Goal: Task Accomplishment & Management: Complete application form

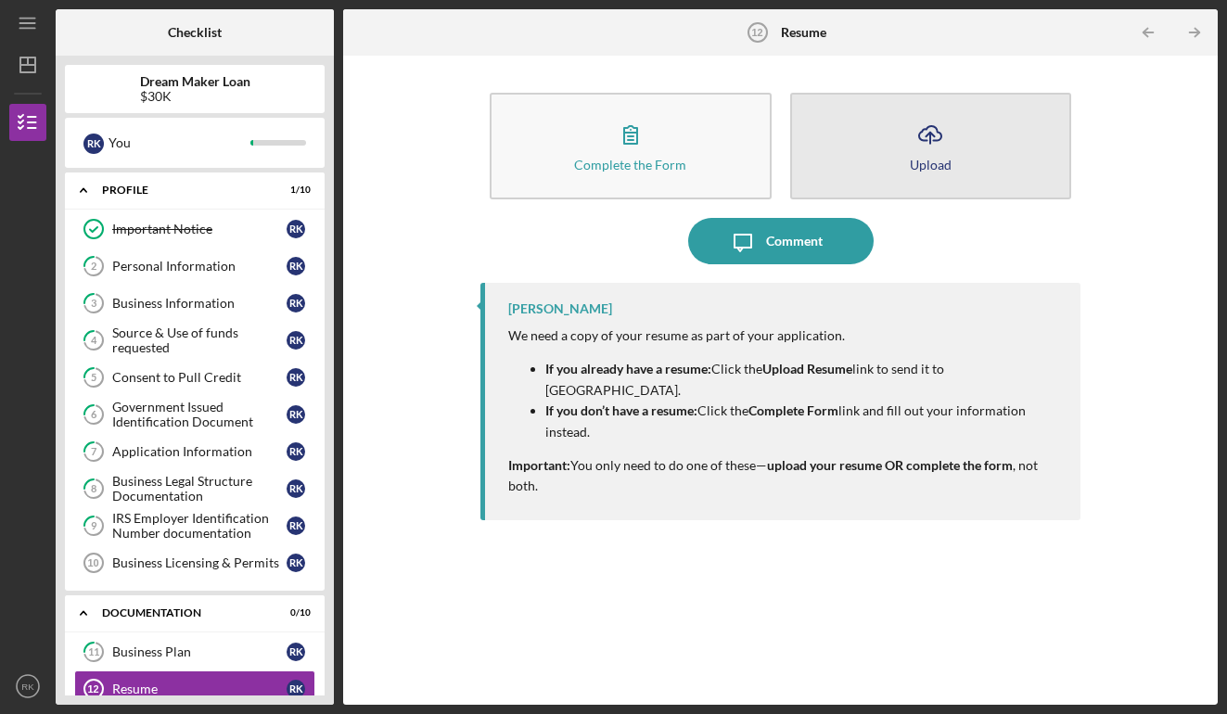
scroll to position [411, 0]
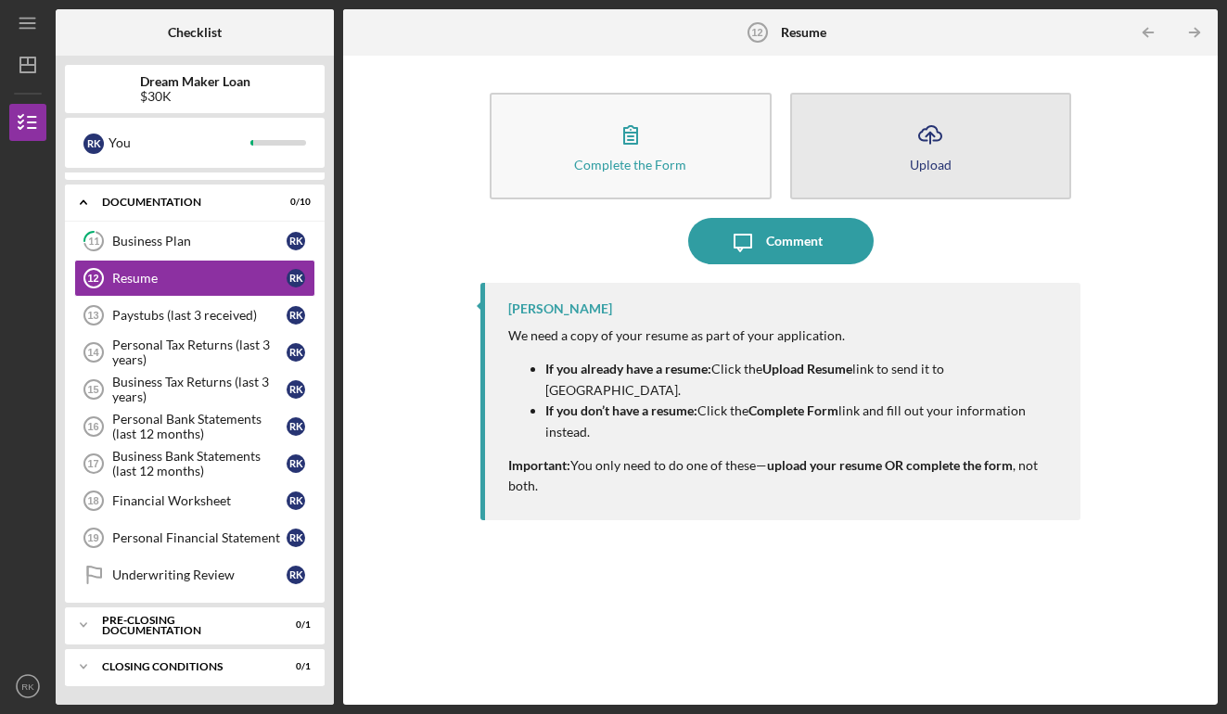
click at [873, 165] on button "Icon/Upload Upload" at bounding box center [930, 146] width 281 height 107
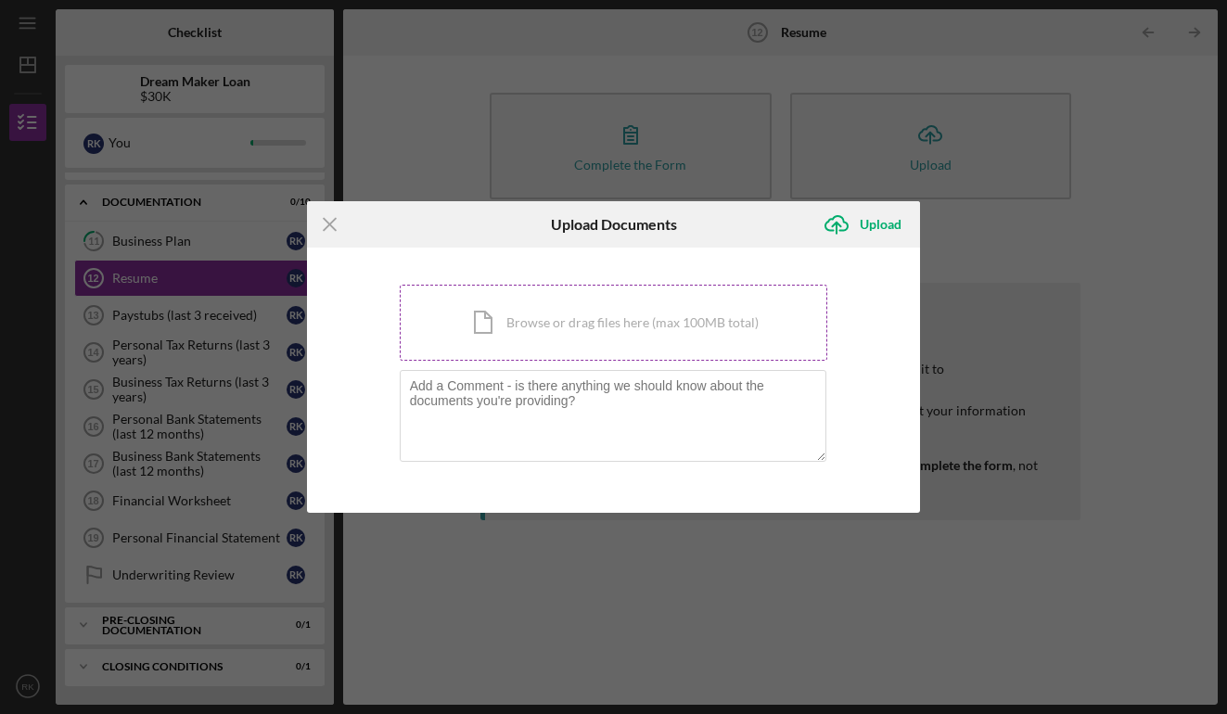
click at [557, 326] on div "Icon/Document Browse or drag files here (max 100MB total) Tap to choose files o…" at bounding box center [614, 323] width 429 height 76
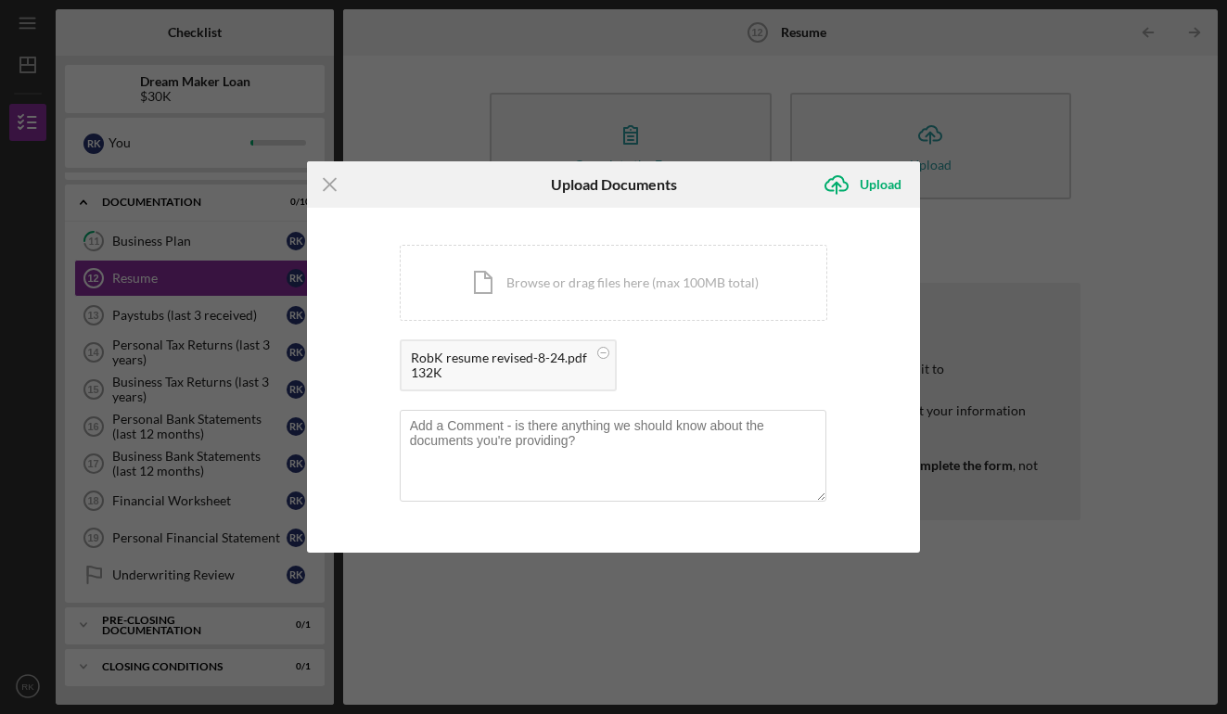
click at [488, 363] on div "RobK resume revised-8-24.pdf" at bounding box center [499, 358] width 176 height 15
click at [326, 188] on line at bounding box center [330, 185] width 12 height 12
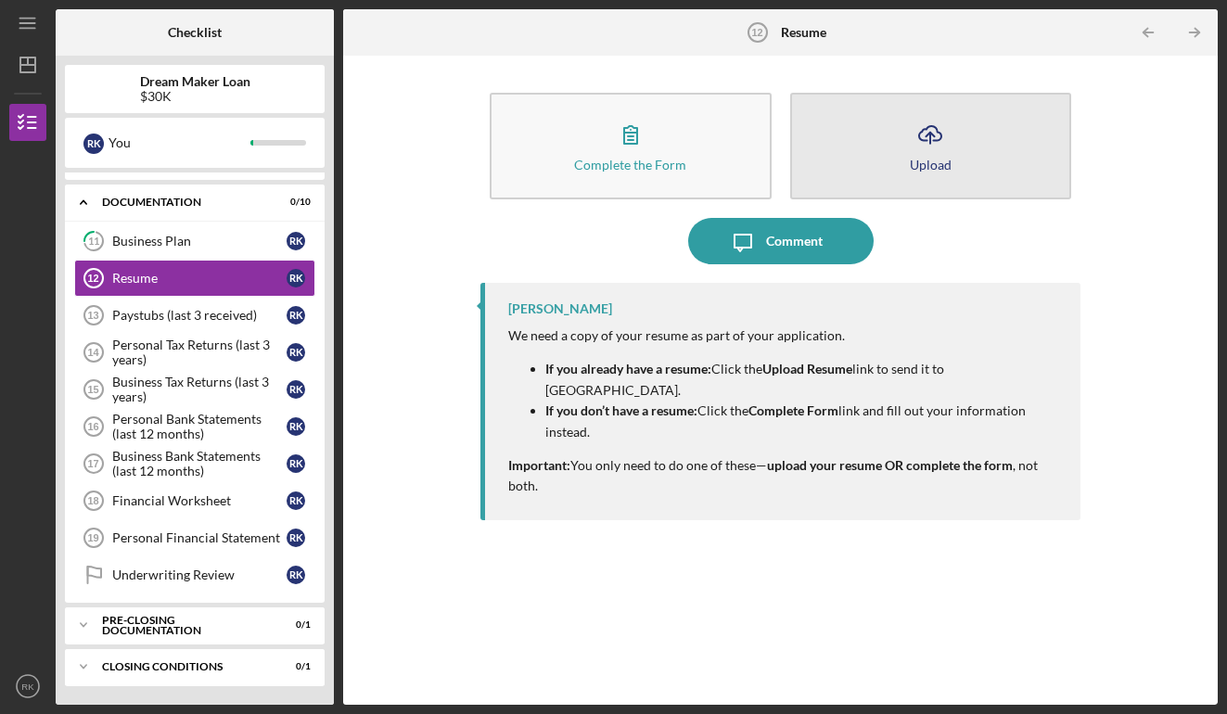
click at [905, 153] on button "Icon/Upload Upload" at bounding box center [930, 146] width 281 height 107
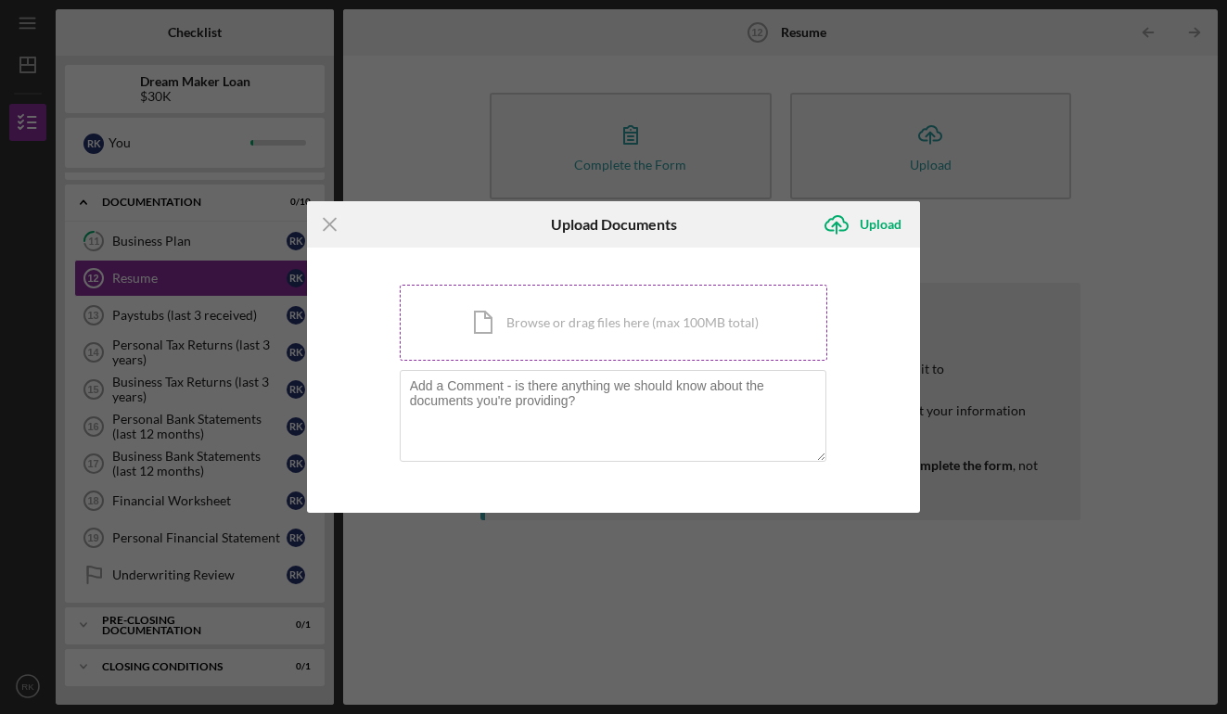
click at [638, 308] on div "Icon/Document Browse or drag files here (max 100MB total) Tap to choose files o…" at bounding box center [614, 323] width 429 height 76
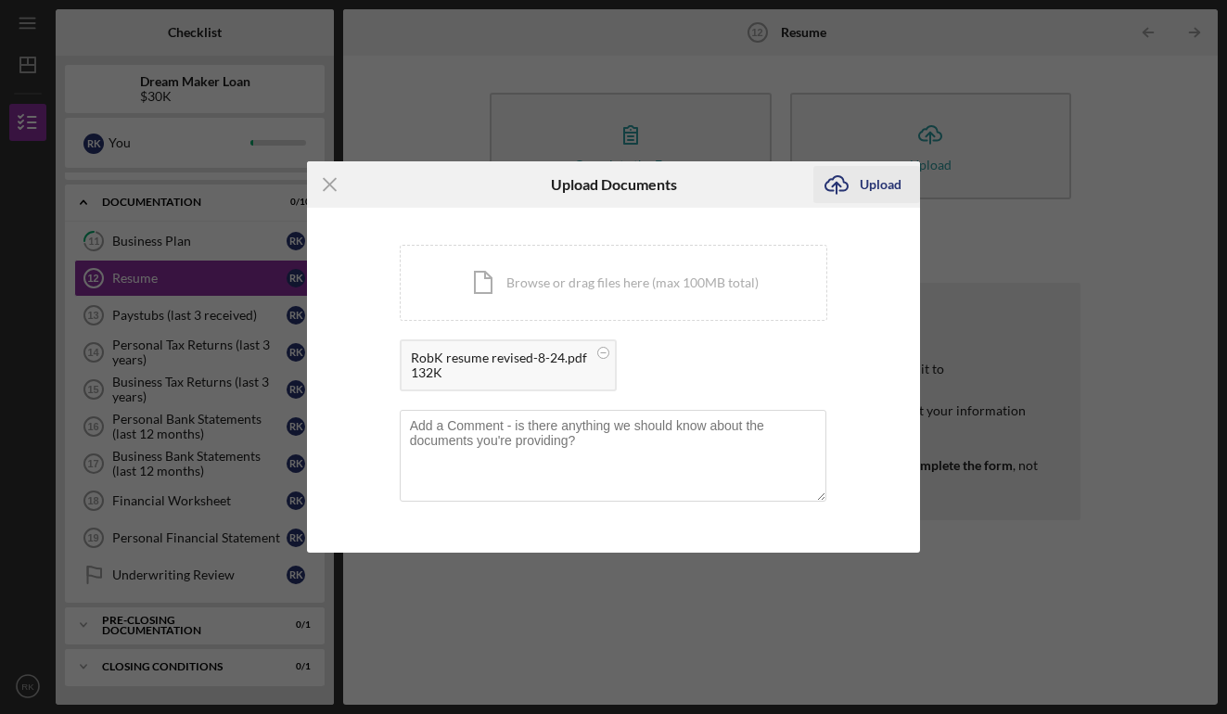
click at [881, 188] on div "Upload" at bounding box center [881, 184] width 42 height 37
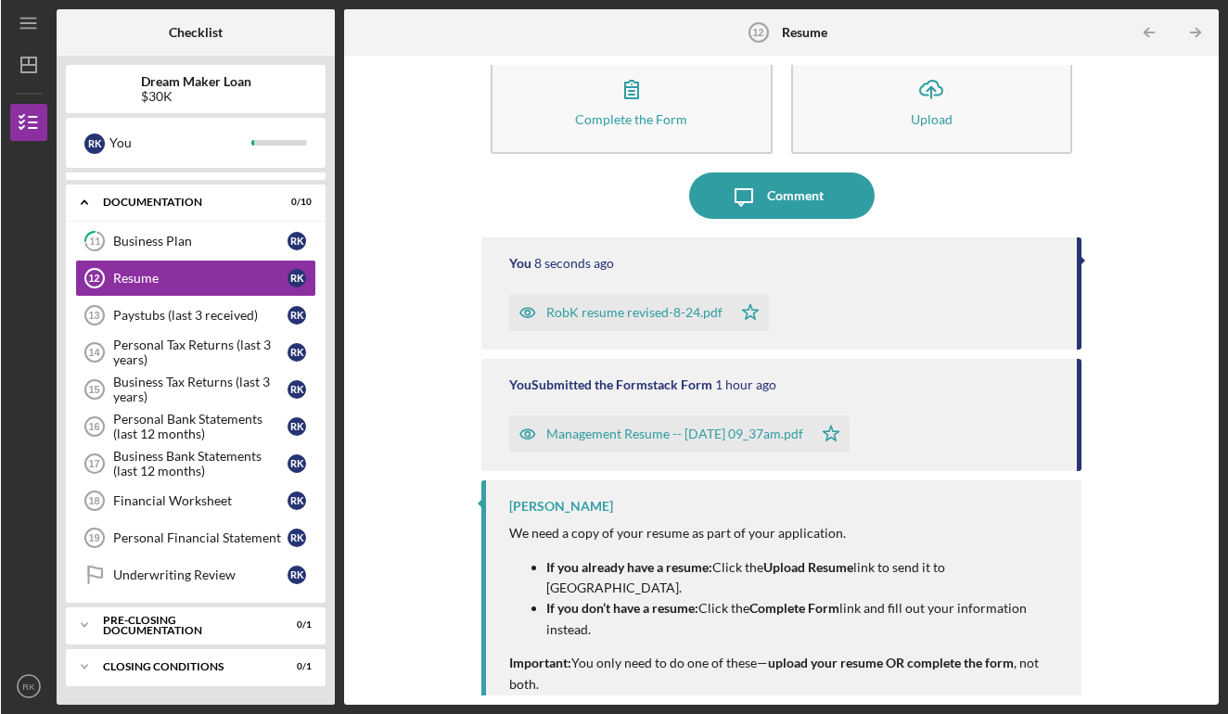
scroll to position [45, 0]
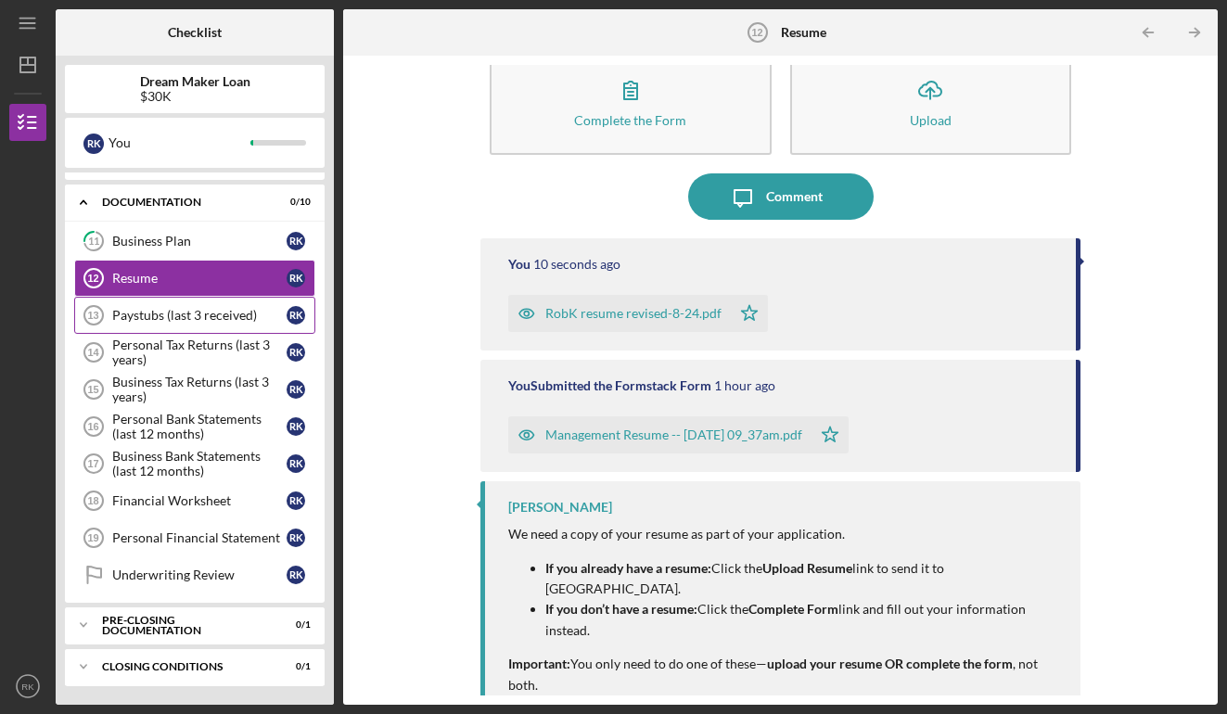
click at [187, 322] on div "Paystubs (last 3 received)" at bounding box center [199, 315] width 174 height 15
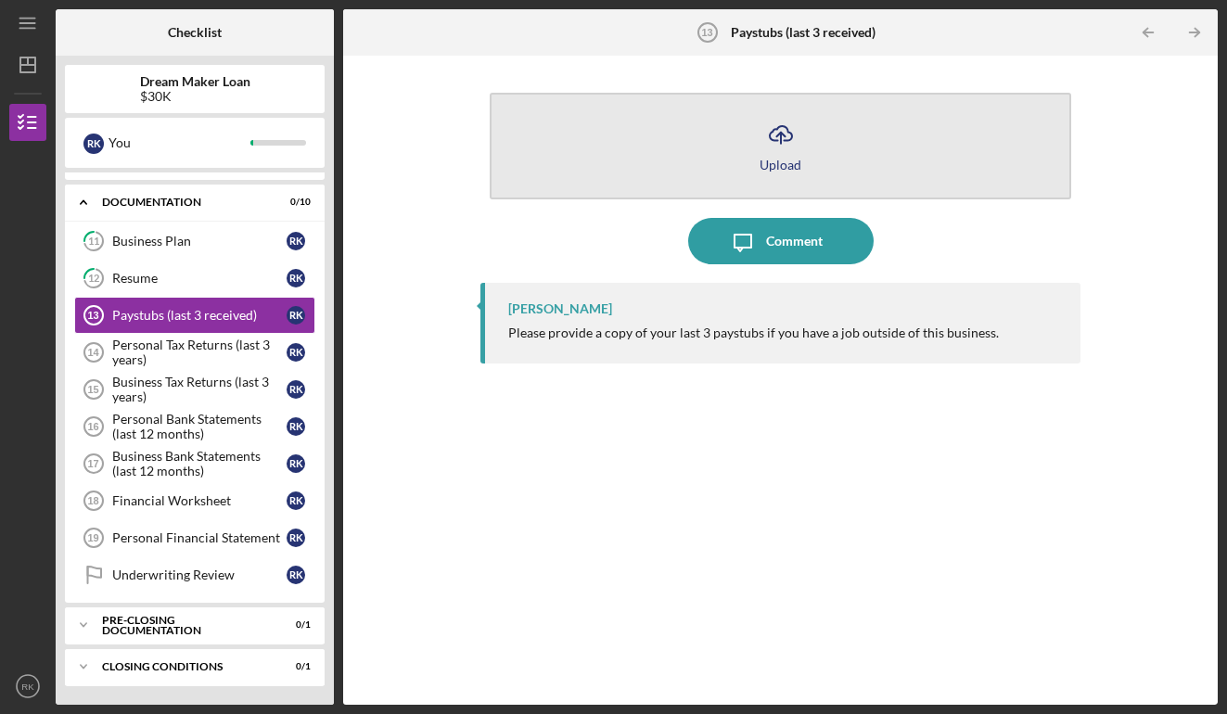
click at [782, 159] on div "Upload" at bounding box center [781, 165] width 42 height 14
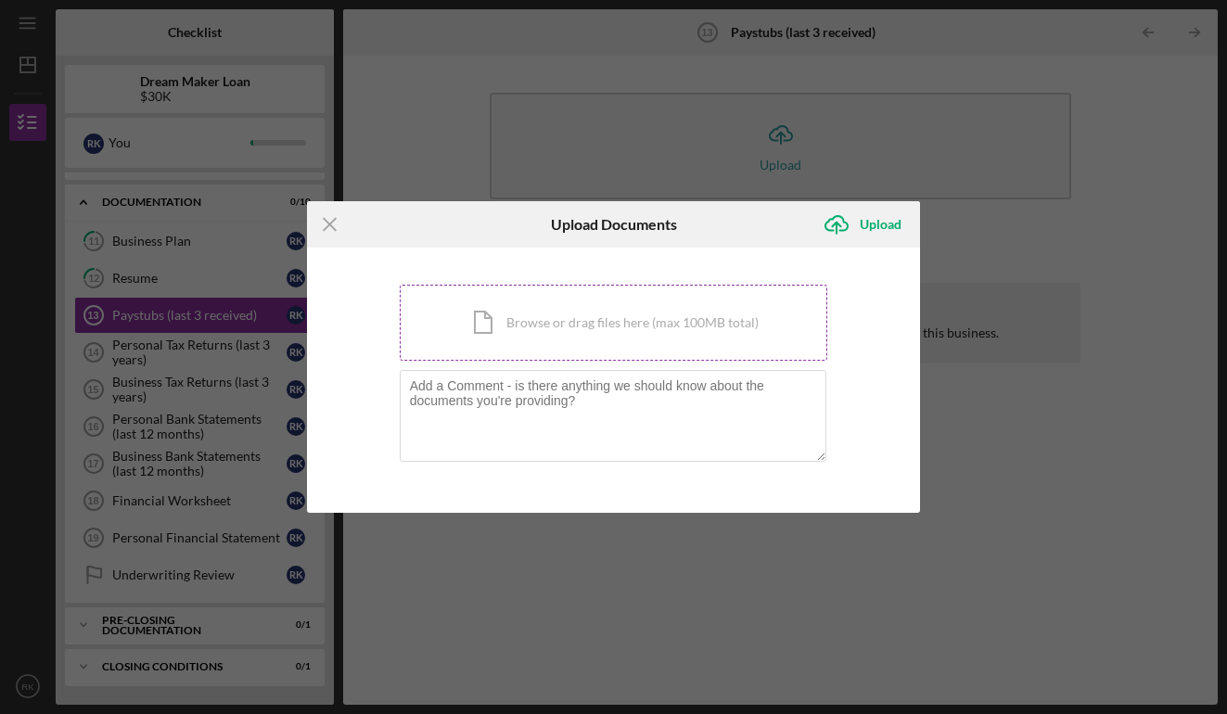
click at [547, 303] on div "Icon/Document Browse or drag files here (max 100MB total) Tap to choose files o…" at bounding box center [614, 323] width 429 height 76
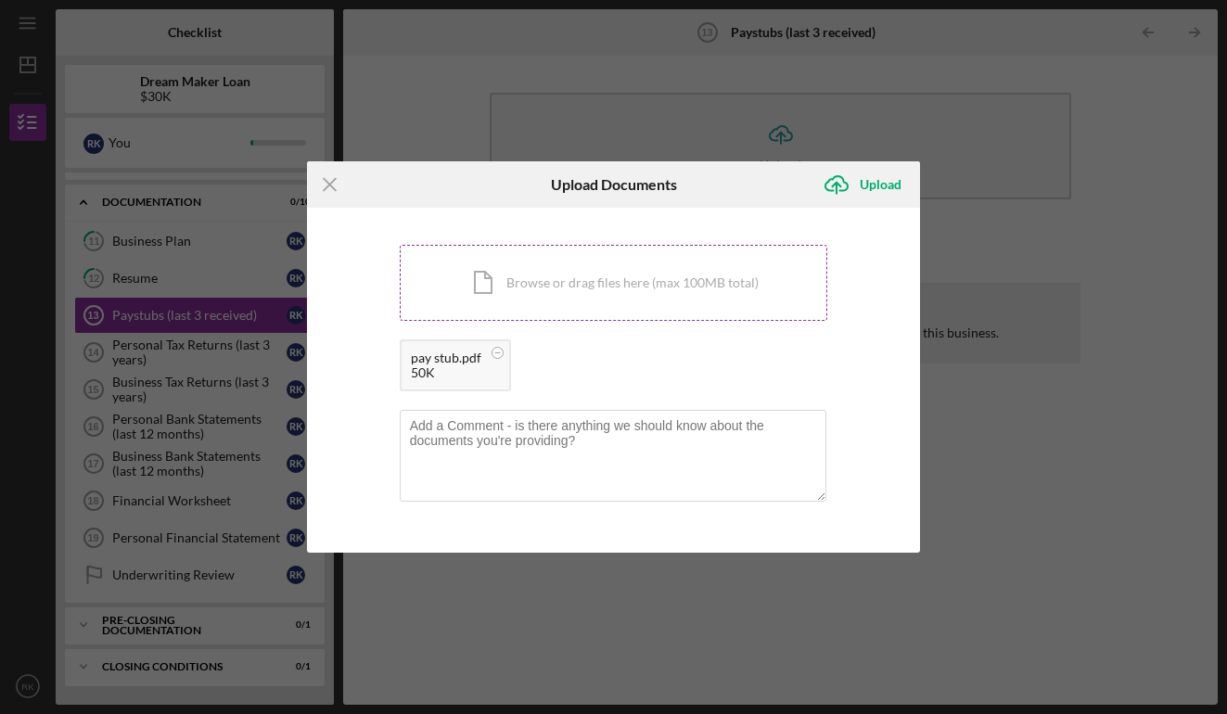
click at [583, 288] on div "Icon/Document Browse or drag files here (max 100MB total) Tap to choose files o…" at bounding box center [614, 283] width 429 height 76
click at [486, 375] on div "pay stub.pdf 50K" at bounding box center [455, 365] width 111 height 52
click at [706, 267] on div "Icon/Document Browse or drag files here (max 100MB total) Tap to choose files o…" at bounding box center [614, 283] width 429 height 76
click at [503, 354] on circle at bounding box center [497, 353] width 11 height 11
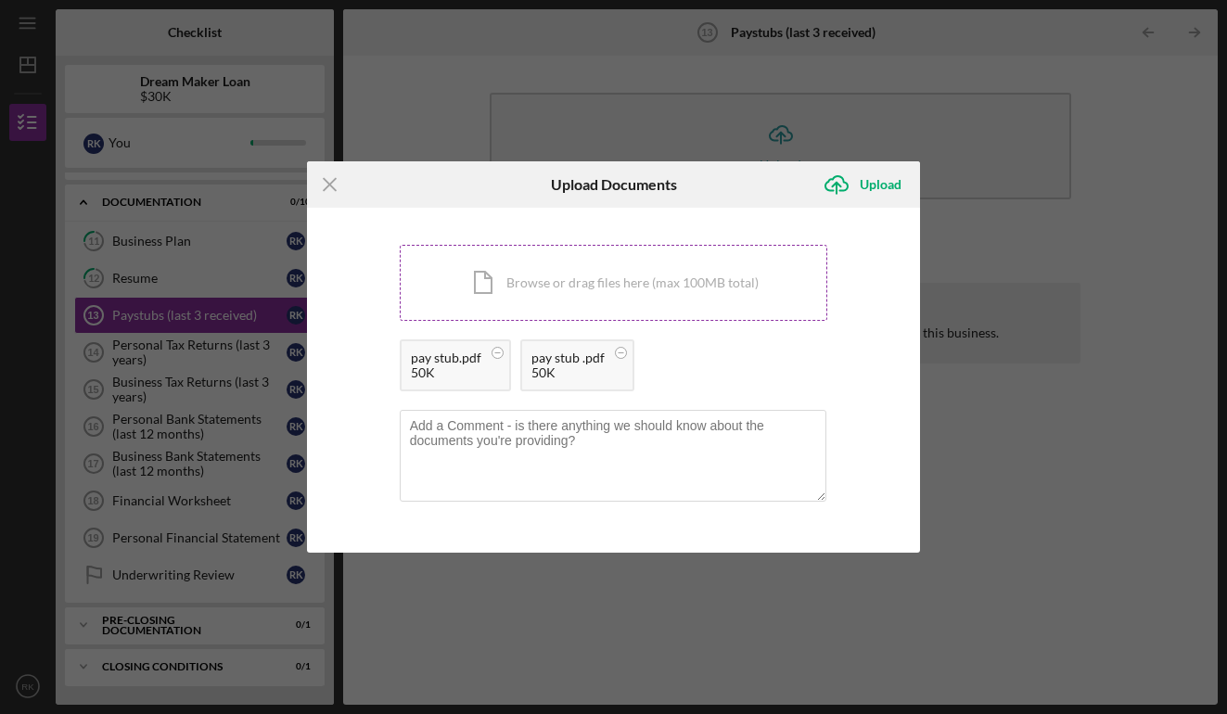
click at [636, 279] on div "Icon/Document Browse or drag files here (max 100MB total) Tap to choose files o…" at bounding box center [614, 283] width 429 height 76
click at [868, 185] on div "Upload" at bounding box center [881, 184] width 42 height 37
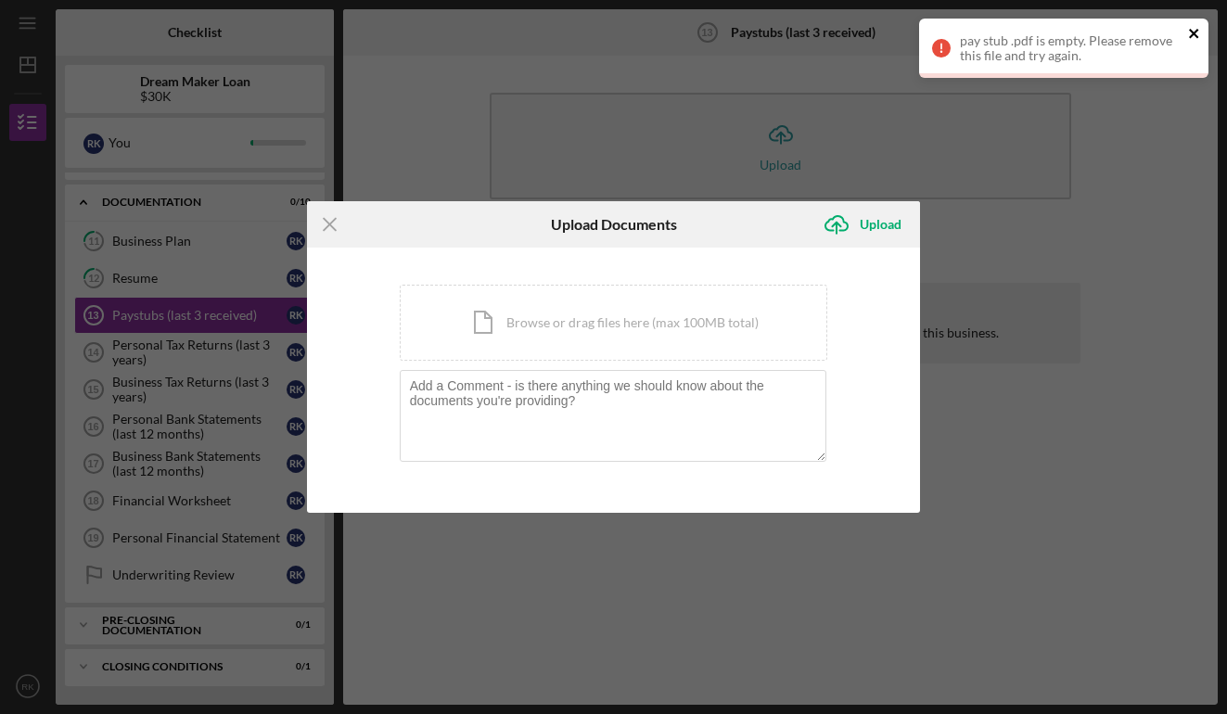
click at [1196, 32] on icon "close" at bounding box center [1193, 33] width 9 height 9
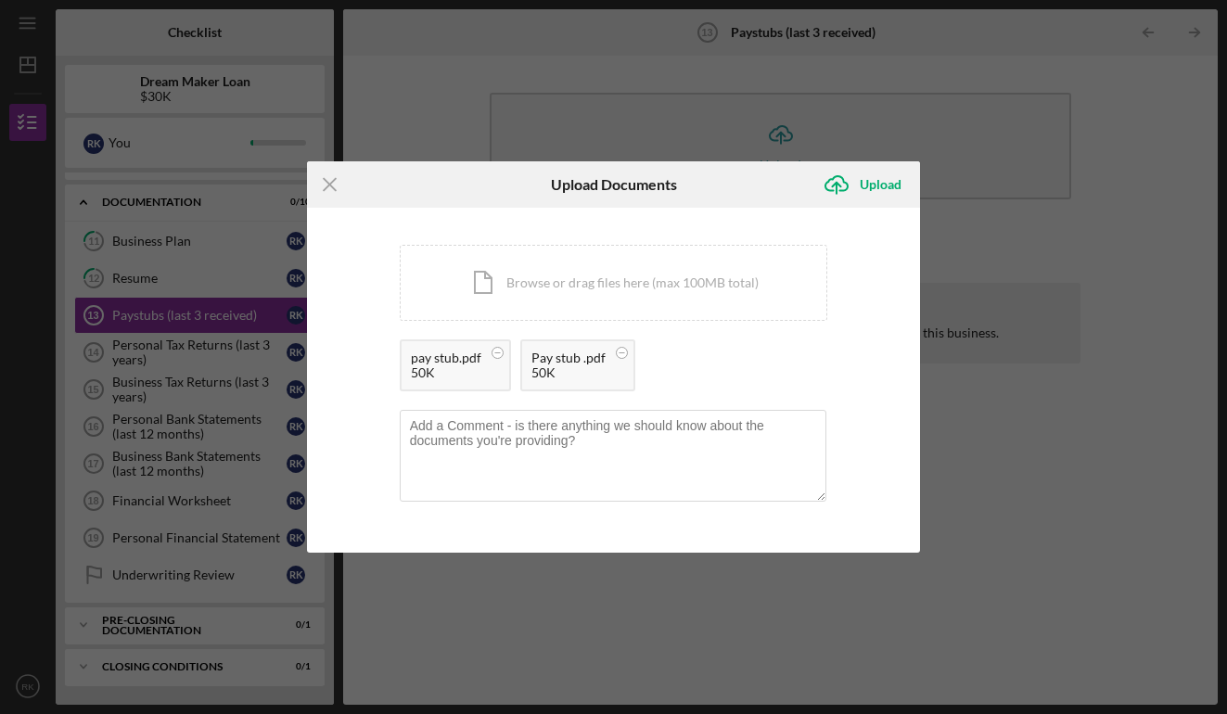
click at [419, 85] on div "Icon/Menu Close Upload Documents Icon/Upload Upload You're uploading documents …" at bounding box center [613, 357] width 1227 height 714
click at [856, 189] on icon "Icon/Upload" at bounding box center [837, 184] width 46 height 46
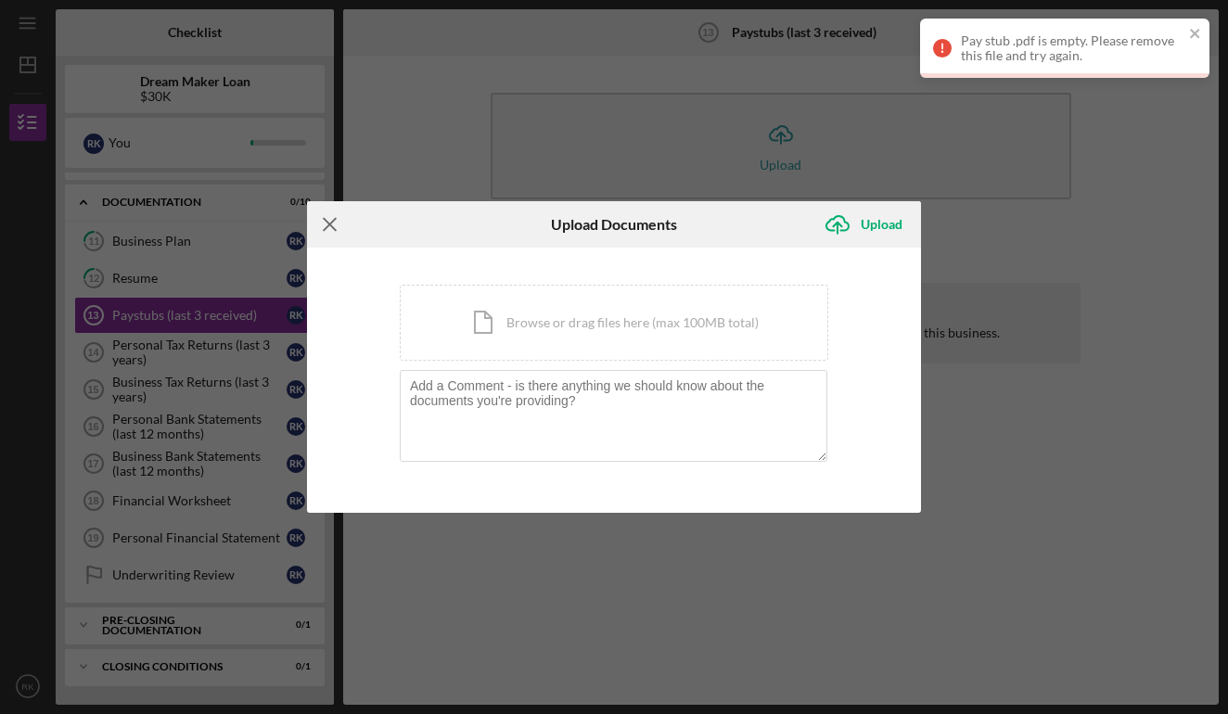
click at [325, 220] on line at bounding box center [330, 225] width 12 height 12
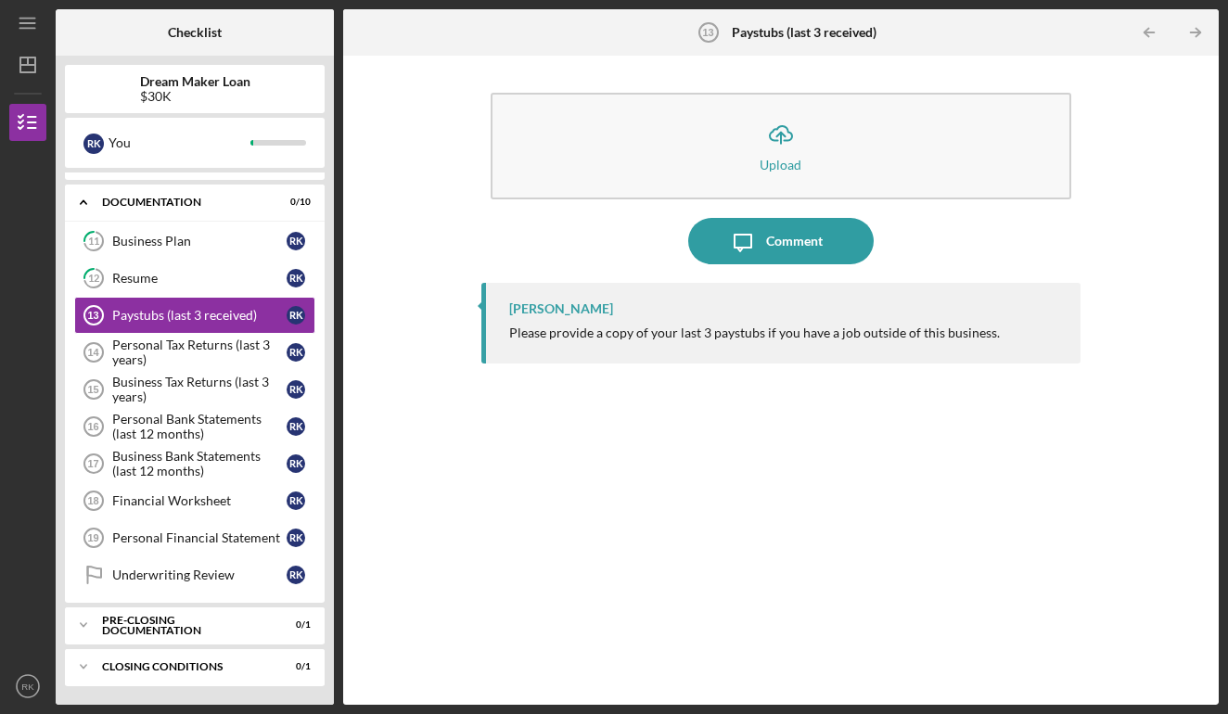
drag, startPoint x: 718, startPoint y: 72, endPoint x: 570, endPoint y: 81, distance: 147.7
click at [570, 81] on div "Icon/Upload Upload Icon/Message Comment [PERSON_NAME] Please provide a copy of …" at bounding box center [781, 380] width 600 height 631
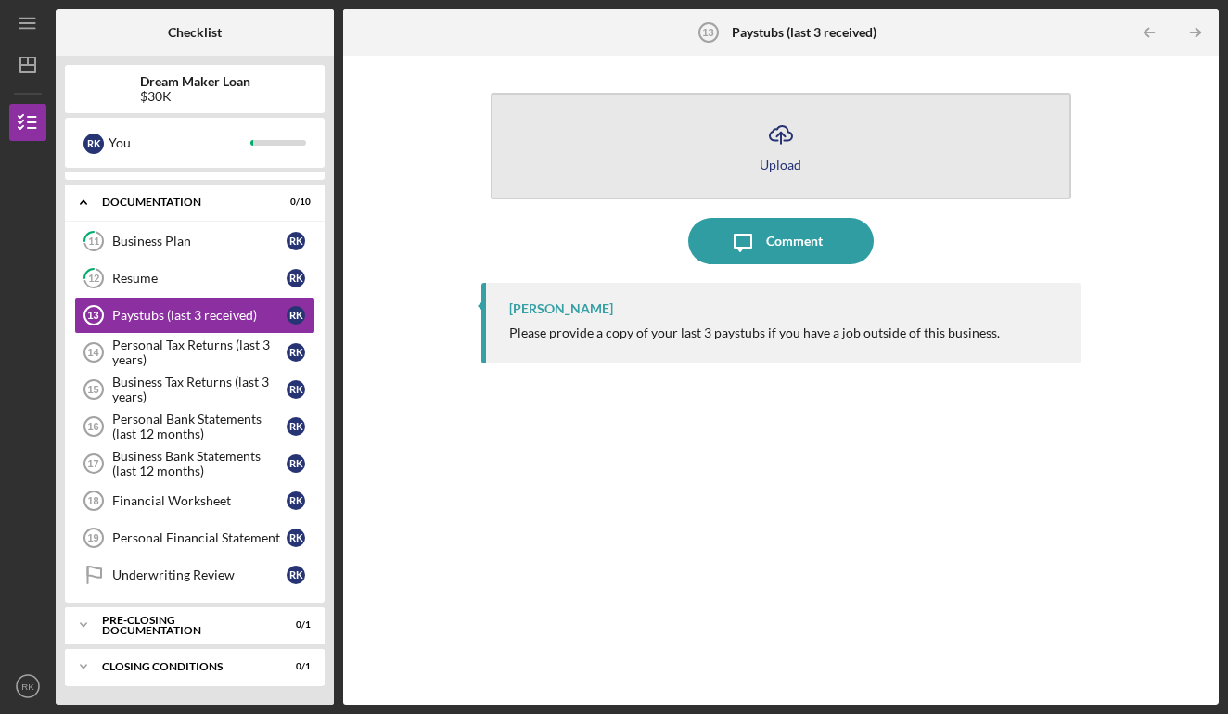
click at [789, 139] on icon "button" at bounding box center [781, 133] width 22 height 14
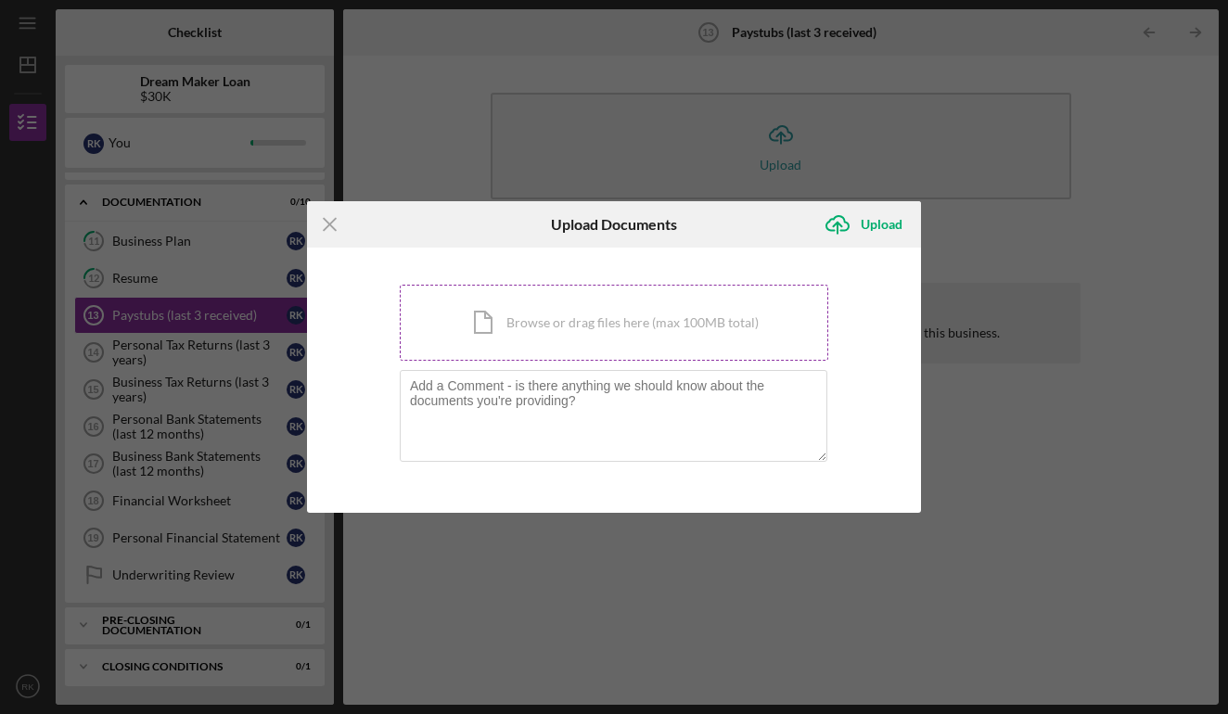
click at [639, 335] on div "Icon/Document Browse or drag files here (max 100MB total) Tap to choose files o…" at bounding box center [614, 323] width 429 height 76
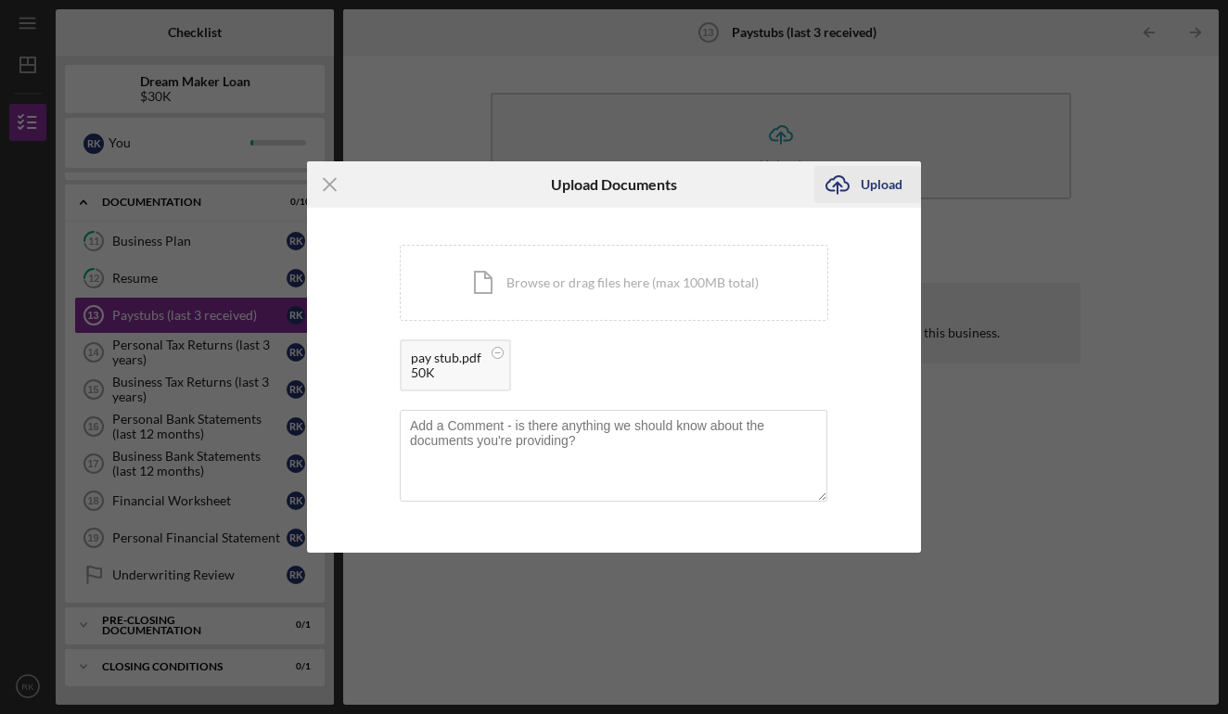
click at [842, 203] on div "Icon/Upload Upload" at bounding box center [867, 184] width 107 height 46
click at [842, 195] on icon "Icon/Upload" at bounding box center [837, 184] width 46 height 46
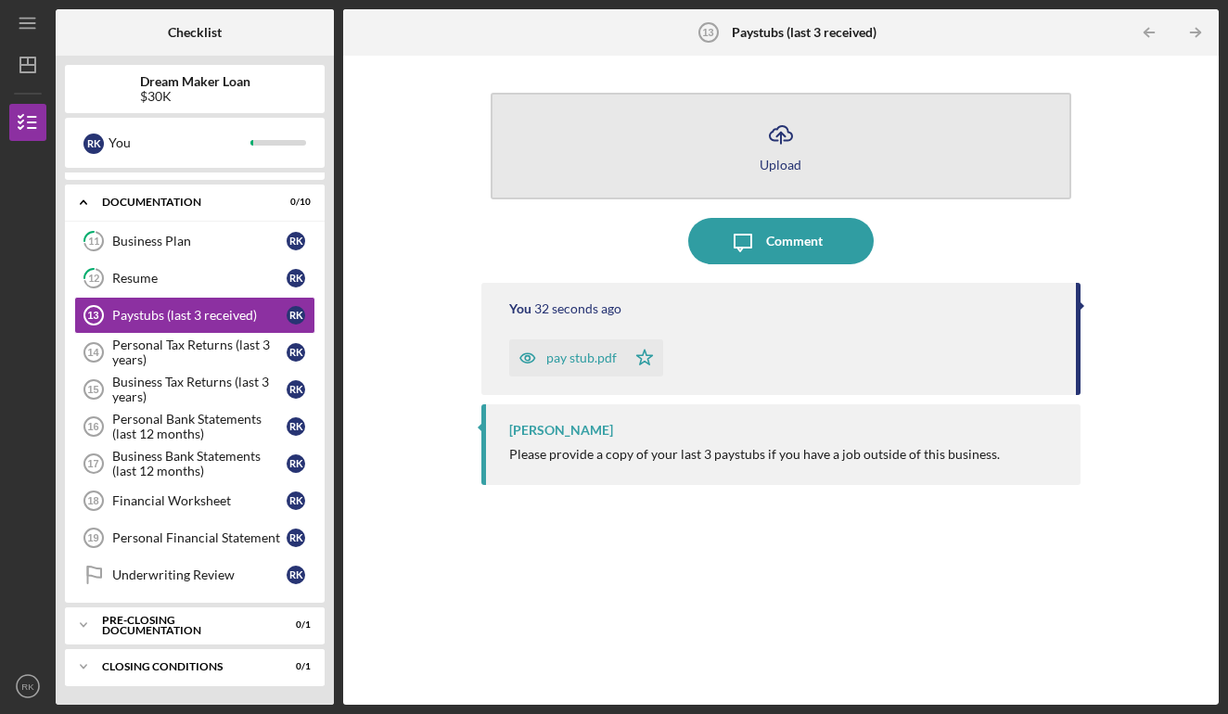
click at [800, 139] on icon "Icon/Upload" at bounding box center [781, 134] width 46 height 46
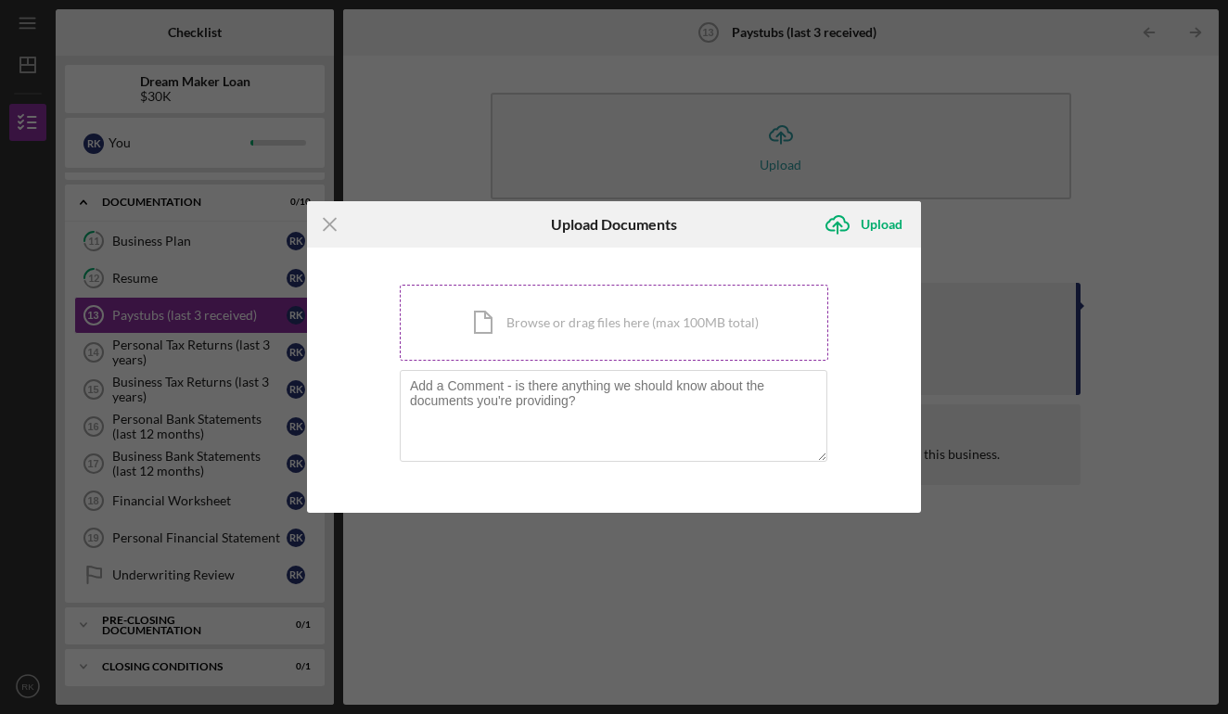
click at [506, 326] on div "Icon/Document Browse or drag files here (max 100MB total) Tap to choose files o…" at bounding box center [614, 323] width 429 height 76
click at [330, 219] on icon "Icon/Menu Close" at bounding box center [330, 224] width 46 height 46
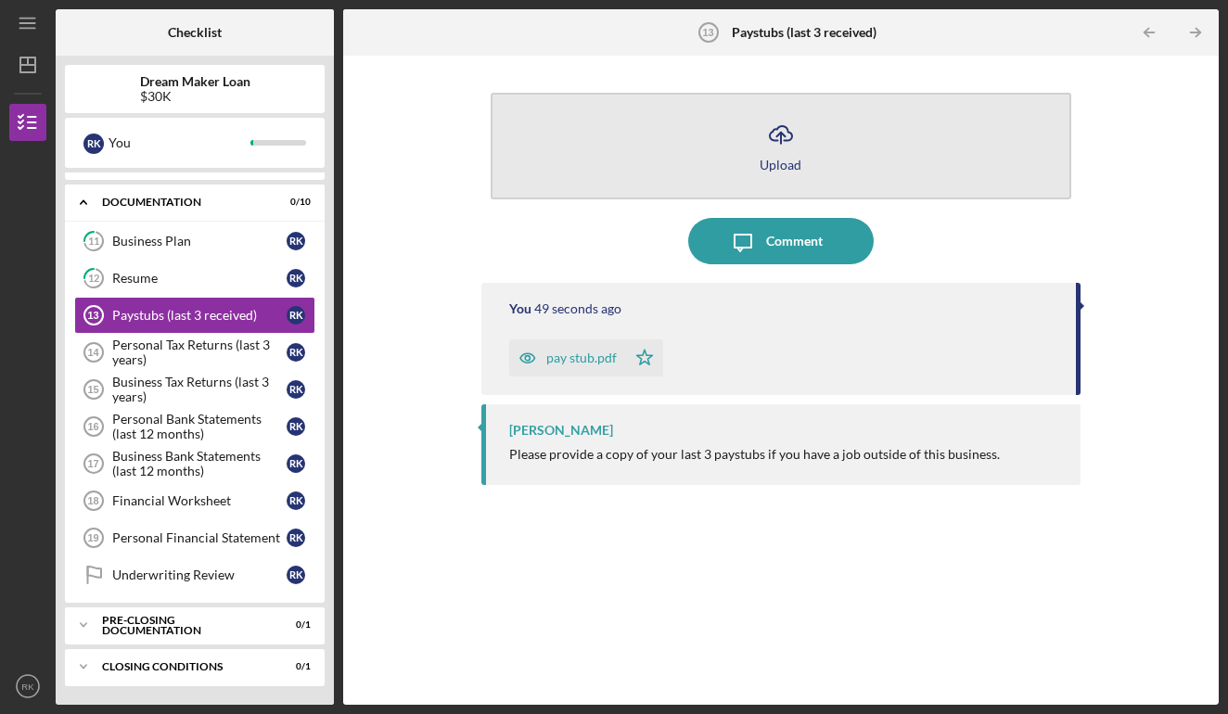
click at [783, 151] on icon "Icon/Upload" at bounding box center [781, 134] width 46 height 46
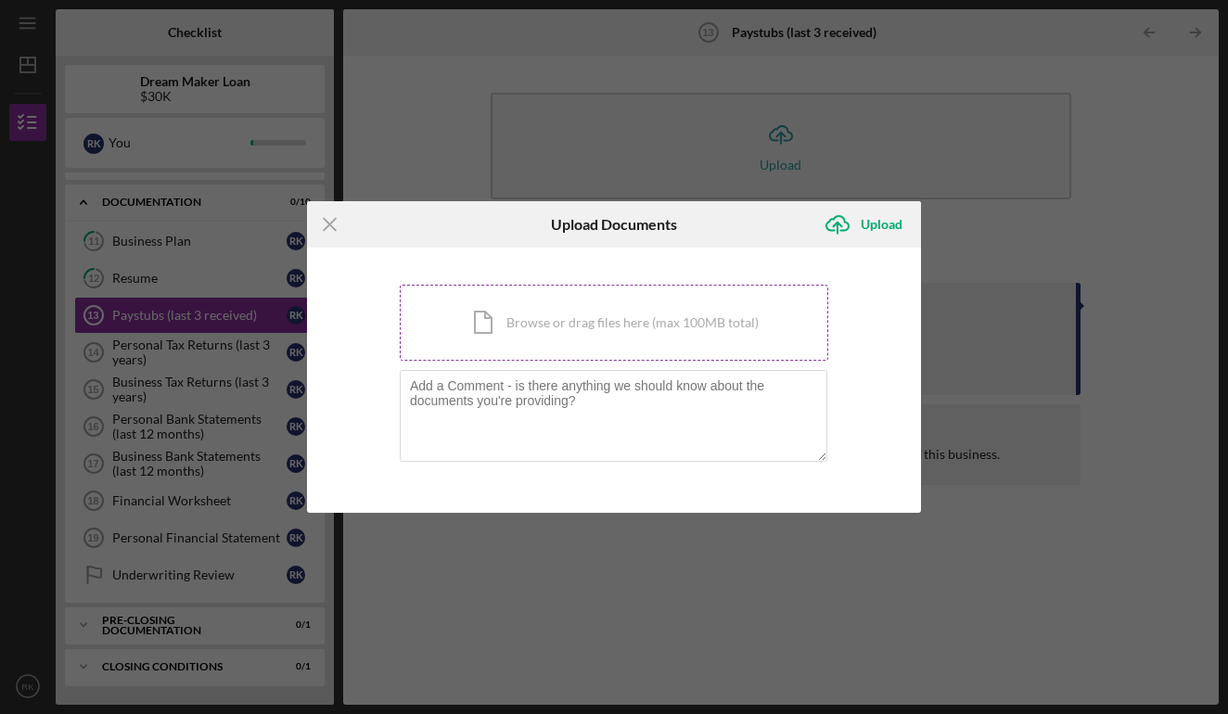
click at [566, 345] on div "Icon/Document Browse or drag files here (max 100MB total) Tap to choose files o…" at bounding box center [614, 323] width 429 height 76
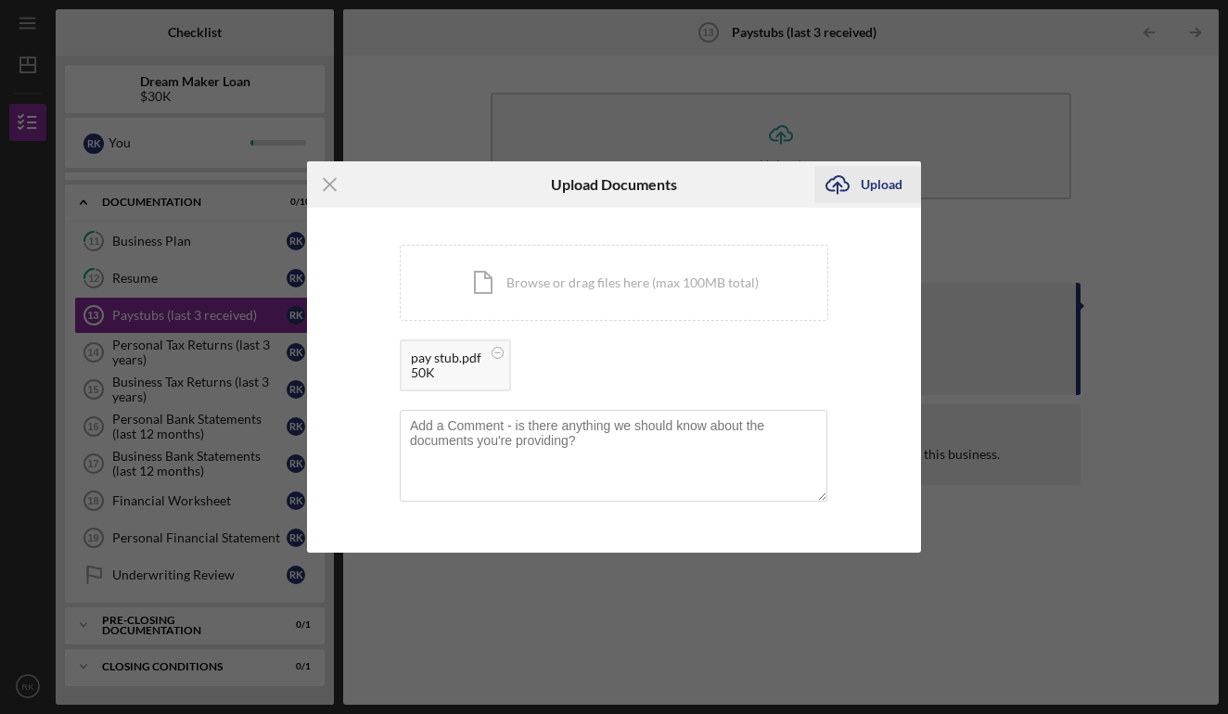
click at [851, 181] on icon "Icon/Upload" at bounding box center [837, 184] width 46 height 46
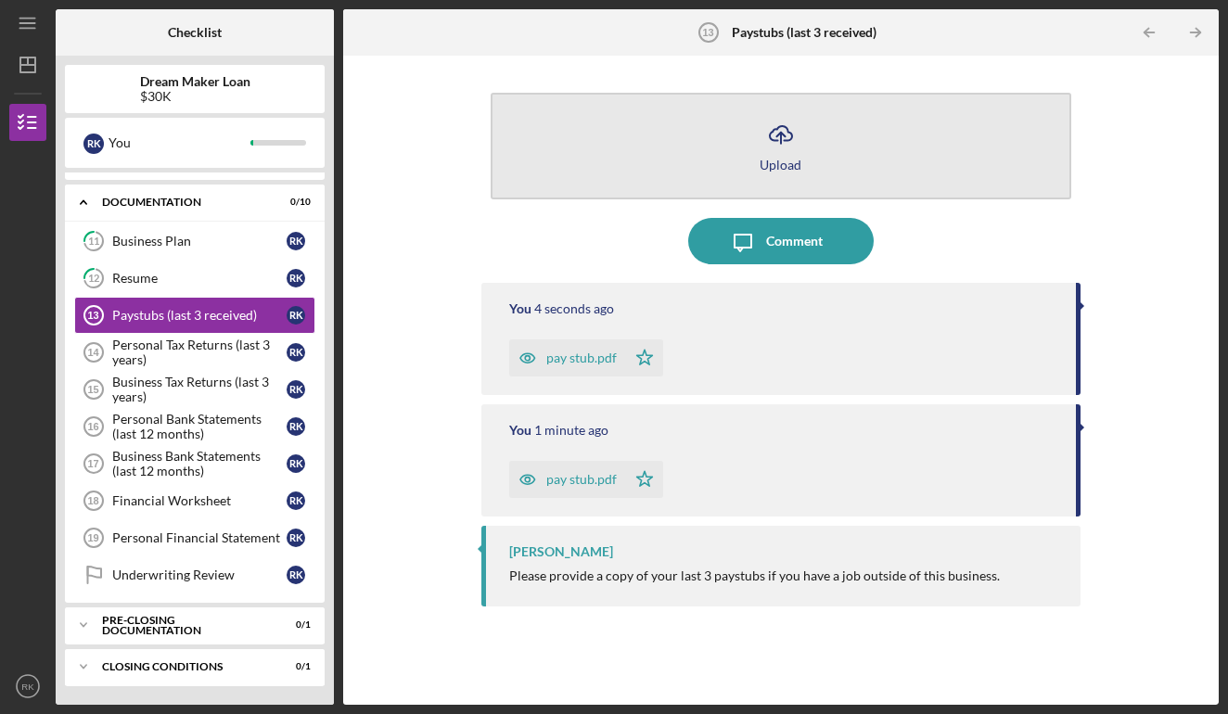
click at [789, 140] on icon "button" at bounding box center [781, 133] width 22 height 14
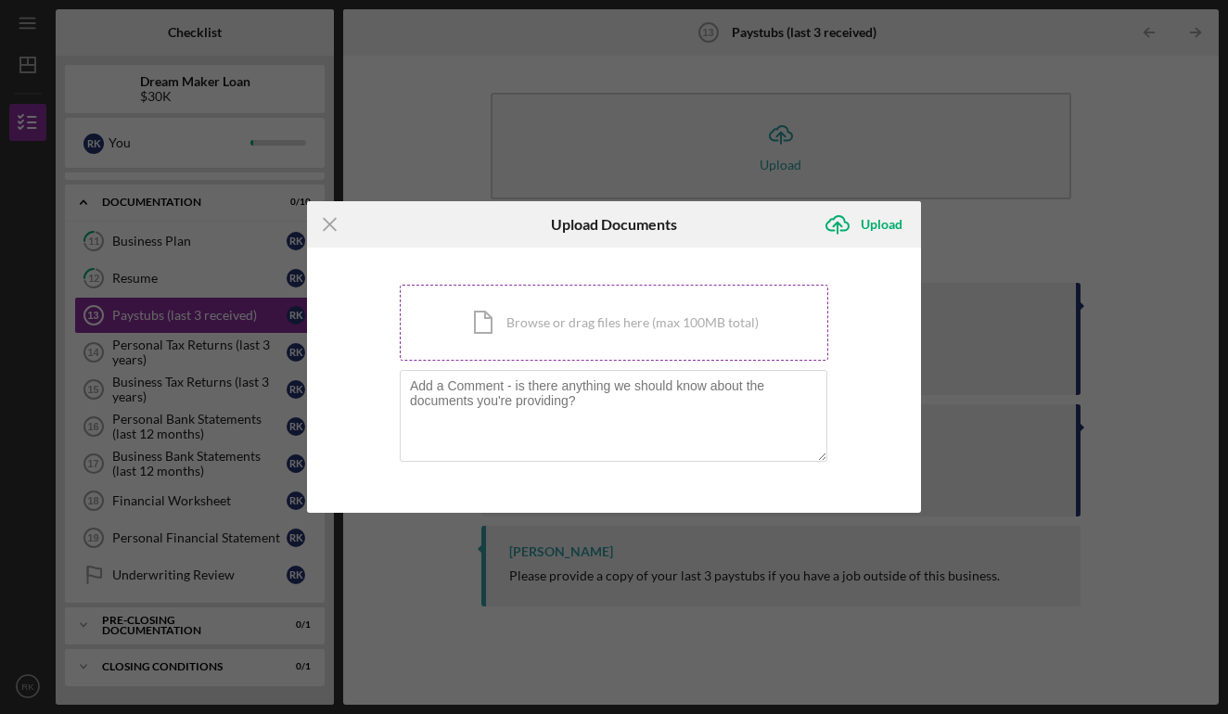
click at [539, 319] on div "Icon/Document Browse or drag files here (max 100MB total) Tap to choose files o…" at bounding box center [614, 323] width 429 height 76
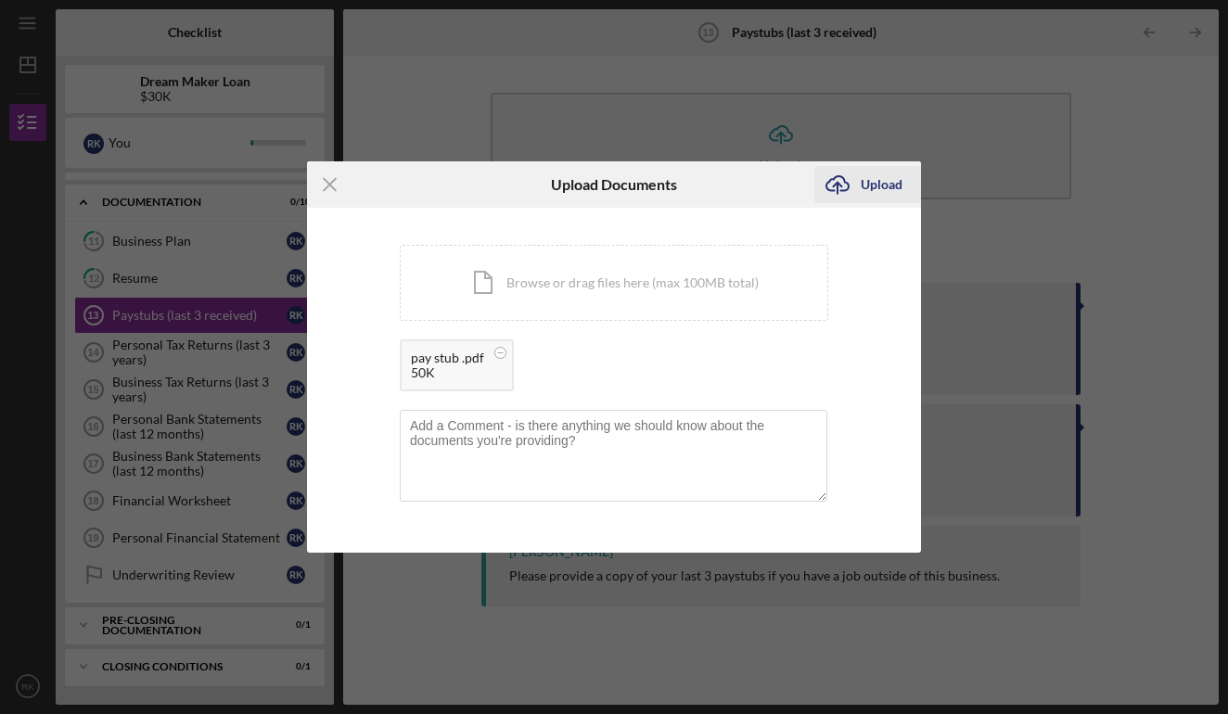
click at [868, 175] on div "Upload" at bounding box center [882, 184] width 42 height 37
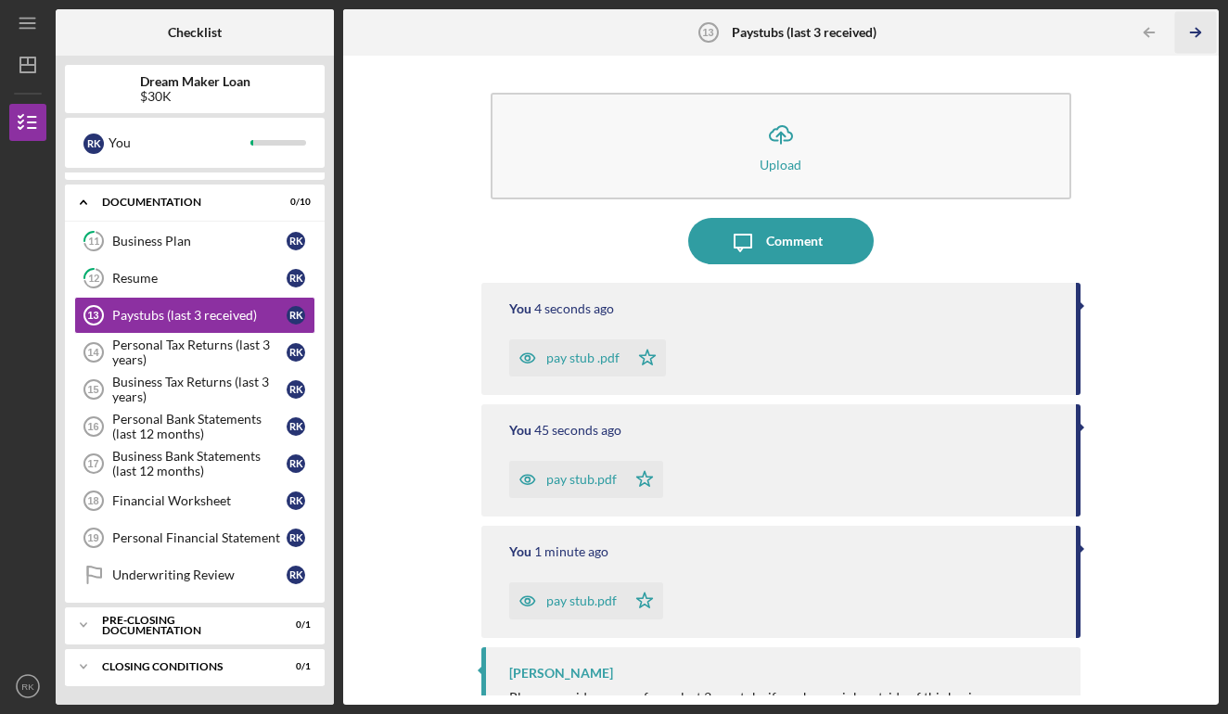
click at [1192, 29] on icon "Icon/Table Pagination Arrow" at bounding box center [1196, 33] width 42 height 42
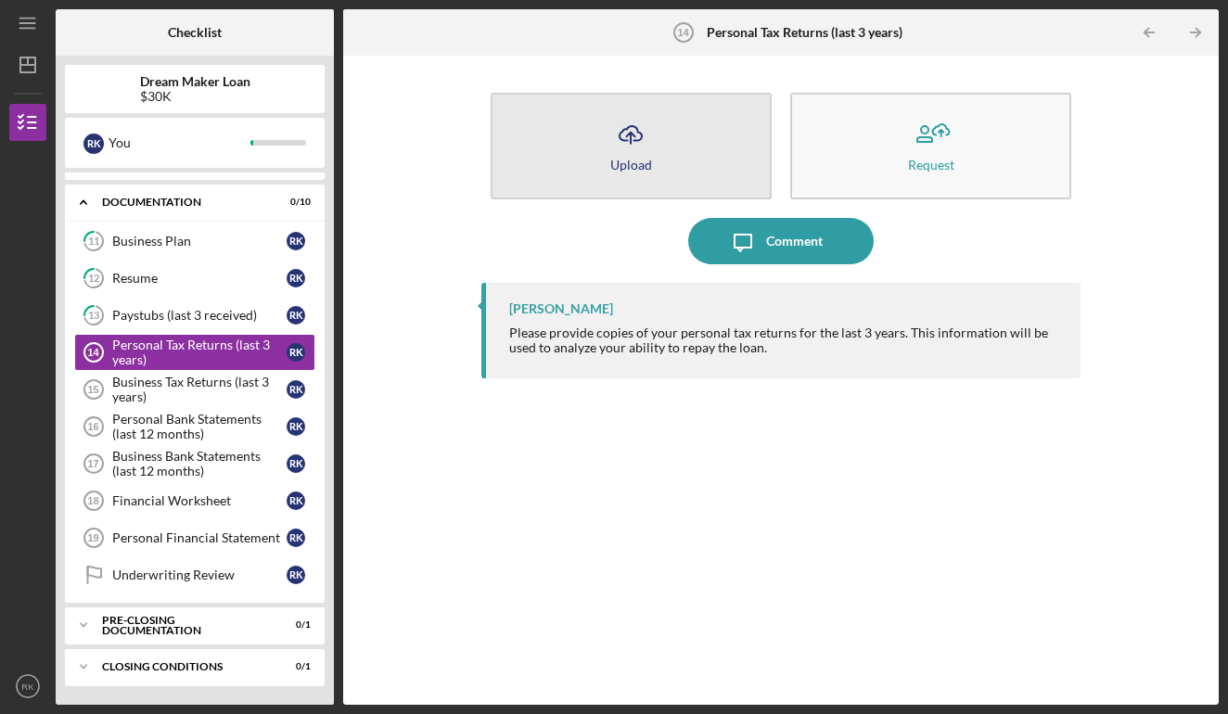
click at [651, 147] on icon "Icon/Upload" at bounding box center [631, 134] width 46 height 46
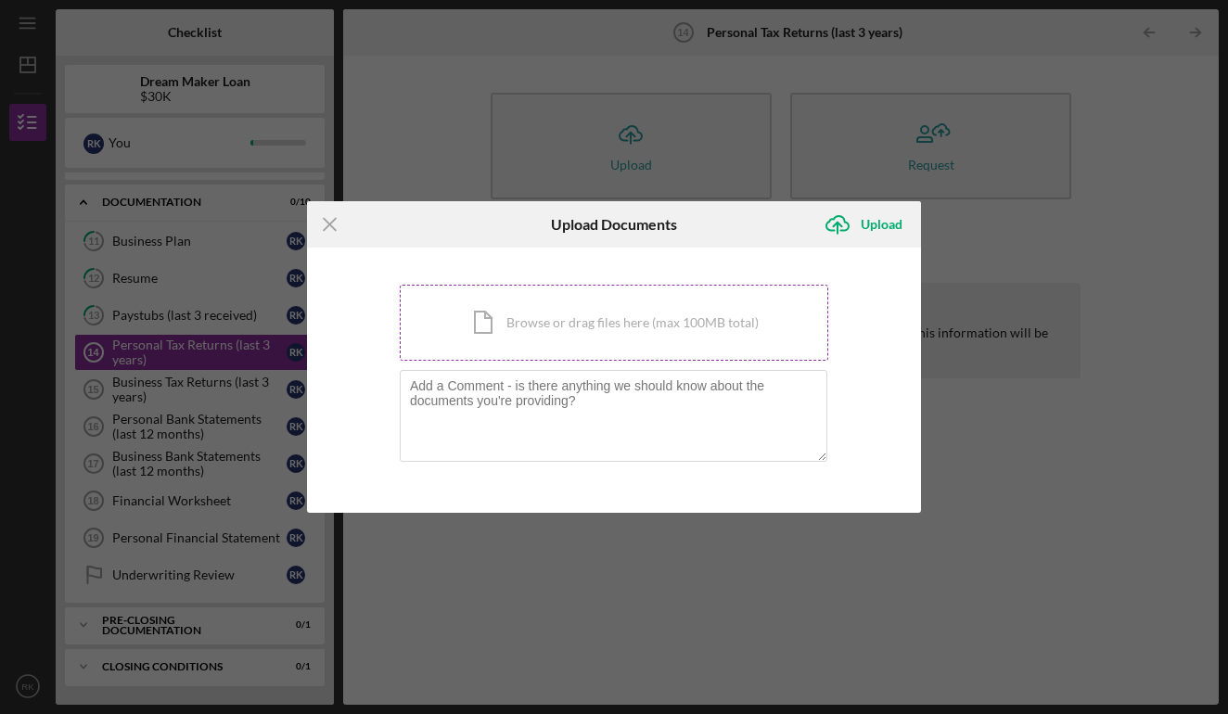
click at [592, 340] on div "Icon/Document Browse or drag files here (max 100MB total) Tap to choose files o…" at bounding box center [614, 323] width 429 height 76
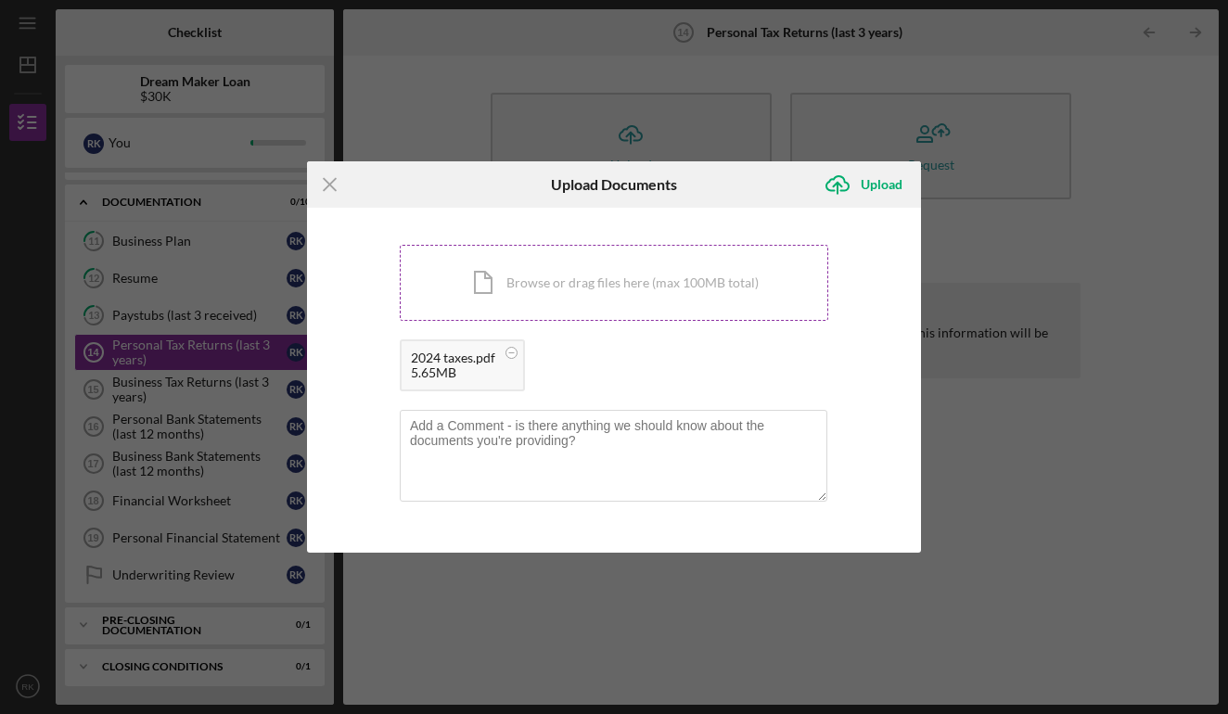
click at [582, 282] on div "Icon/Document Browse or drag files here (max 100MB total) Tap to choose files o…" at bounding box center [614, 283] width 429 height 76
click at [659, 291] on div "Icon/Document Browse or drag files here (max 100MB total) Tap to choose files o…" at bounding box center [614, 283] width 429 height 76
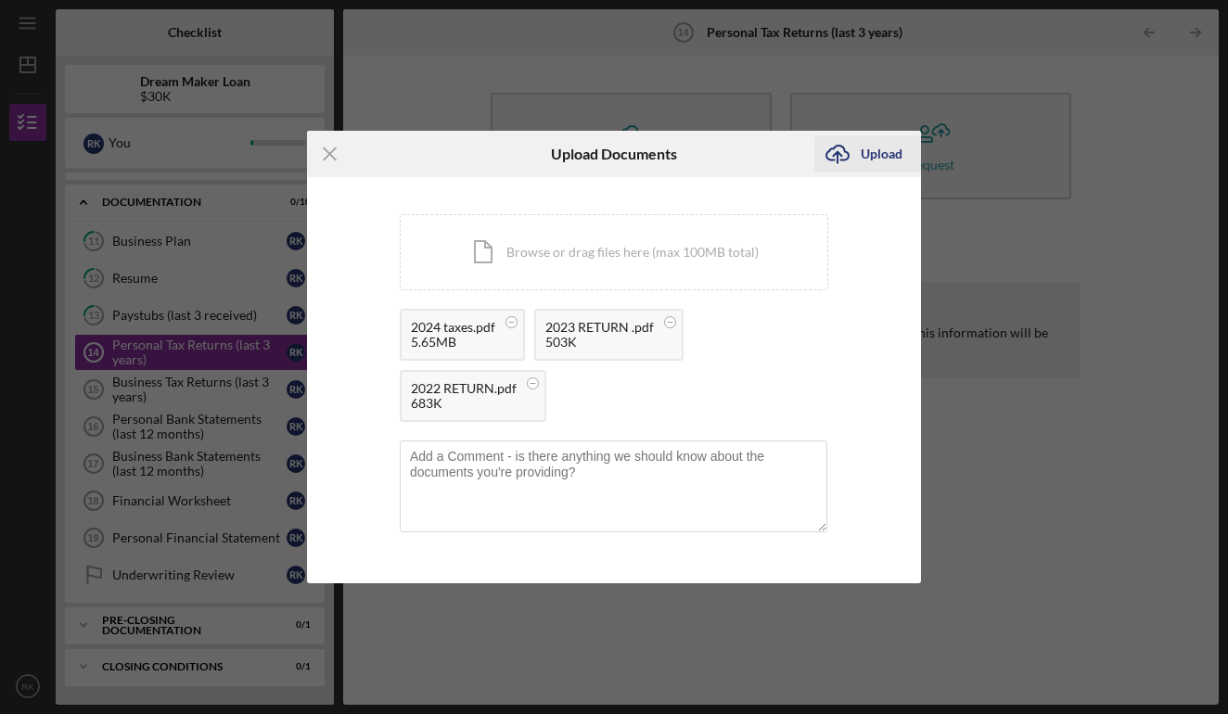
click at [882, 155] on div "Upload" at bounding box center [882, 153] width 42 height 37
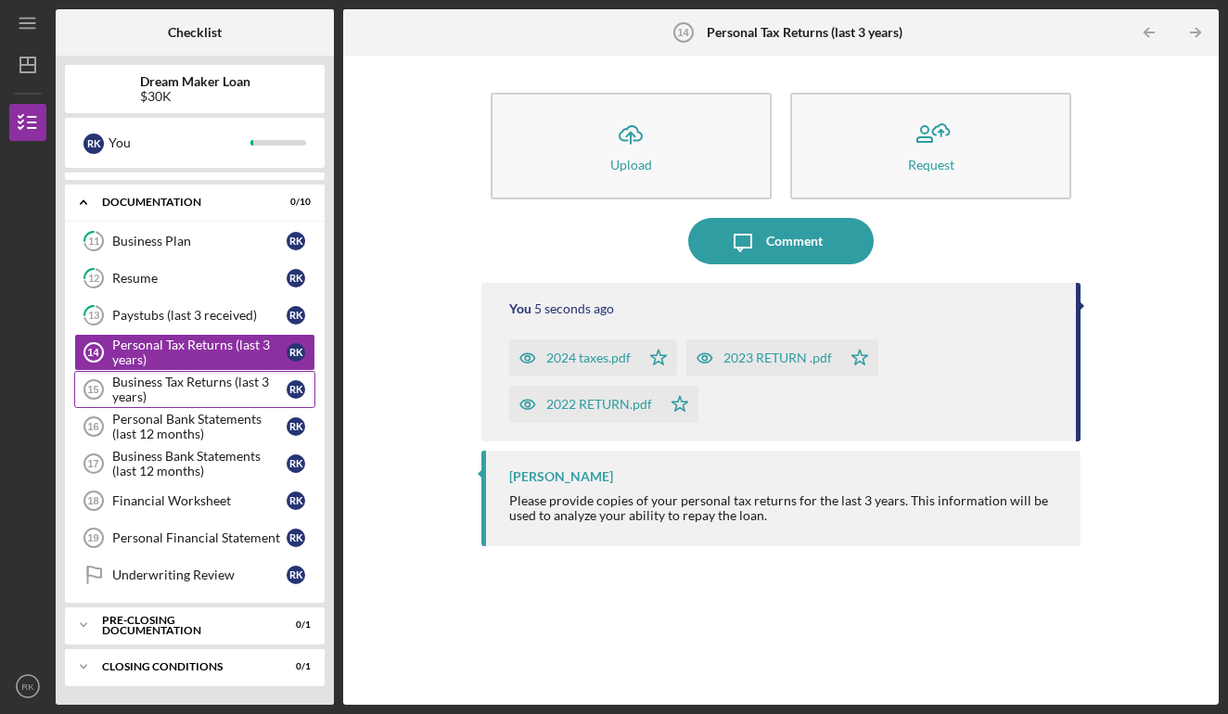
click at [198, 390] on div "Business Tax Returns (last 3 years)" at bounding box center [199, 390] width 174 height 30
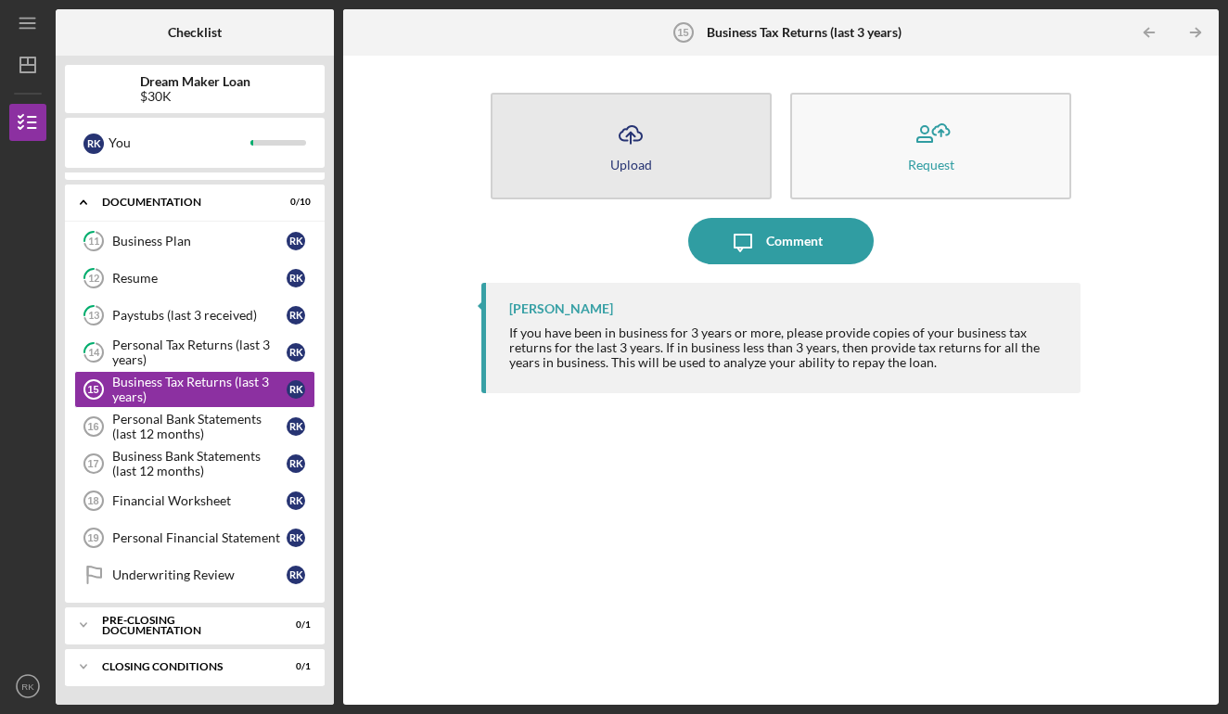
click at [617, 170] on div "Upload" at bounding box center [631, 165] width 42 height 14
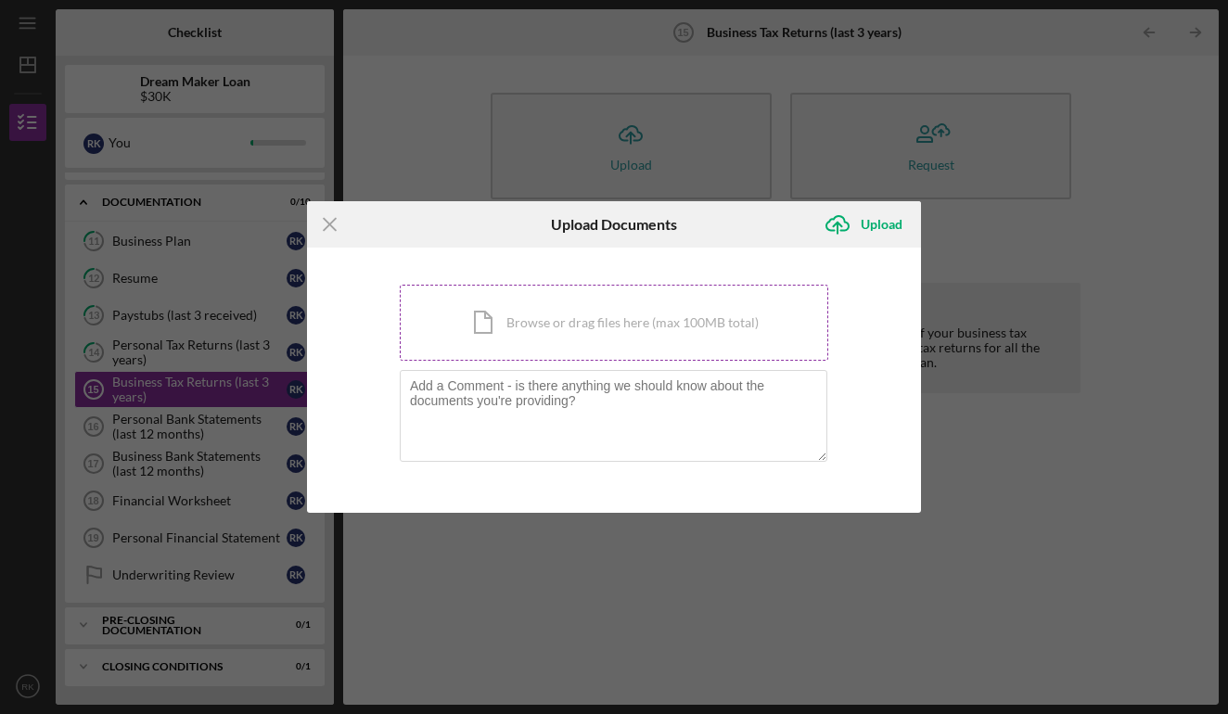
click at [652, 326] on div "Icon/Document Browse or drag files here (max 100MB total) Tap to choose files o…" at bounding box center [614, 323] width 429 height 76
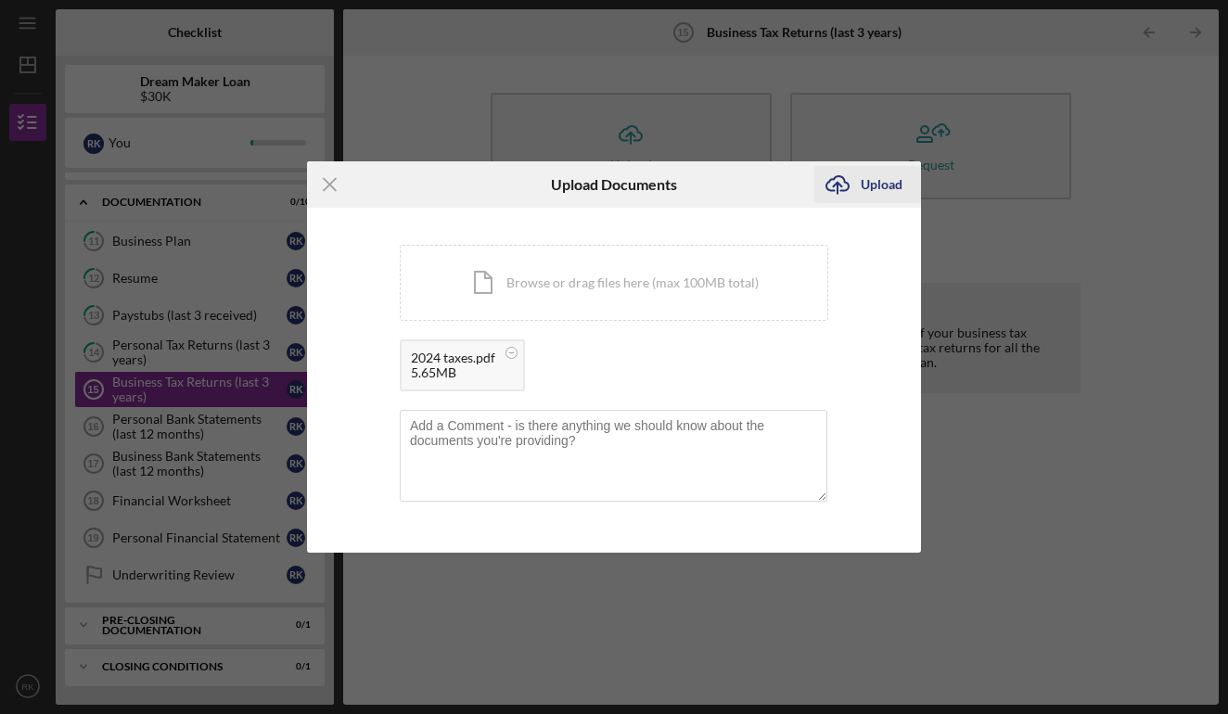
click at [877, 188] on div "Upload" at bounding box center [882, 184] width 42 height 37
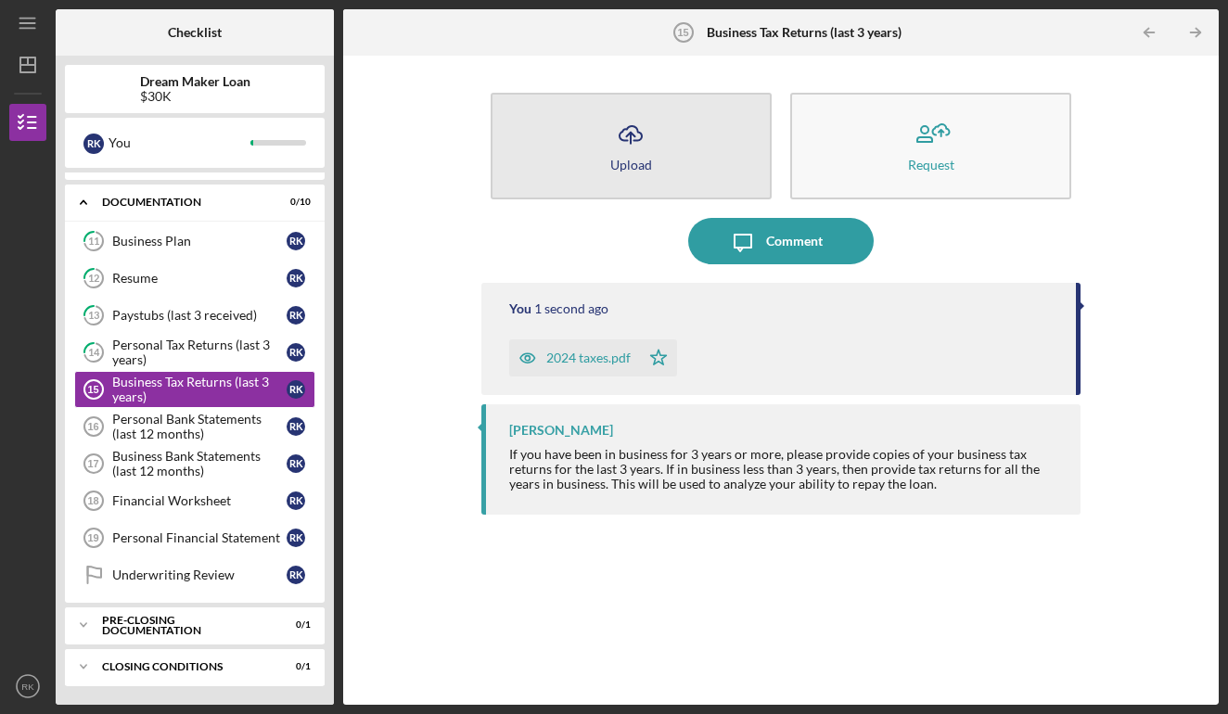
click at [681, 165] on button "Icon/Upload Upload" at bounding box center [631, 146] width 281 height 107
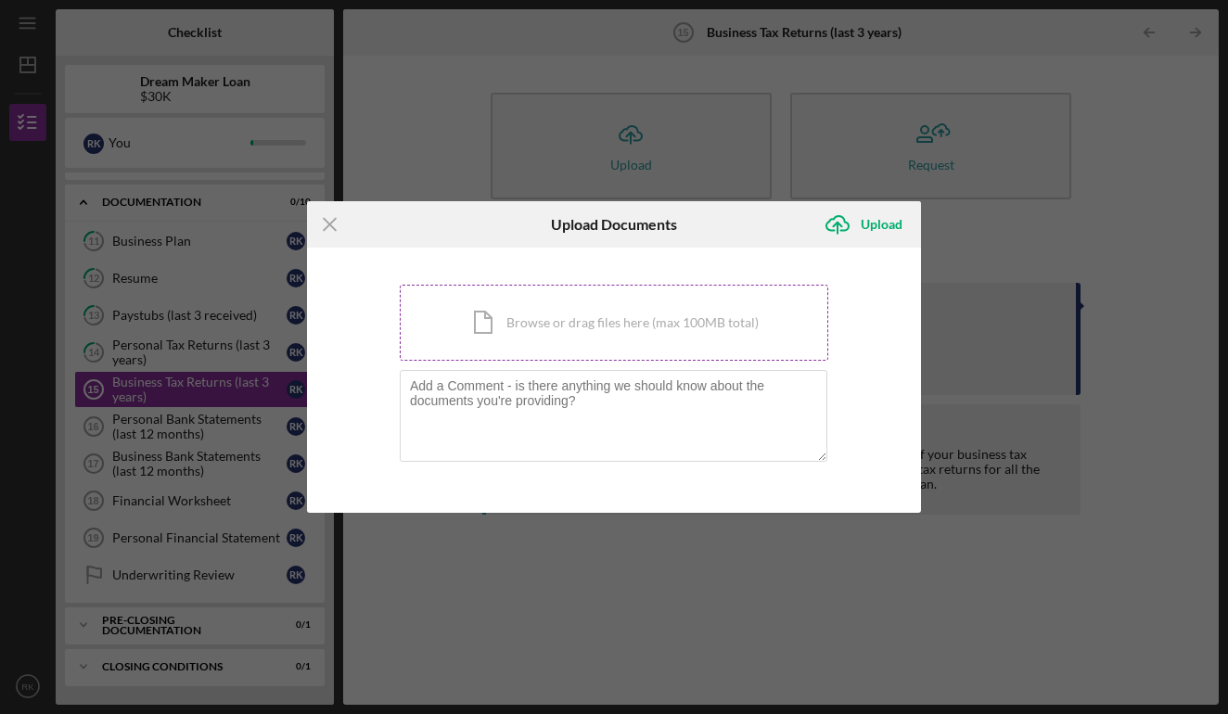
click at [635, 312] on div "Icon/Document Browse or drag files here (max 100MB total) Tap to choose files o…" at bounding box center [614, 323] width 429 height 76
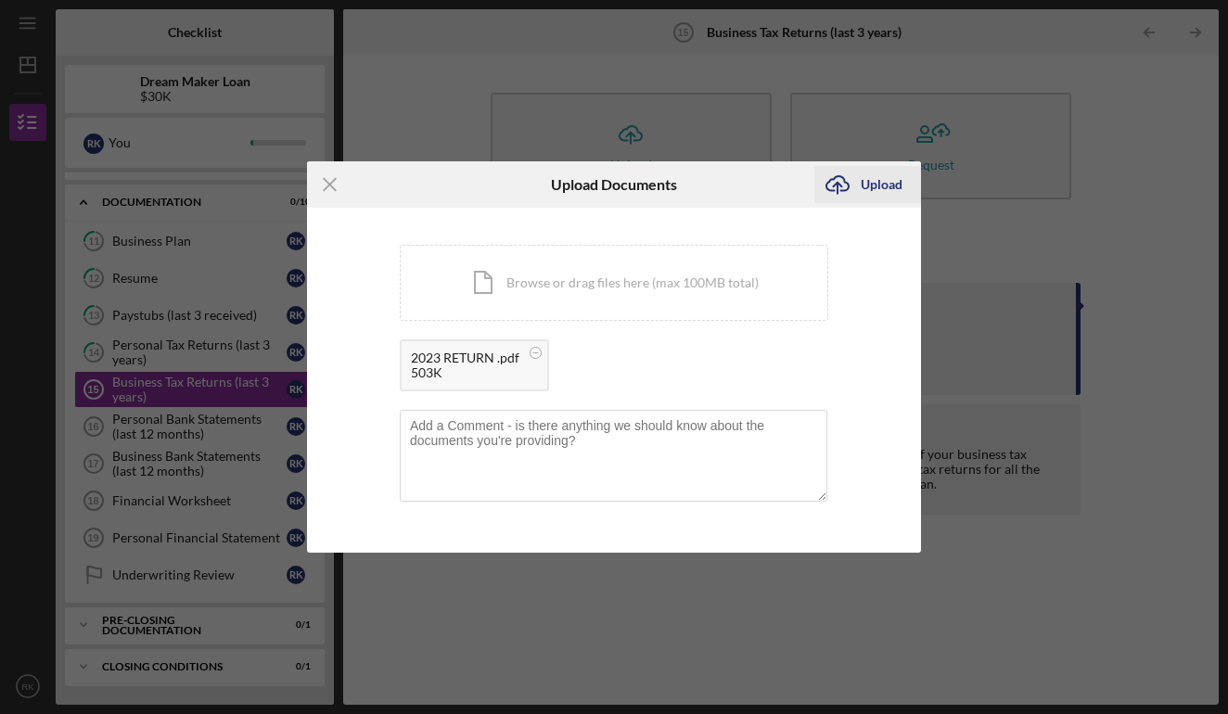
click at [876, 192] on div "Upload" at bounding box center [882, 184] width 42 height 37
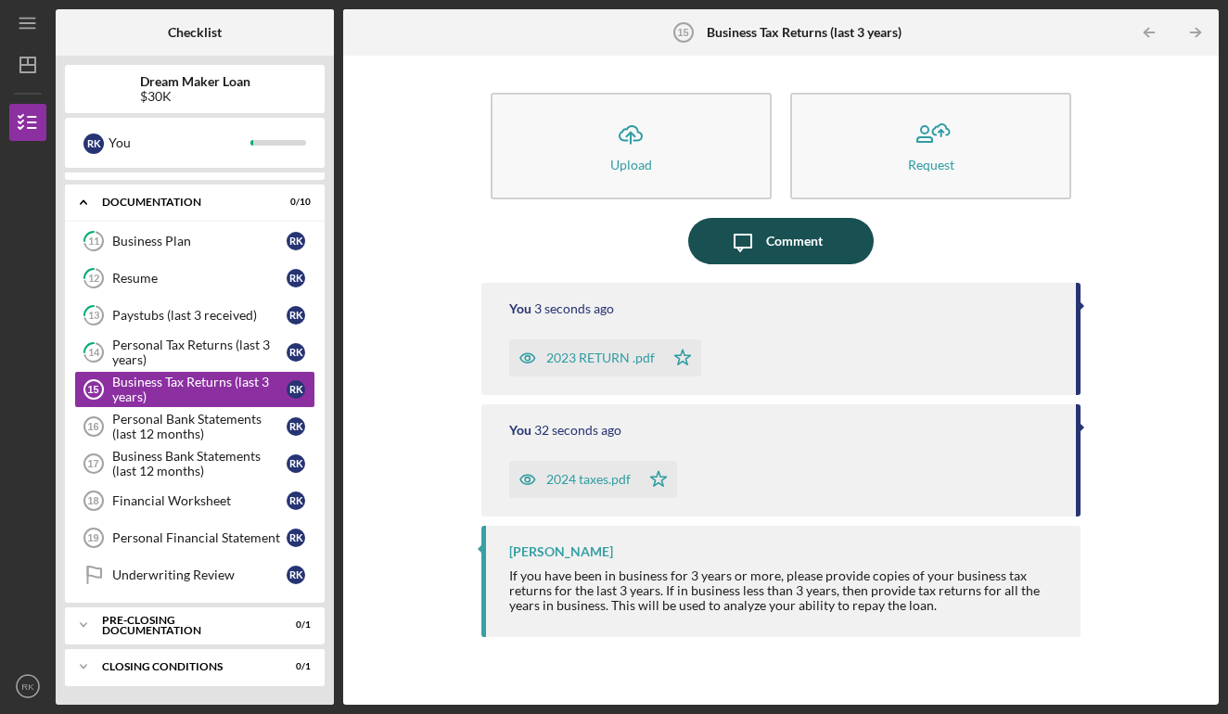
click at [803, 250] on div "Comment" at bounding box center [794, 241] width 57 height 46
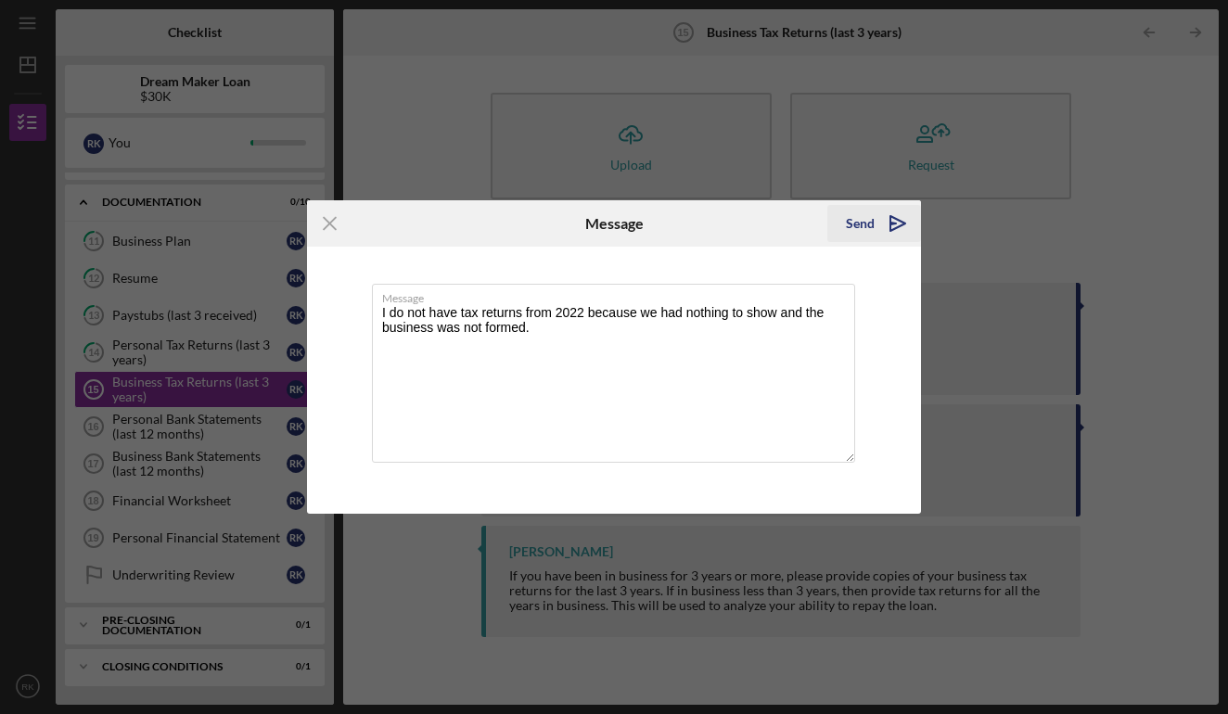
type textarea "I do not have tax returns from 2022 because we had nothing to show and the busi…"
click at [850, 222] on div "Send" at bounding box center [860, 223] width 29 height 37
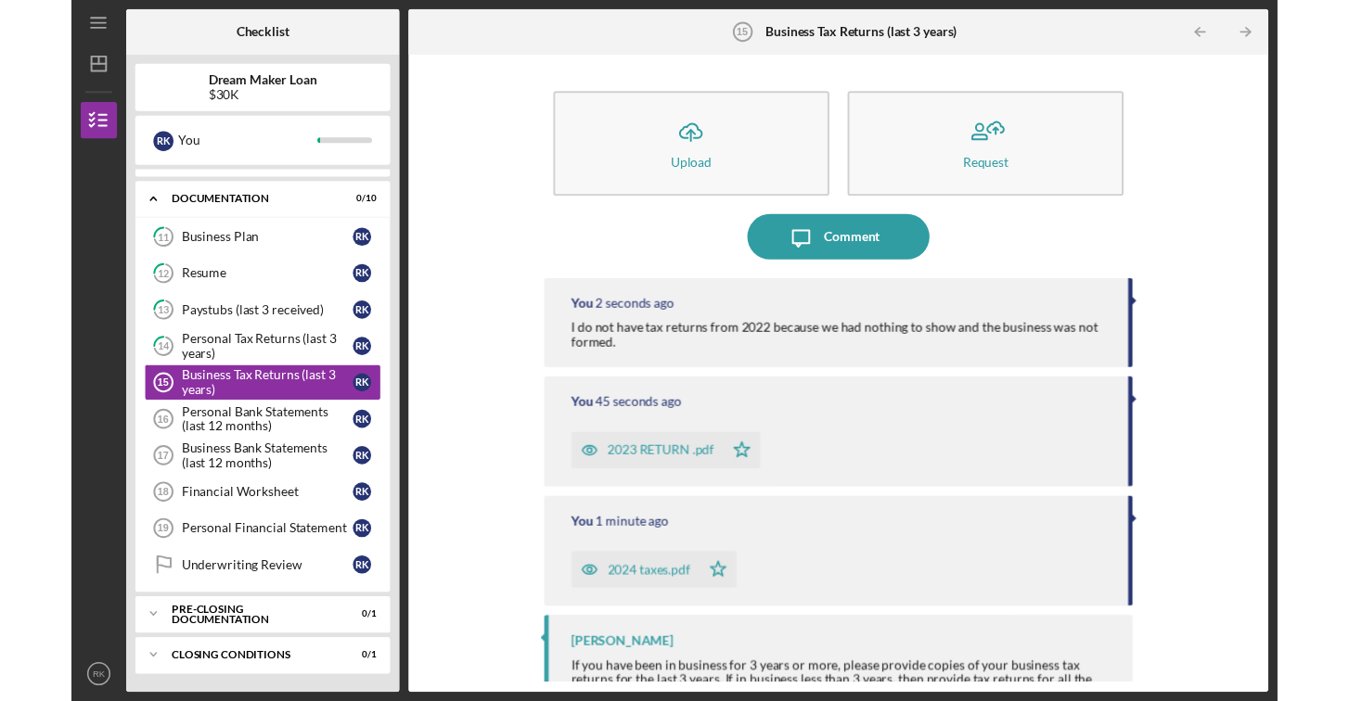
scroll to position [22, 0]
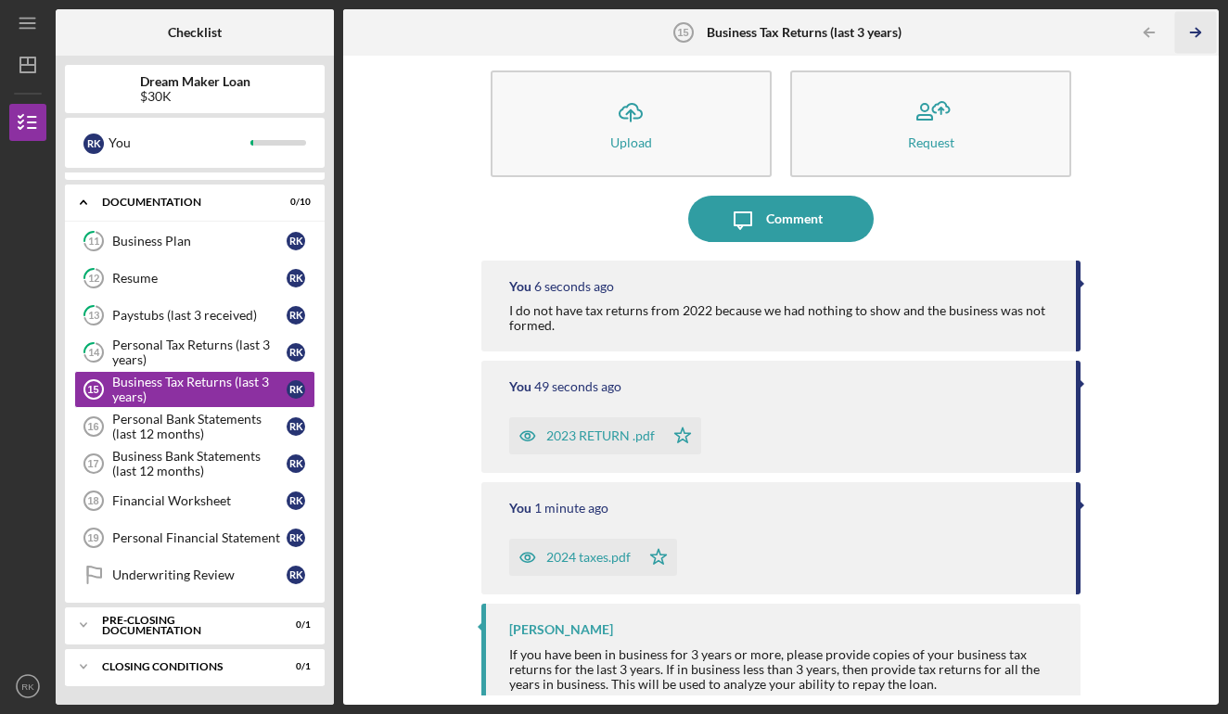
click at [1198, 35] on polyline "button" at bounding box center [1198, 33] width 5 height 8
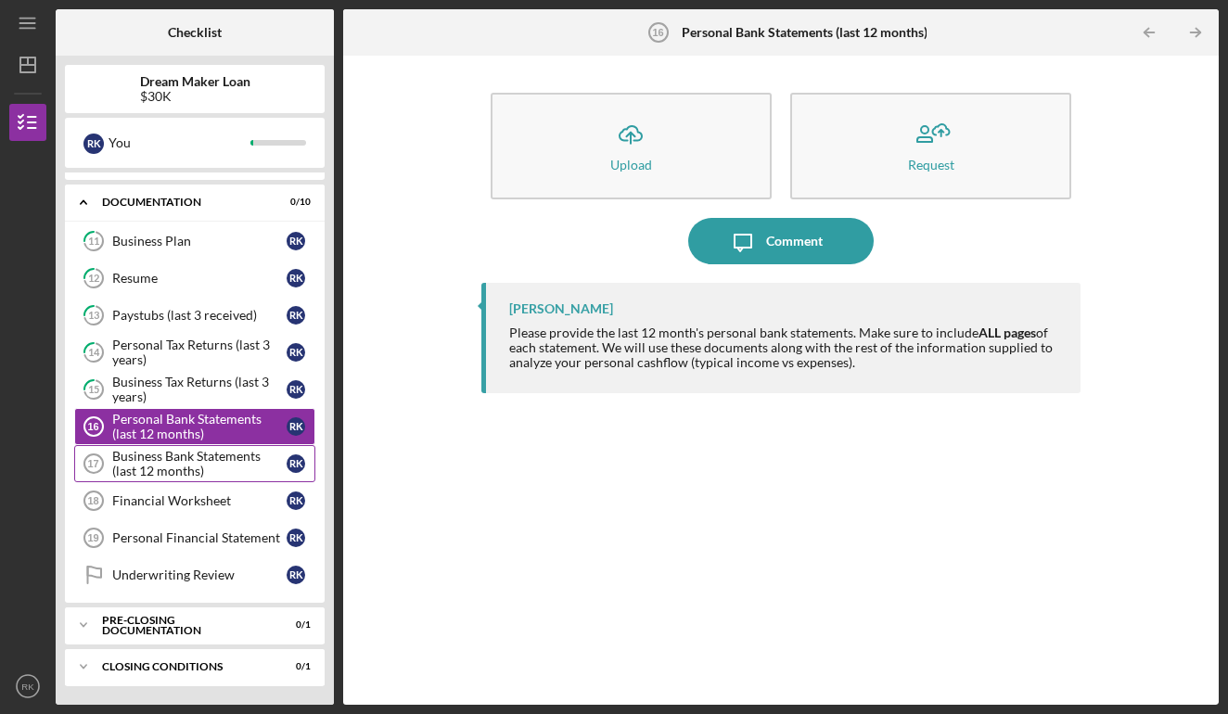
click at [154, 465] on div "Business Bank Statements (last 12 months)" at bounding box center [199, 464] width 174 height 30
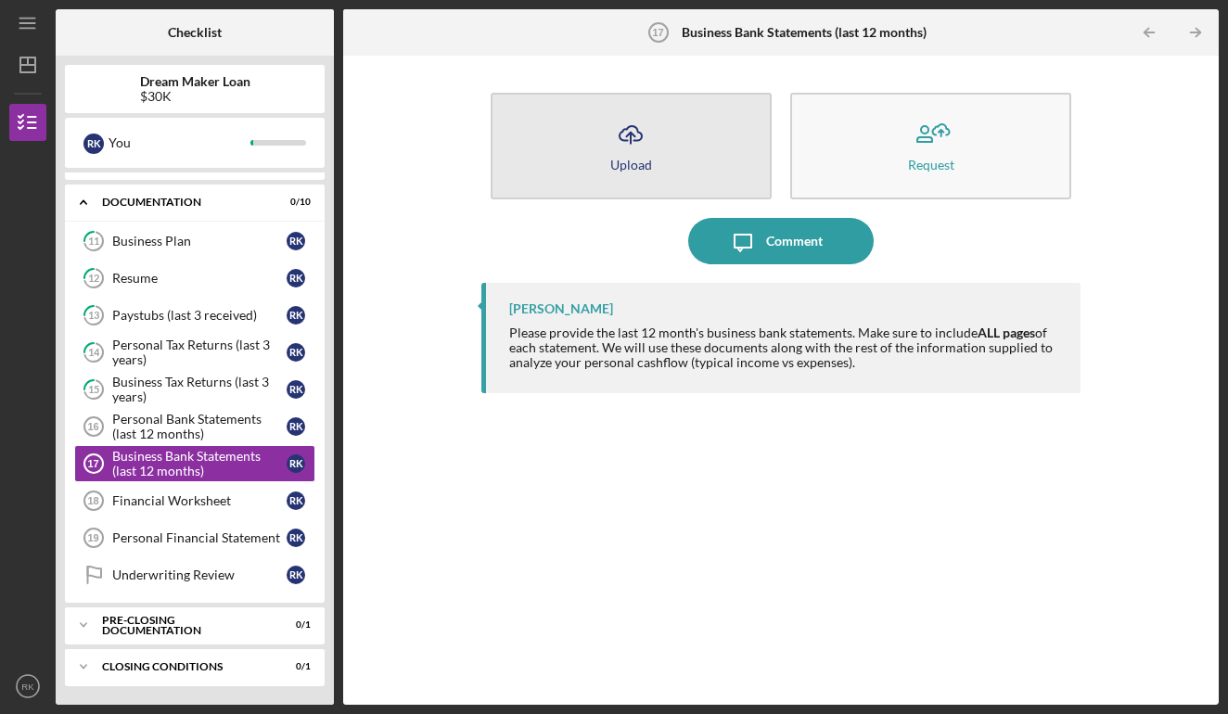
click at [625, 132] on icon "Icon/Upload" at bounding box center [631, 134] width 46 height 46
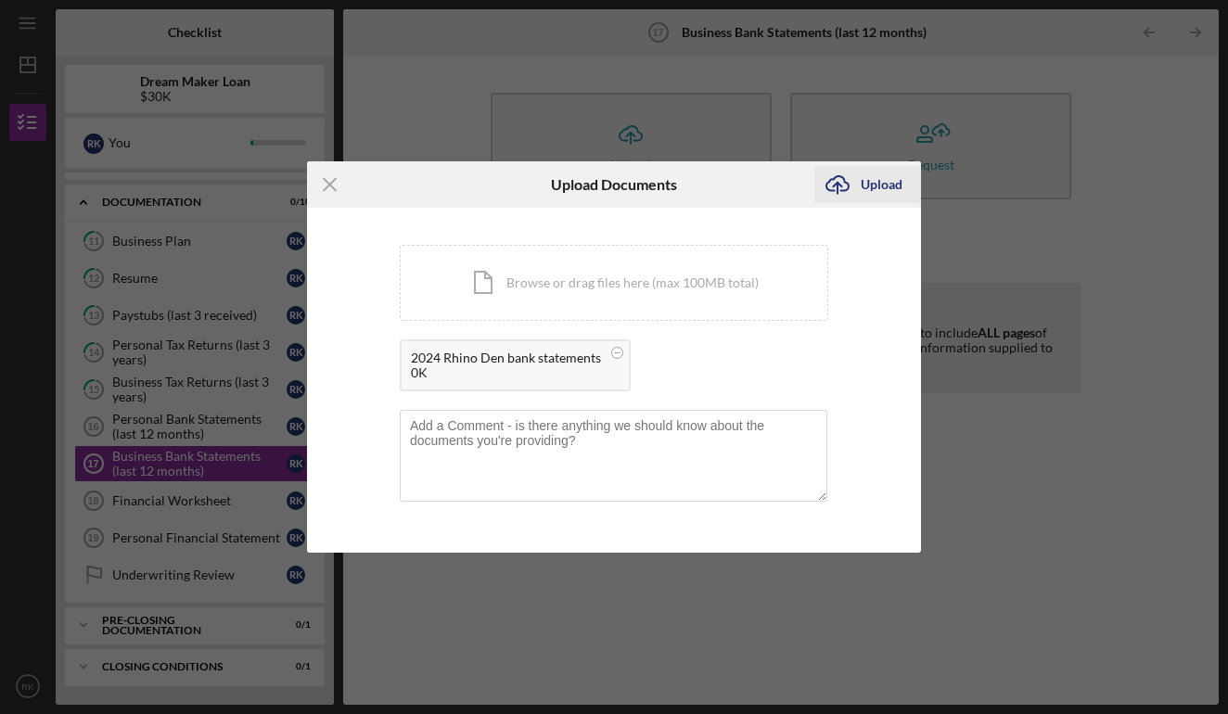
click at [866, 183] on div "Upload" at bounding box center [882, 184] width 42 height 37
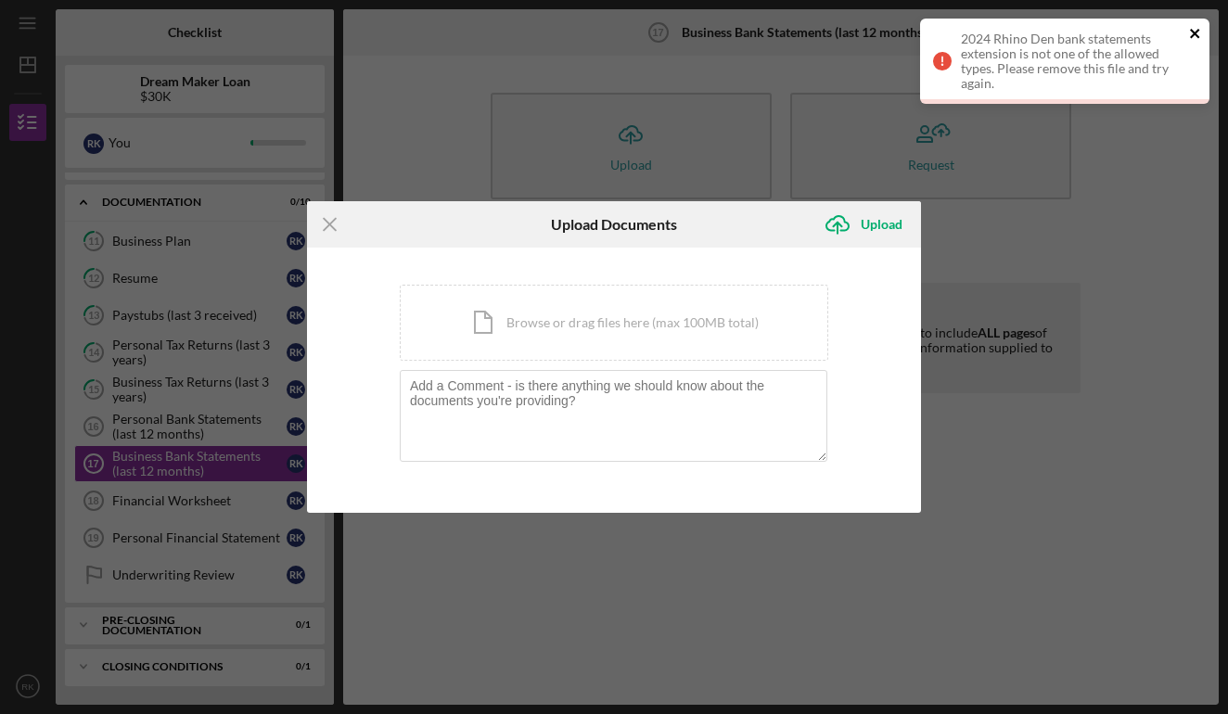
click at [1193, 32] on icon "close" at bounding box center [1194, 33] width 9 height 9
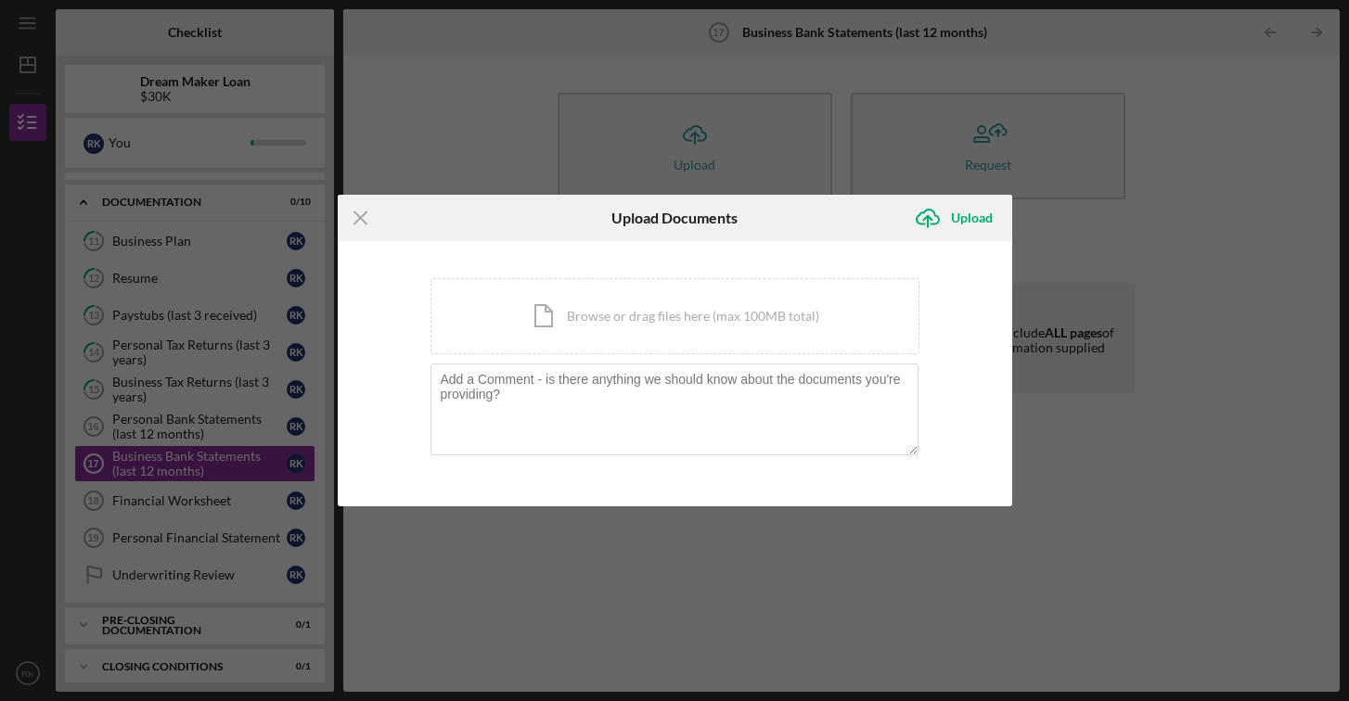
click at [640, 78] on div "Icon/Menu Close Upload Documents Icon/Upload Upload You're uploading documents …" at bounding box center [674, 350] width 1349 height 701
click at [365, 223] on line at bounding box center [360, 218] width 12 height 12
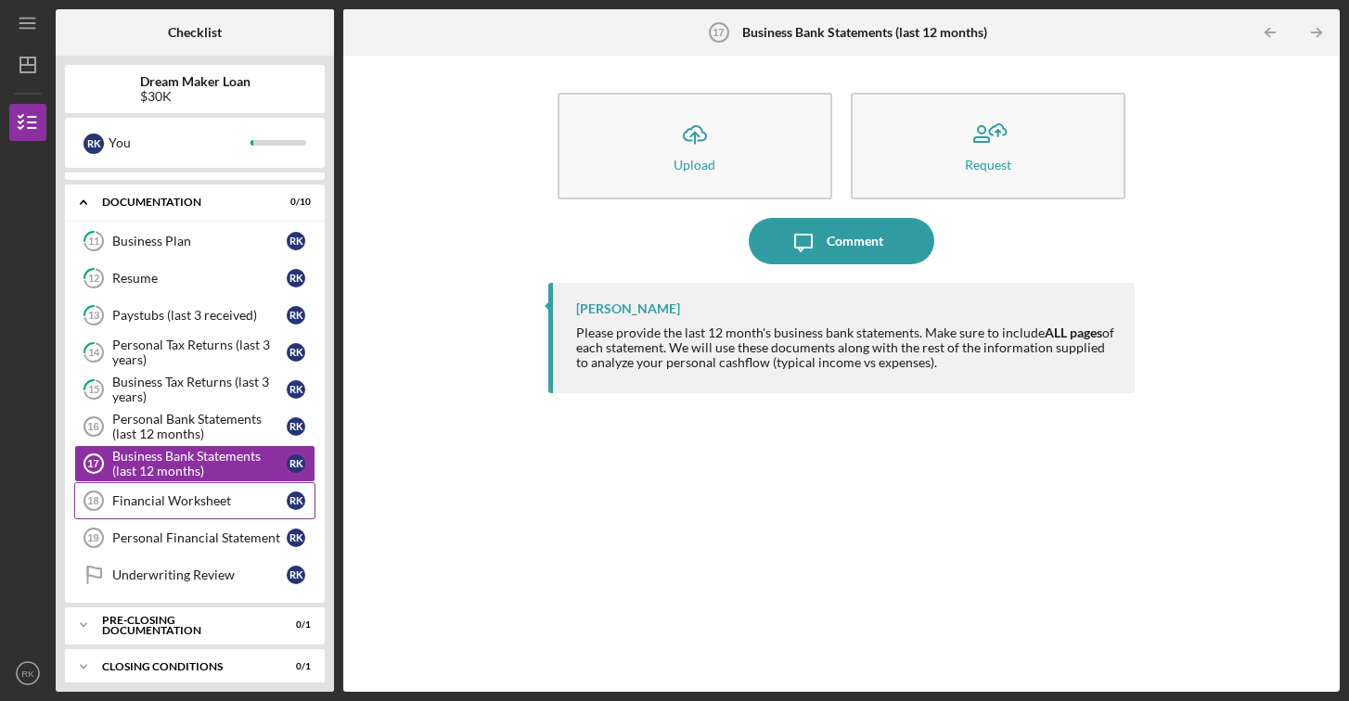
click at [122, 508] on link "Financial Worksheet 18 Financial Worksheet R K" at bounding box center [194, 500] width 241 height 37
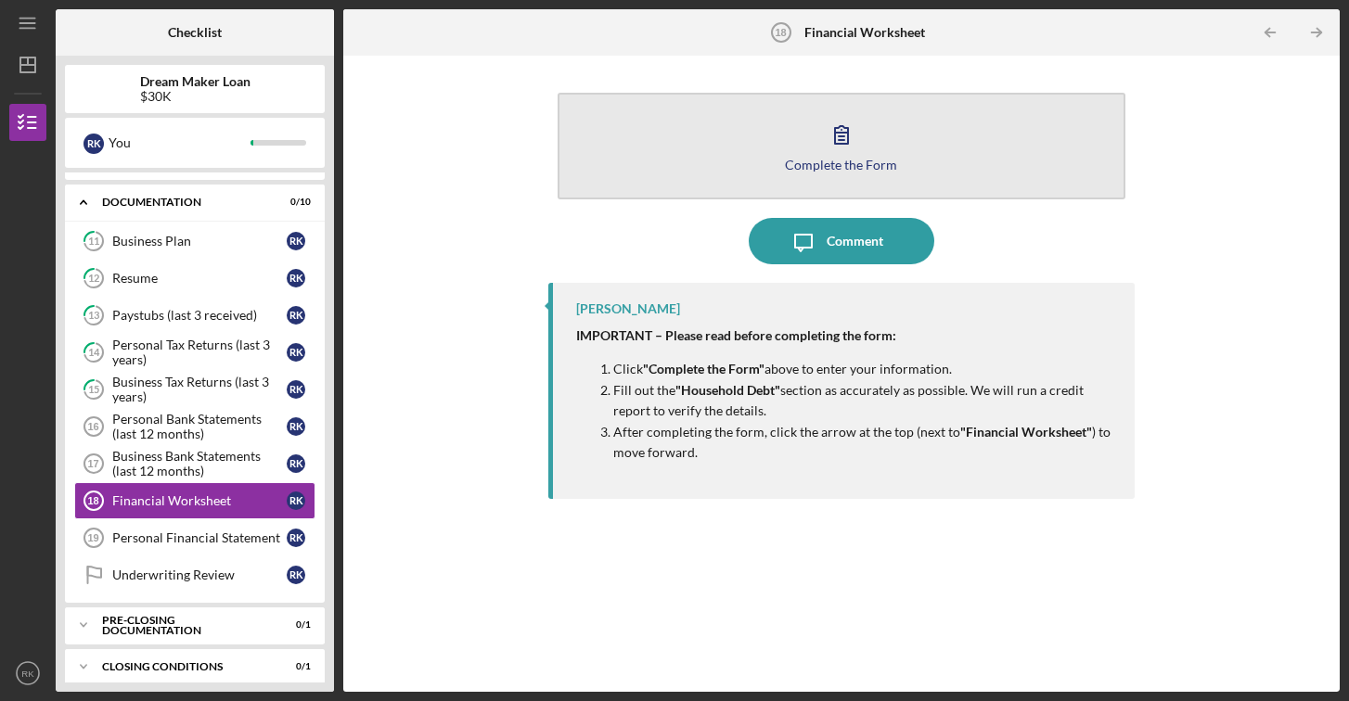
click at [841, 171] on div "Complete the Form" at bounding box center [841, 165] width 112 height 14
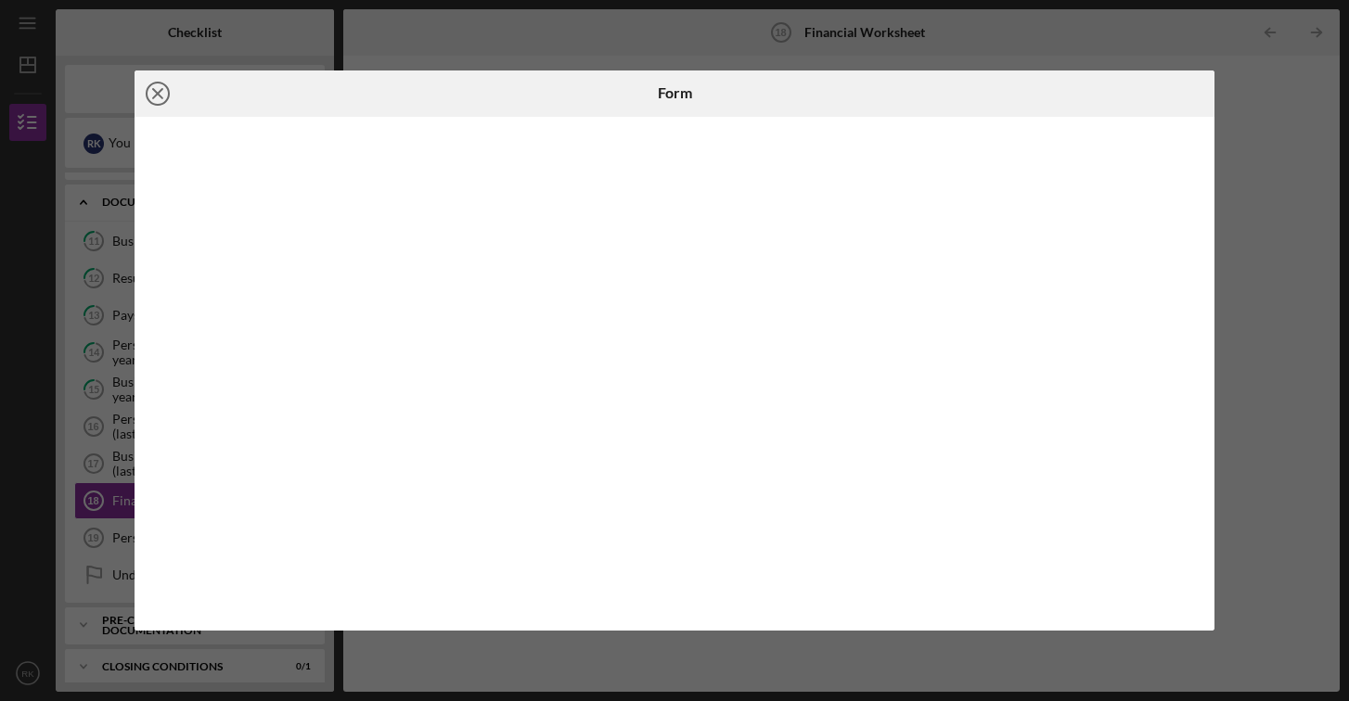
click at [159, 98] on icon "Icon/Close" at bounding box center [157, 93] width 46 height 46
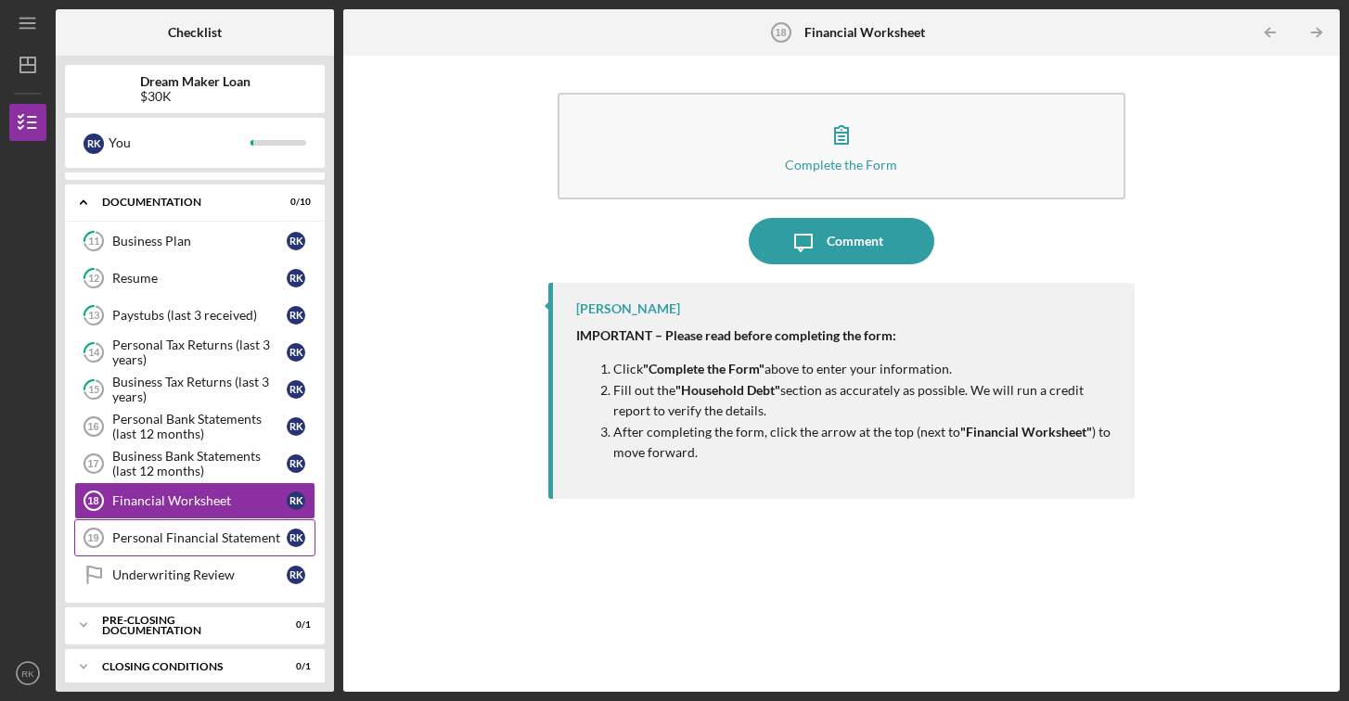
click at [186, 547] on link "Personal Financial Statement 19 Personal Financial Statement R K" at bounding box center [194, 537] width 241 height 37
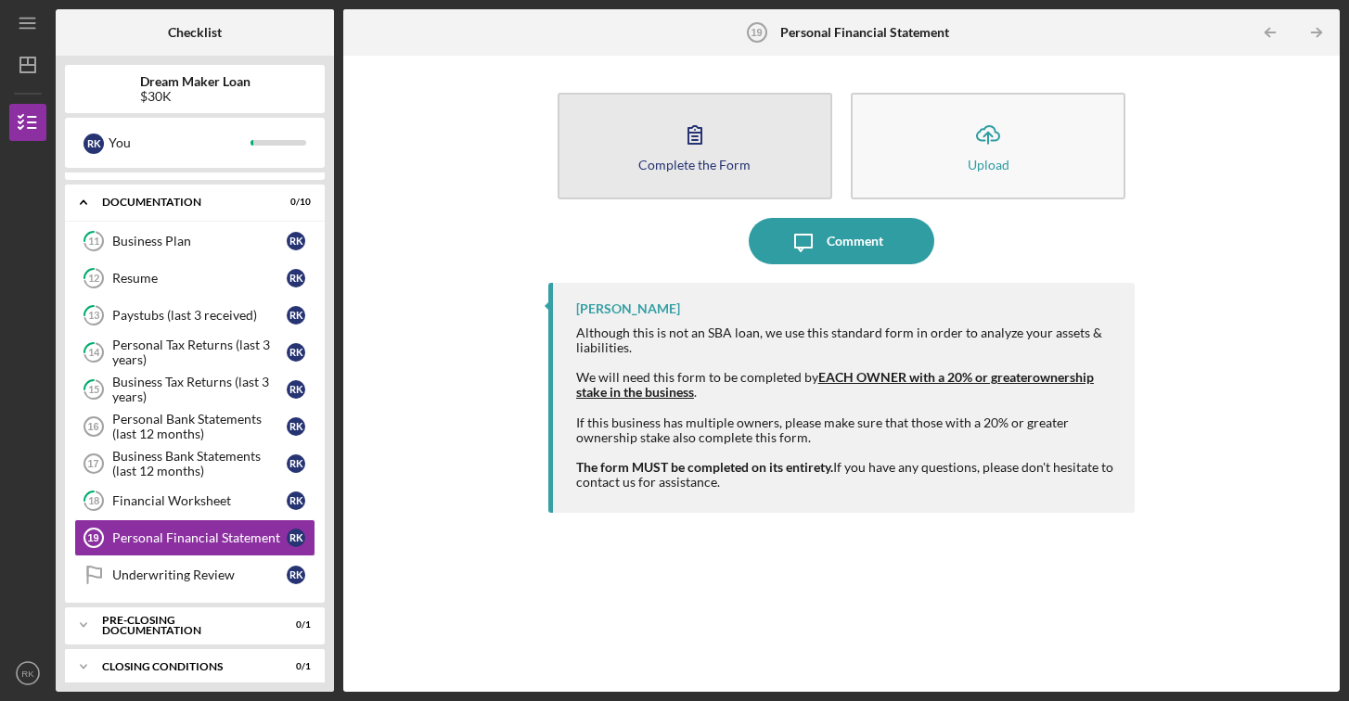
click at [705, 158] on div "Complete the Form" at bounding box center [694, 165] width 112 height 14
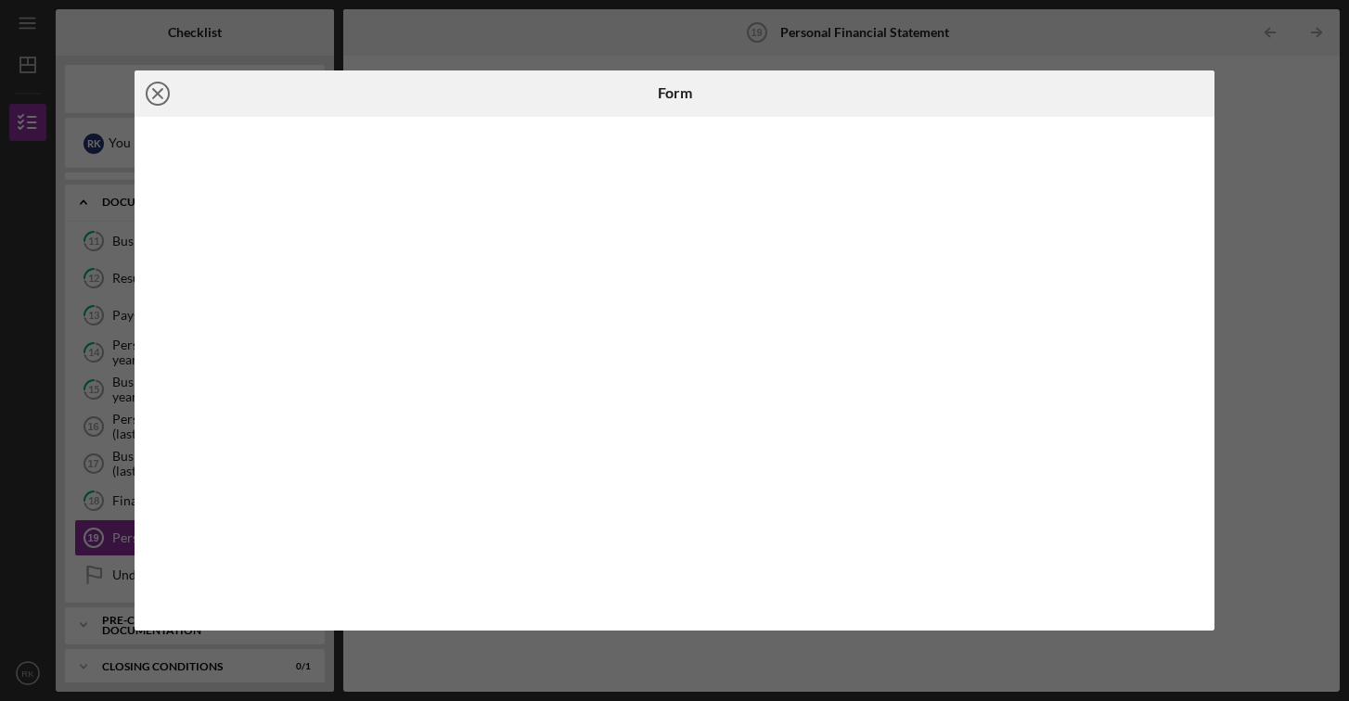
click at [158, 97] on icon "Icon/Close" at bounding box center [157, 93] width 46 height 46
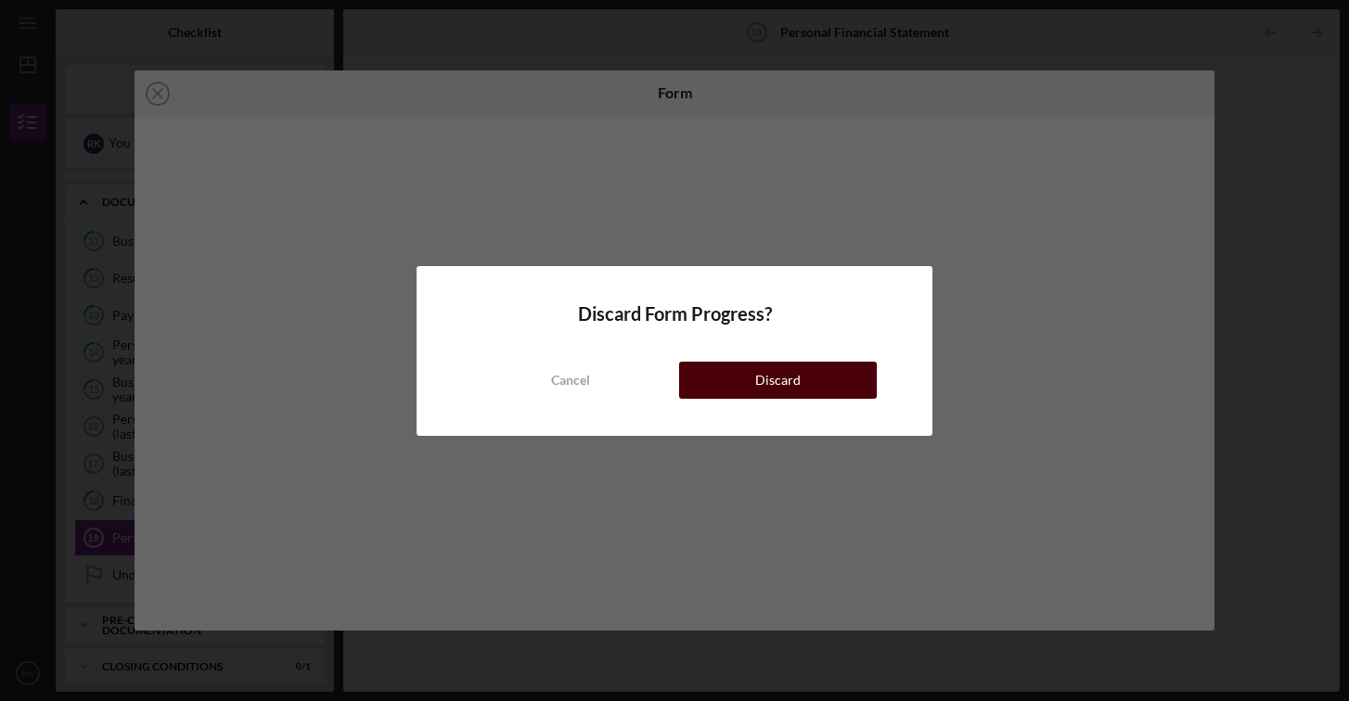
click at [716, 378] on button "Discard" at bounding box center [778, 380] width 198 height 37
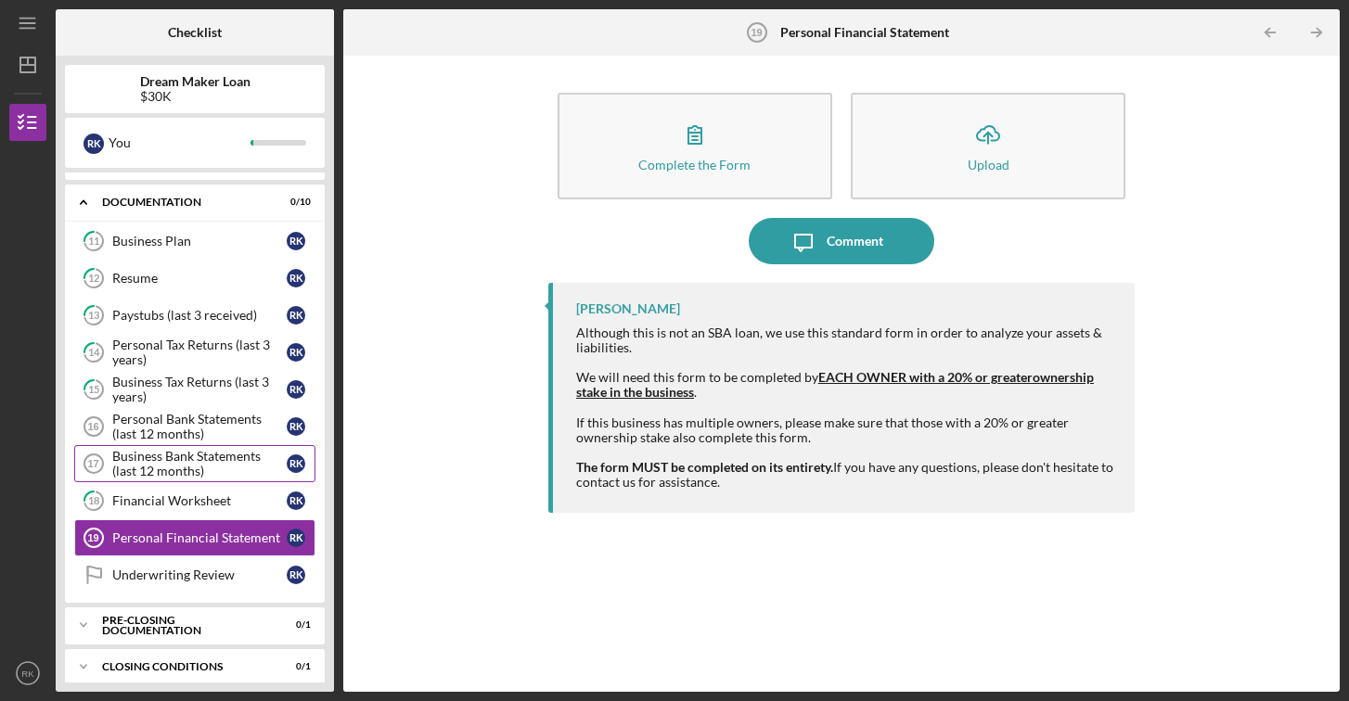
click at [216, 456] on div "Business Bank Statements (last 12 months)" at bounding box center [199, 464] width 174 height 30
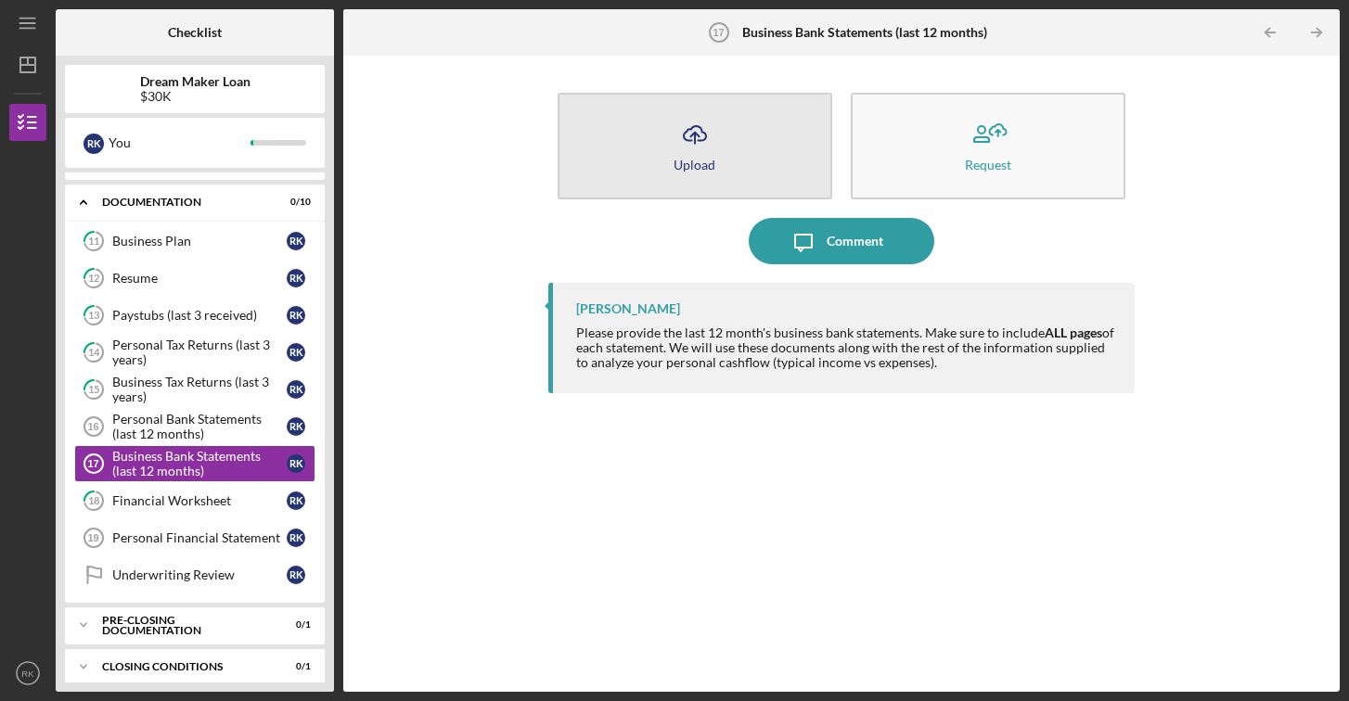
click at [706, 158] on div "Upload" at bounding box center [694, 165] width 42 height 14
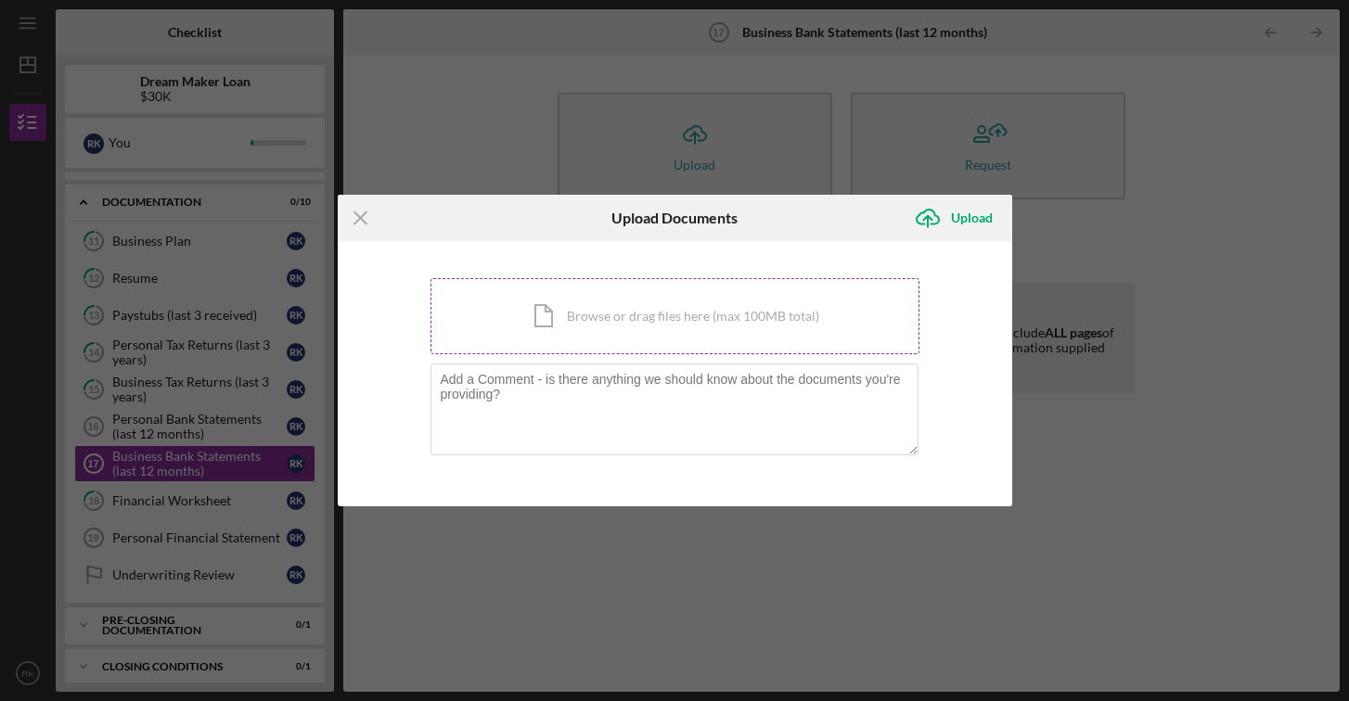
click at [624, 336] on div "Icon/Document Browse or drag files here (max 100MB total) Tap to choose files o…" at bounding box center [674, 316] width 489 height 76
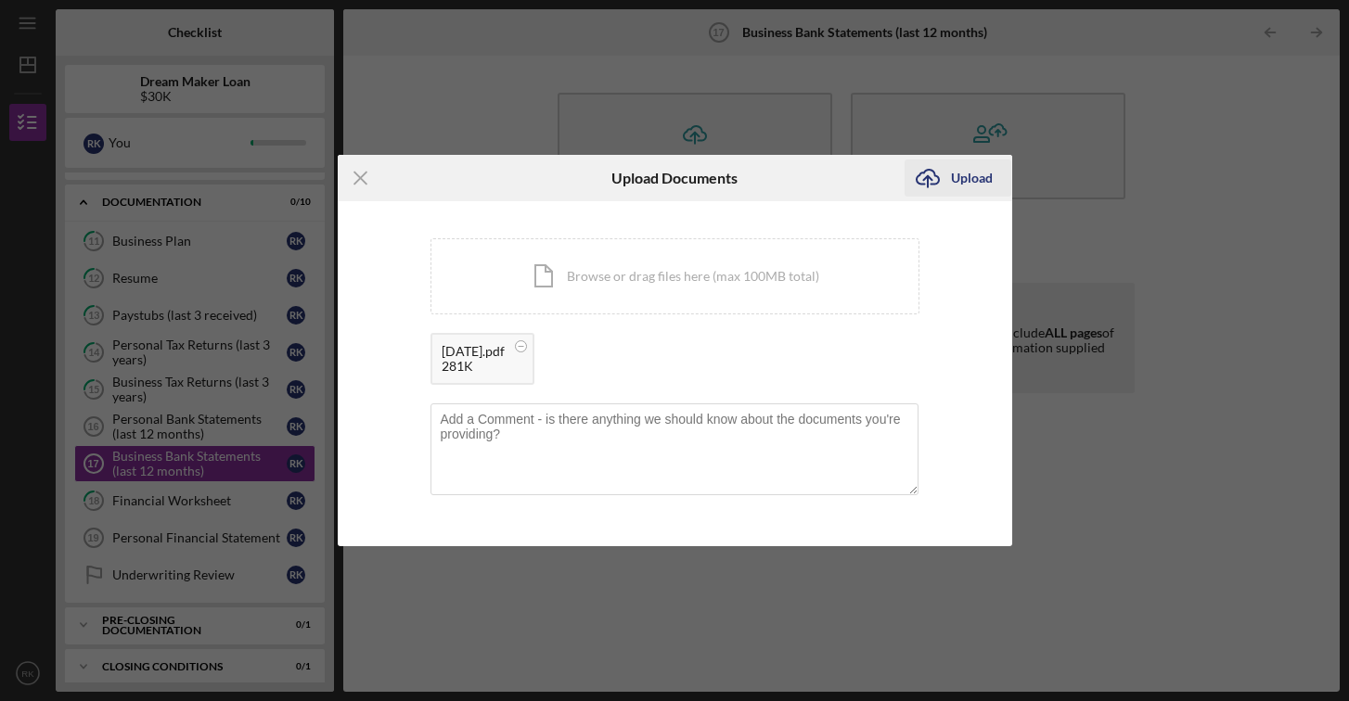
click at [954, 192] on div "Upload" at bounding box center [972, 178] width 42 height 37
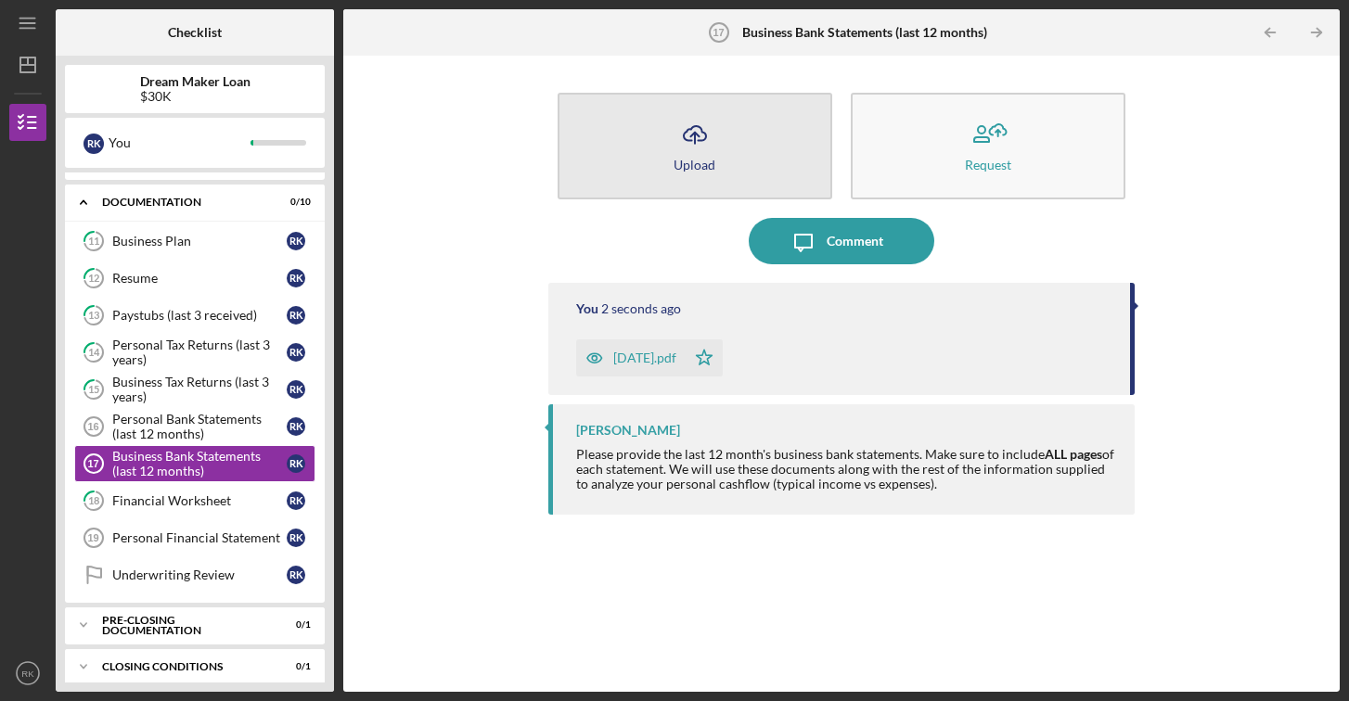
click at [706, 166] on div "Upload" at bounding box center [694, 165] width 42 height 14
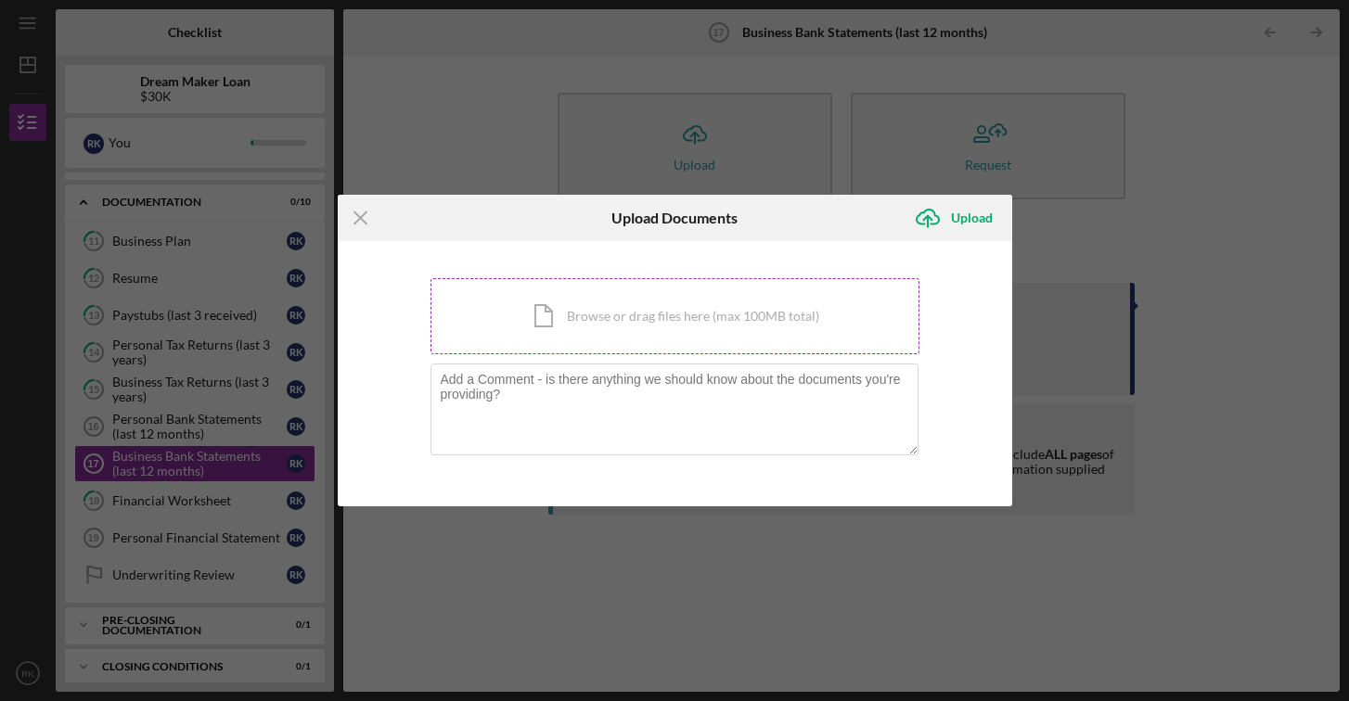
click at [716, 314] on div "Icon/Document Browse or drag files here (max 100MB total) Tap to choose files o…" at bounding box center [674, 316] width 489 height 76
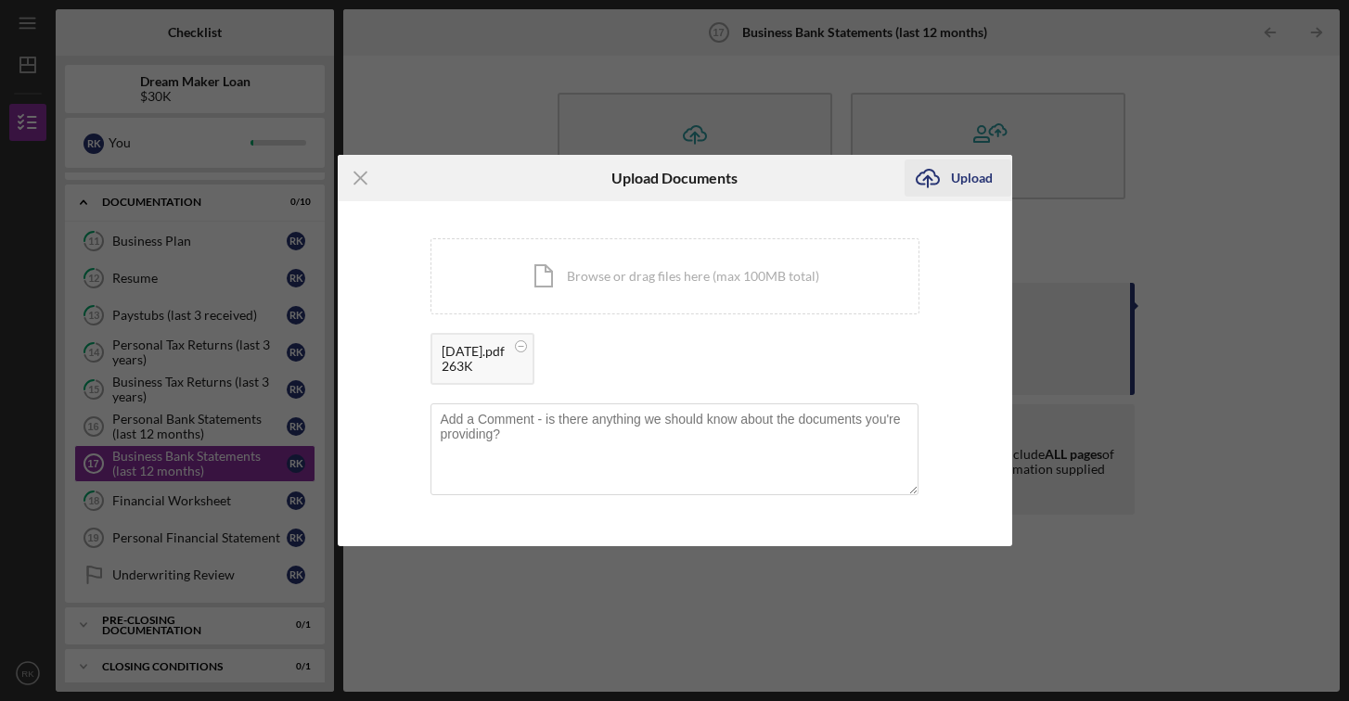
click at [958, 189] on div "Upload" at bounding box center [972, 178] width 42 height 37
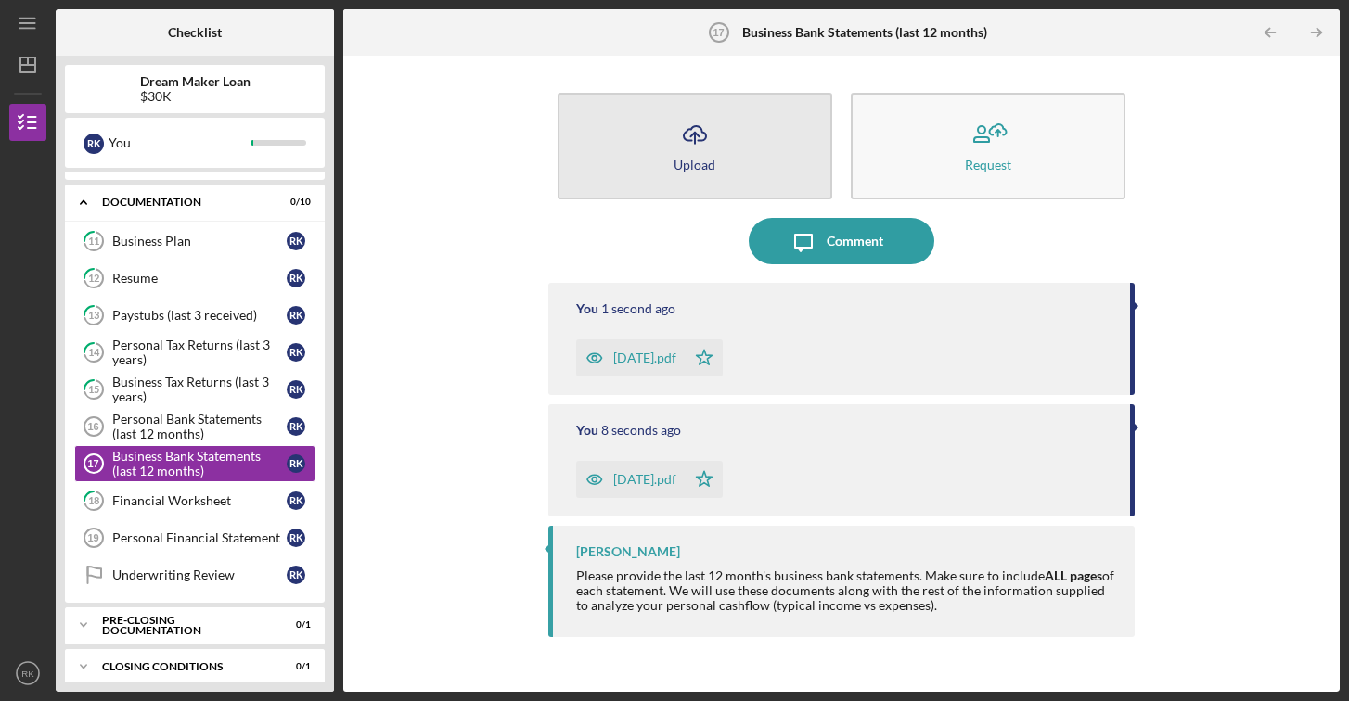
click at [685, 159] on div "Upload" at bounding box center [694, 165] width 42 height 14
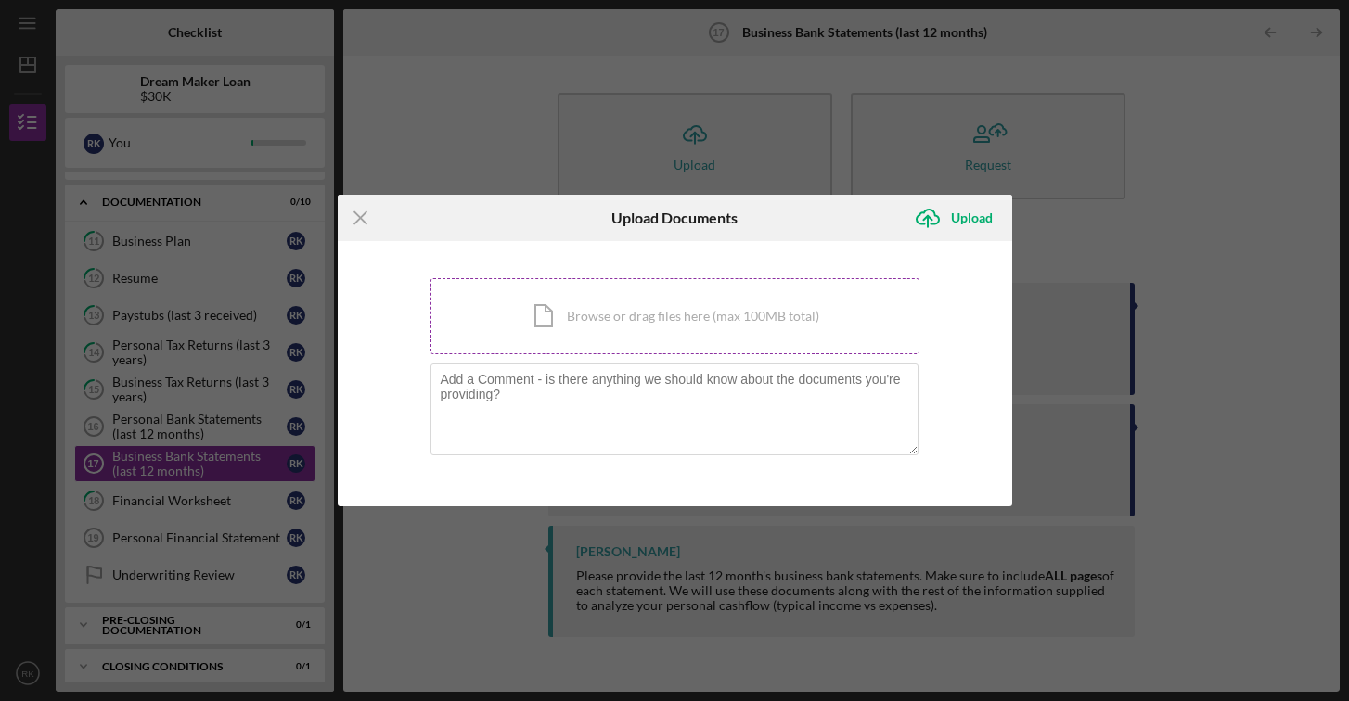
click at [777, 313] on div "Icon/Document Browse or drag files here (max 100MB total) Tap to choose files o…" at bounding box center [674, 316] width 489 height 76
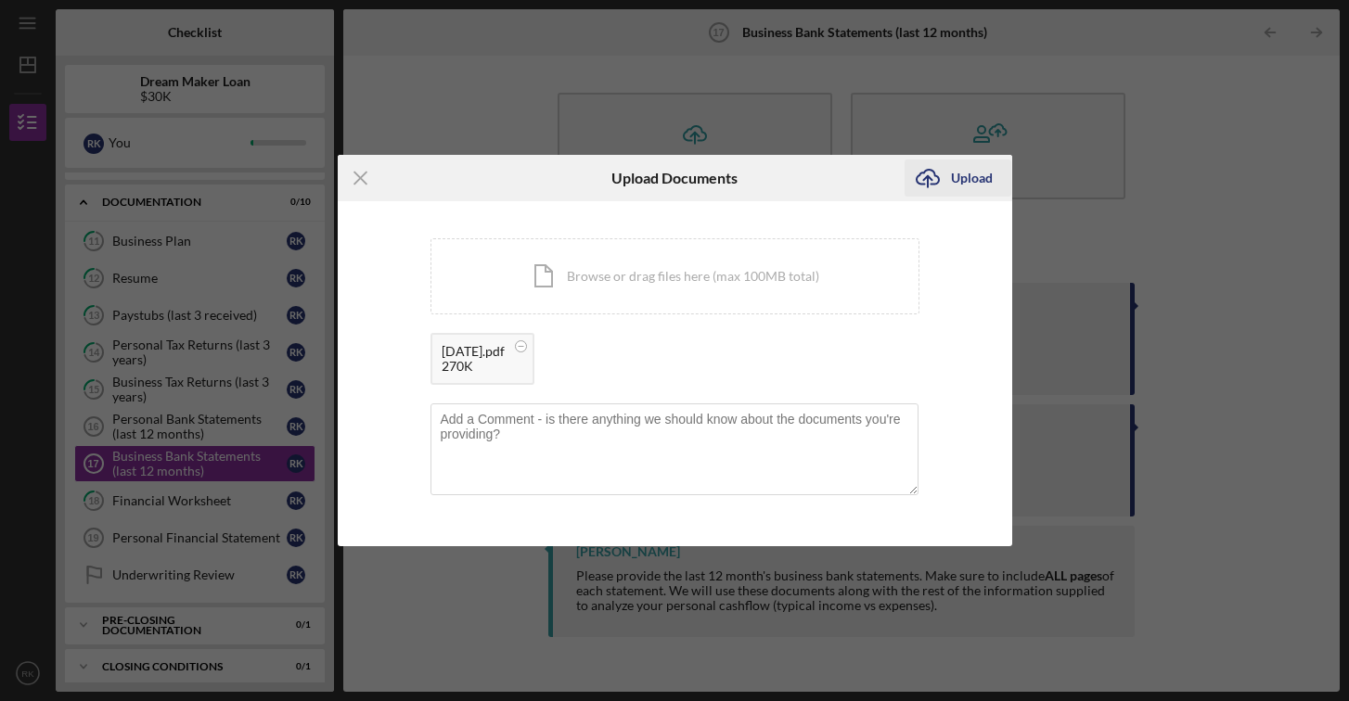
click at [946, 189] on icon "Icon/Upload" at bounding box center [927, 178] width 46 height 46
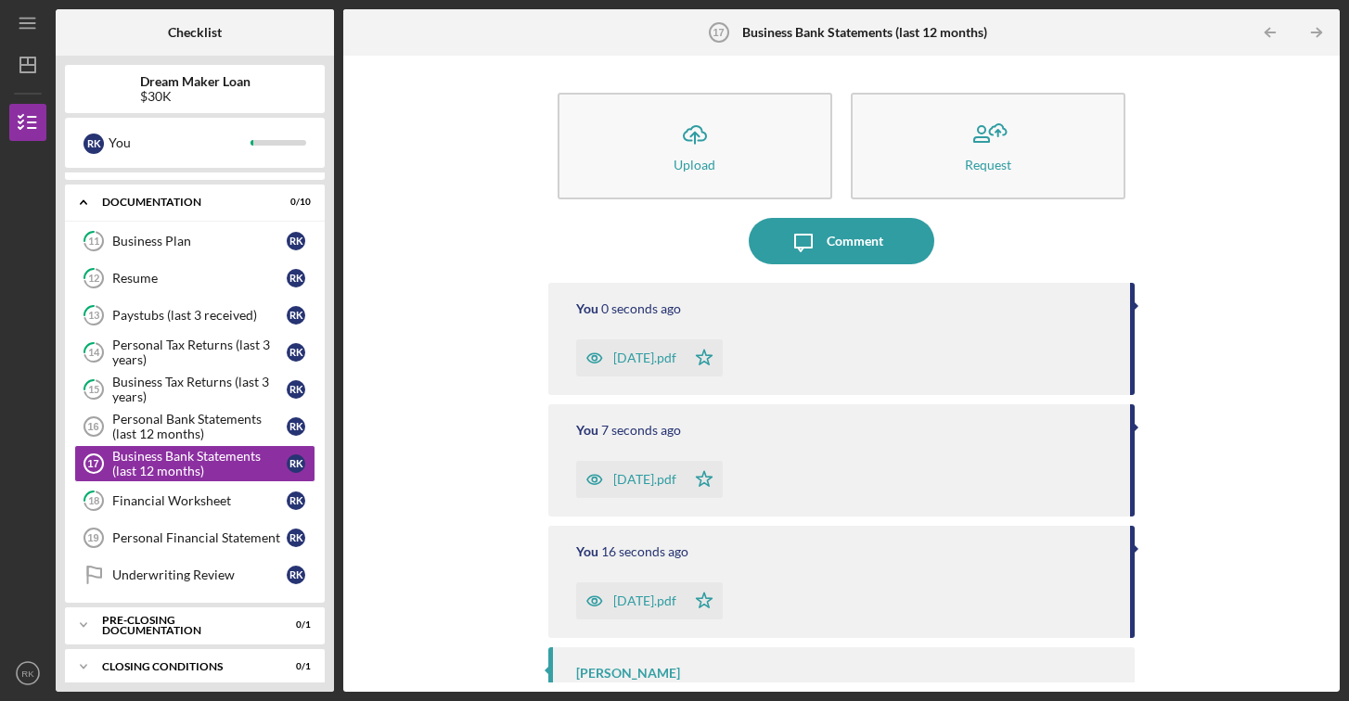
click at [752, 166] on button "Icon/Upload Upload" at bounding box center [694, 146] width 275 height 107
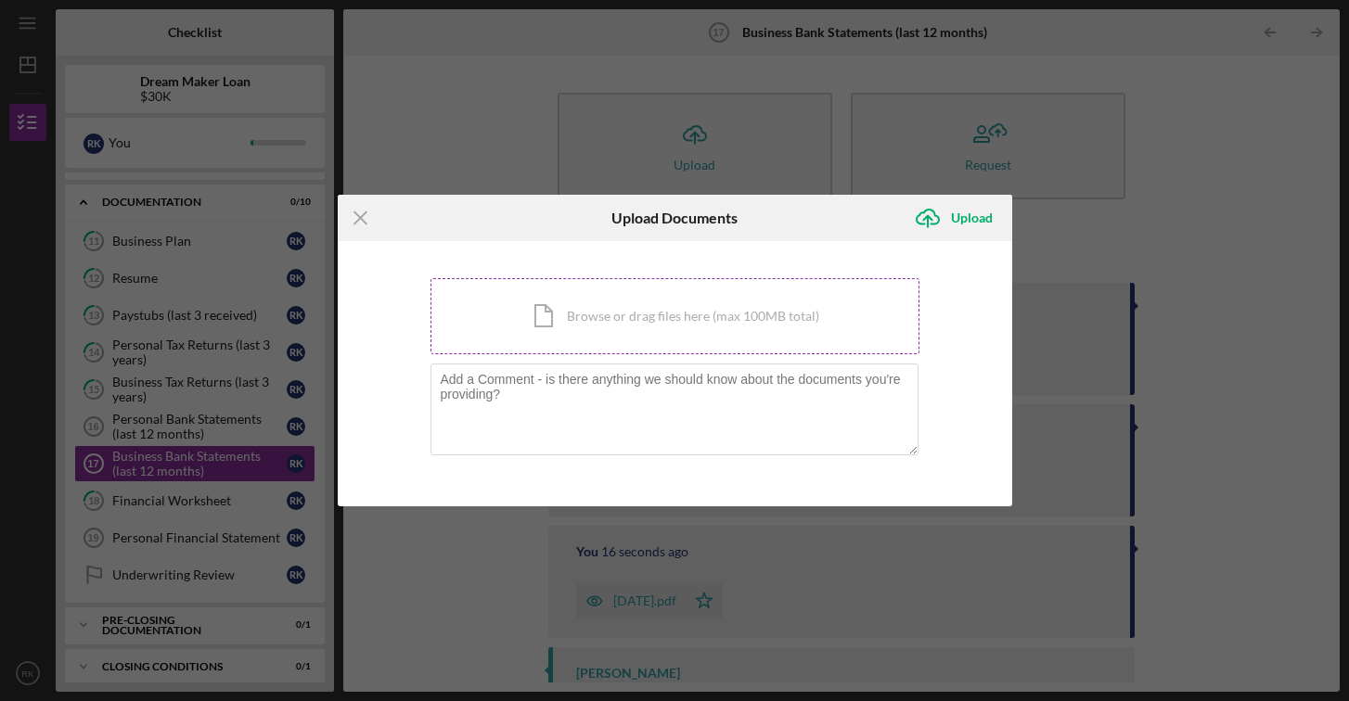
click at [732, 320] on div "Icon/Document Browse or drag files here (max 100MB total) Tap to choose files o…" at bounding box center [674, 316] width 489 height 76
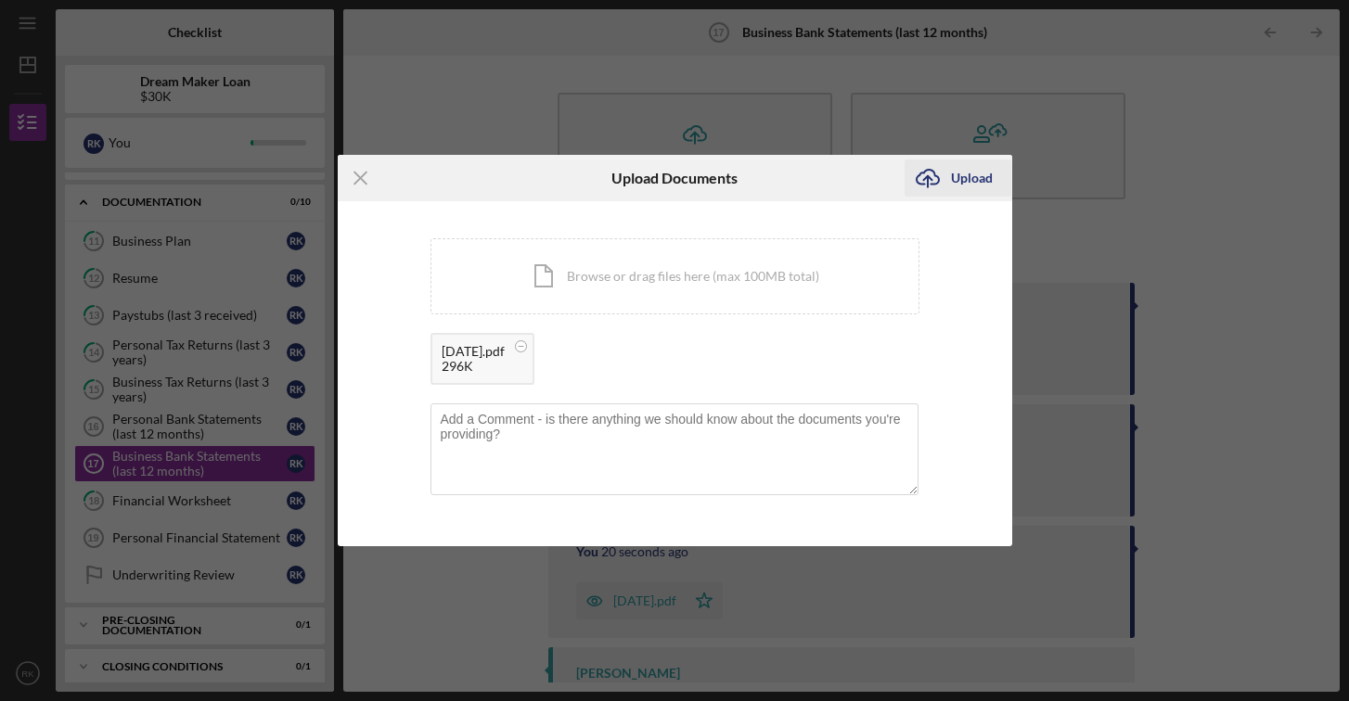
click at [945, 184] on icon "Icon/Upload" at bounding box center [927, 178] width 46 height 46
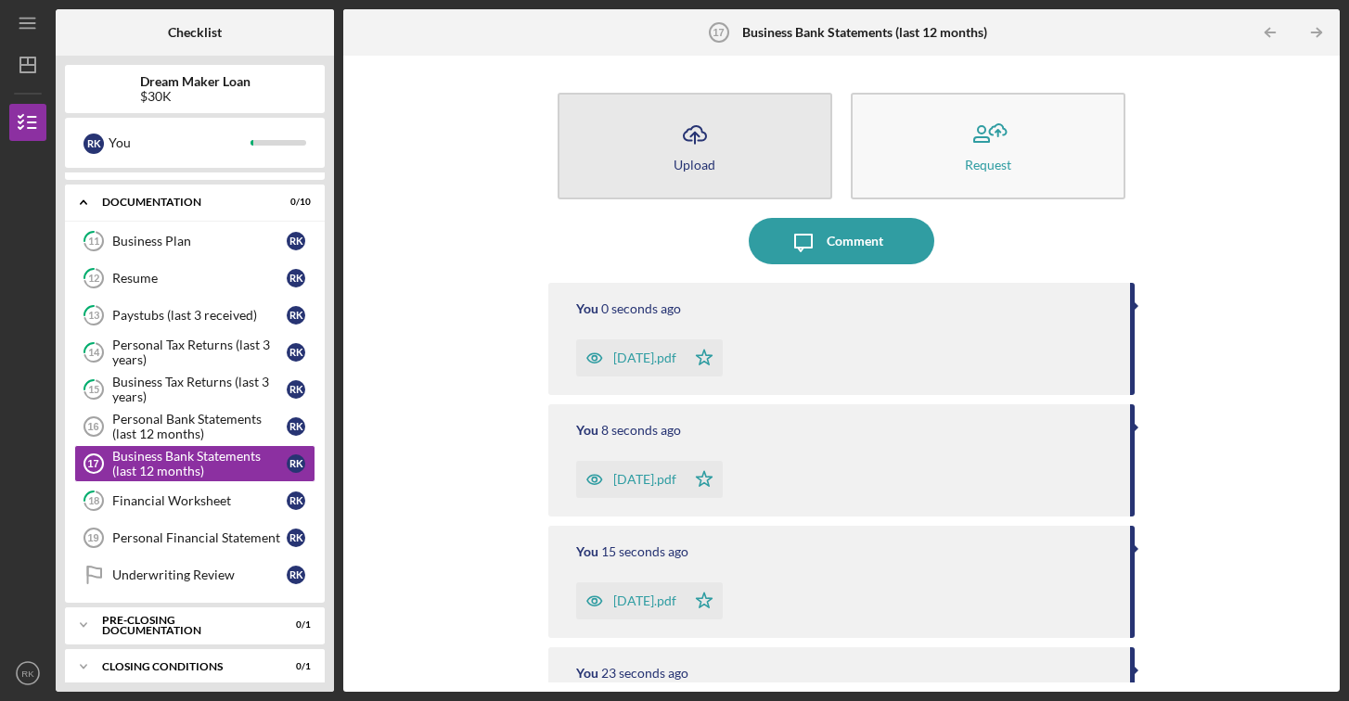
click at [682, 140] on icon "Icon/Upload" at bounding box center [695, 134] width 46 height 46
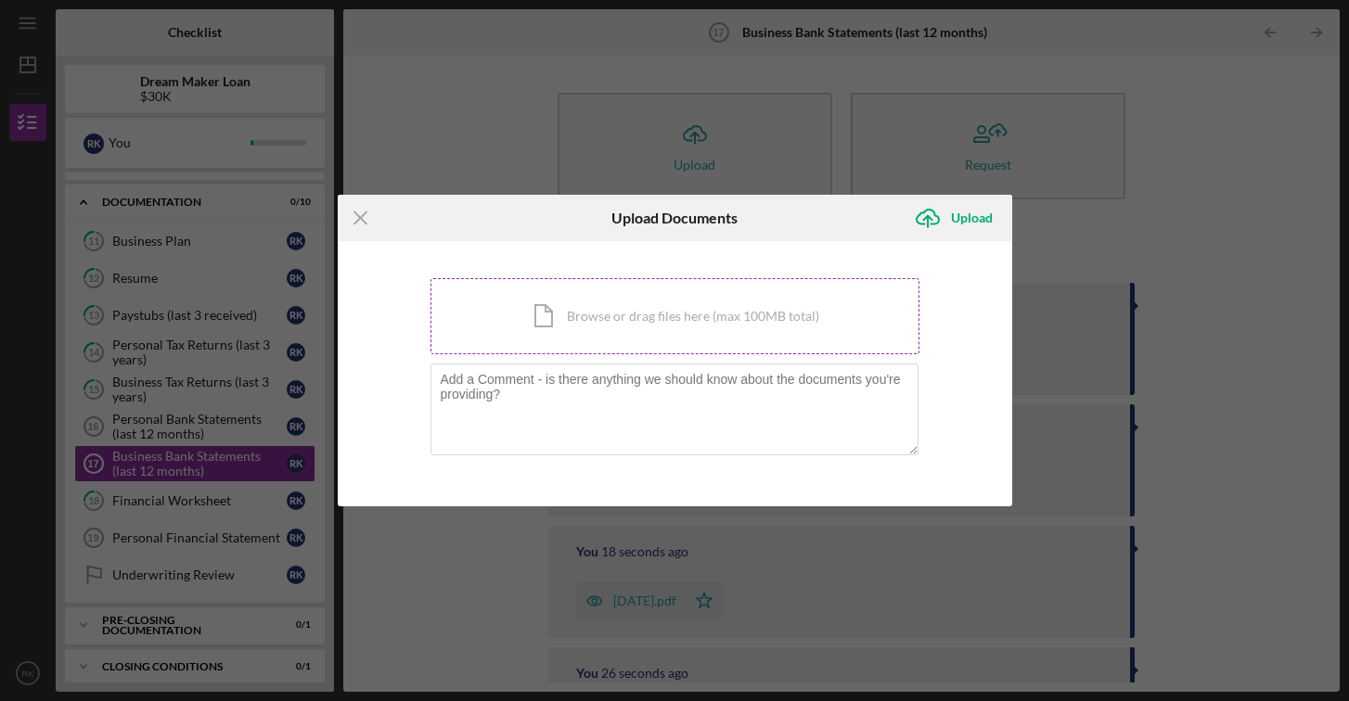
click at [707, 323] on div "Icon/Document Browse or drag files here (max 100MB total) Tap to choose files o…" at bounding box center [674, 316] width 489 height 76
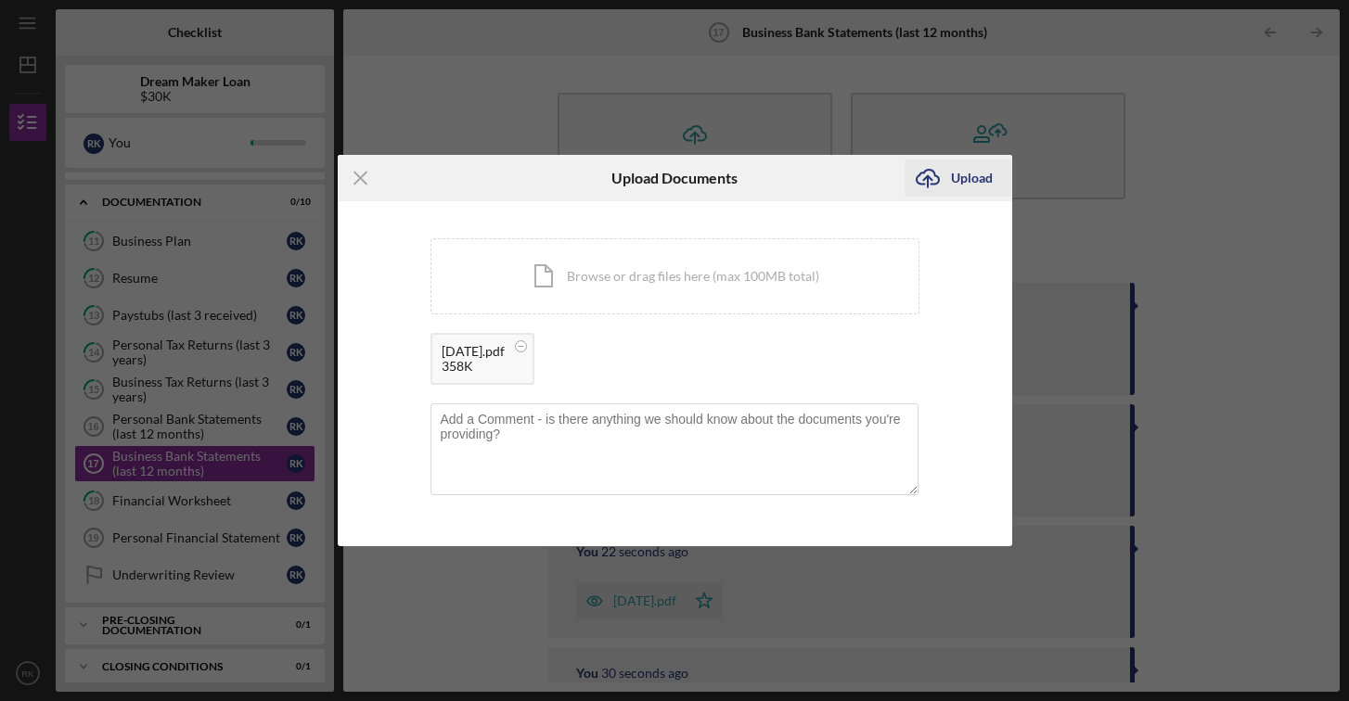
click at [968, 174] on div "Upload" at bounding box center [972, 178] width 42 height 37
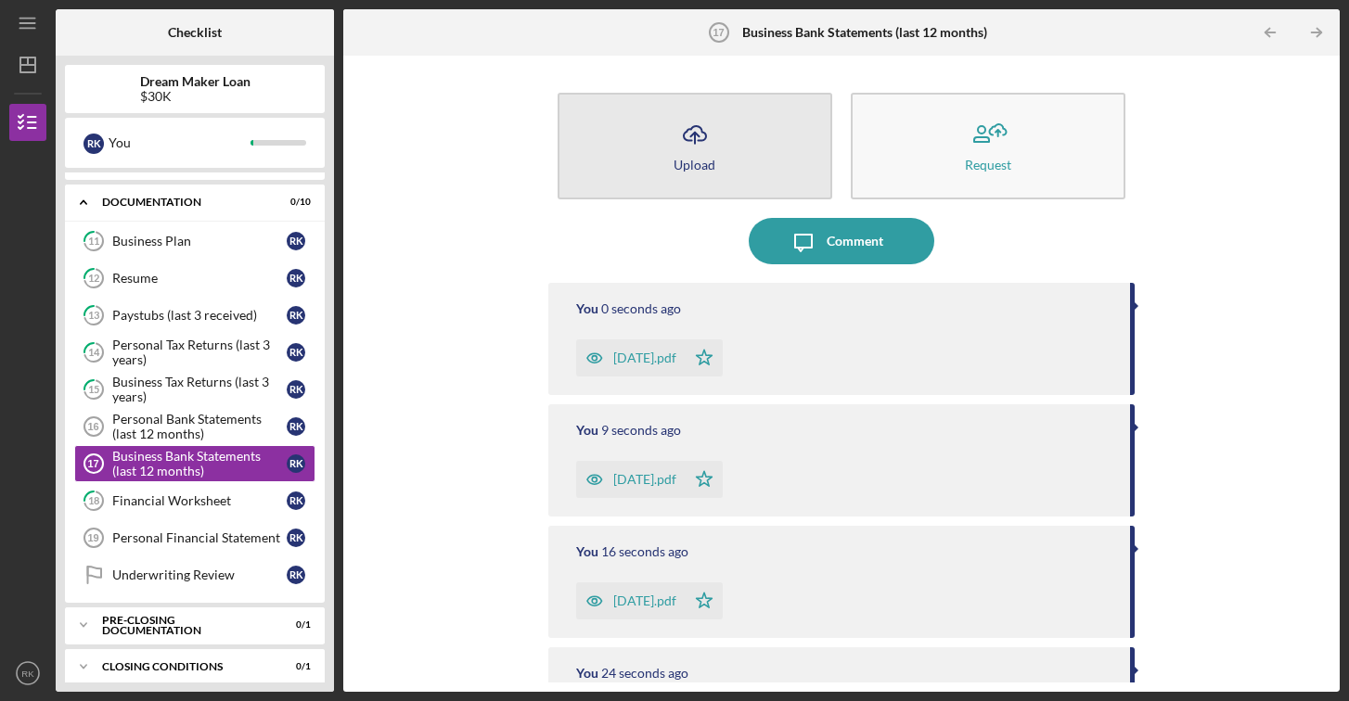
click at [702, 142] on icon "Icon/Upload" at bounding box center [695, 134] width 46 height 46
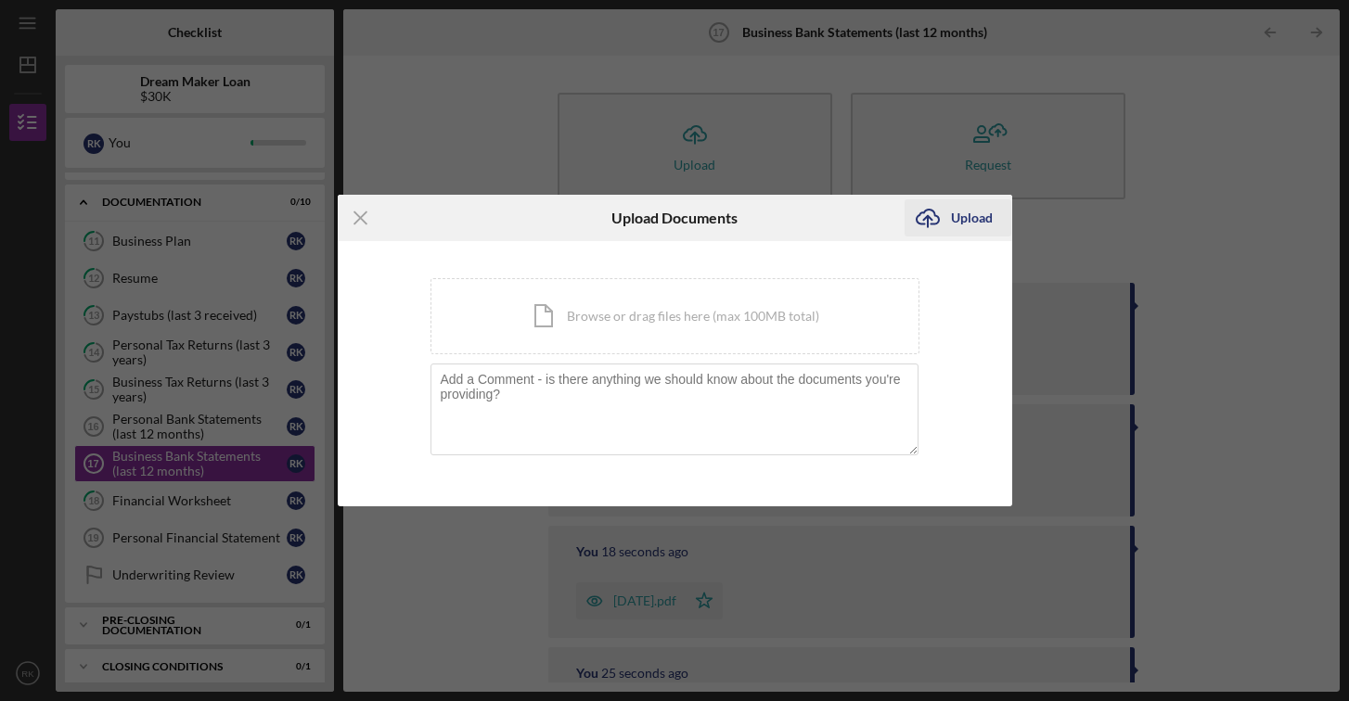
click at [965, 214] on div "Upload" at bounding box center [972, 217] width 42 height 37
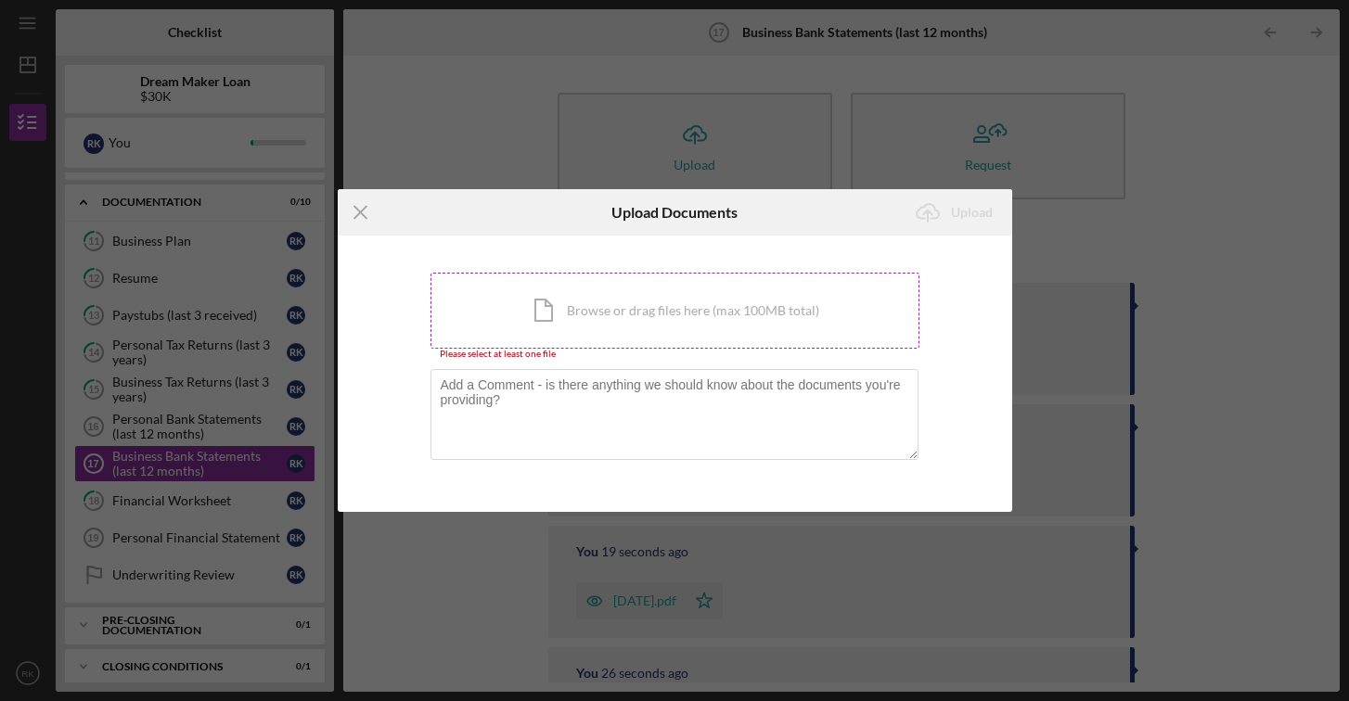
click at [765, 313] on div "Icon/Document Browse or drag files here (max 100MB total) Tap to choose files o…" at bounding box center [674, 311] width 489 height 76
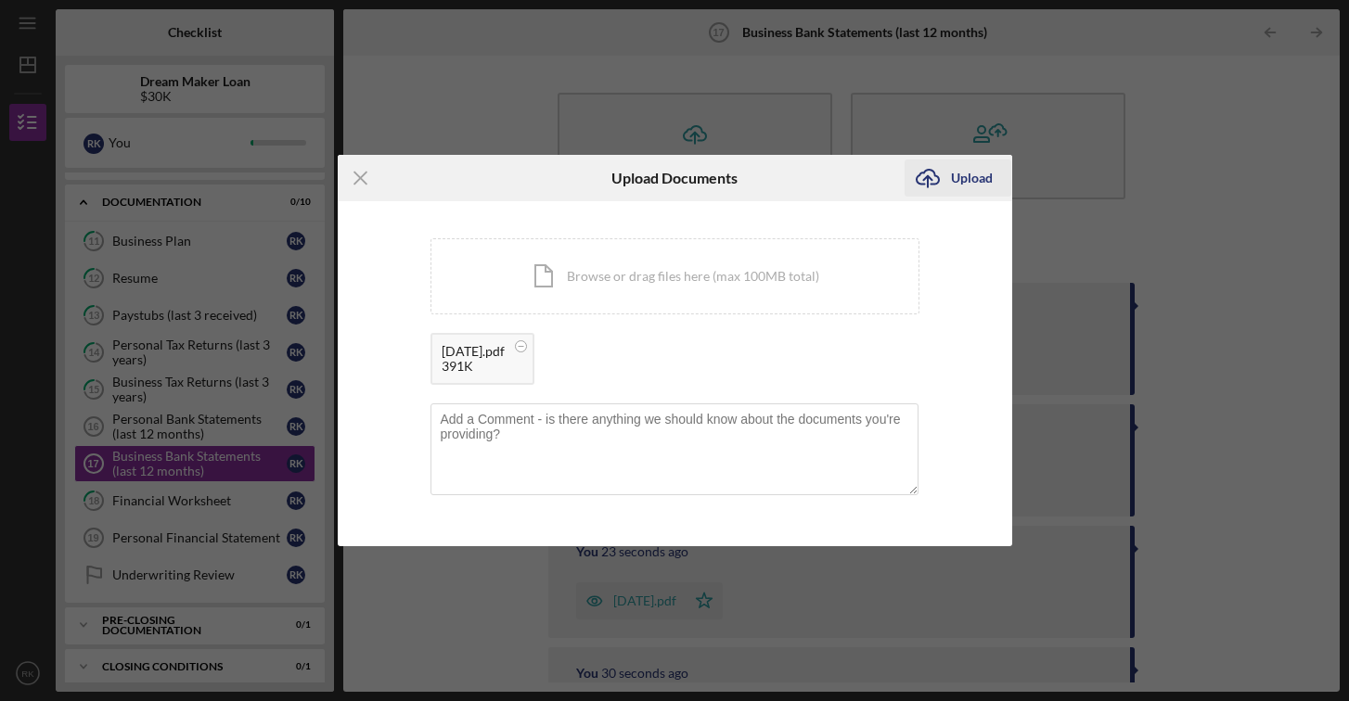
click at [965, 181] on div "Upload" at bounding box center [972, 178] width 42 height 37
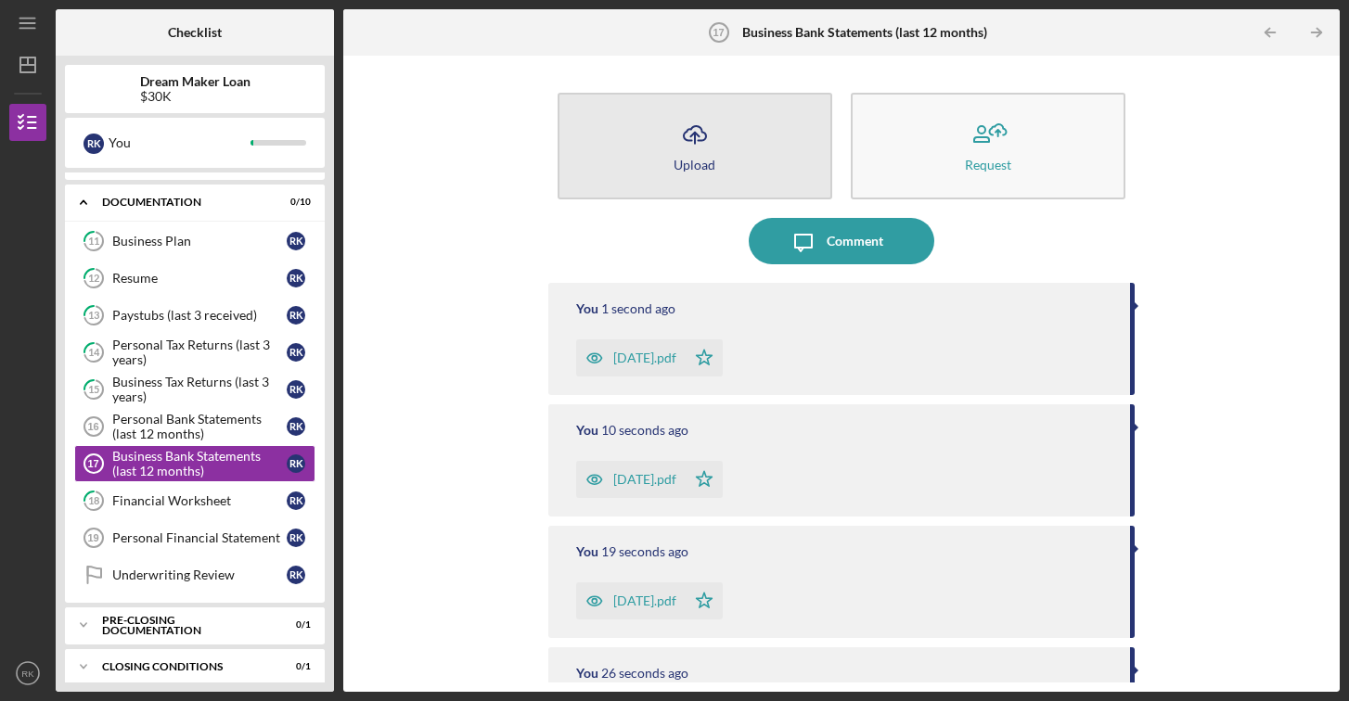
click at [736, 169] on button "Icon/Upload Upload" at bounding box center [694, 146] width 275 height 107
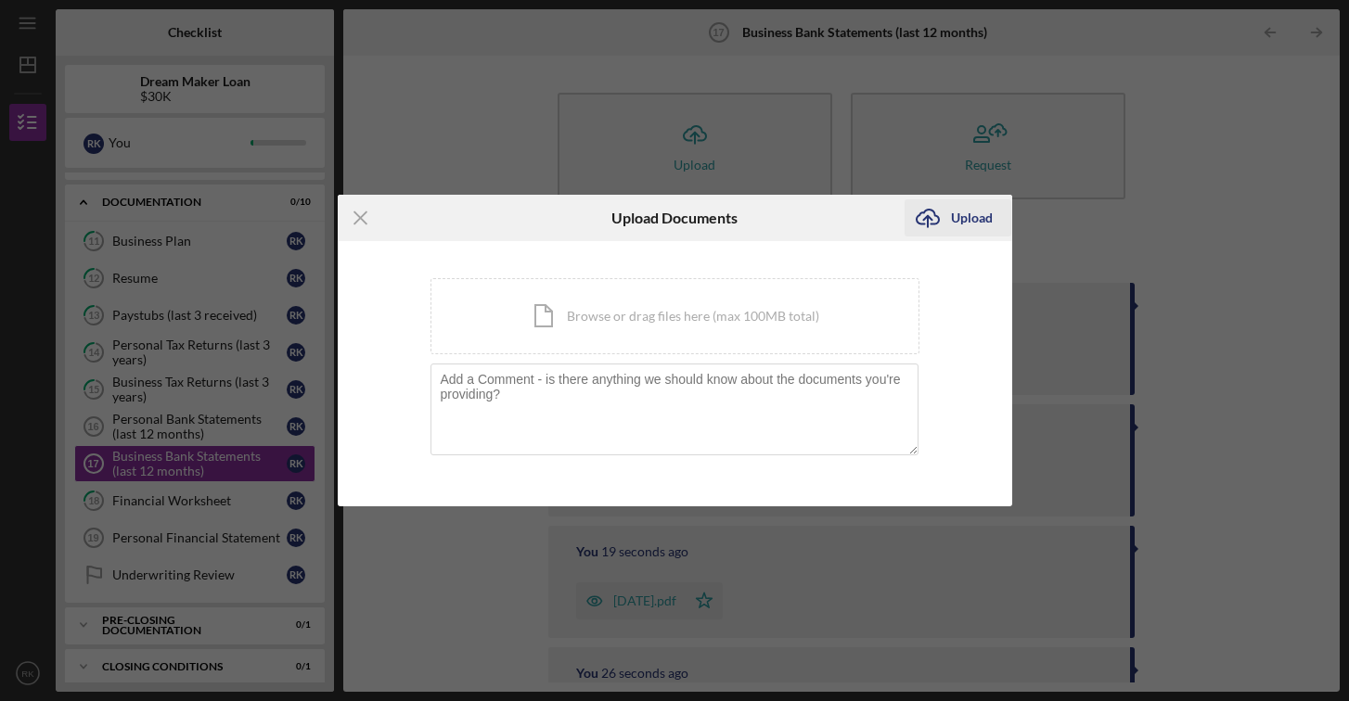
click at [950, 218] on icon "Icon/Upload" at bounding box center [927, 218] width 46 height 46
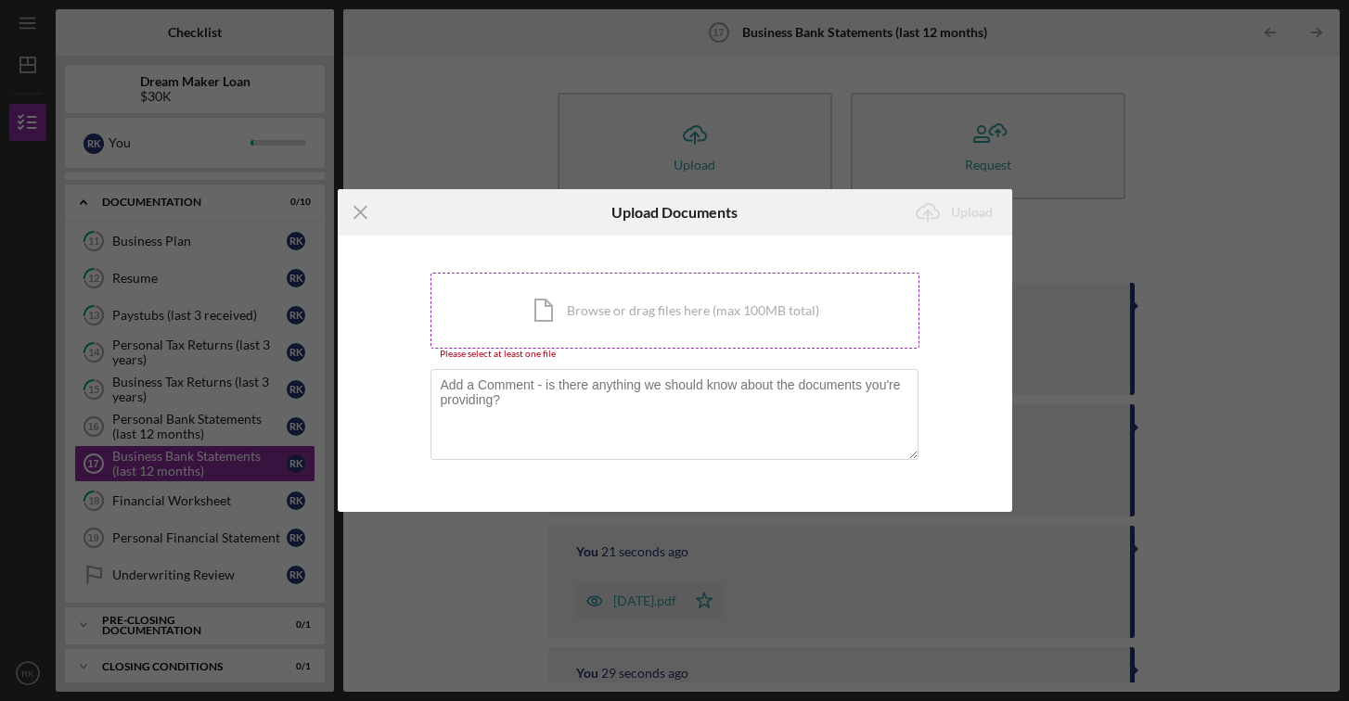
click at [733, 308] on div "Icon/Document Browse or drag files here (max 100MB total) Tap to choose files o…" at bounding box center [674, 311] width 489 height 76
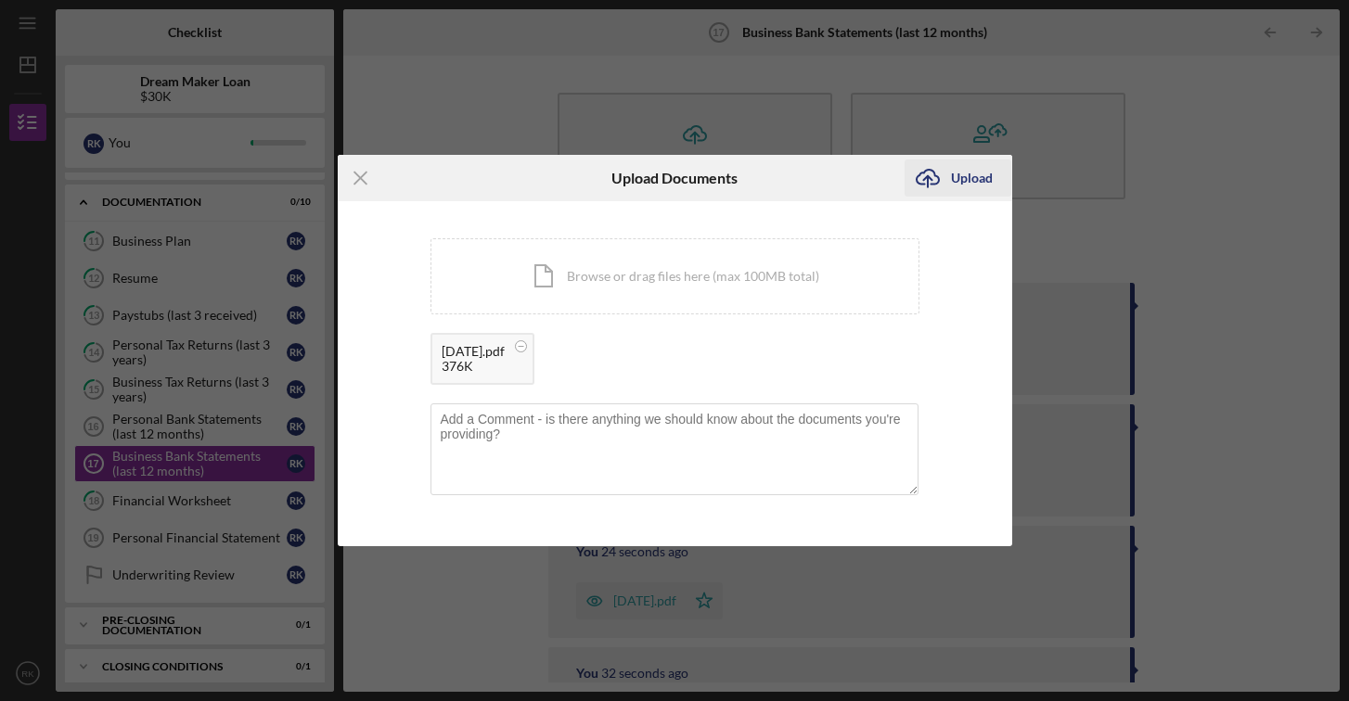
click at [966, 179] on div "Upload" at bounding box center [972, 178] width 42 height 37
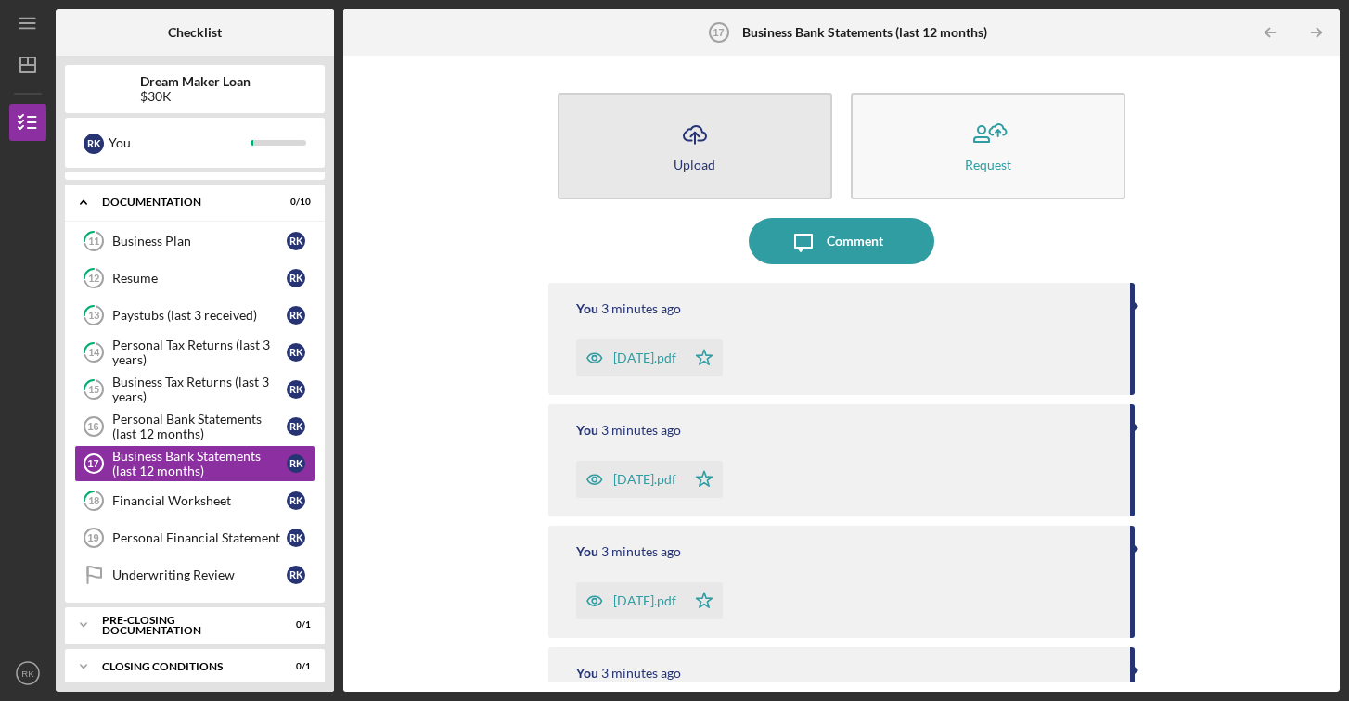
click at [698, 139] on icon "Icon/Upload" at bounding box center [695, 134] width 46 height 46
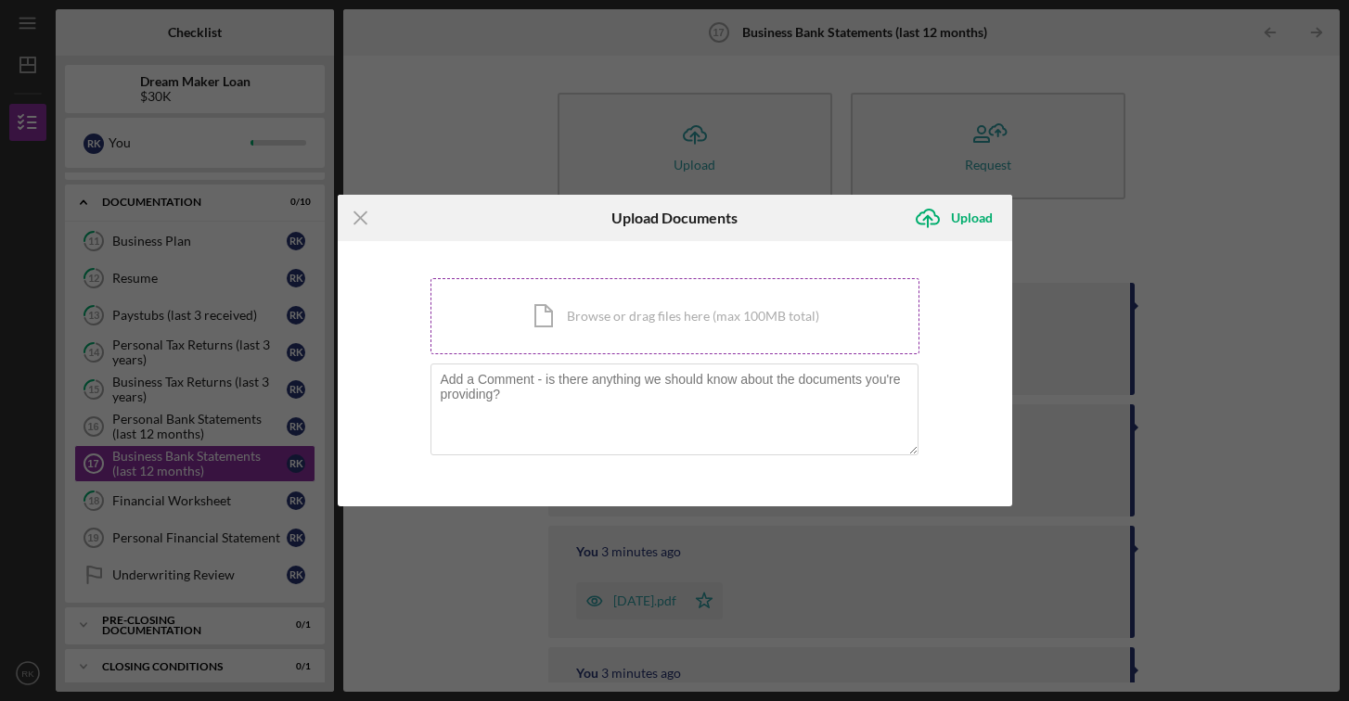
click at [655, 319] on div "Icon/Document Browse or drag files here (max 100MB total) Tap to choose files o…" at bounding box center [674, 316] width 489 height 76
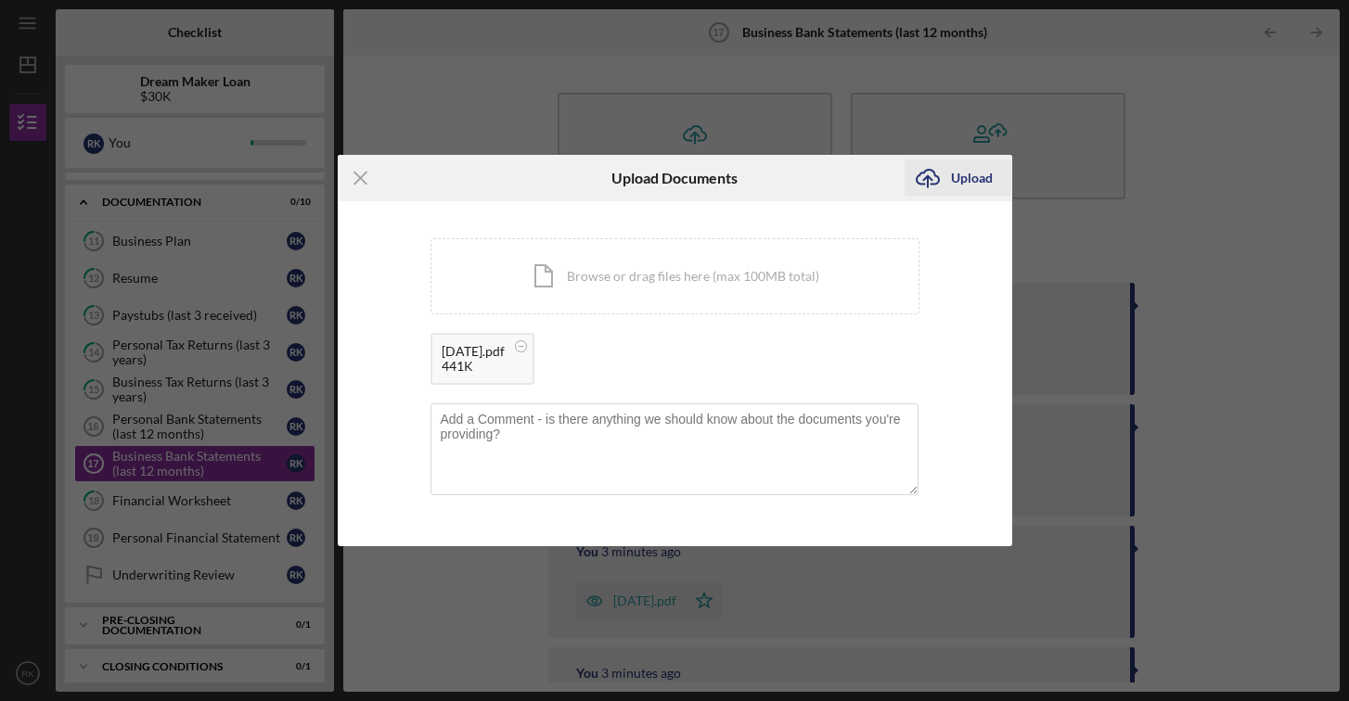
click at [936, 183] on icon "Icon/Upload" at bounding box center [927, 178] width 46 height 46
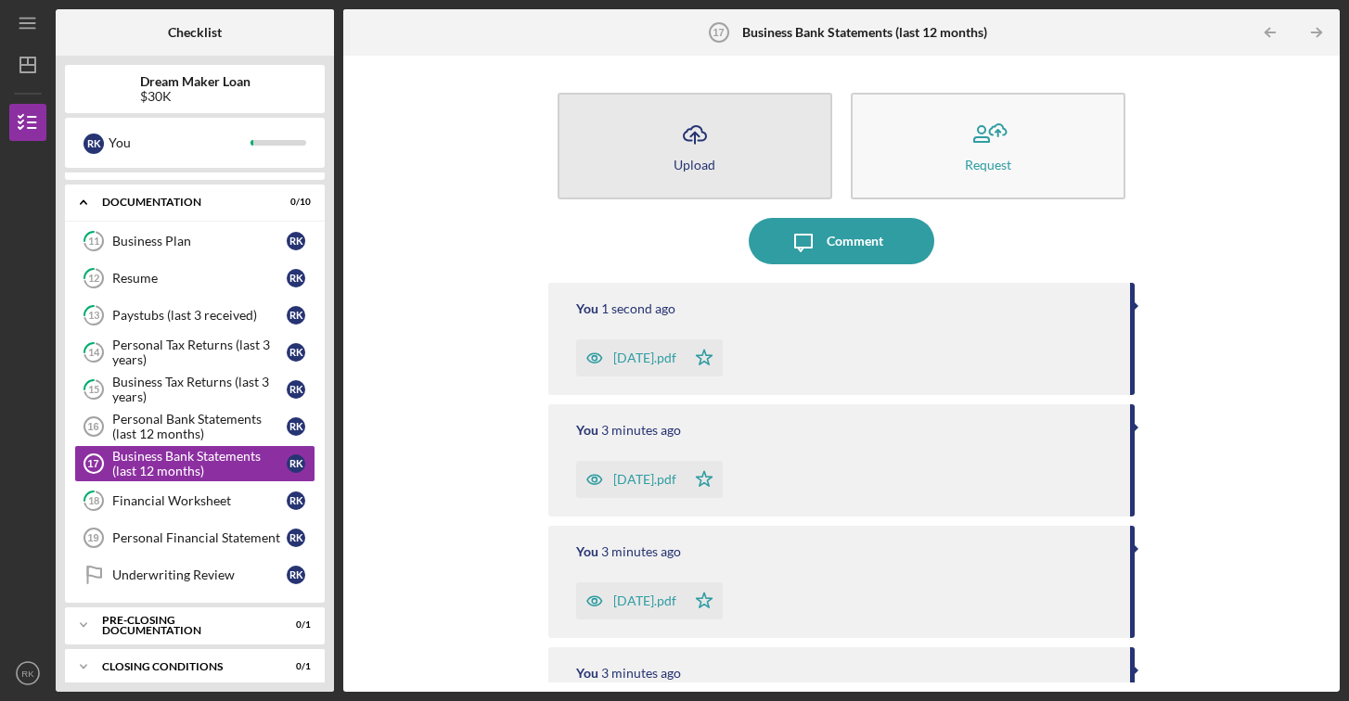
click at [682, 148] on icon "Icon/Upload" at bounding box center [695, 134] width 46 height 46
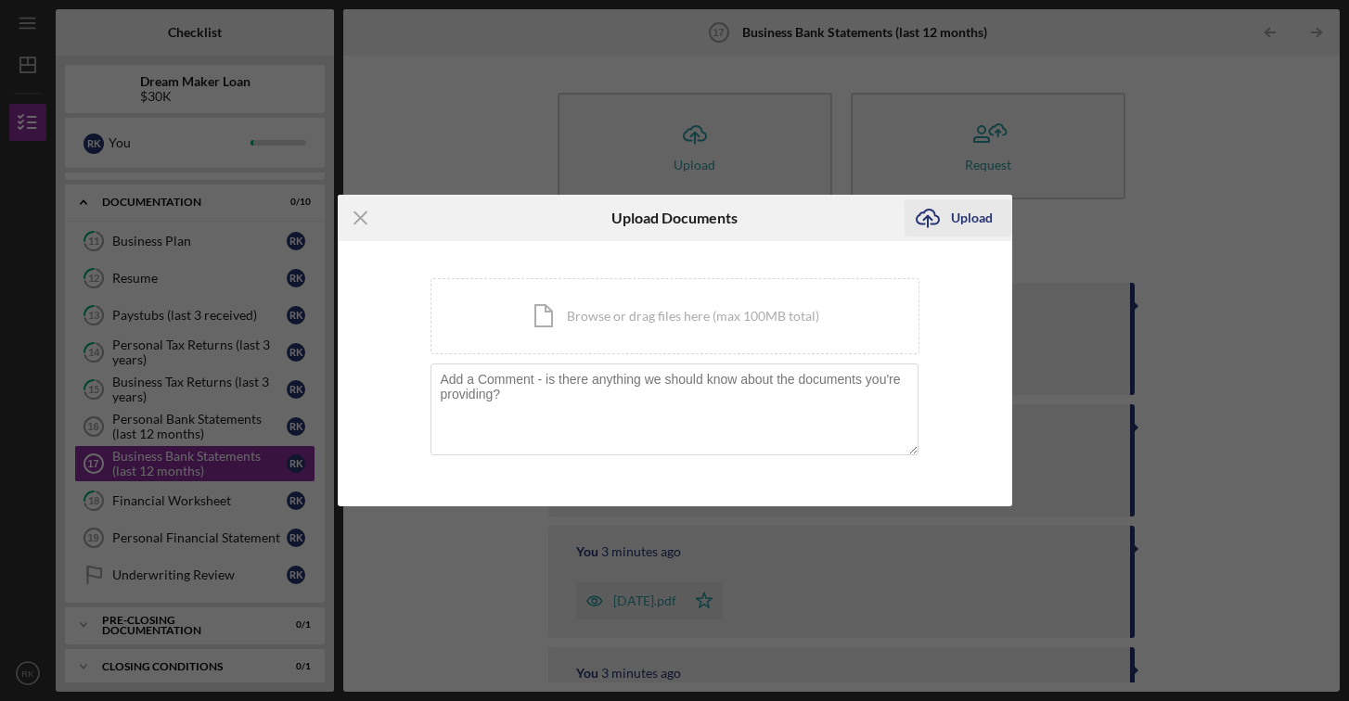
click at [946, 217] on icon "Icon/Upload" at bounding box center [927, 218] width 46 height 46
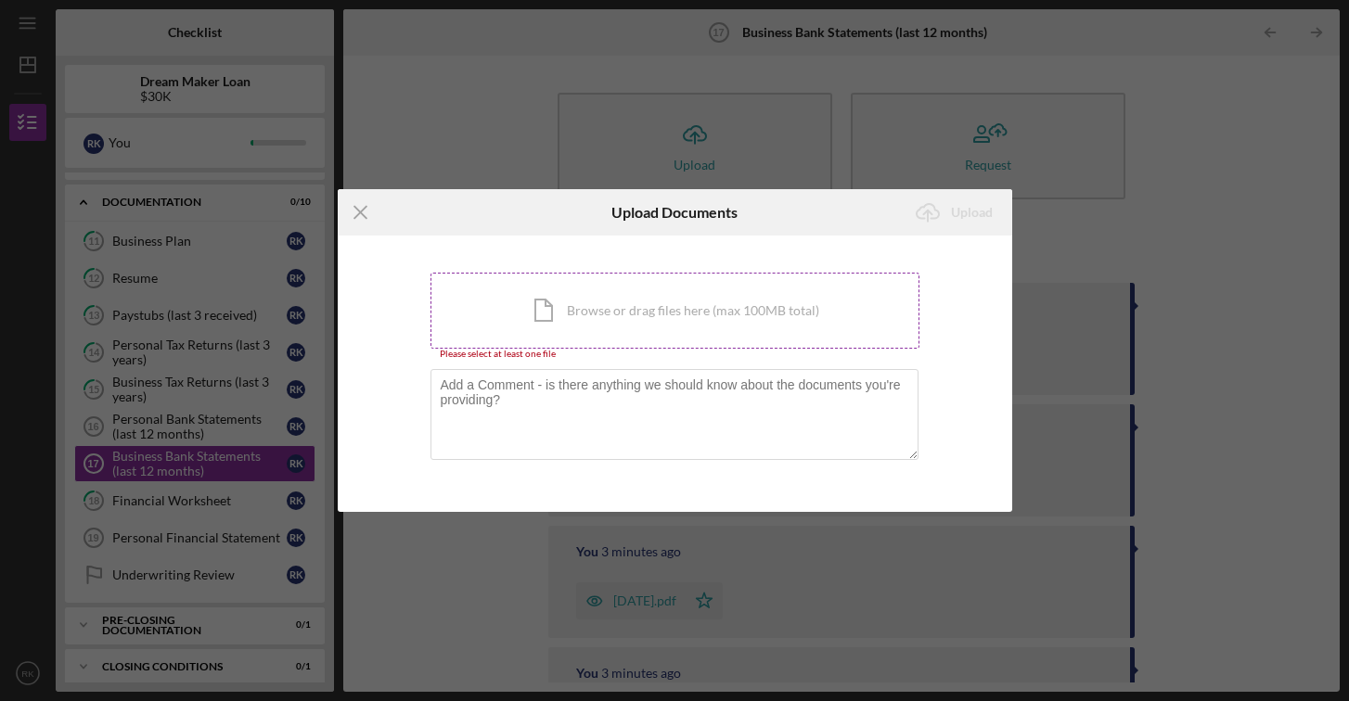
click at [782, 306] on div "Icon/Document Browse or drag files here (max 100MB total) Tap to choose files o…" at bounding box center [674, 311] width 489 height 76
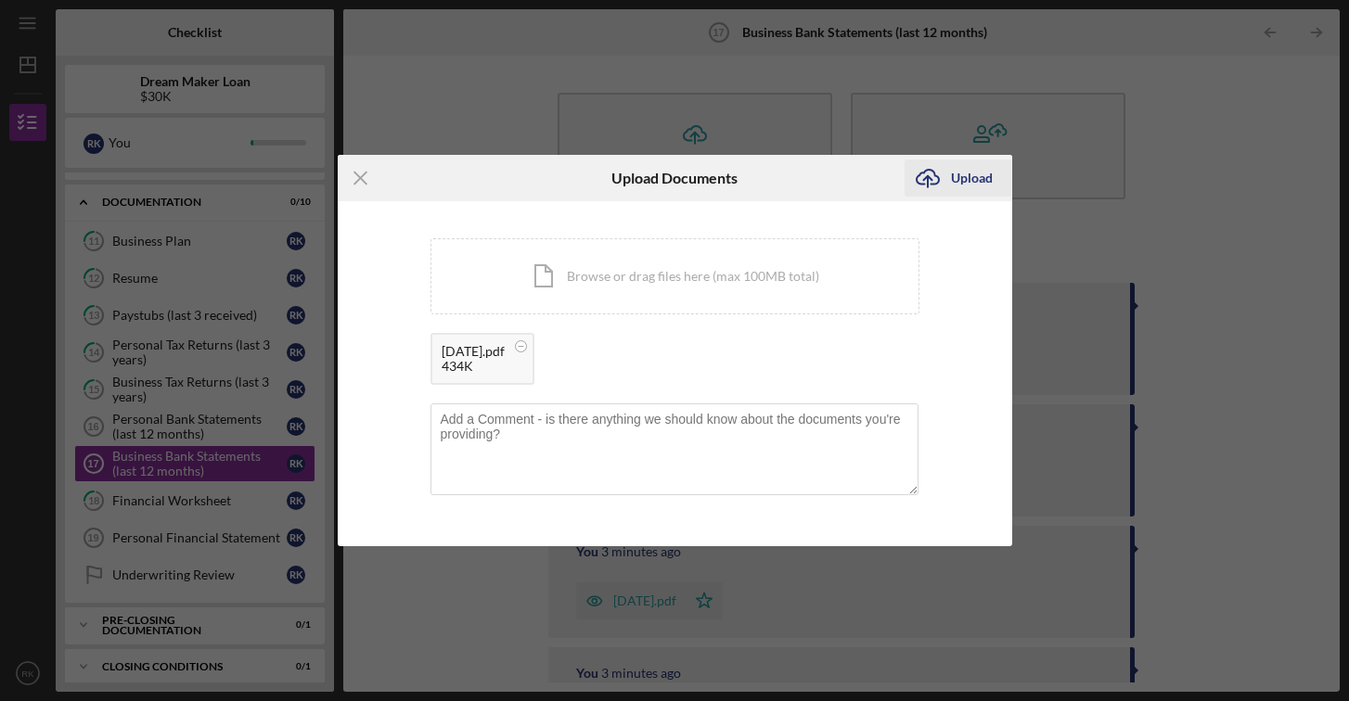
click at [952, 184] on div "Upload" at bounding box center [972, 178] width 42 height 37
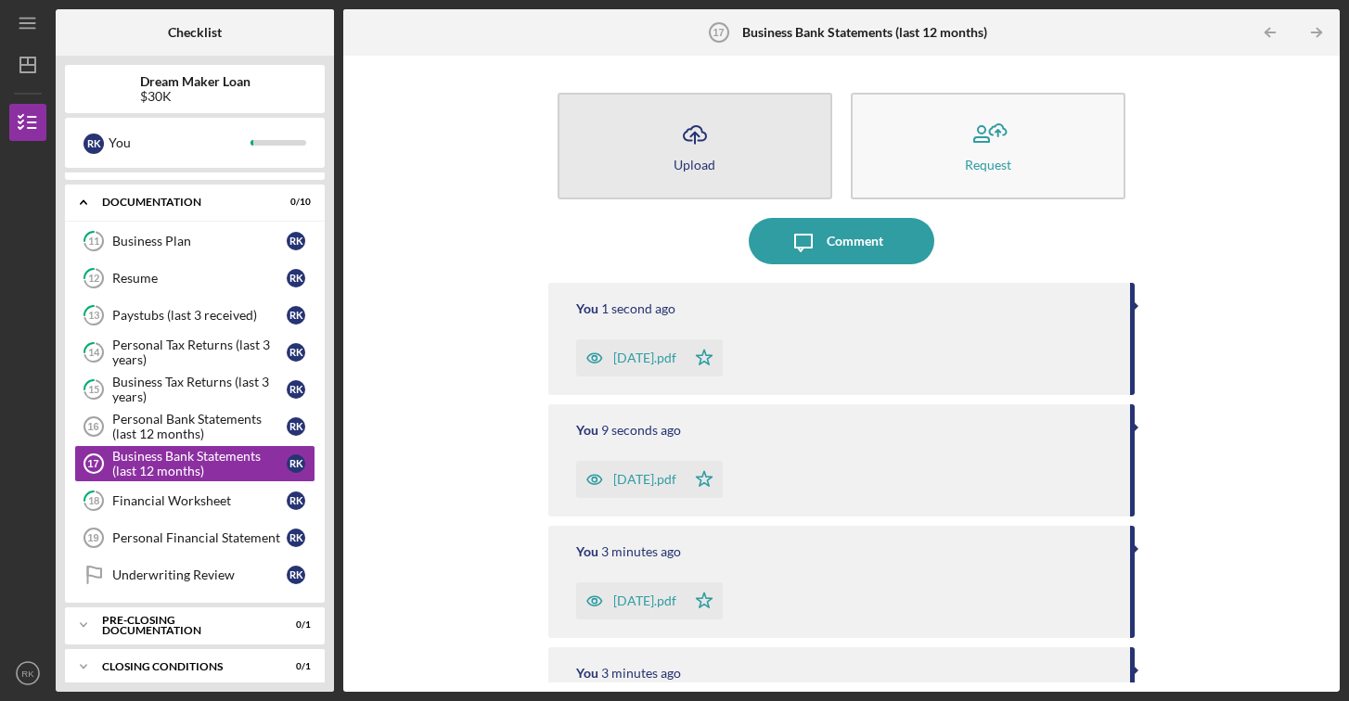
click at [689, 156] on icon "Icon/Upload" at bounding box center [695, 134] width 46 height 46
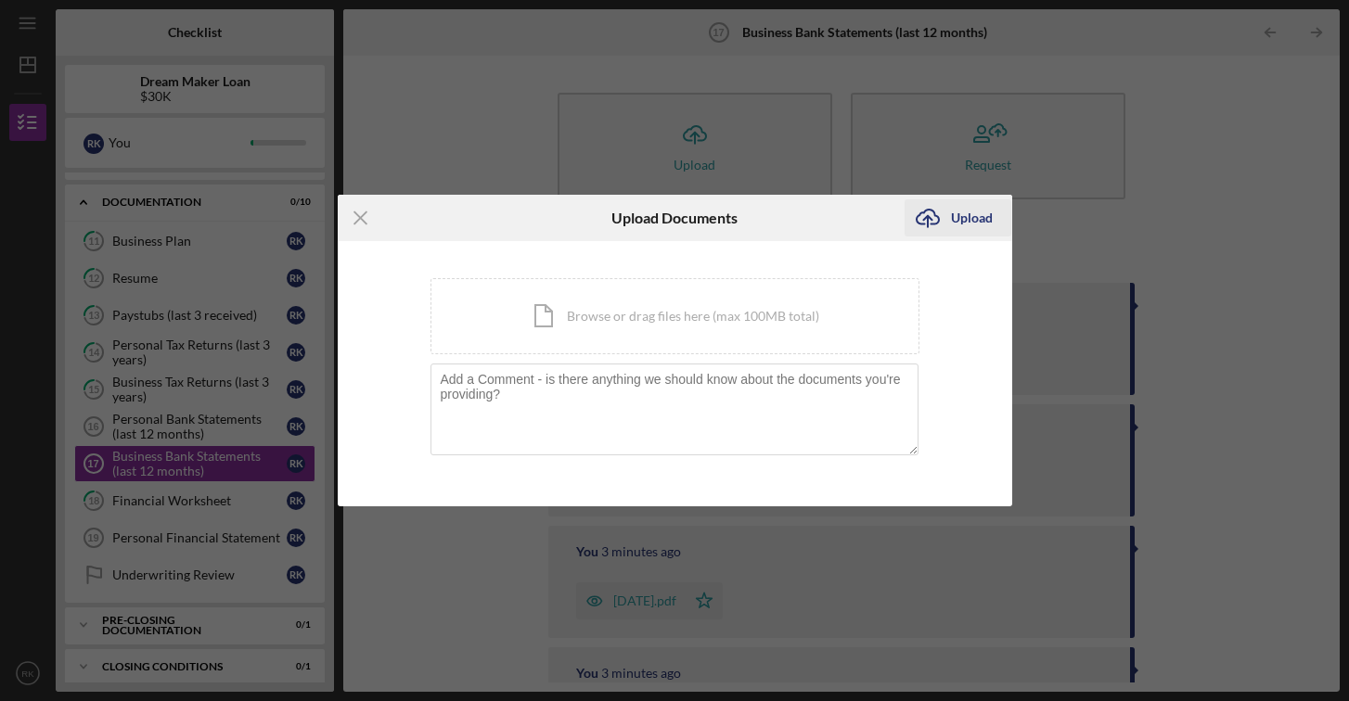
click at [939, 222] on icon "submit" at bounding box center [927, 217] width 22 height 14
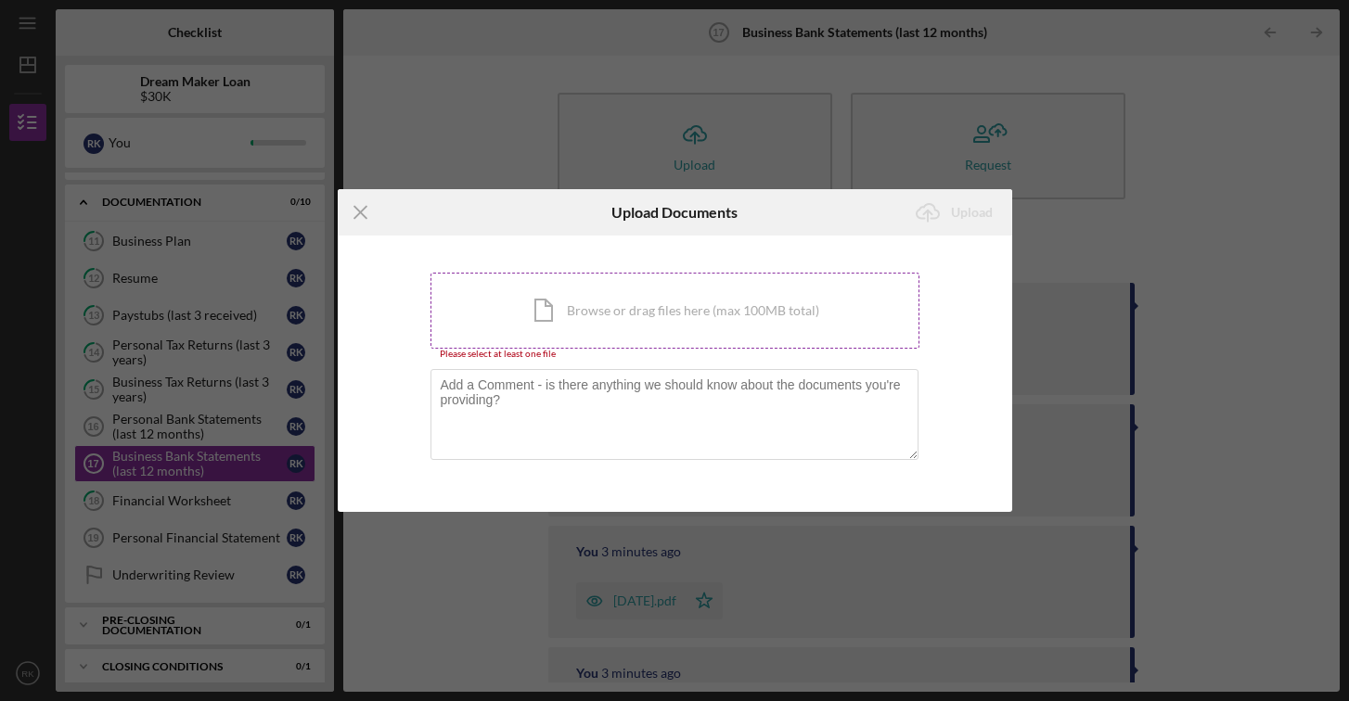
click at [590, 292] on div "Icon/Document Browse or drag files here (max 100MB total) Tap to choose files o…" at bounding box center [674, 311] width 489 height 76
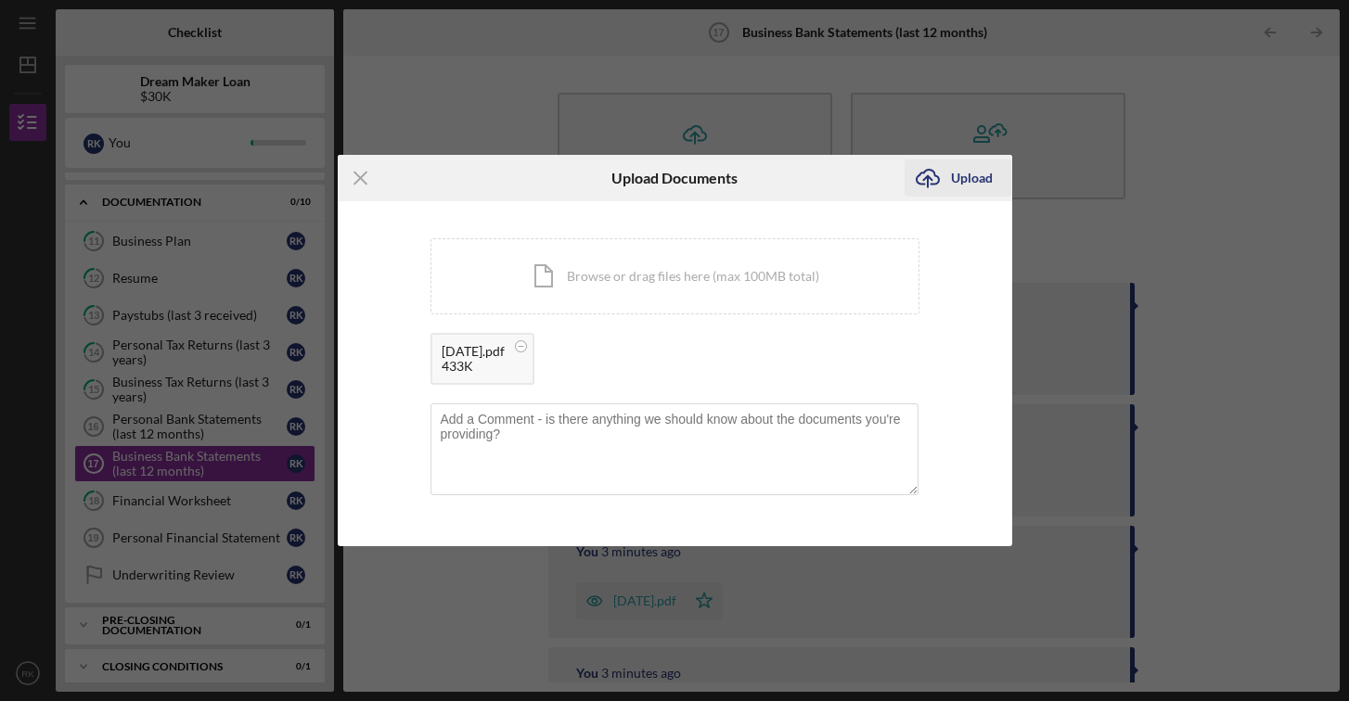
click at [946, 177] on icon "Icon/Upload" at bounding box center [927, 178] width 46 height 46
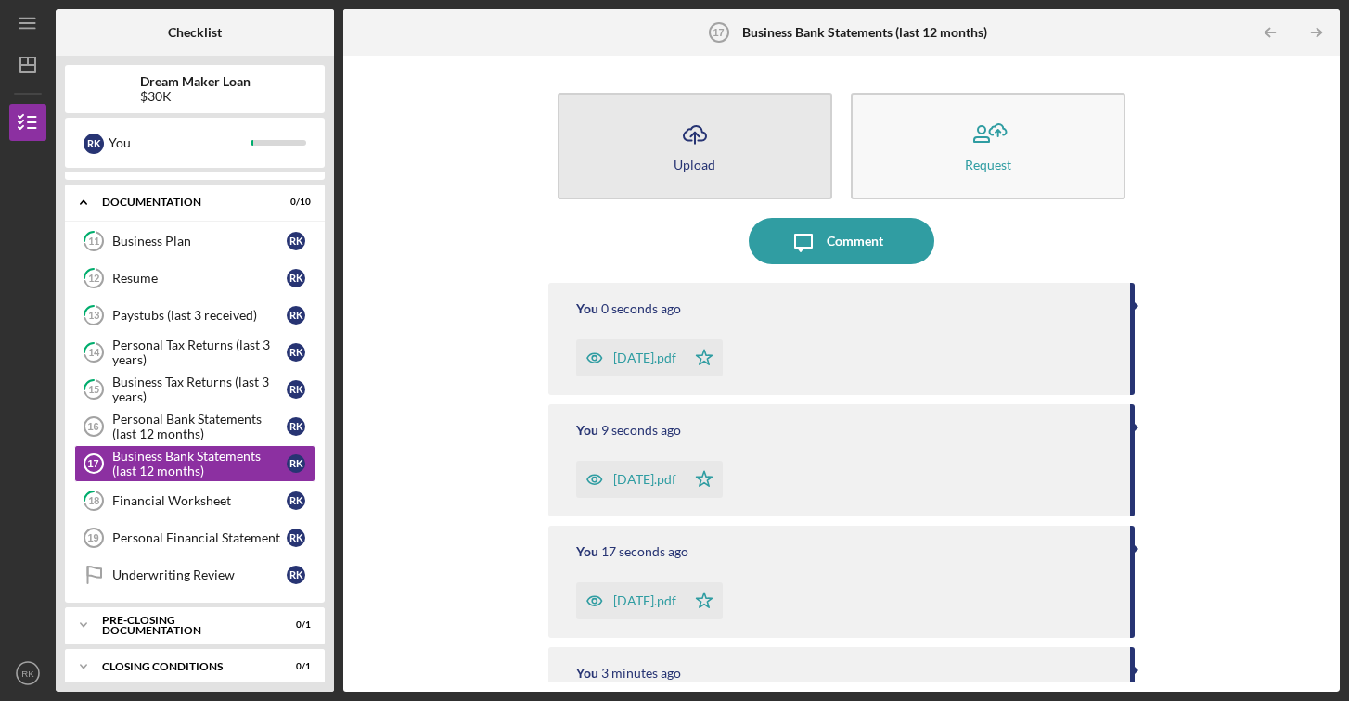
click at [733, 142] on button "Icon/Upload Upload" at bounding box center [694, 146] width 275 height 107
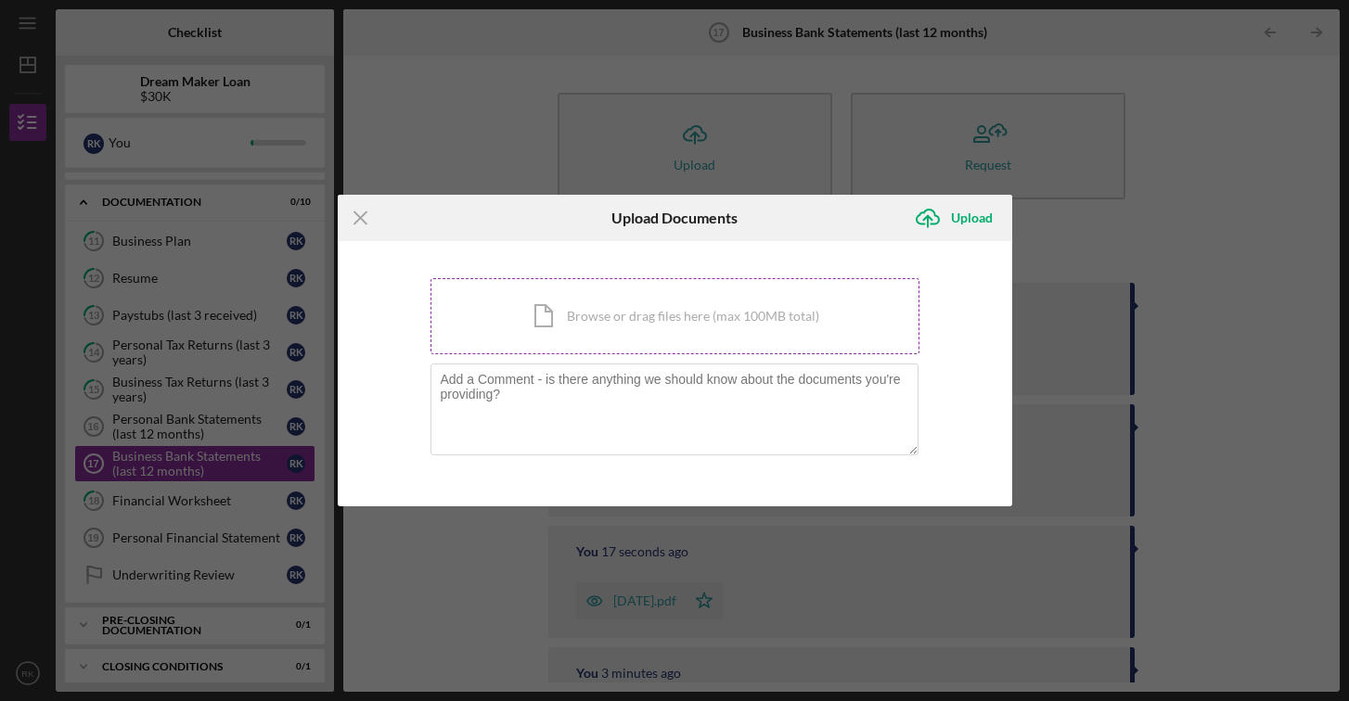
click at [599, 340] on div "Icon/Document Browse or drag files here (max 100MB total) Tap to choose files o…" at bounding box center [674, 316] width 489 height 76
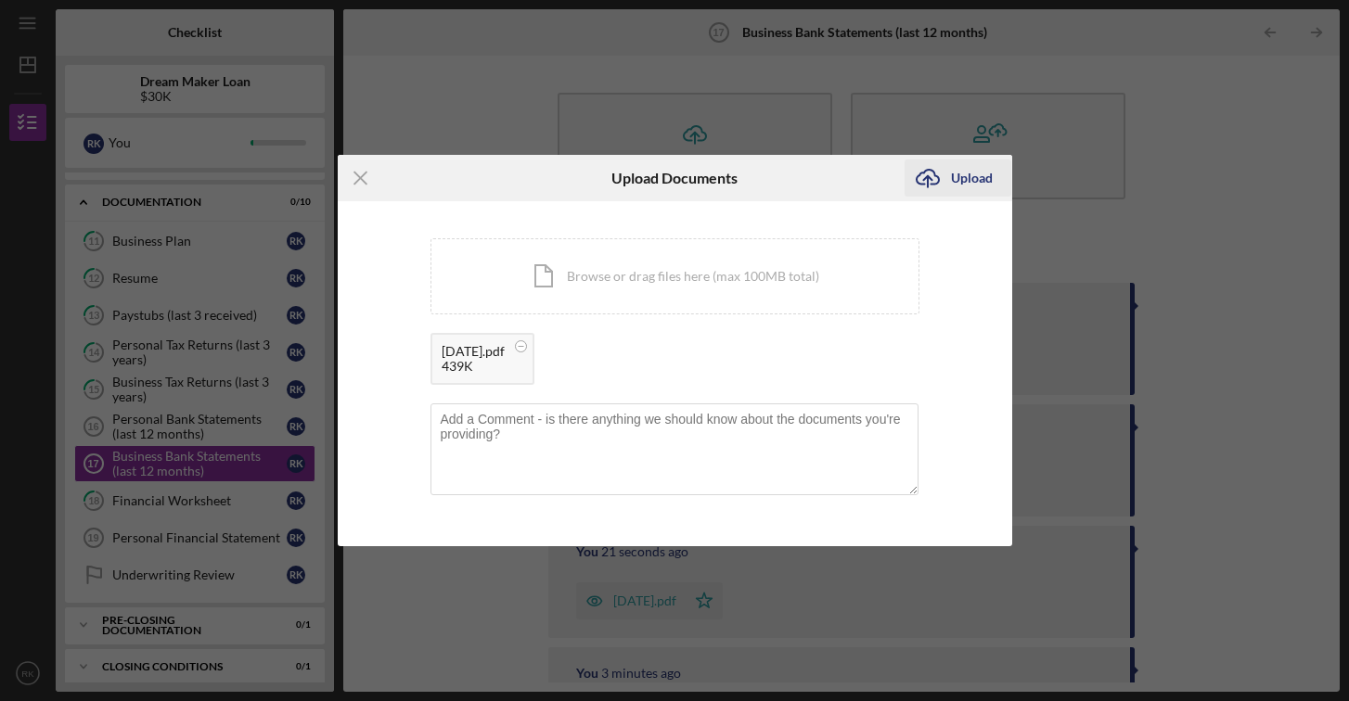
click at [955, 172] on div "Upload" at bounding box center [972, 178] width 42 height 37
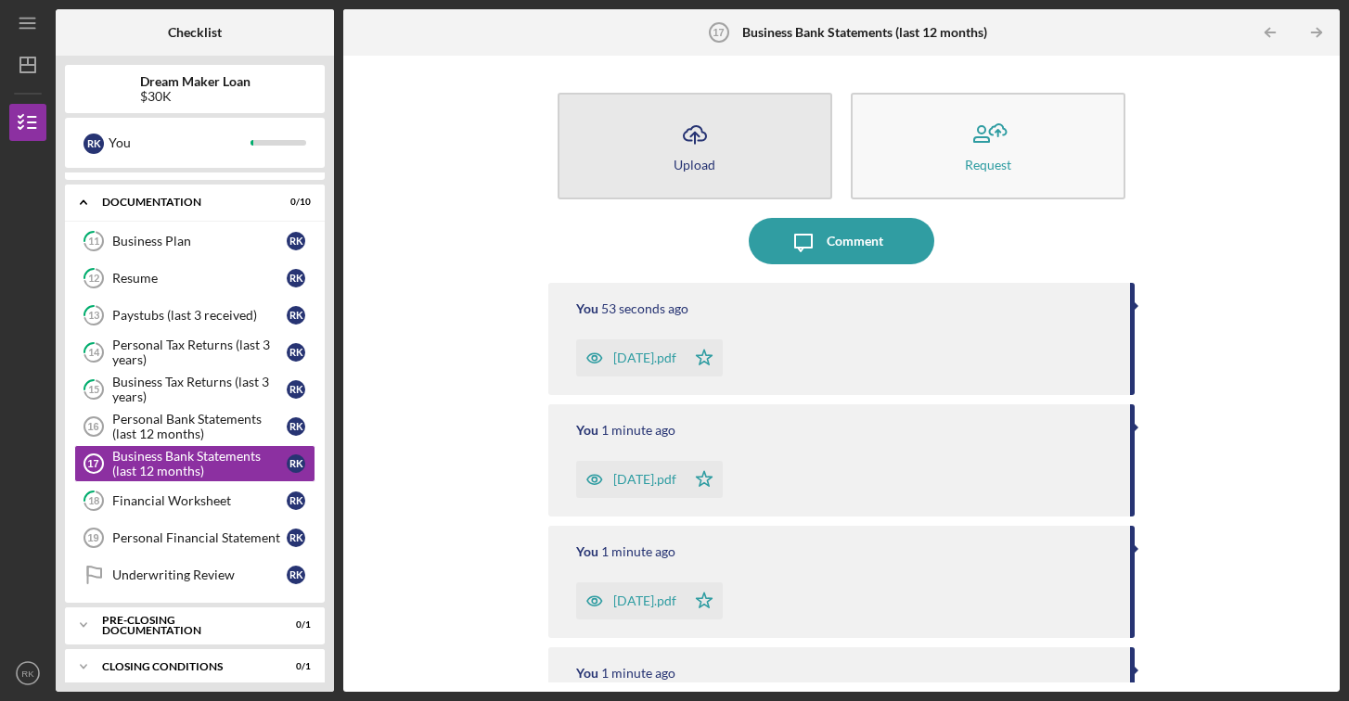
click at [739, 147] on button "Icon/Upload Upload" at bounding box center [694, 146] width 275 height 107
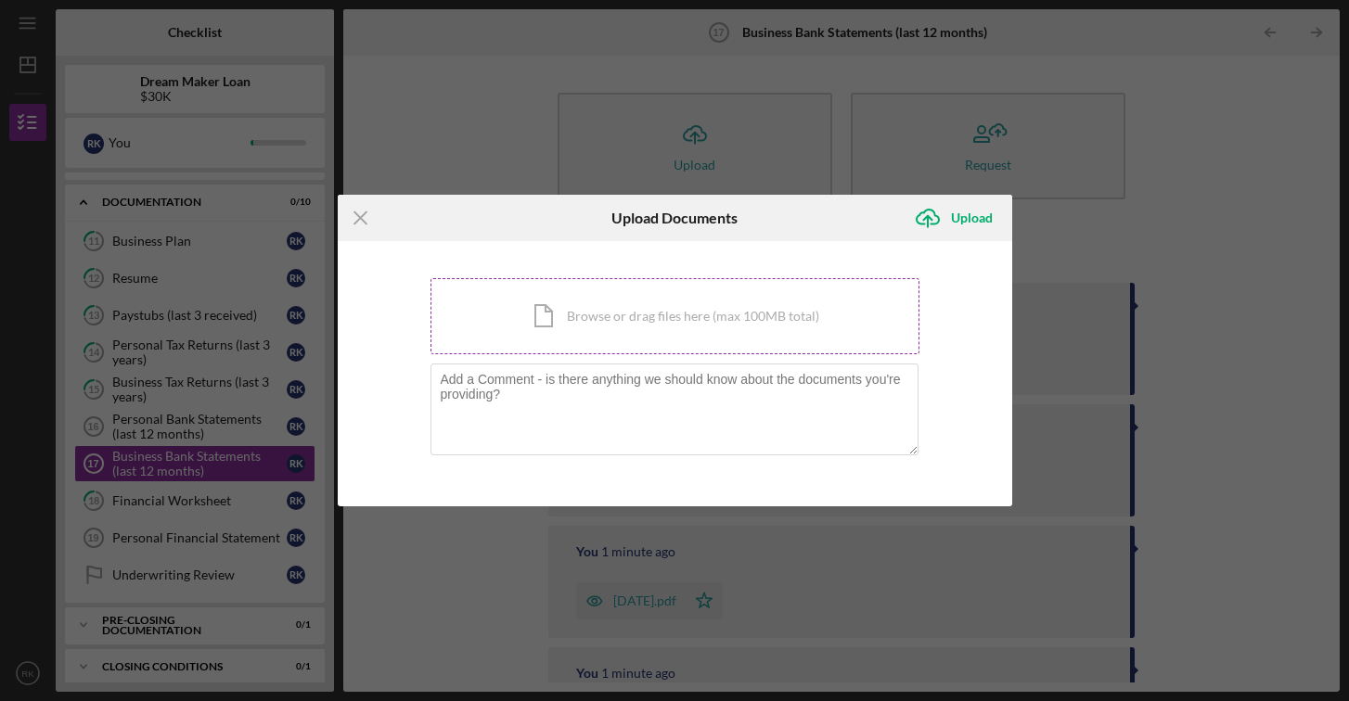
click at [687, 293] on div "Icon/Document Browse or drag files here (max 100MB total) Tap to choose files o…" at bounding box center [674, 316] width 489 height 76
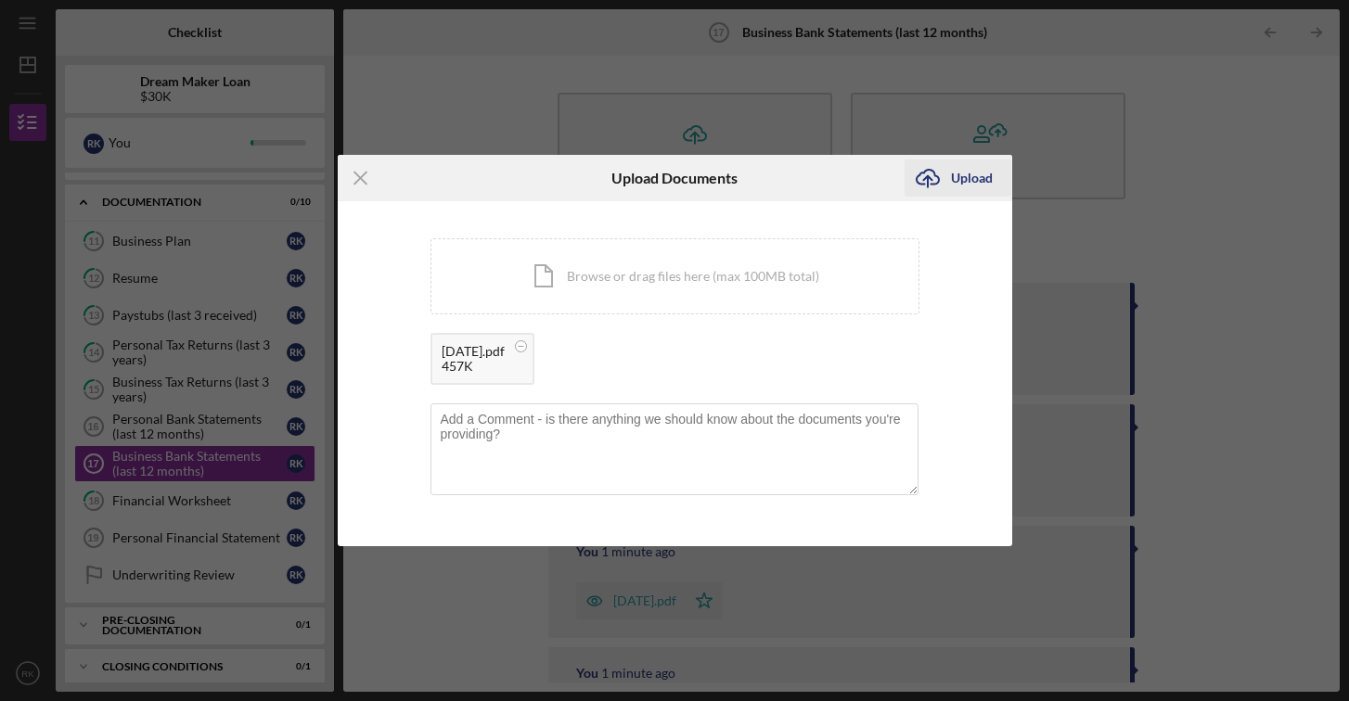
click at [956, 184] on div "Upload" at bounding box center [972, 178] width 42 height 37
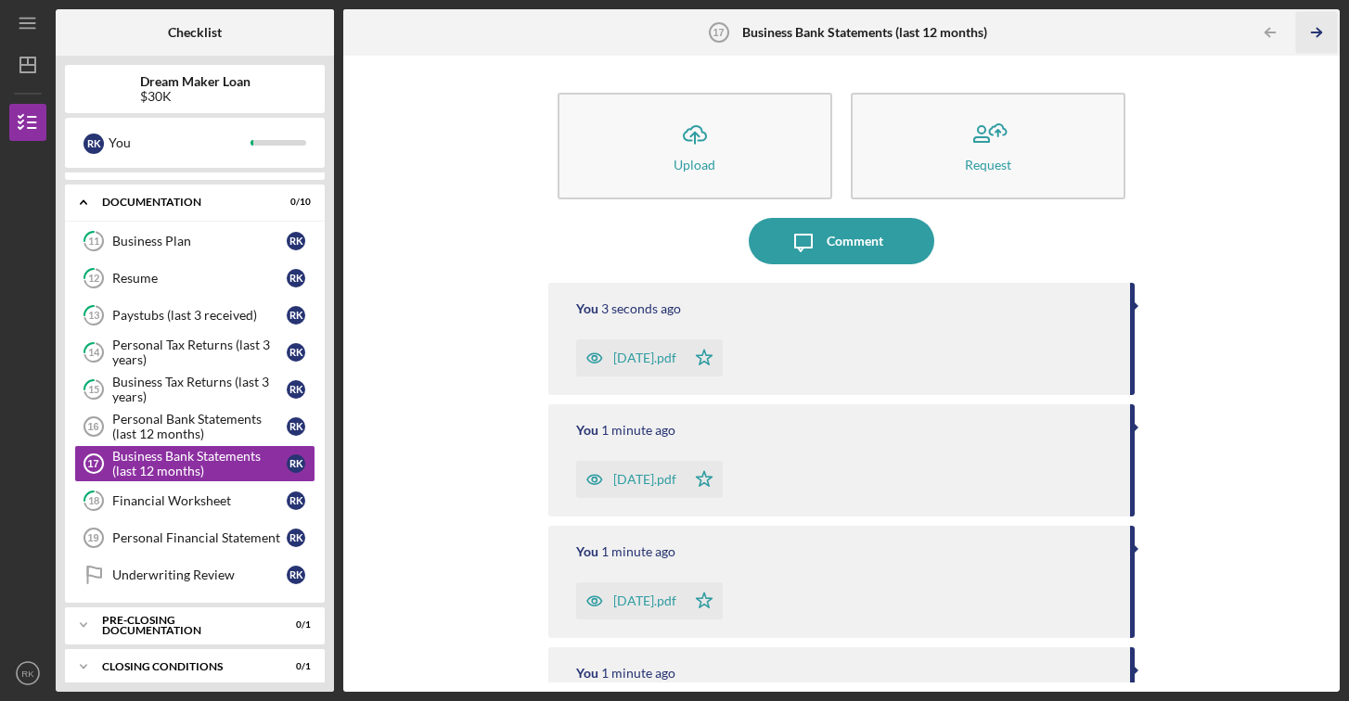
click at [1226, 33] on icon "Icon/Table Pagination Arrow" at bounding box center [1317, 33] width 42 height 42
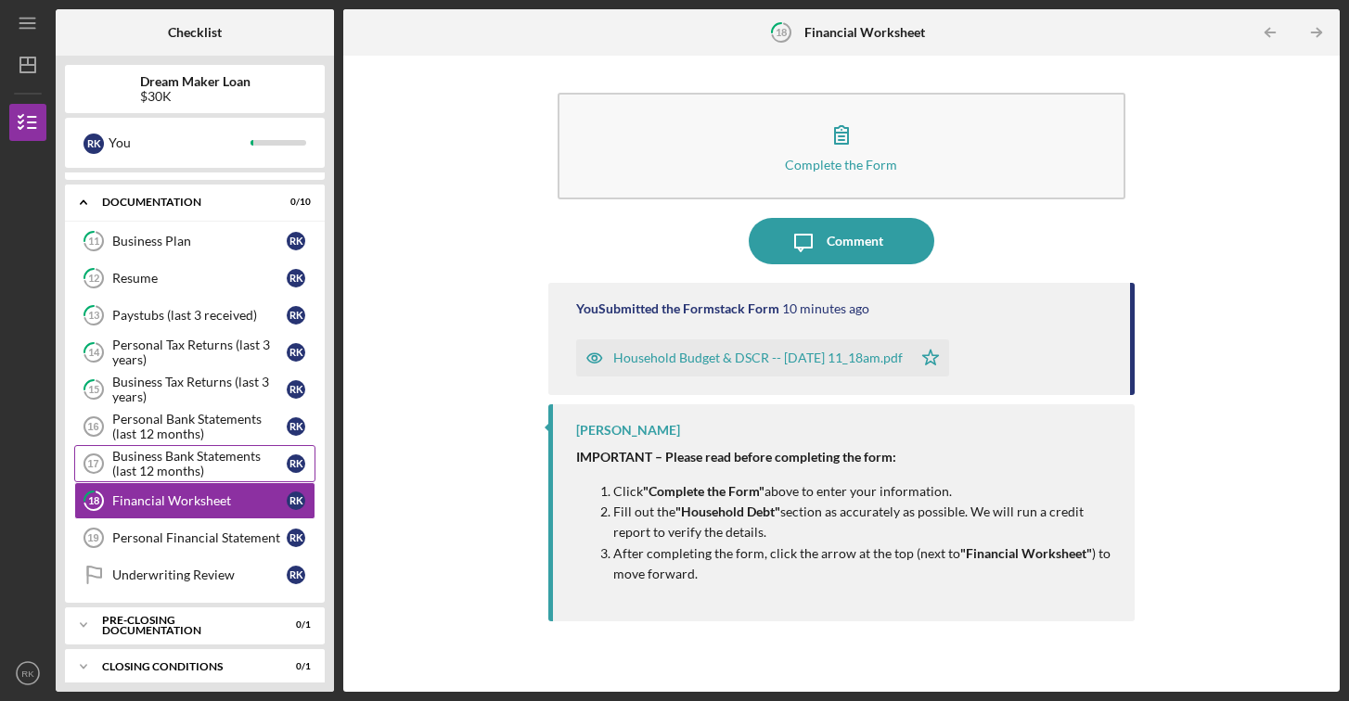
click at [159, 453] on div "Business Bank Statements (last 12 months)" at bounding box center [199, 464] width 174 height 30
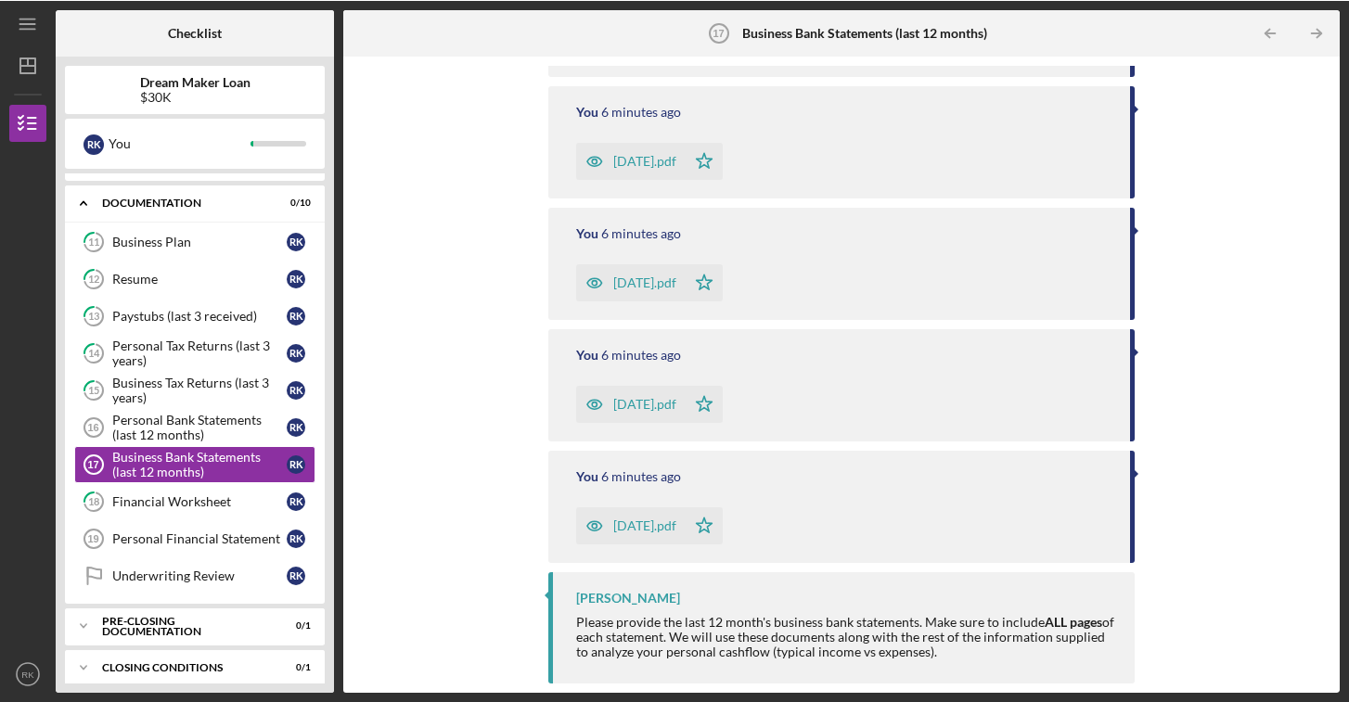
scroll to position [1169, 0]
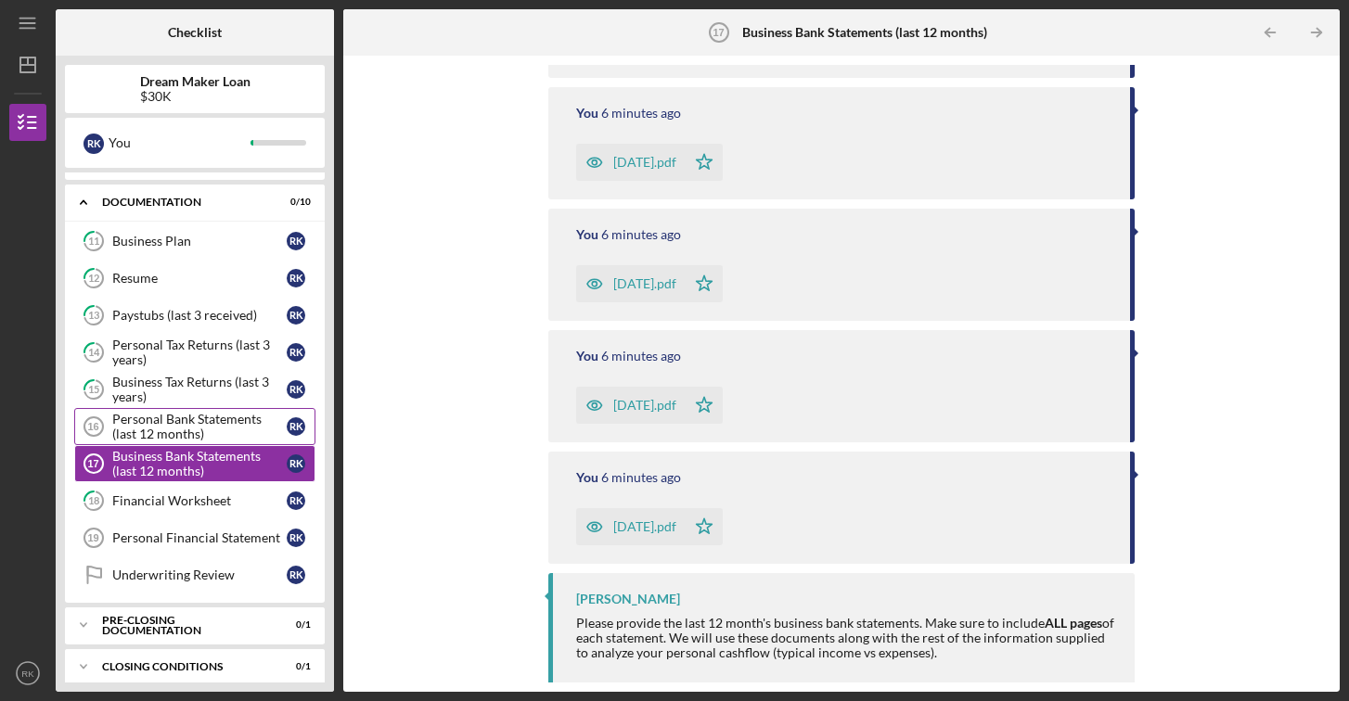
click at [162, 428] on div "Personal Bank Statements (last 12 months)" at bounding box center [199, 427] width 174 height 30
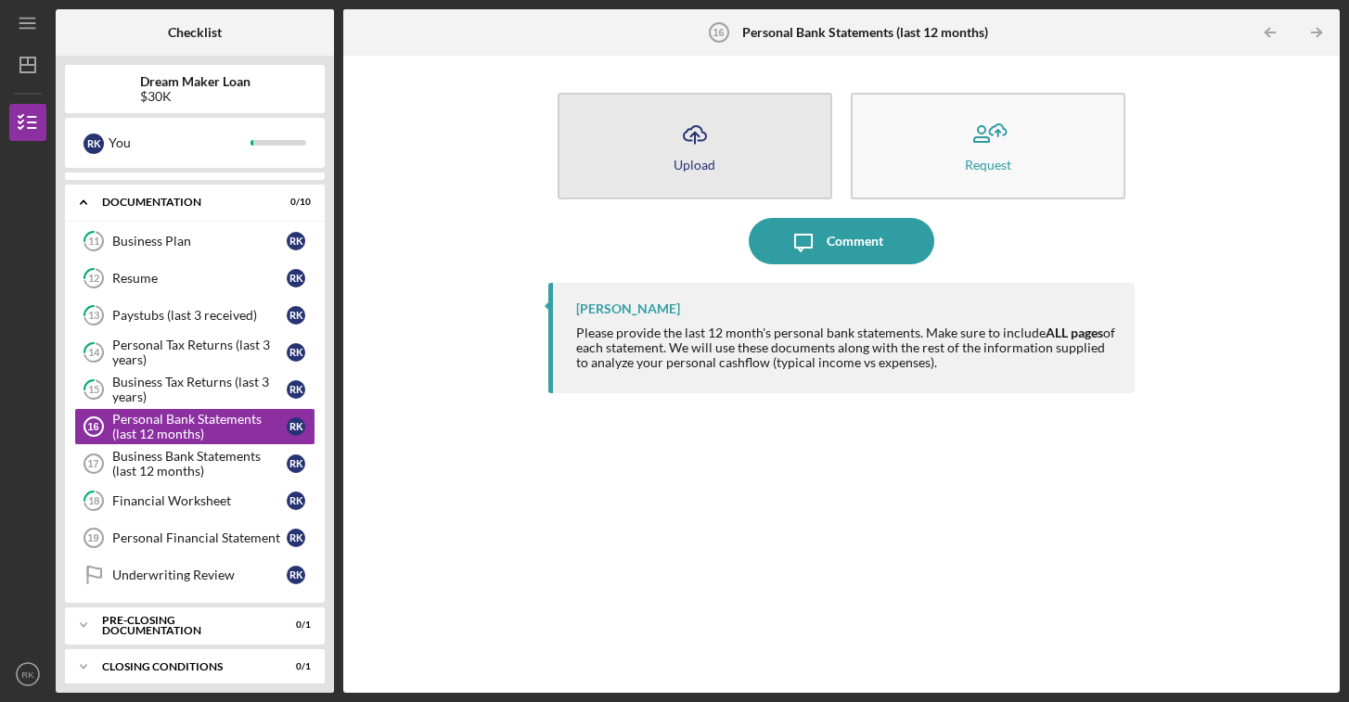
click at [704, 158] on div "Upload" at bounding box center [694, 165] width 42 height 14
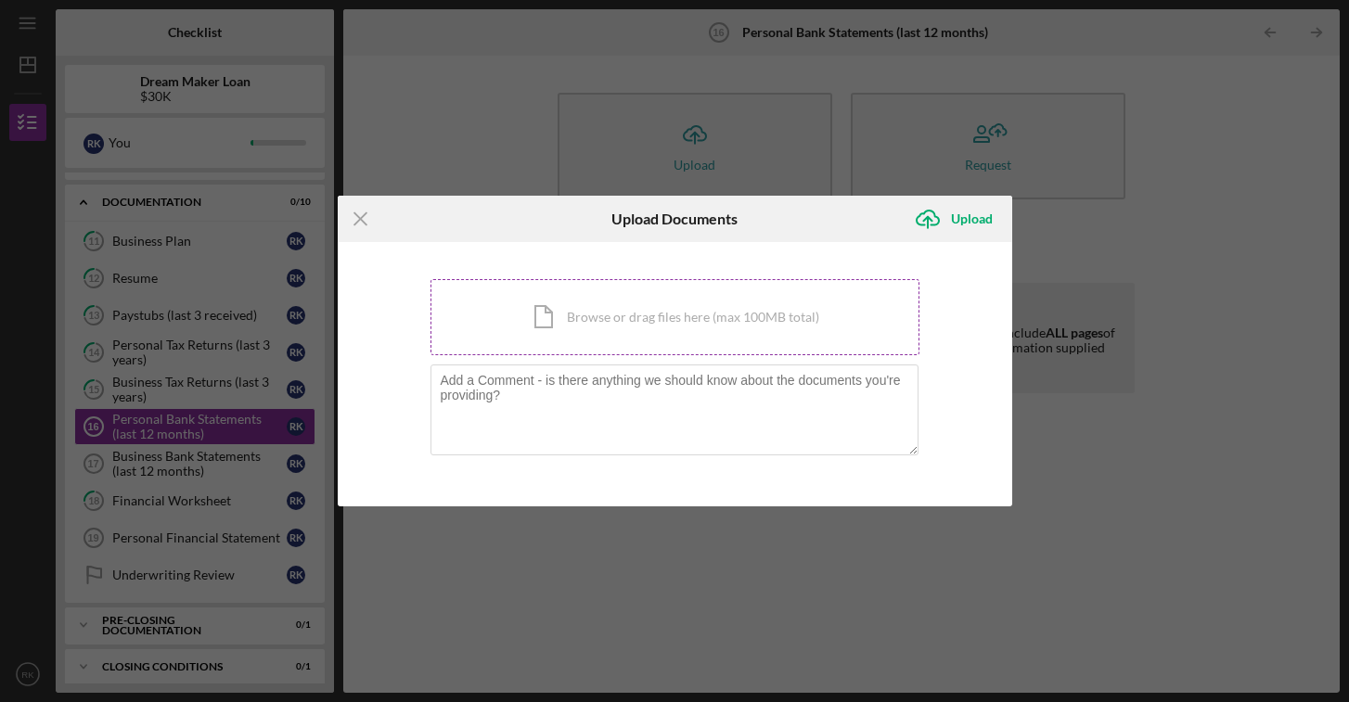
click at [672, 327] on div "Icon/Document Browse or drag files here (max 100MB total) Tap to choose files o…" at bounding box center [674, 317] width 489 height 76
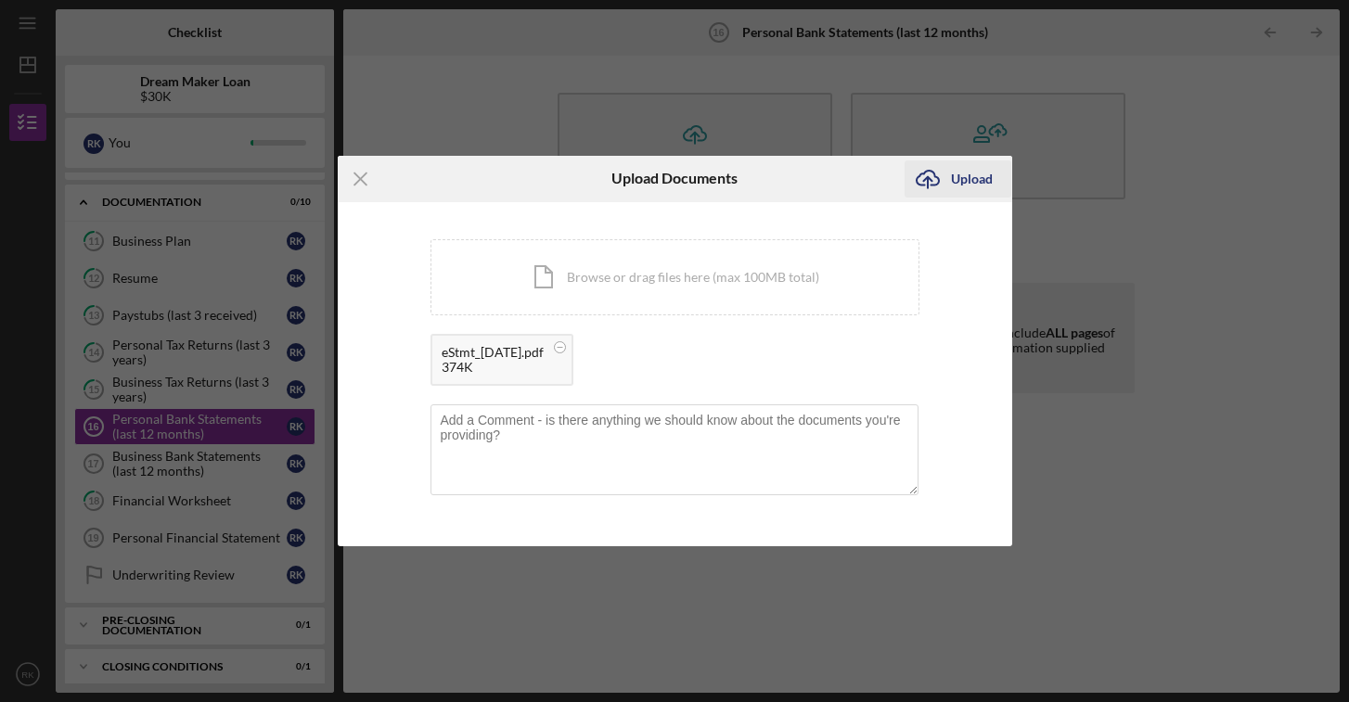
click at [946, 186] on icon "Icon/Upload" at bounding box center [927, 179] width 46 height 46
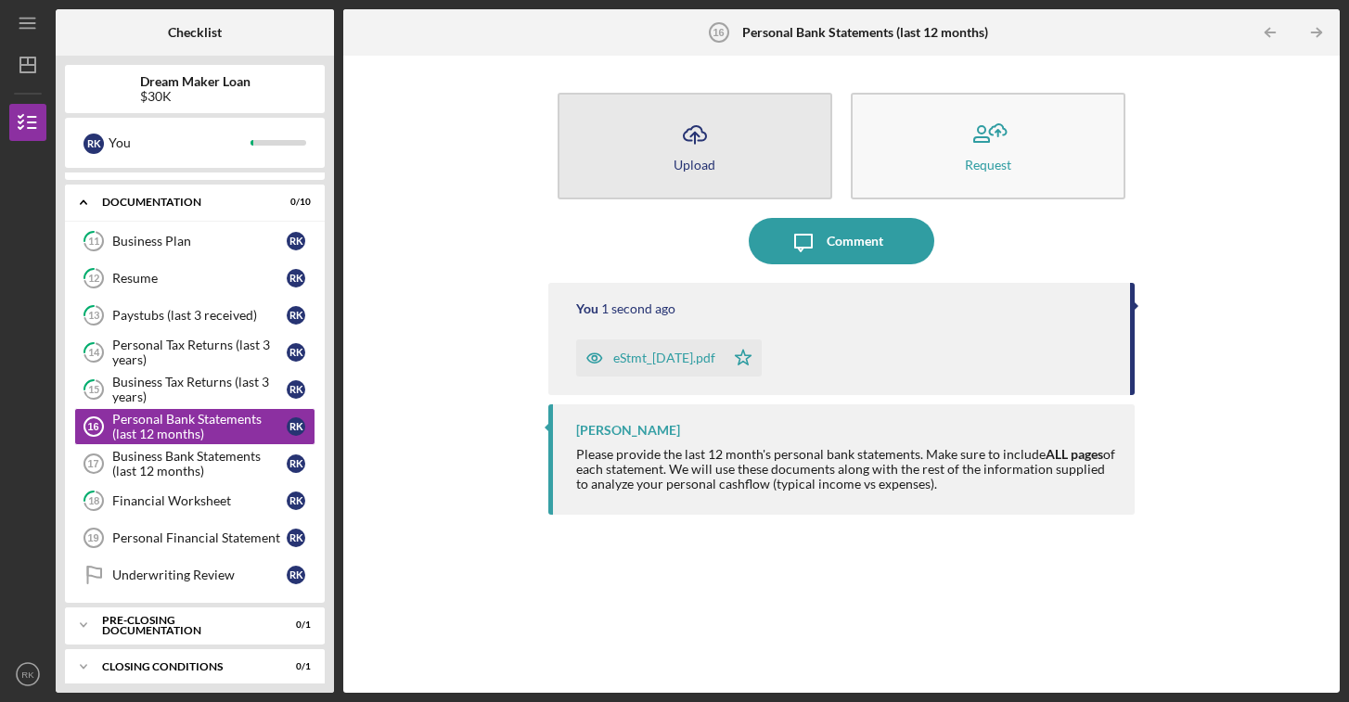
click at [684, 171] on div "Upload" at bounding box center [694, 165] width 42 height 14
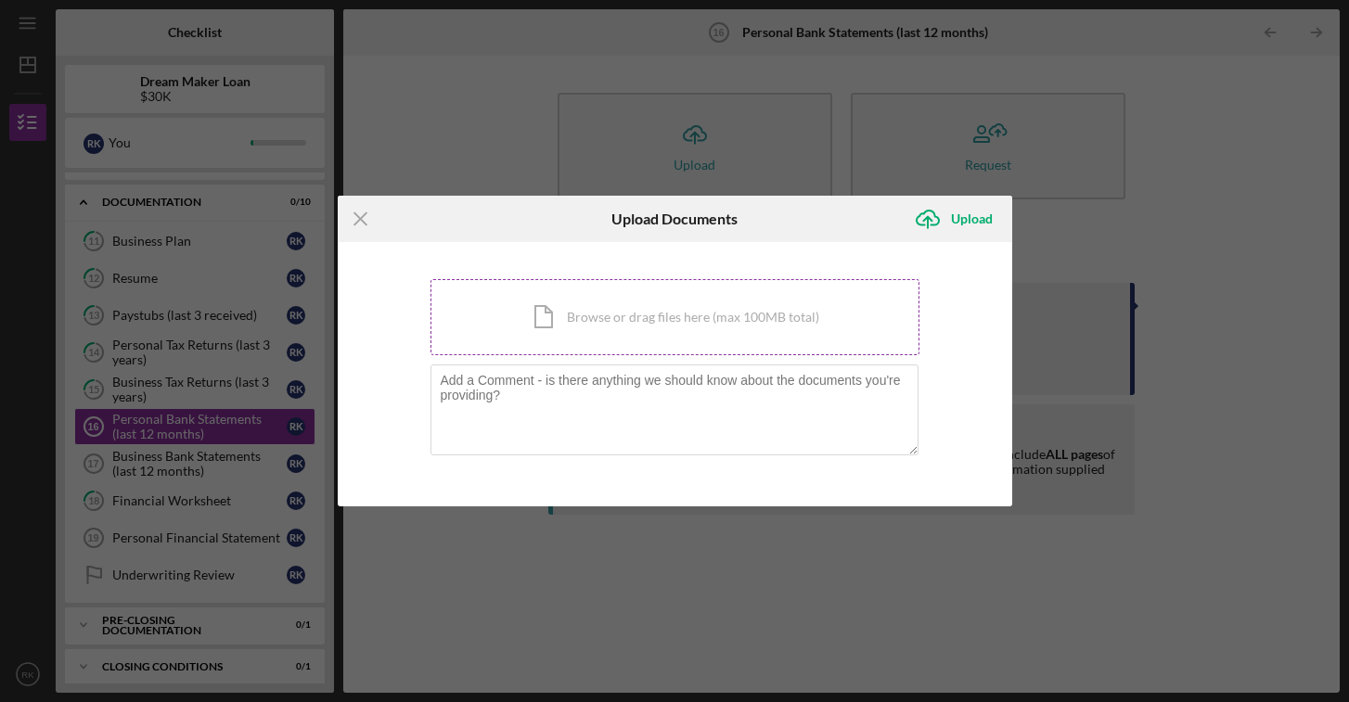
click at [689, 342] on div "Icon/Document Browse or drag files here (max 100MB total) Tap to choose files o…" at bounding box center [674, 317] width 489 height 76
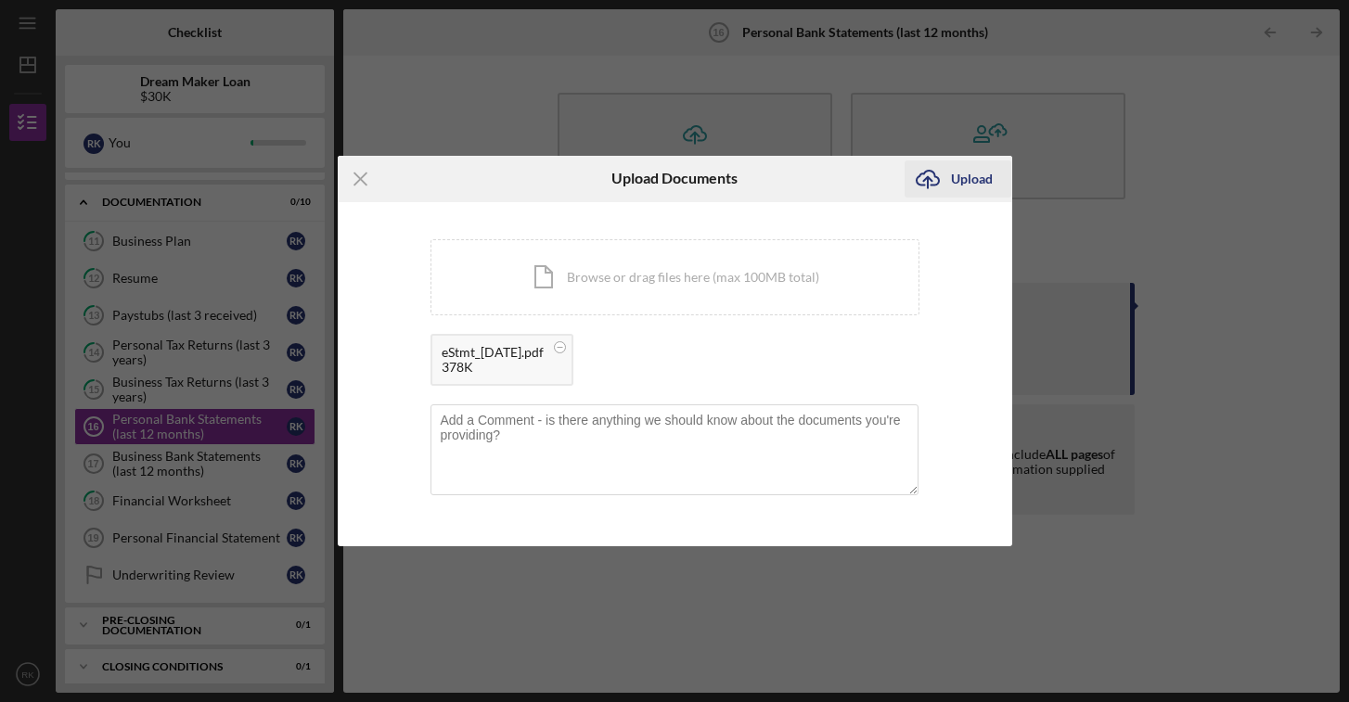
click at [965, 186] on div "Upload" at bounding box center [972, 178] width 42 height 37
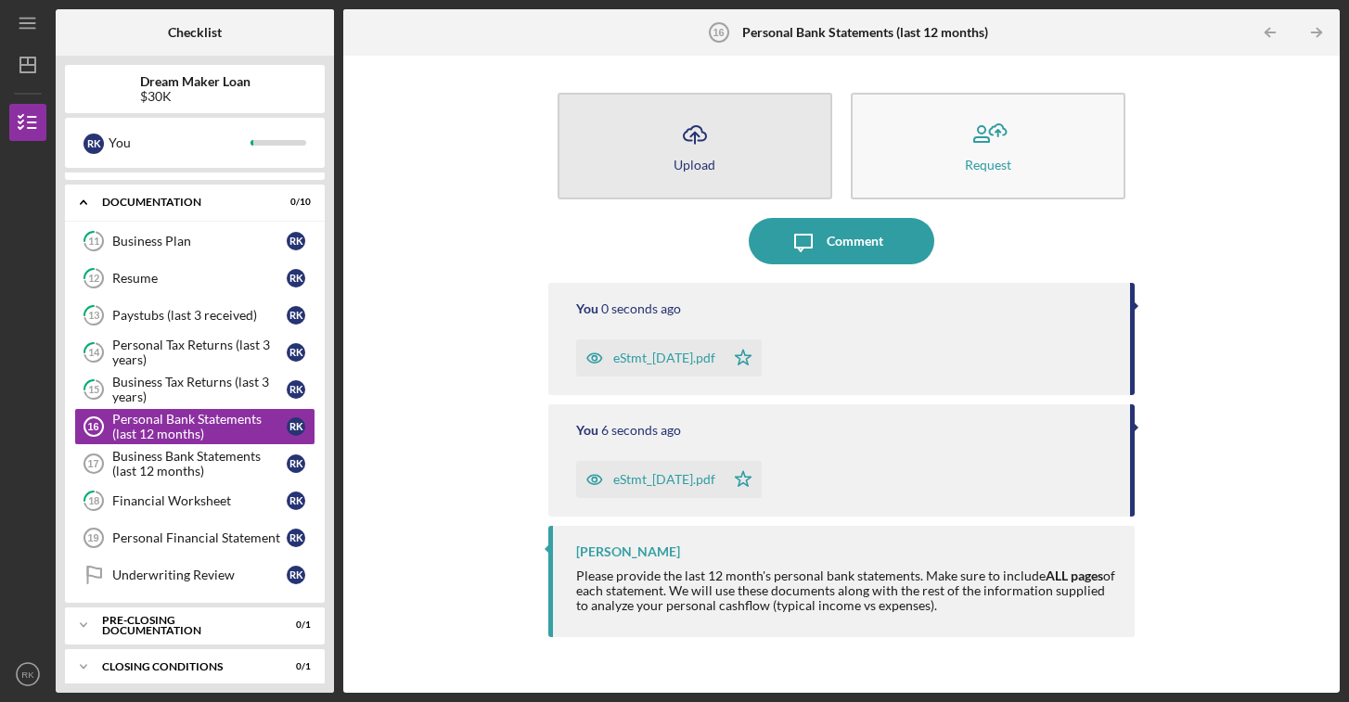
click at [717, 160] on button "Icon/Upload Upload" at bounding box center [694, 146] width 275 height 107
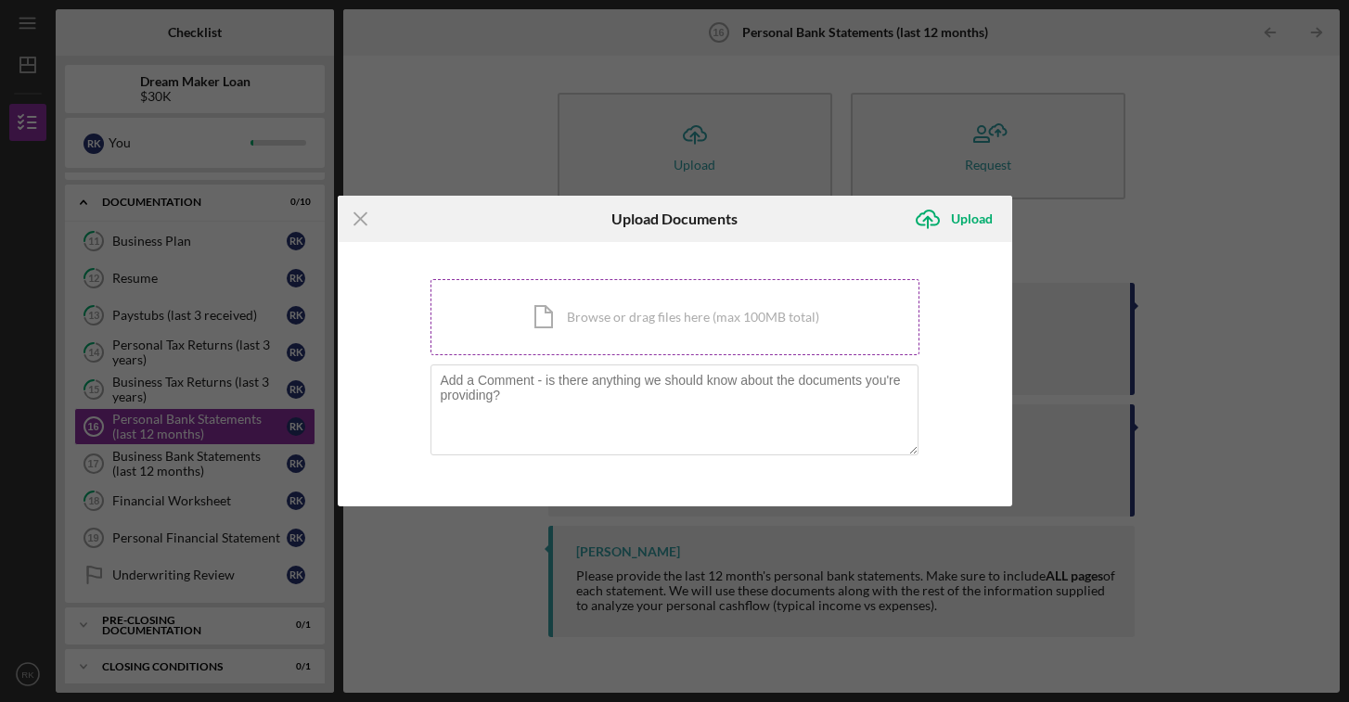
click at [693, 327] on div "Icon/Document Browse or drag files here (max 100MB total) Tap to choose files o…" at bounding box center [674, 317] width 489 height 76
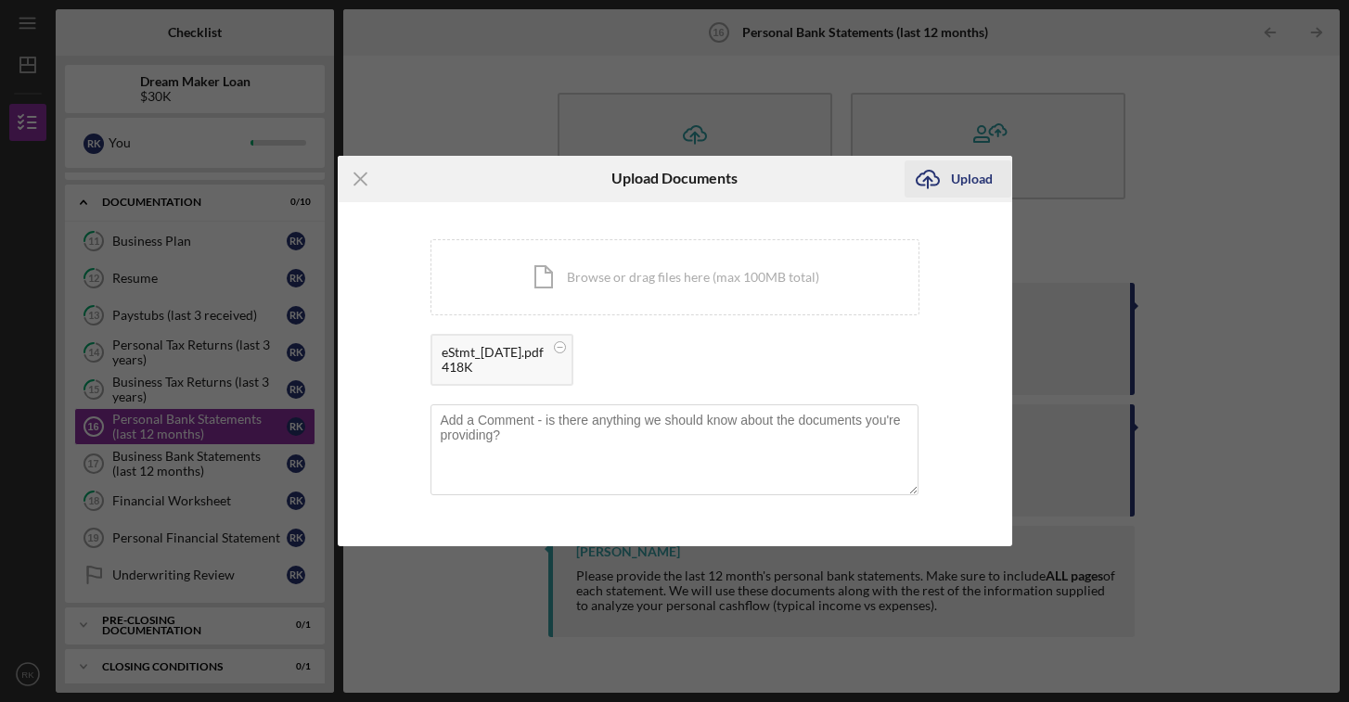
click at [962, 177] on div "Upload" at bounding box center [972, 178] width 42 height 37
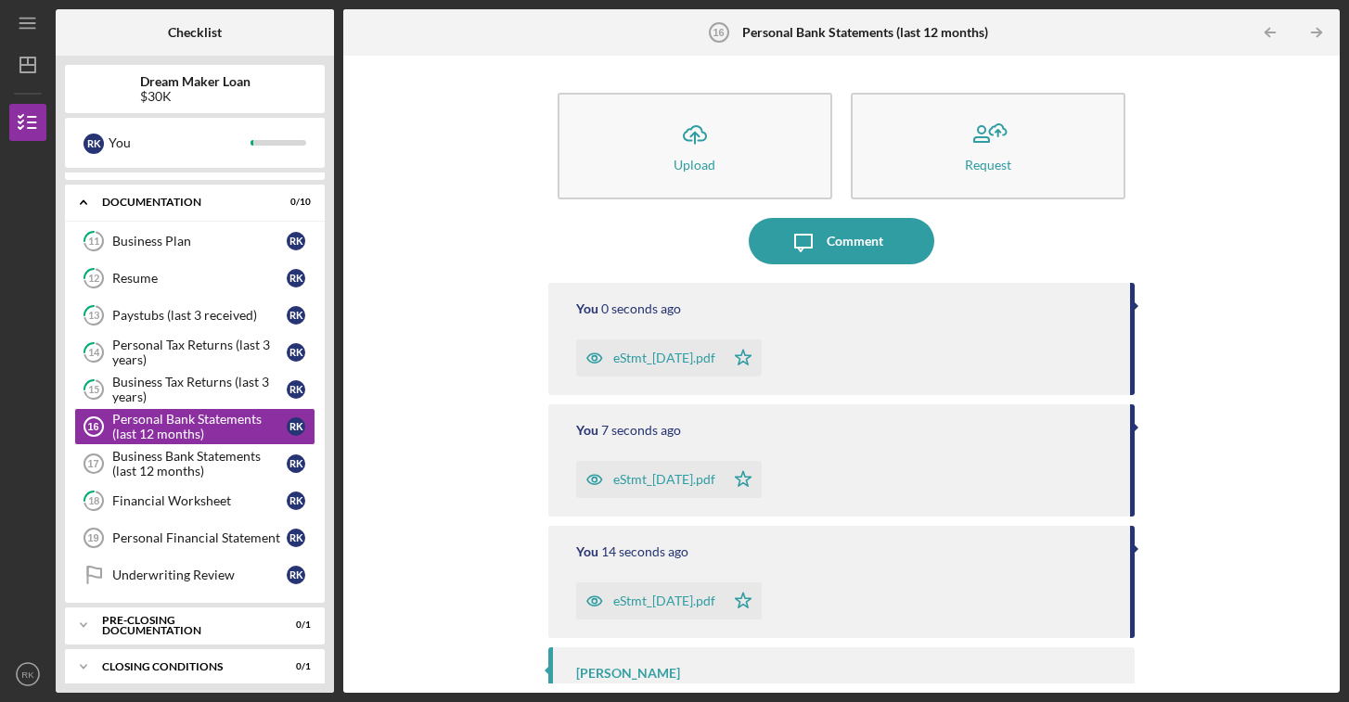
click at [739, 151] on button "Icon/Upload Upload" at bounding box center [694, 146] width 275 height 107
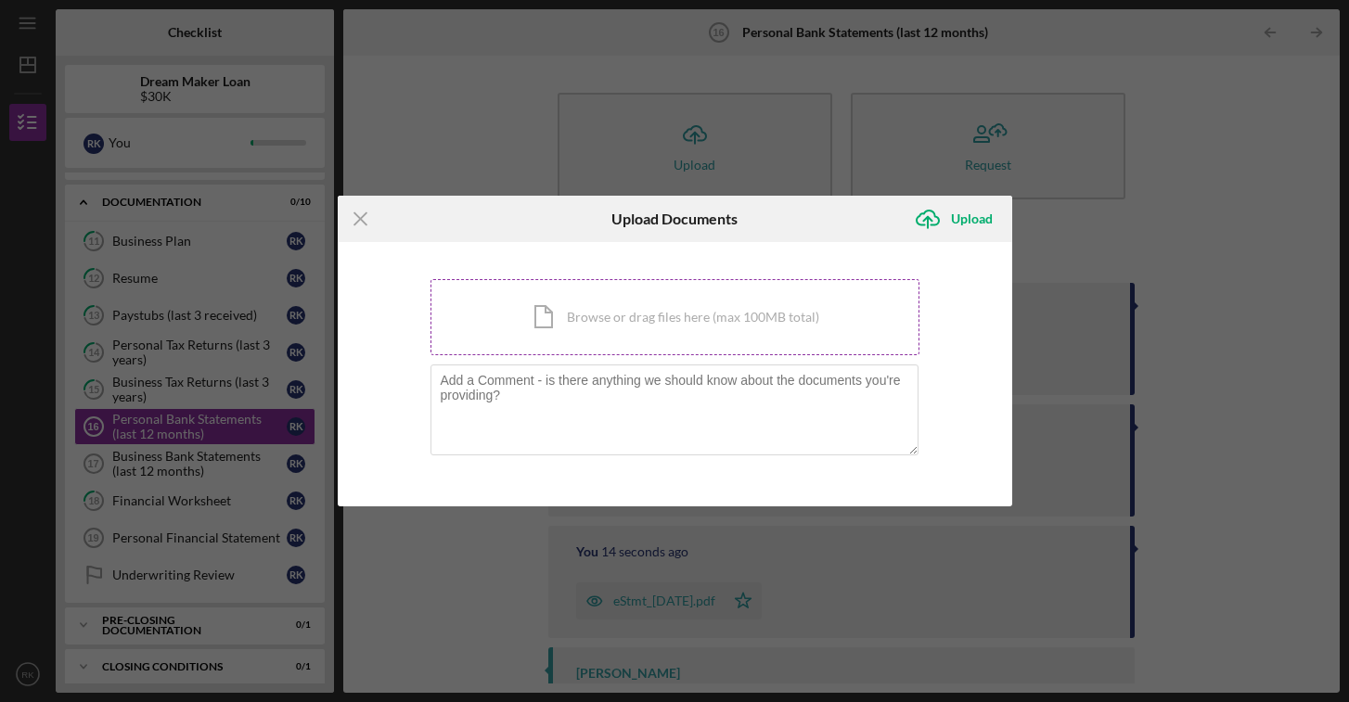
click at [821, 332] on div "Icon/Document Browse or drag files here (max 100MB total) Tap to choose files o…" at bounding box center [674, 317] width 489 height 76
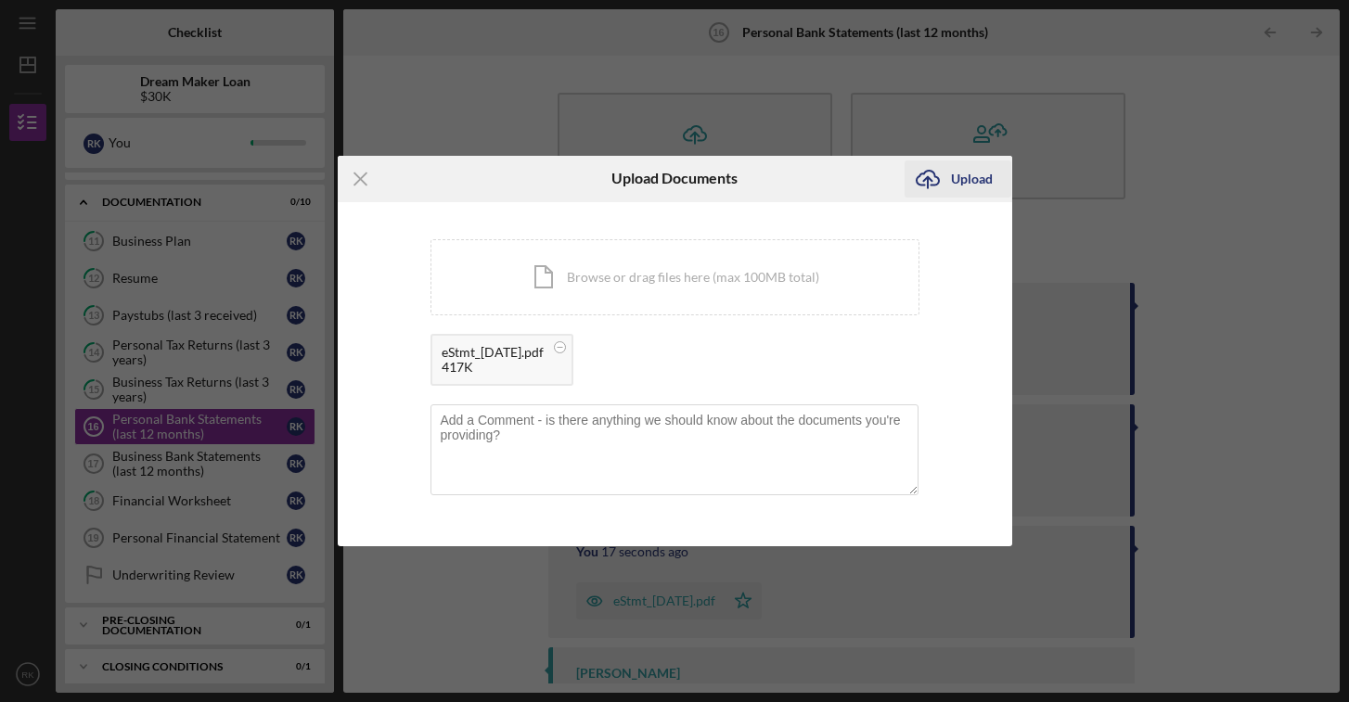
click at [960, 187] on div "Upload" at bounding box center [972, 178] width 42 height 37
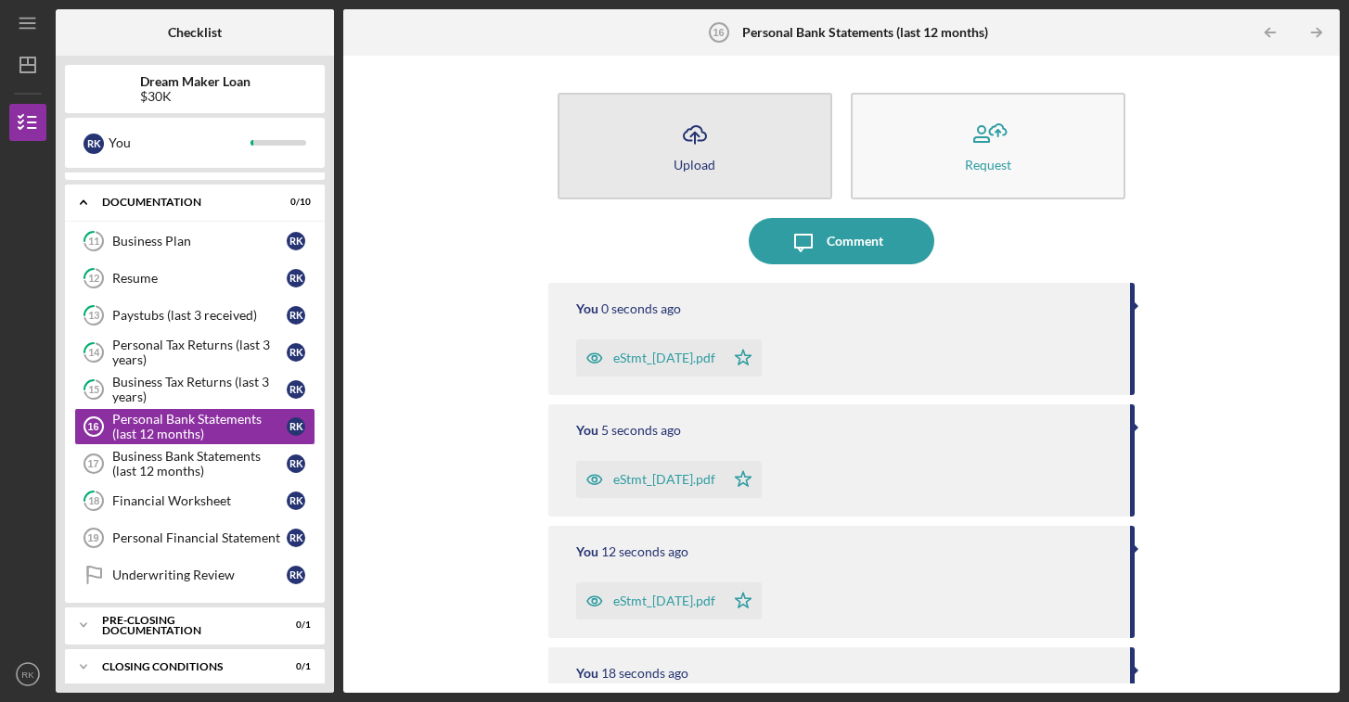
click at [708, 131] on icon "Icon/Upload" at bounding box center [695, 134] width 46 height 46
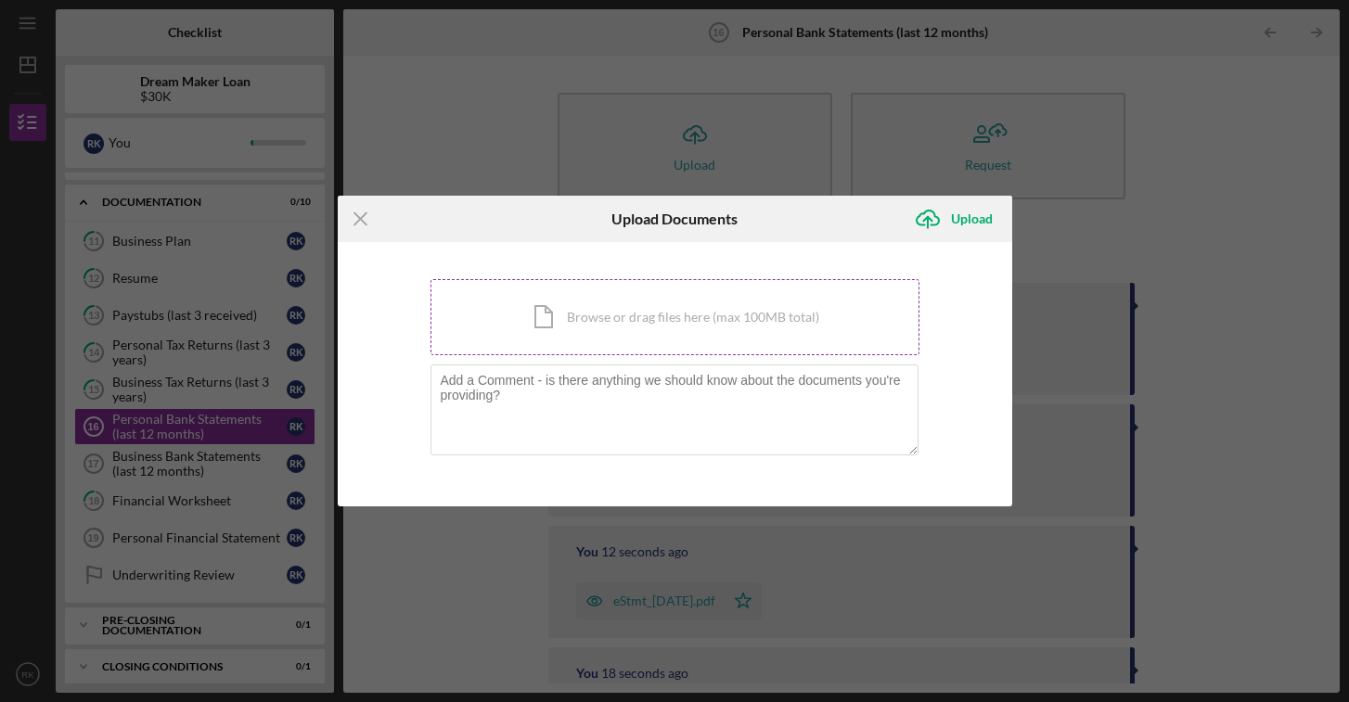
click at [800, 297] on div "Icon/Document Browse or drag files here (max 100MB total) Tap to choose files o…" at bounding box center [674, 317] width 489 height 76
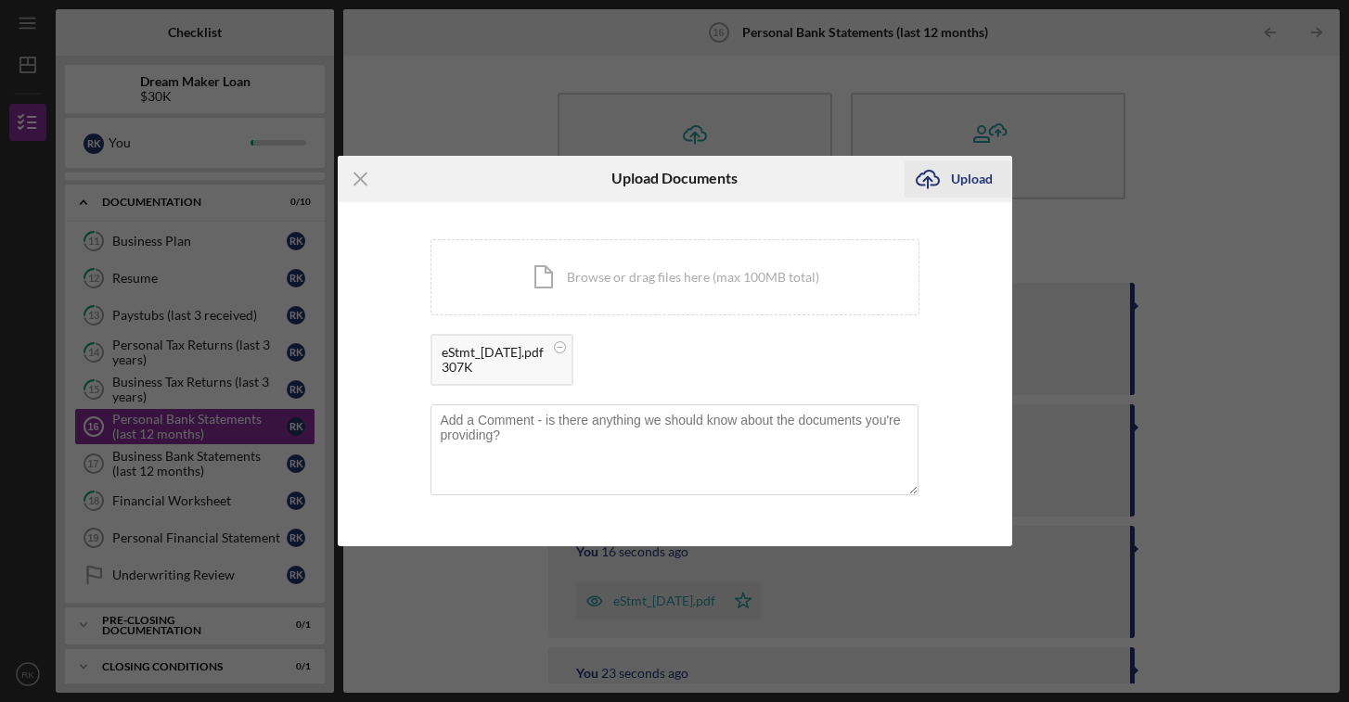
click at [969, 180] on div "Upload" at bounding box center [972, 178] width 42 height 37
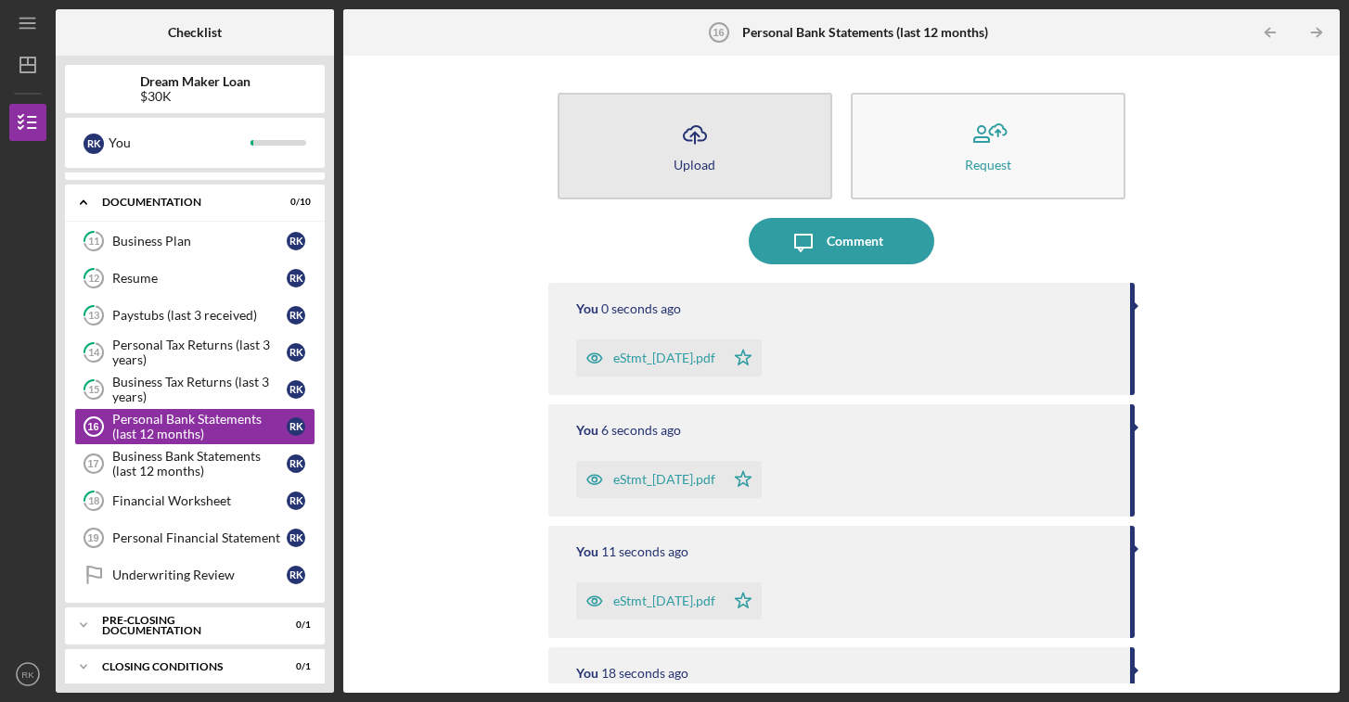
click at [696, 152] on icon "Icon/Upload" at bounding box center [695, 134] width 46 height 46
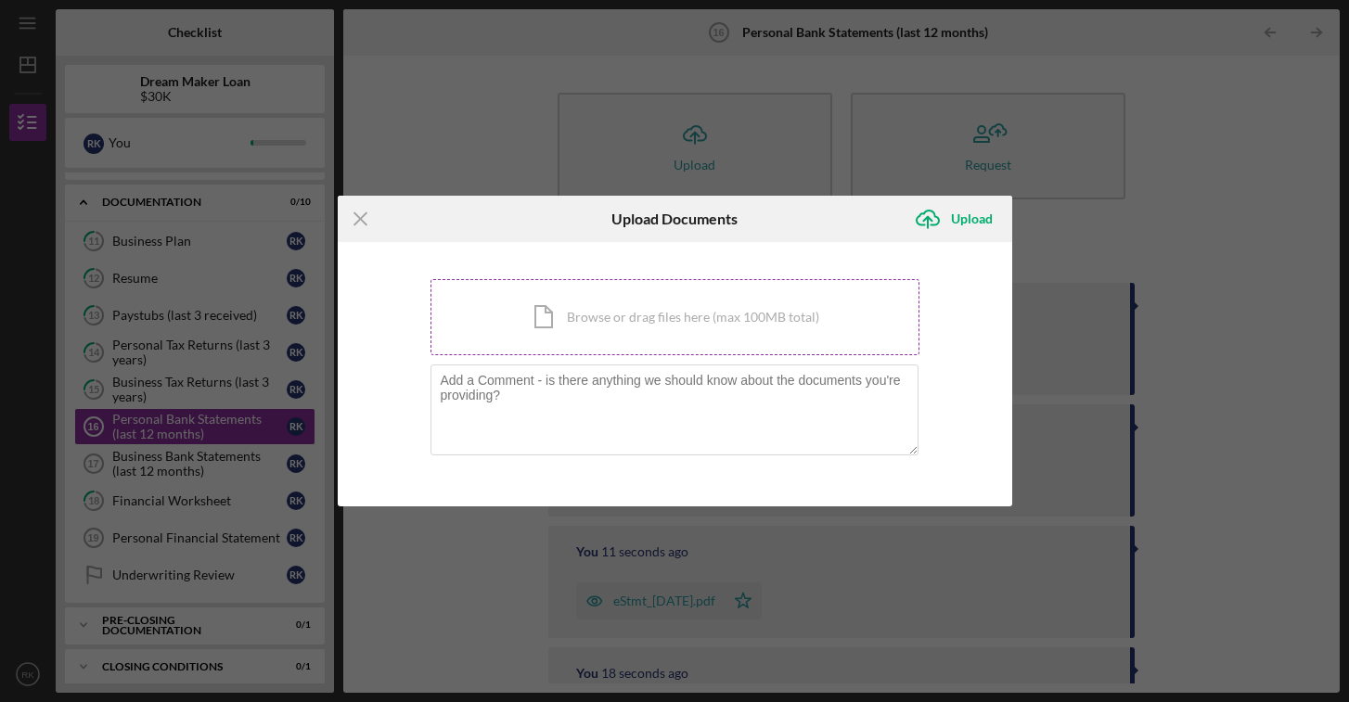
click at [681, 339] on div "Icon/Document Browse or drag files here (max 100MB total) Tap to choose files o…" at bounding box center [674, 317] width 489 height 76
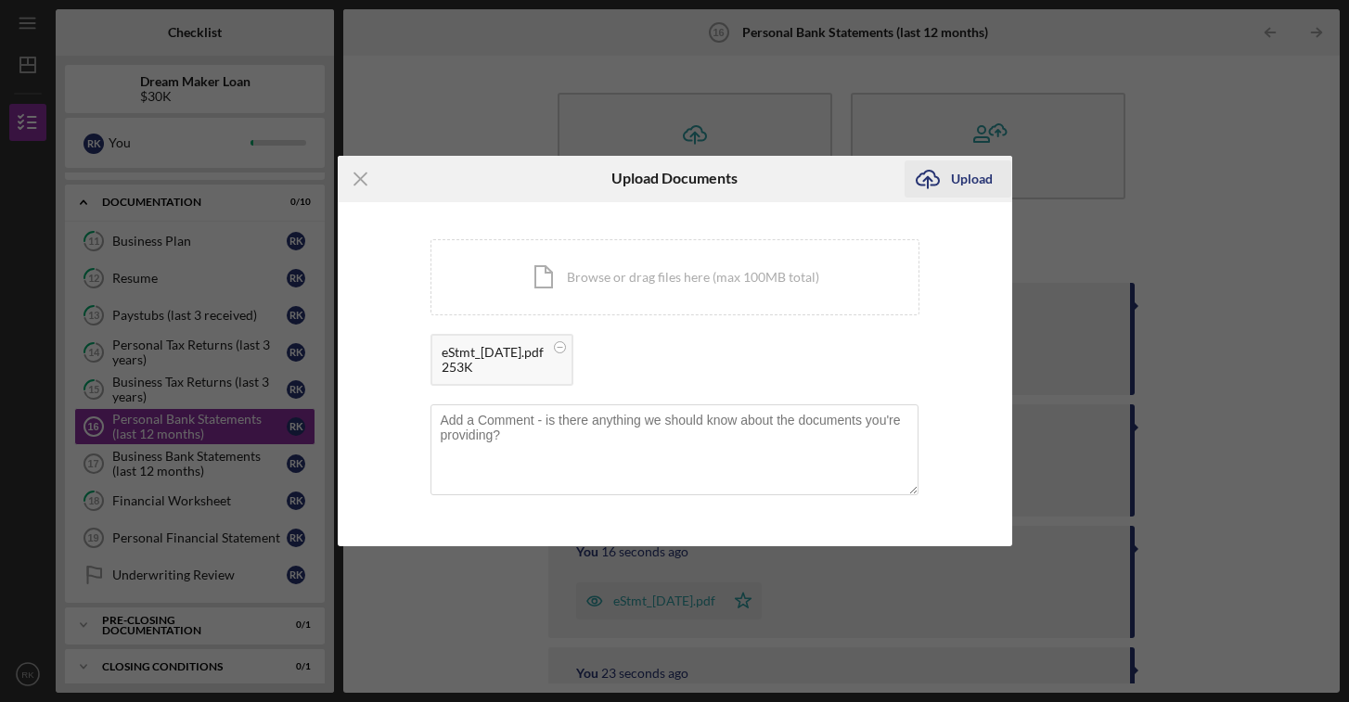
click at [962, 174] on div "Upload" at bounding box center [972, 178] width 42 height 37
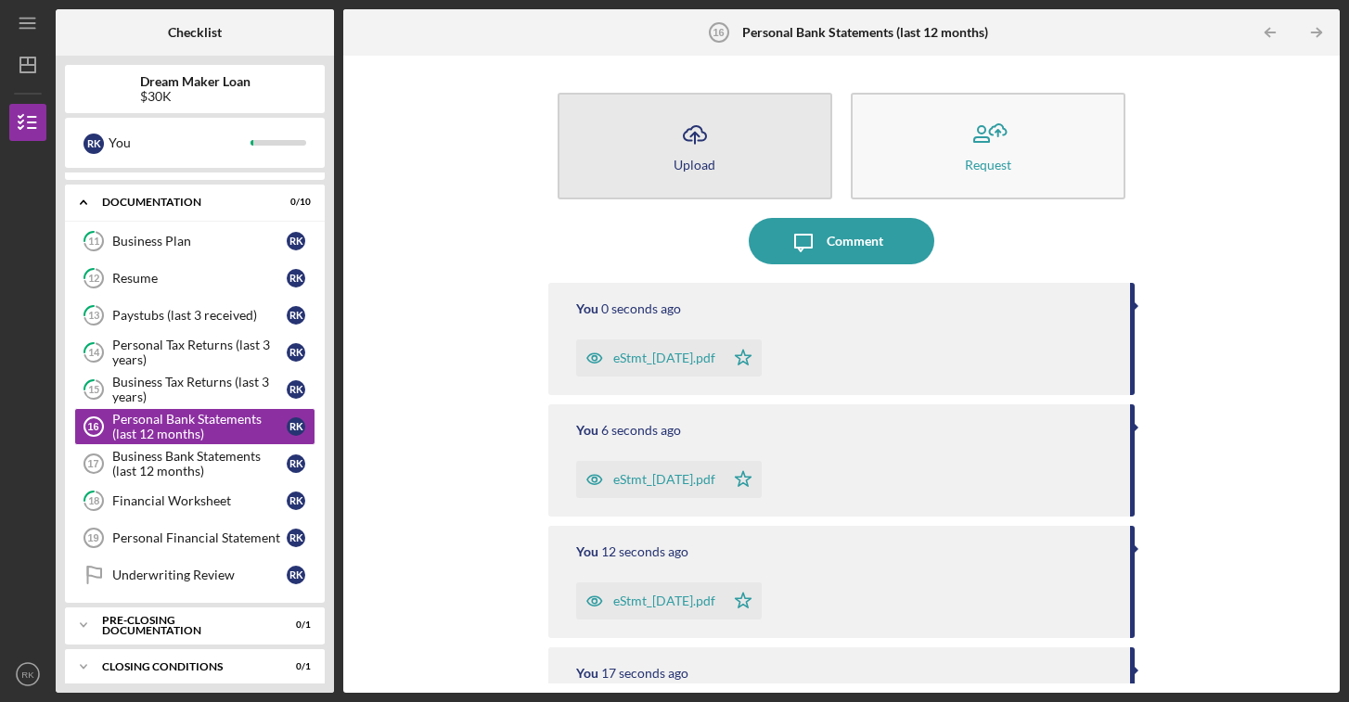
click at [695, 149] on icon "Icon/Upload" at bounding box center [695, 134] width 46 height 46
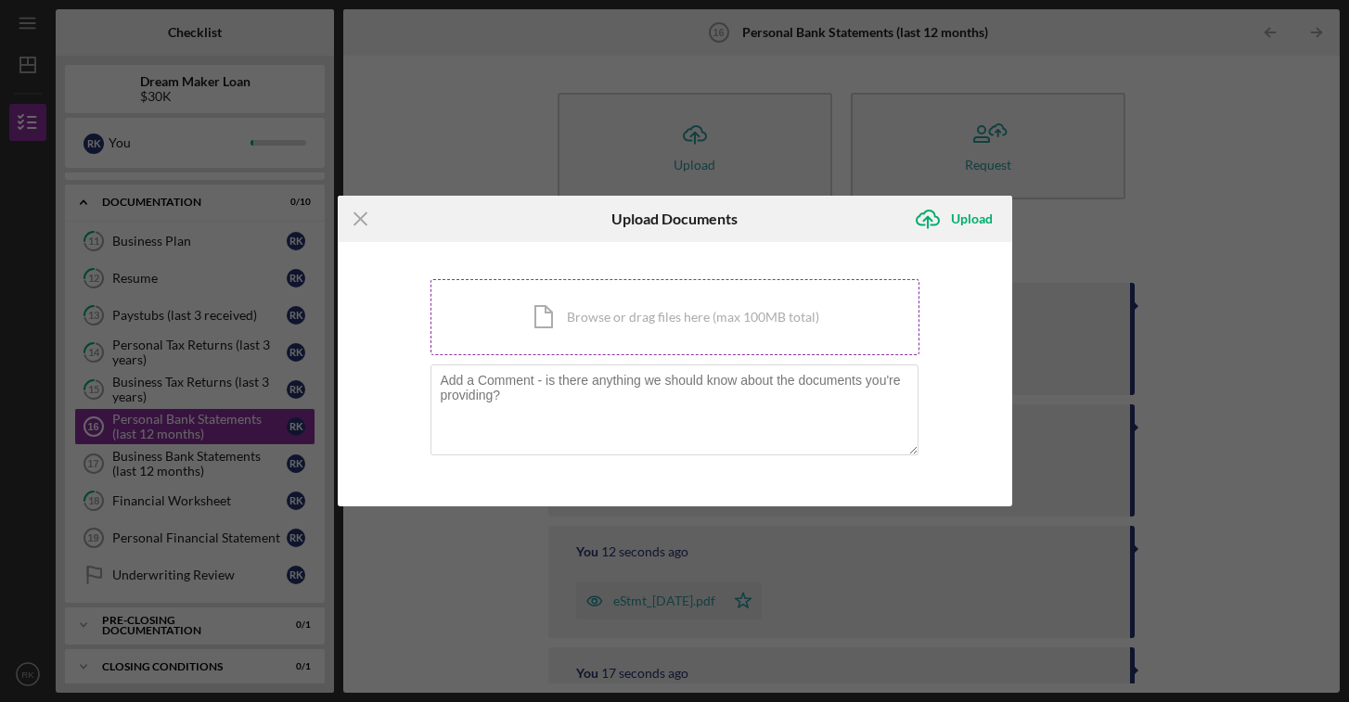
click at [771, 313] on div "Icon/Document Browse or drag files here (max 100MB total) Tap to choose files o…" at bounding box center [674, 317] width 489 height 76
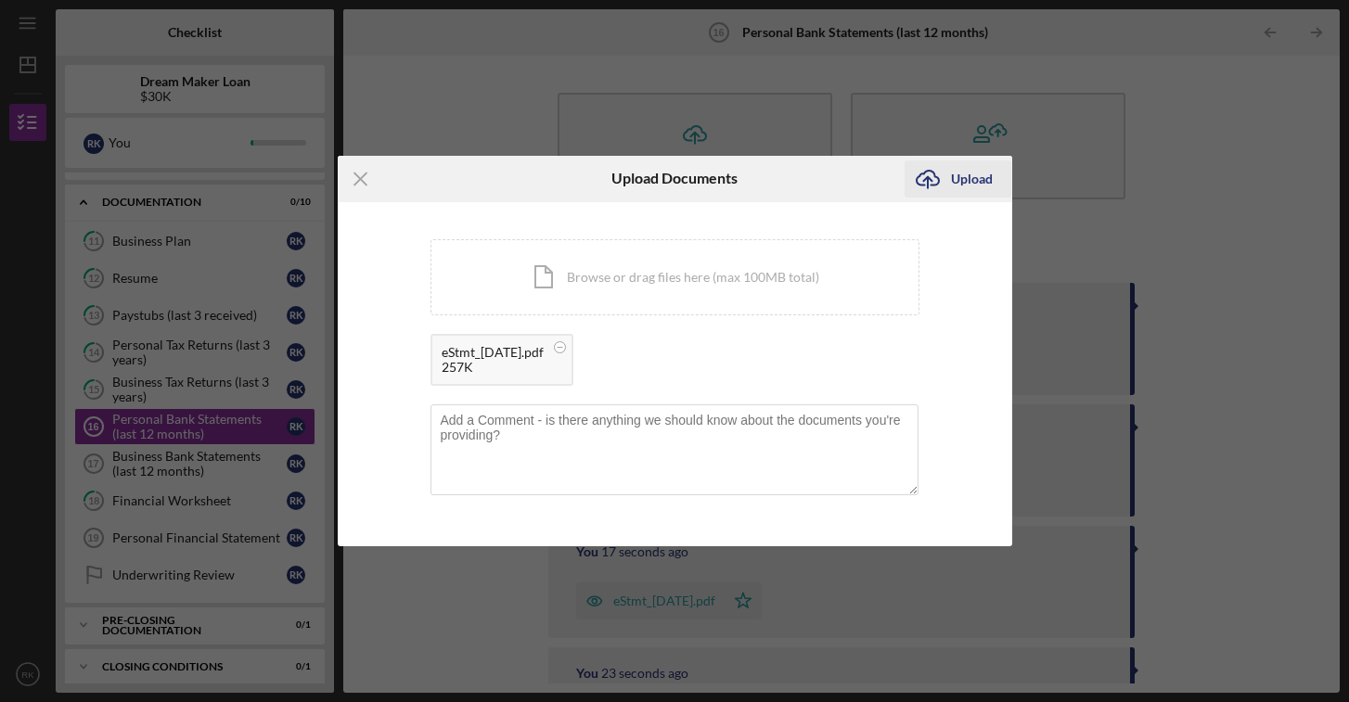
click at [975, 178] on div "Upload" at bounding box center [972, 178] width 42 height 37
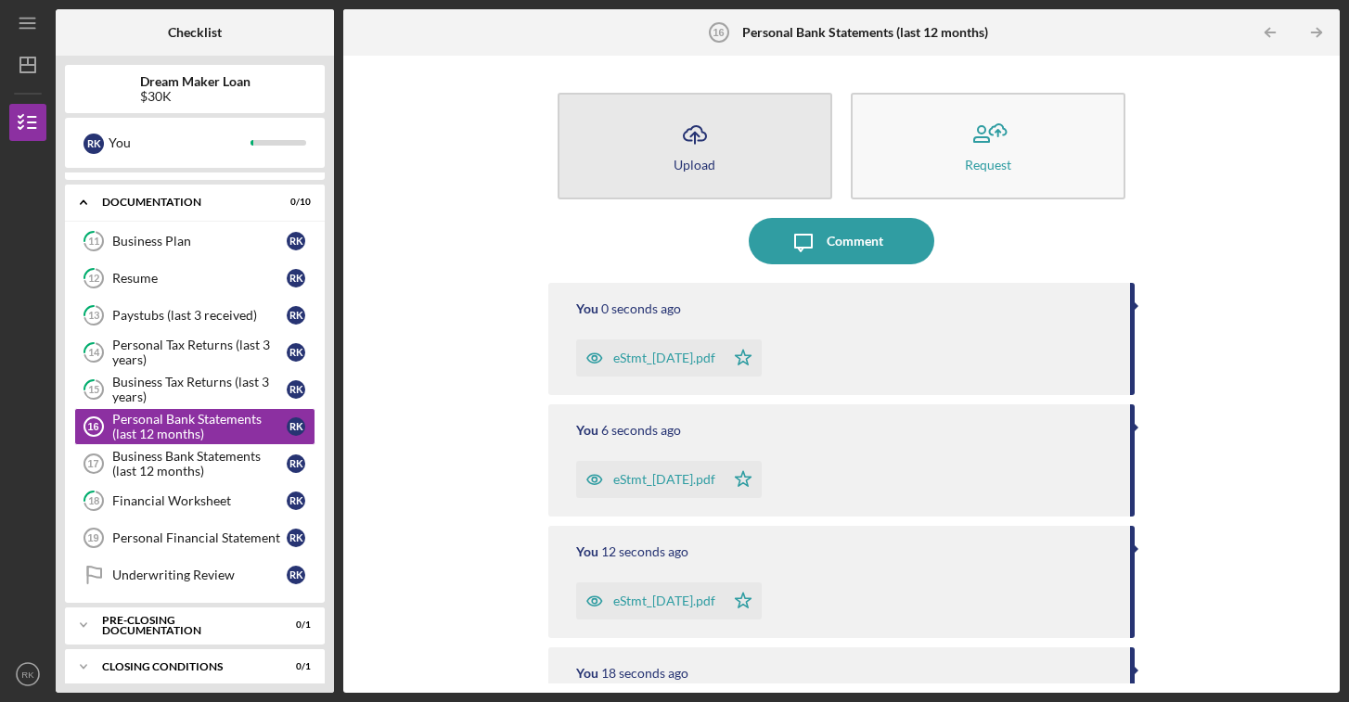
click at [723, 159] on button "Icon/Upload Upload" at bounding box center [694, 146] width 275 height 107
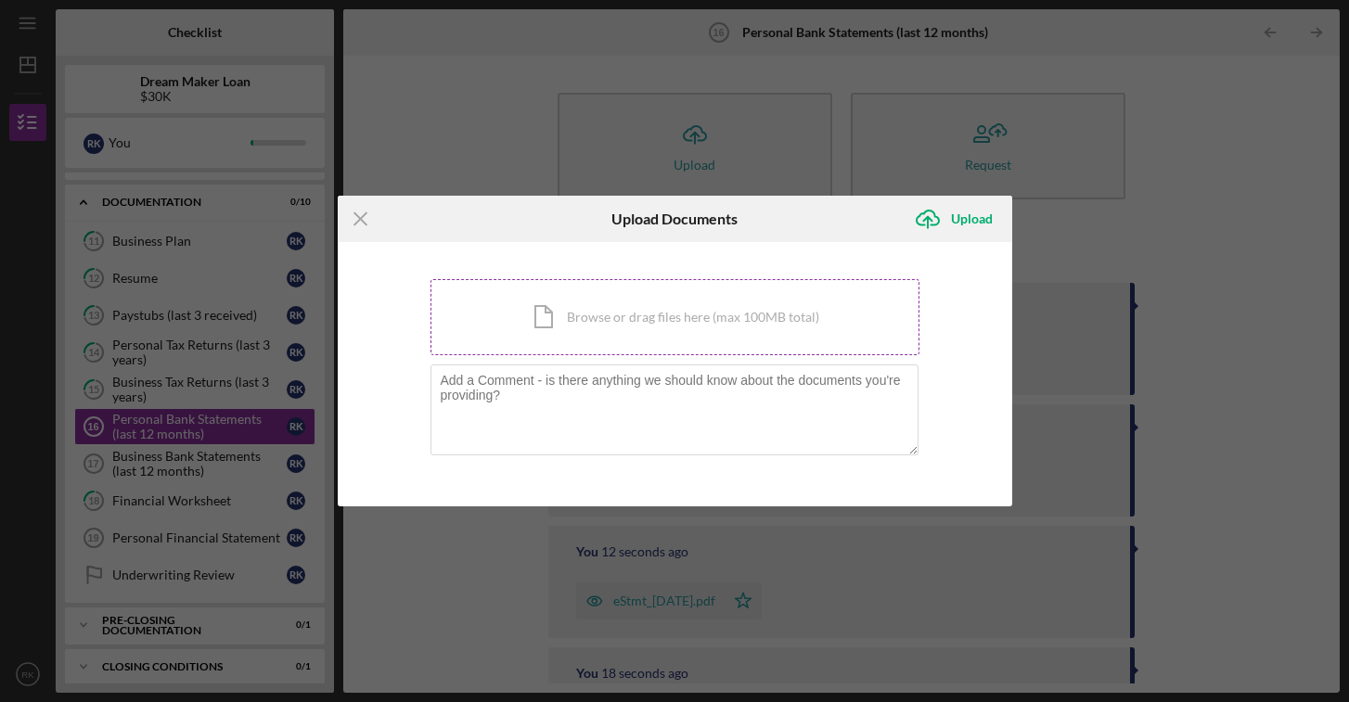
click at [709, 327] on div "Icon/Document Browse or drag files here (max 100MB total) Tap to choose files o…" at bounding box center [674, 317] width 489 height 76
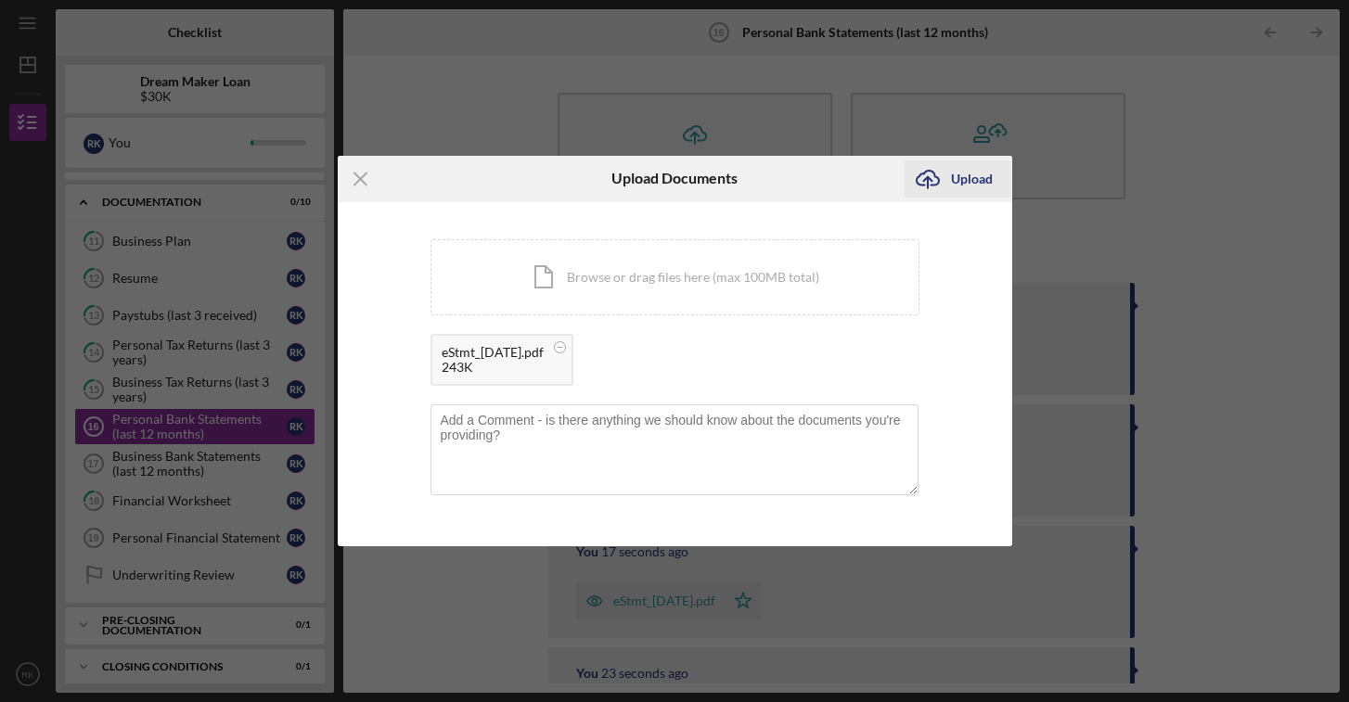
click at [967, 182] on div "Upload" at bounding box center [972, 178] width 42 height 37
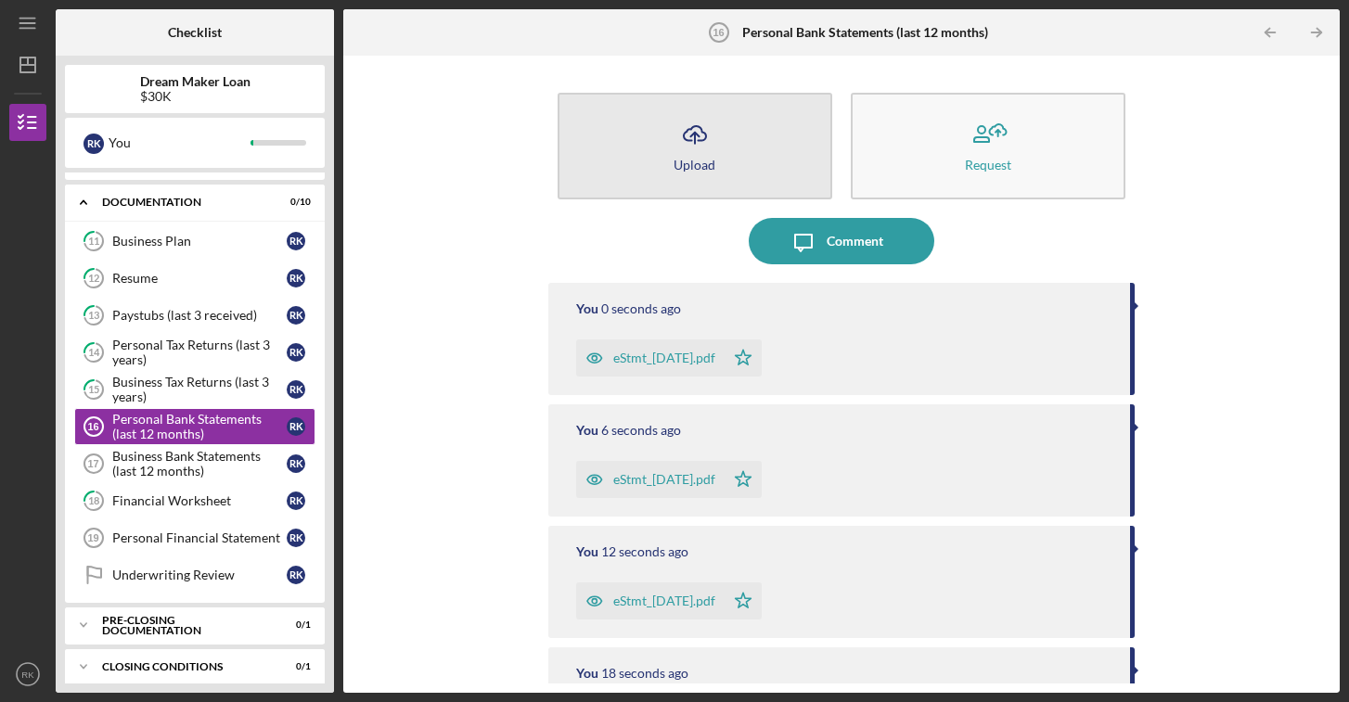
click at [739, 141] on button "Icon/Upload Upload" at bounding box center [694, 146] width 275 height 107
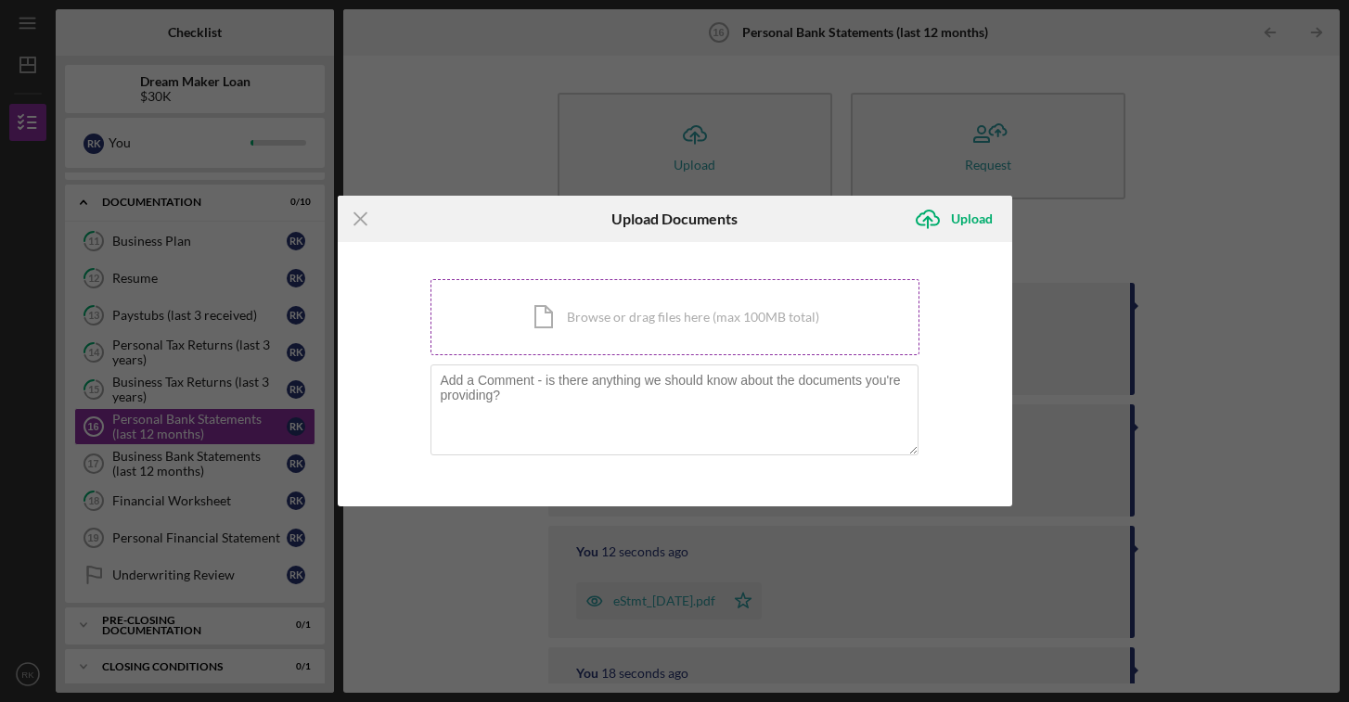
click at [789, 340] on div "Icon/Document Browse or drag files here (max 100MB total) Tap to choose files o…" at bounding box center [674, 317] width 489 height 76
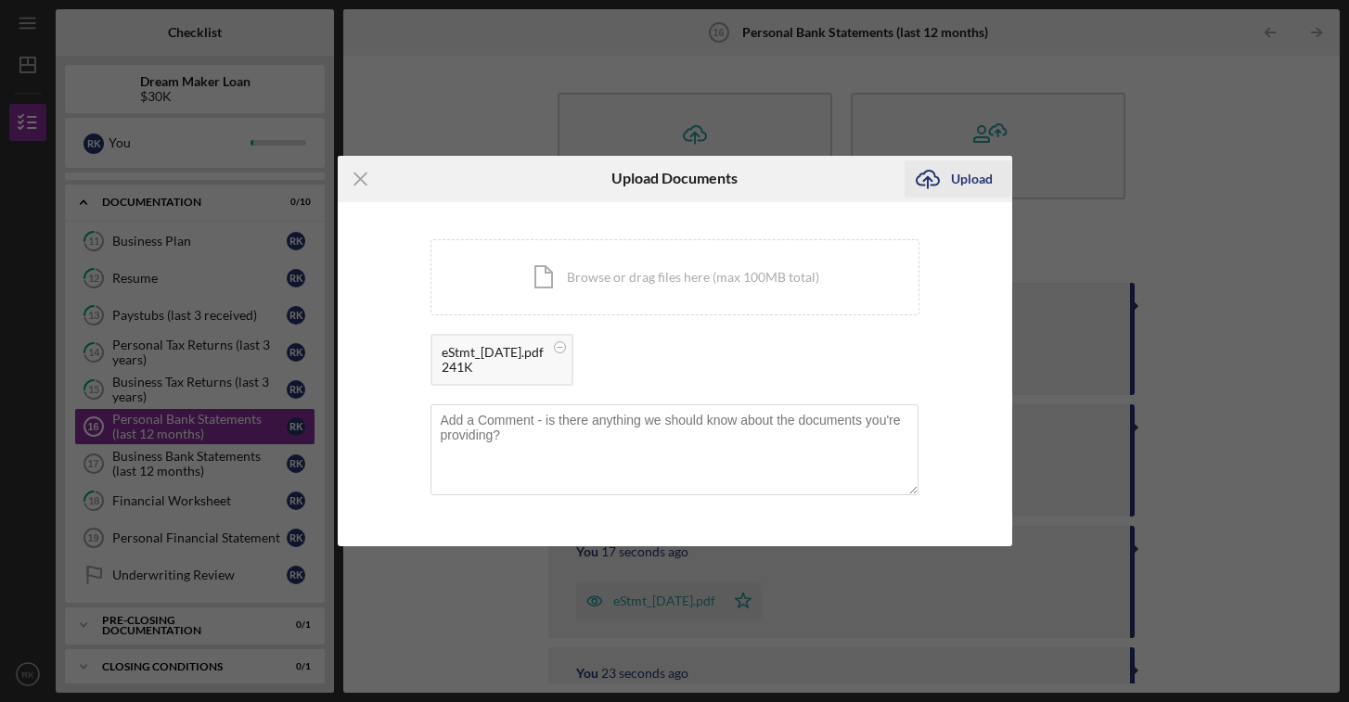
click at [943, 189] on icon "Icon/Upload" at bounding box center [927, 179] width 46 height 46
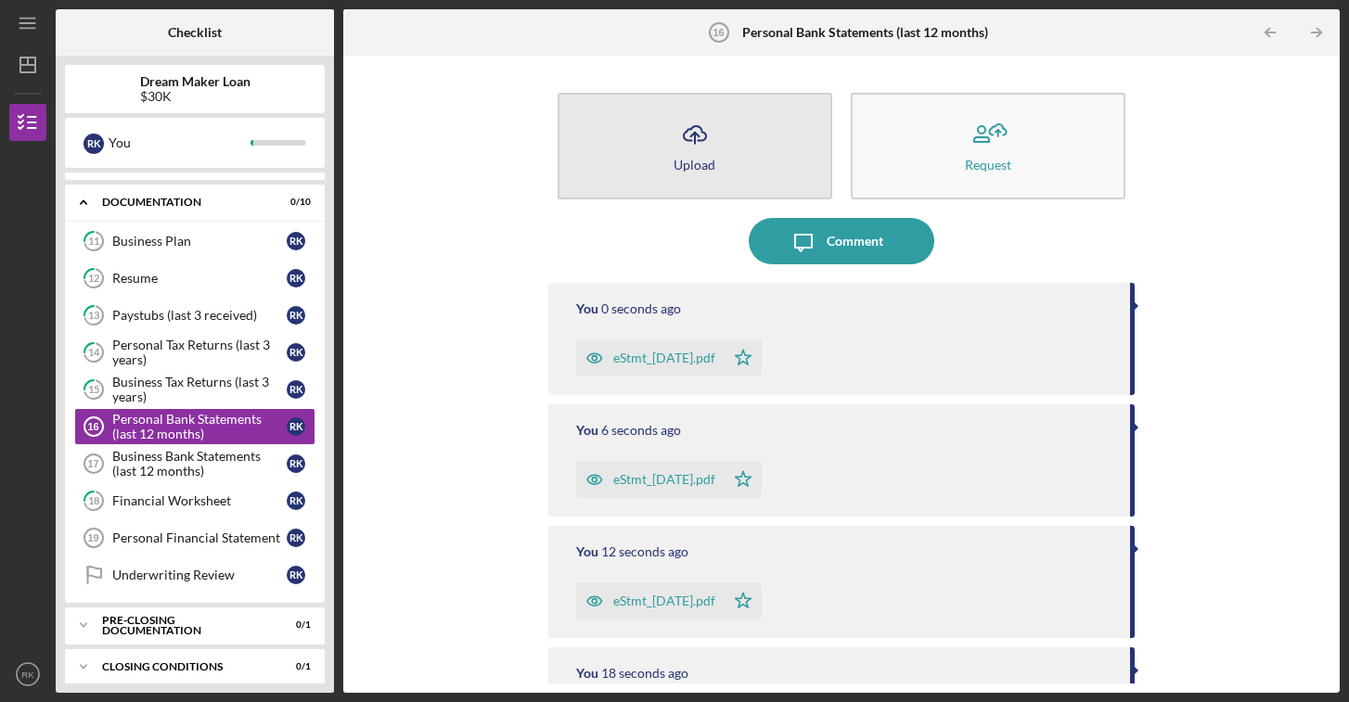
click at [701, 122] on icon "Icon/Upload" at bounding box center [695, 134] width 46 height 46
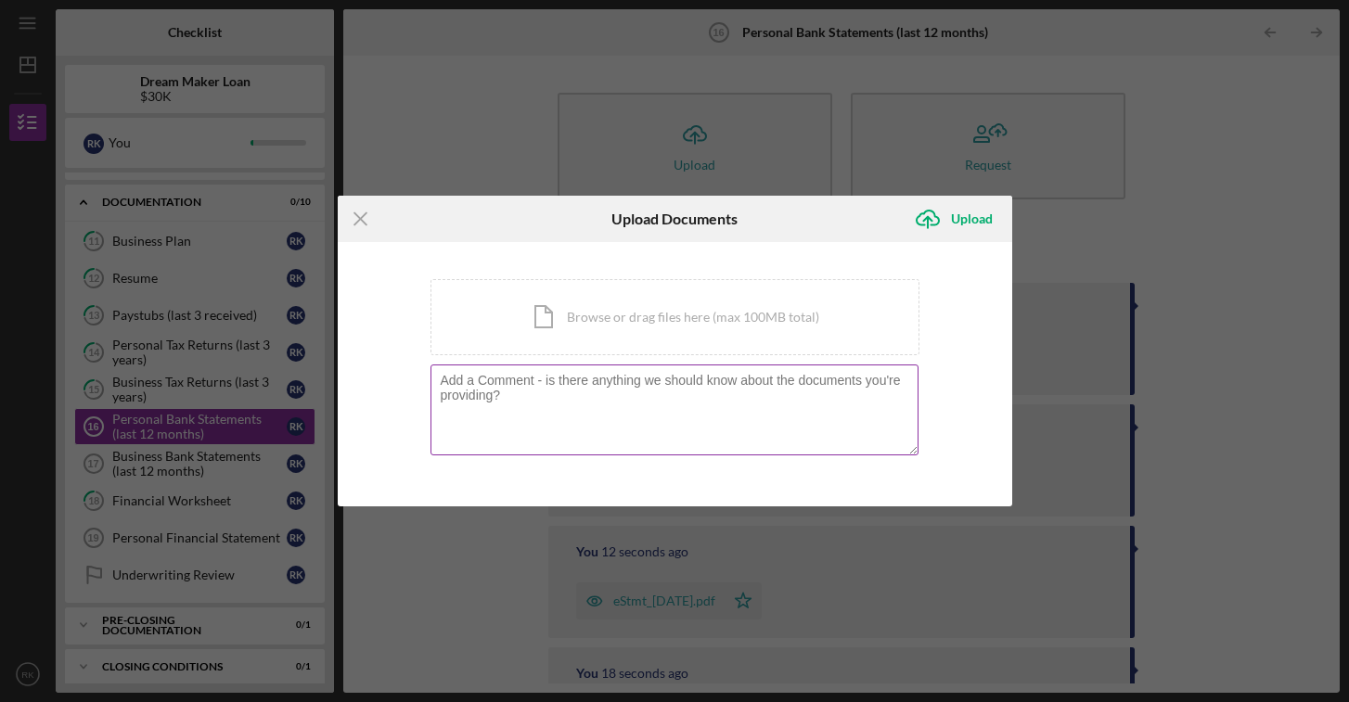
click at [800, 405] on textarea at bounding box center [674, 410] width 488 height 91
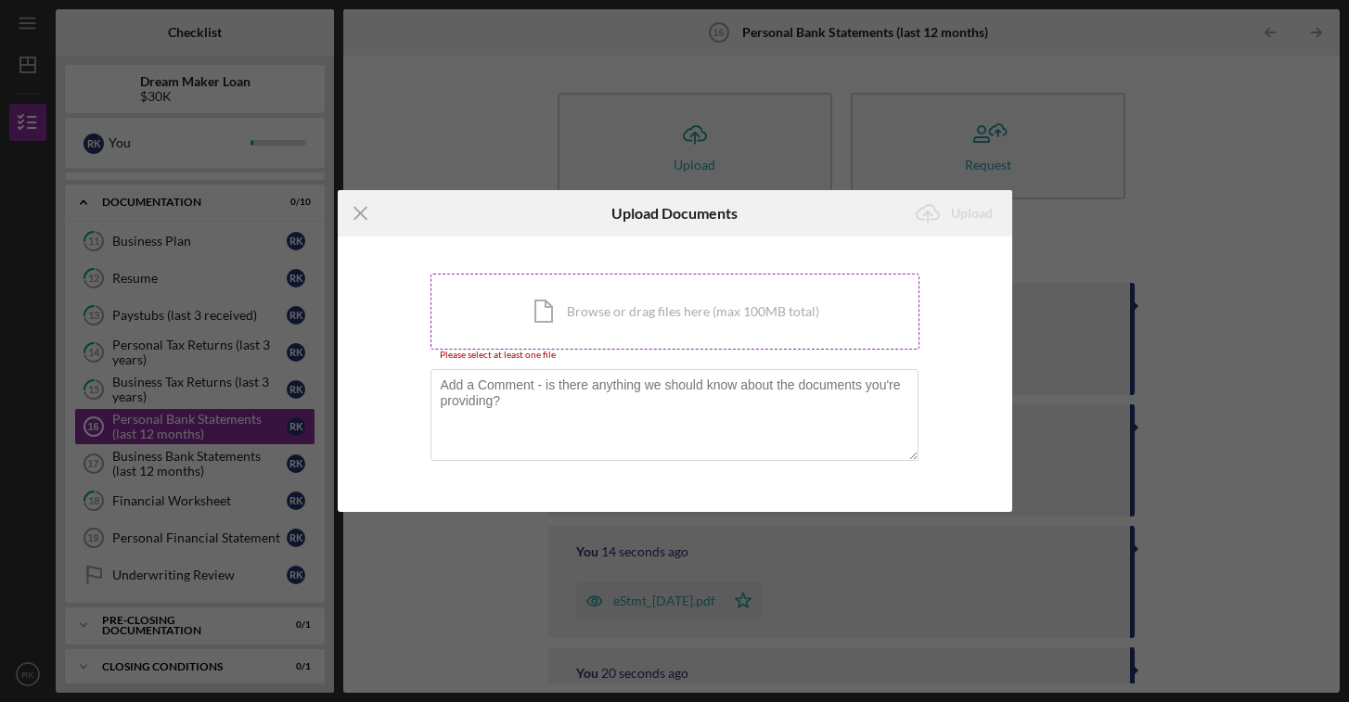
click at [794, 321] on div "Icon/Document Browse or drag files here (max 100MB total) Tap to choose files o…" at bounding box center [674, 312] width 489 height 76
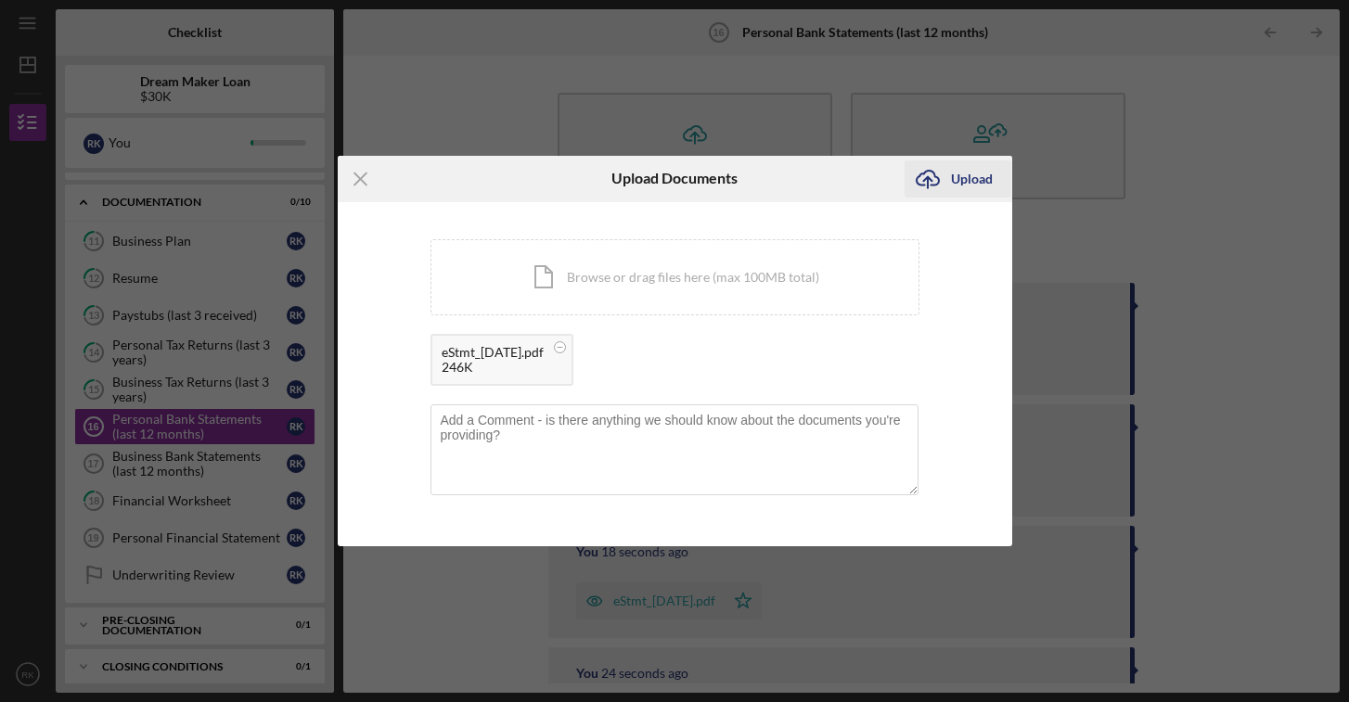
click at [948, 186] on icon "Icon/Upload" at bounding box center [927, 179] width 46 height 46
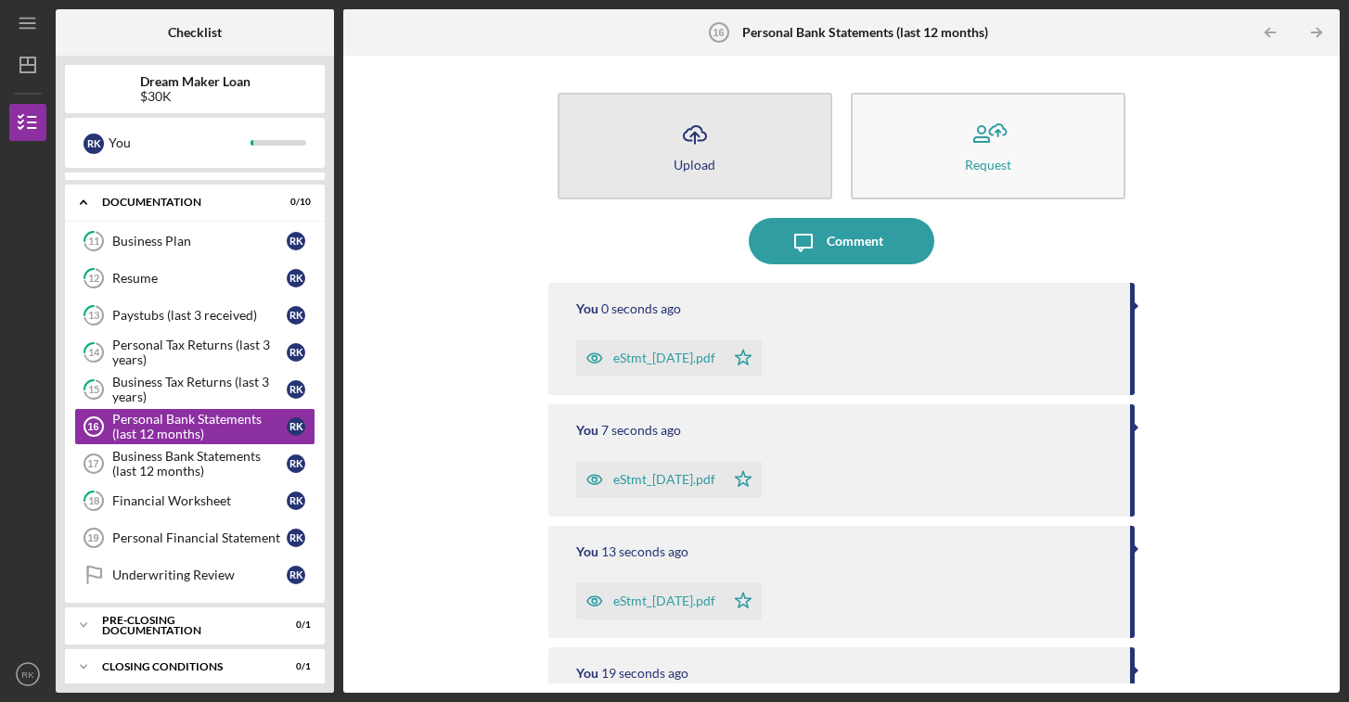
click at [748, 157] on button "Icon/Upload Upload" at bounding box center [694, 146] width 275 height 107
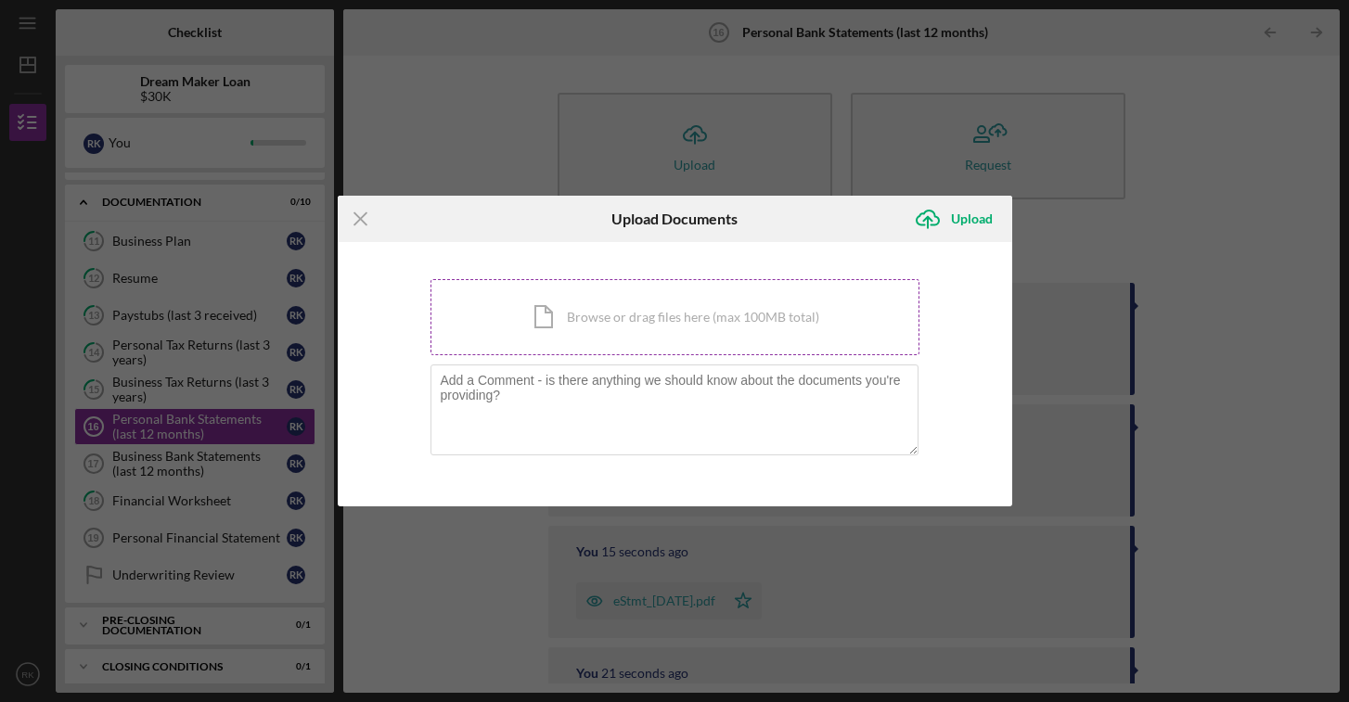
click at [684, 346] on div "Icon/Document Browse or drag files here (max 100MB total) Tap to choose files o…" at bounding box center [674, 317] width 489 height 76
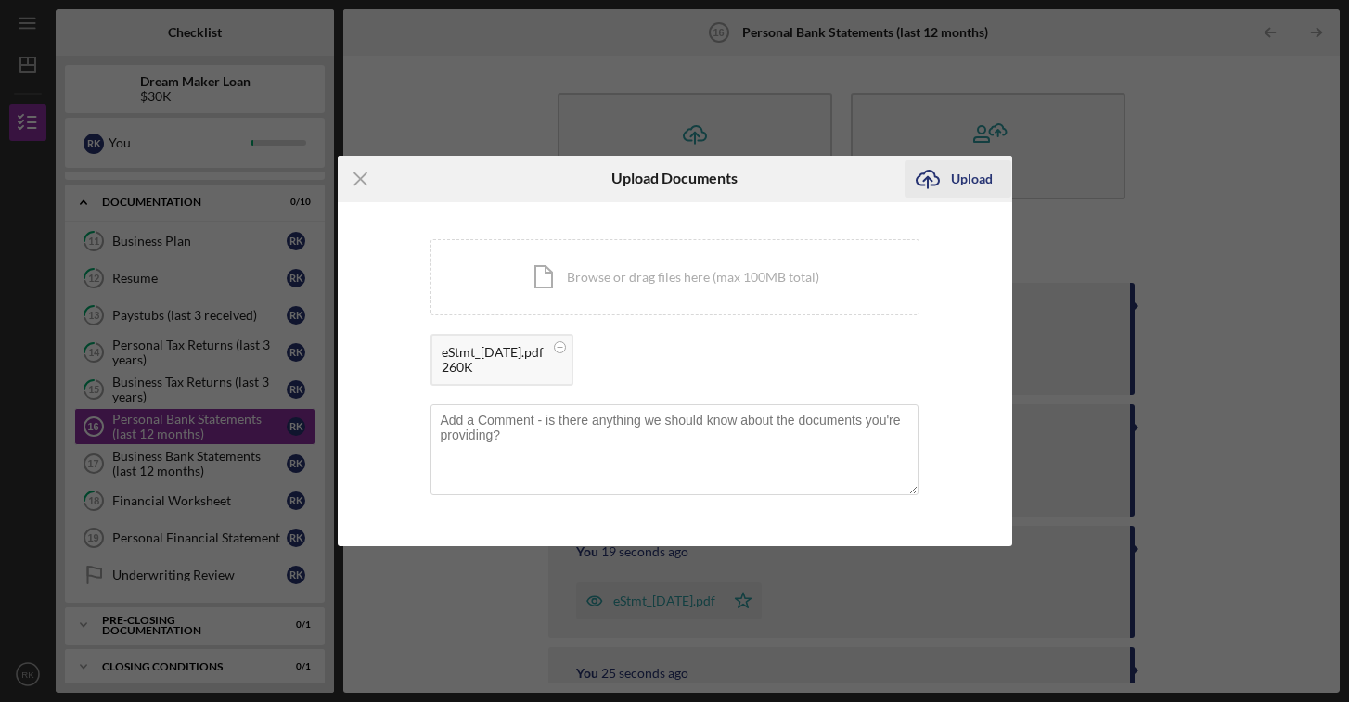
click at [929, 183] on icon "Icon/Upload" at bounding box center [927, 179] width 46 height 46
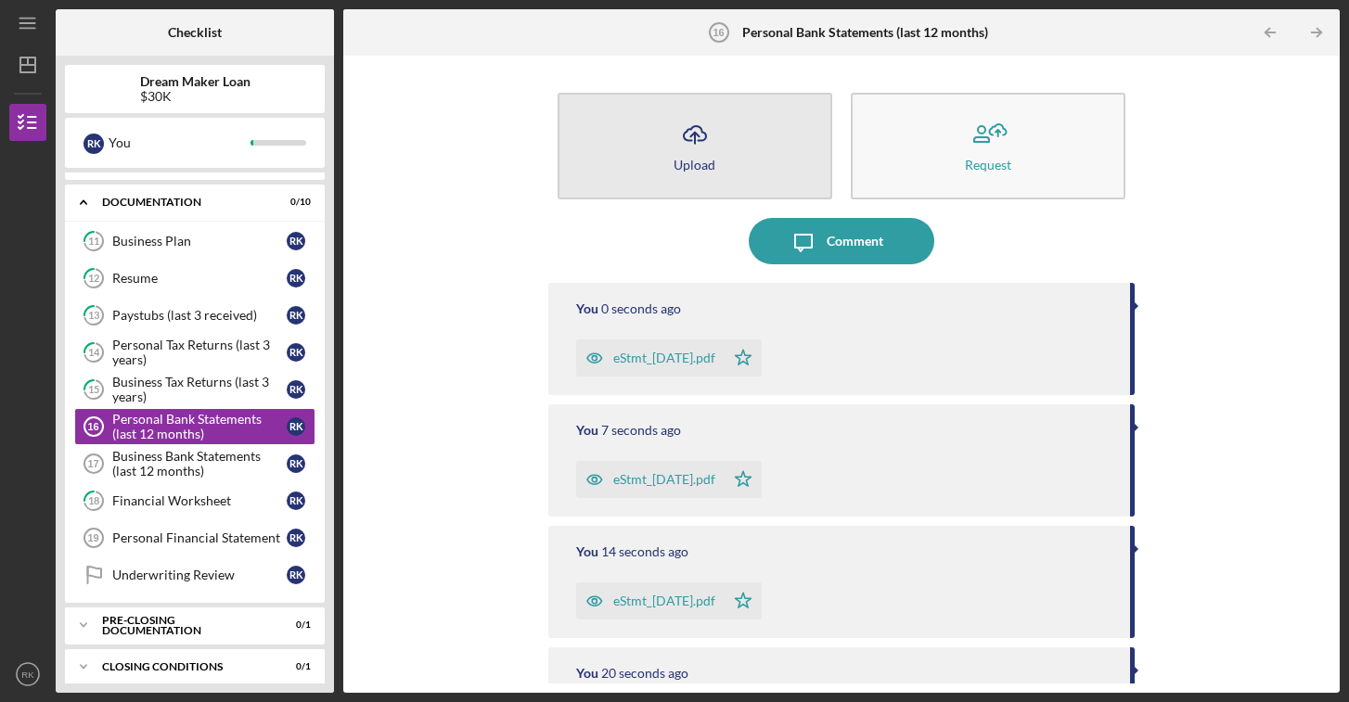
click at [708, 128] on icon "Icon/Upload" at bounding box center [695, 134] width 46 height 46
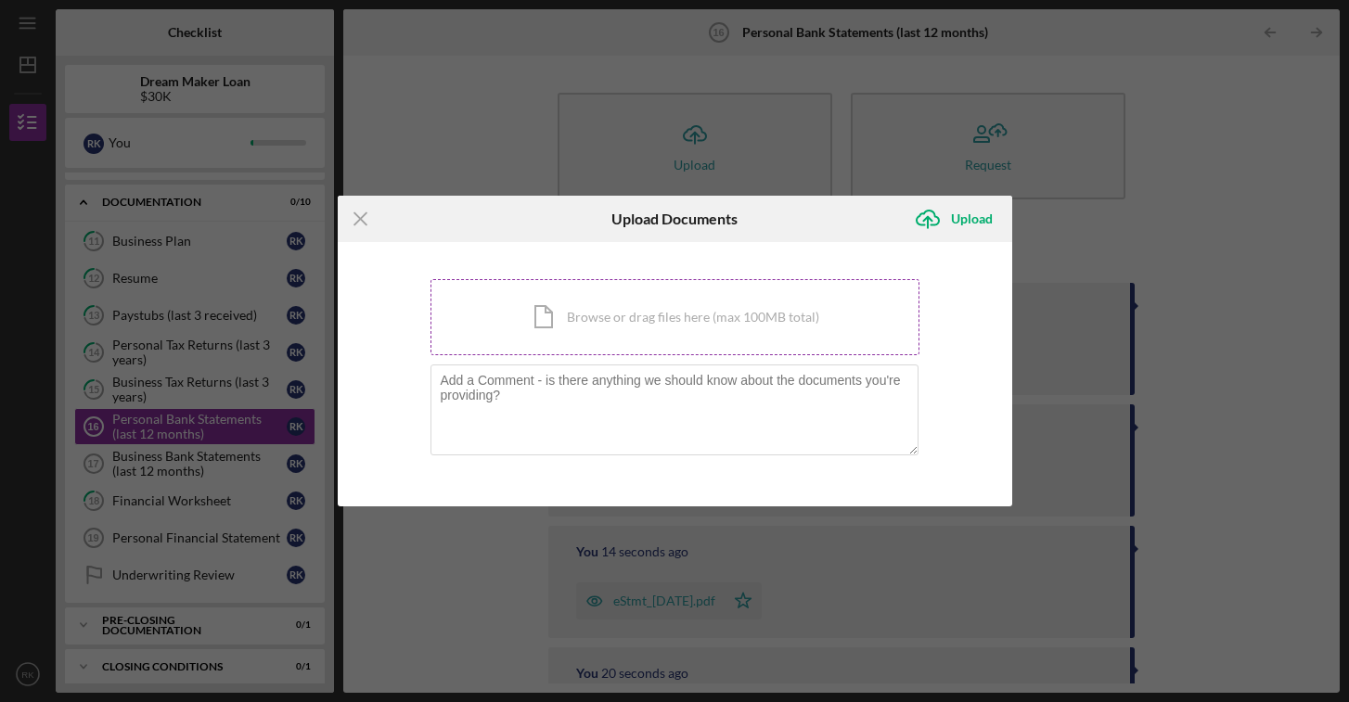
click at [627, 326] on div "Icon/Document Browse or drag files here (max 100MB total) Tap to choose files o…" at bounding box center [674, 317] width 489 height 76
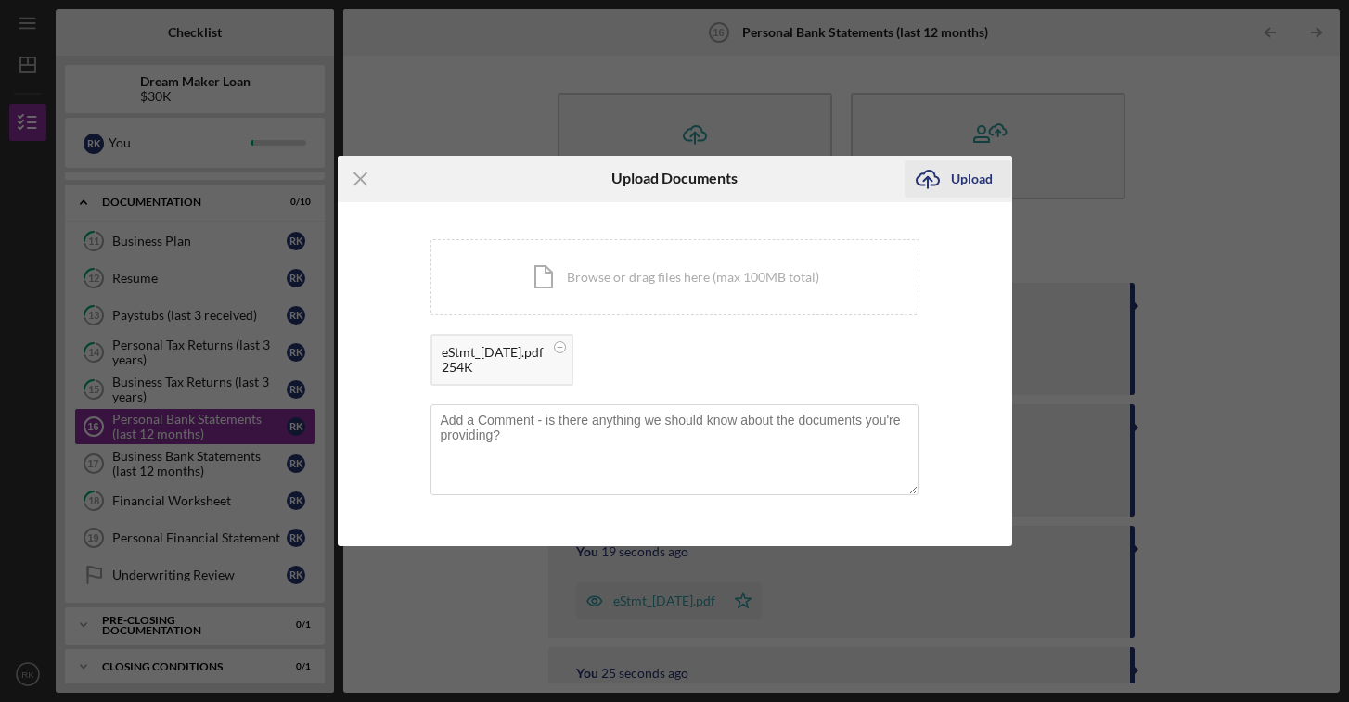
click at [963, 183] on div "Upload" at bounding box center [972, 178] width 42 height 37
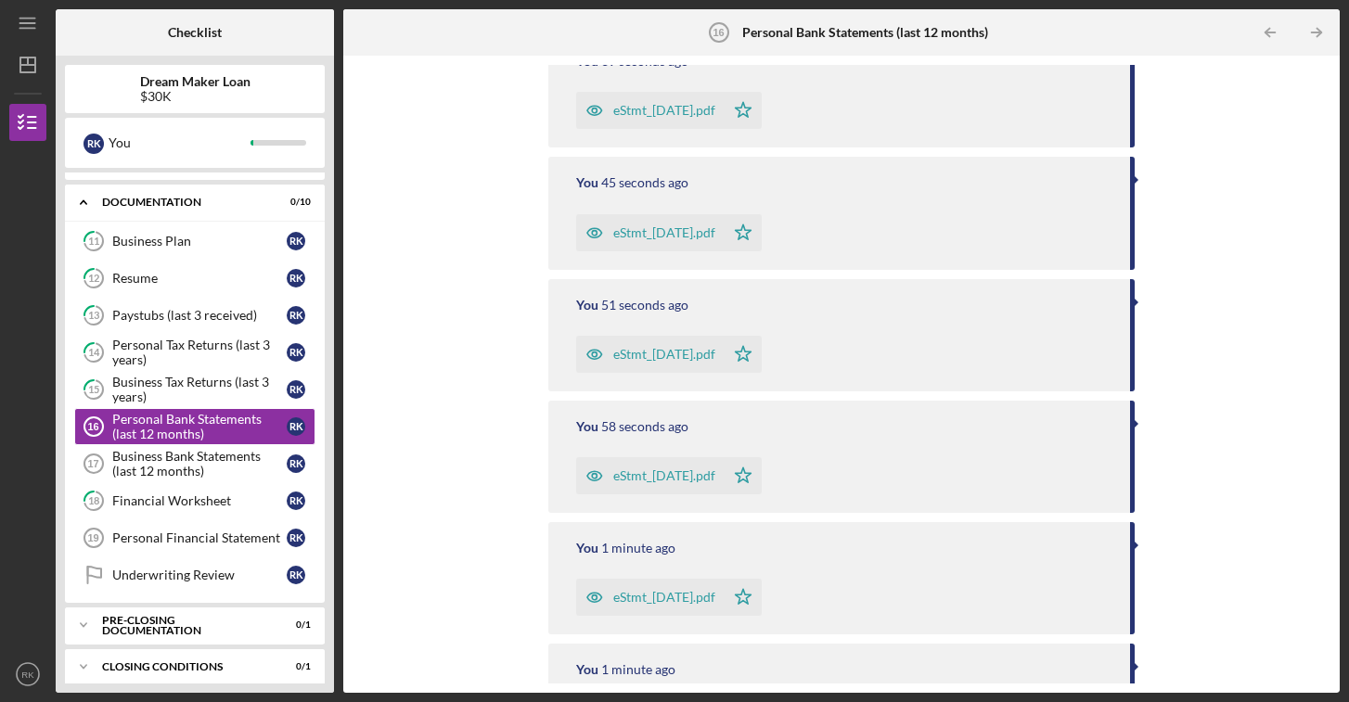
scroll to position [518, 0]
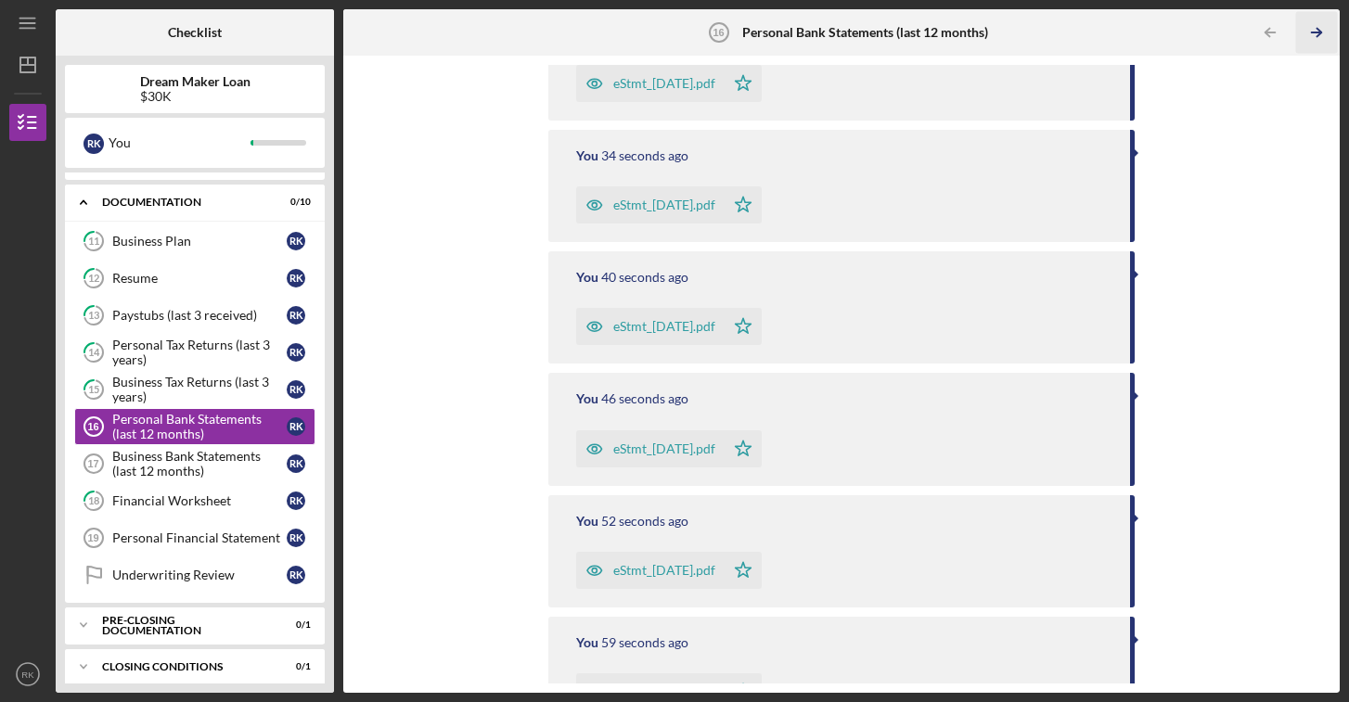
click at [1226, 38] on icon "Icon/Table Pagination Arrow" at bounding box center [1317, 33] width 42 height 42
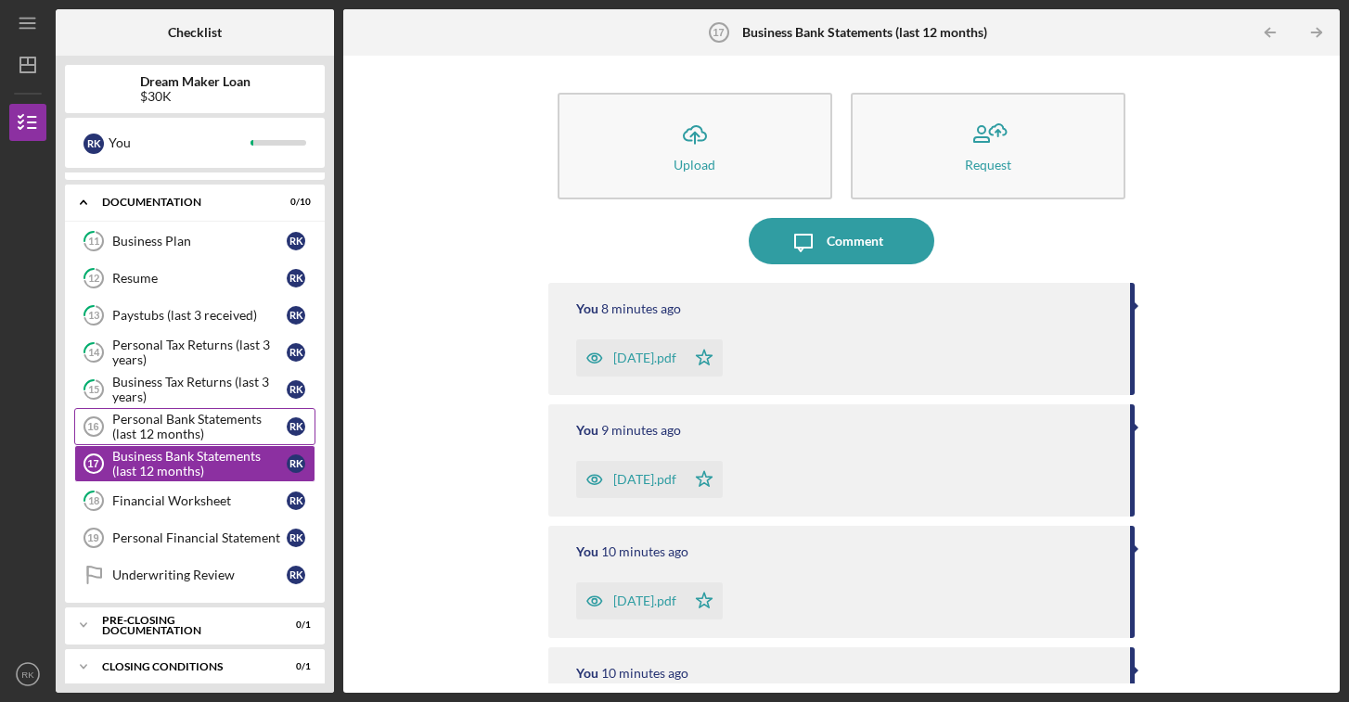
click at [177, 427] on div "Personal Bank Statements (last 12 months)" at bounding box center [199, 427] width 174 height 30
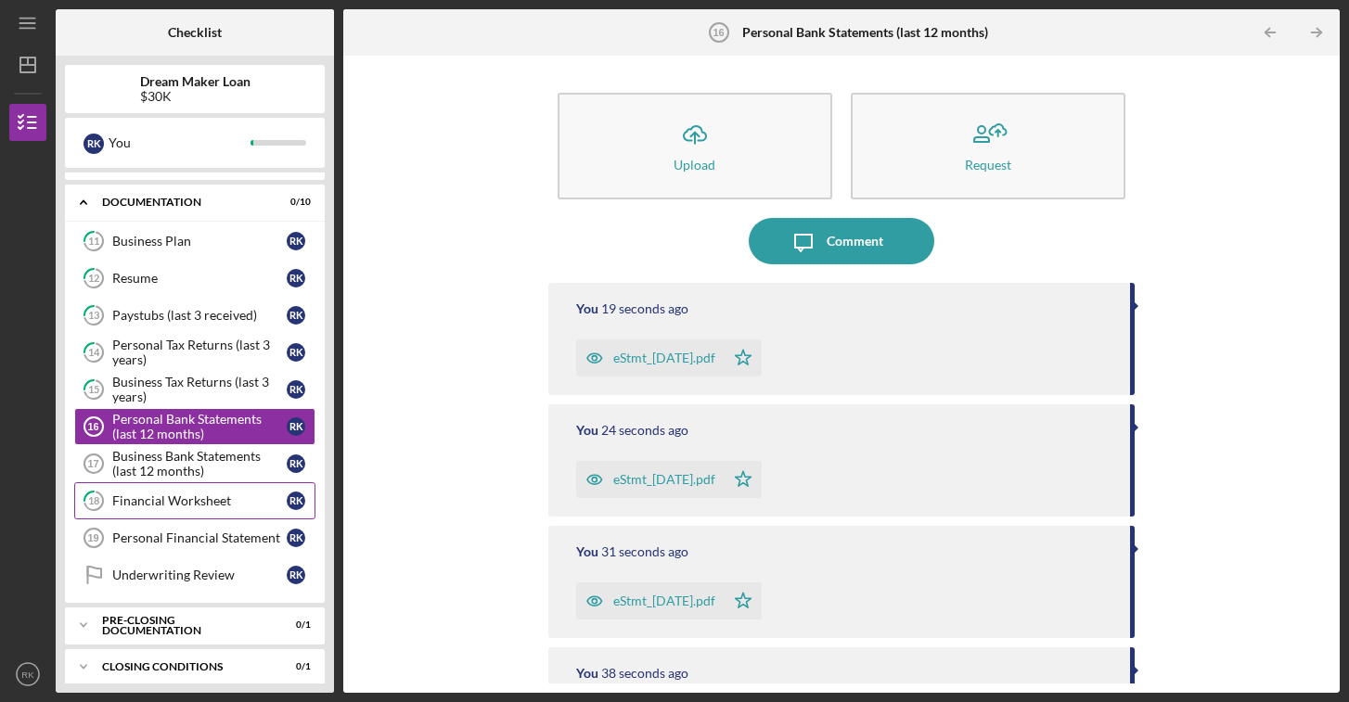
click at [177, 509] on link "18 Financial Worksheet R K" at bounding box center [194, 500] width 241 height 37
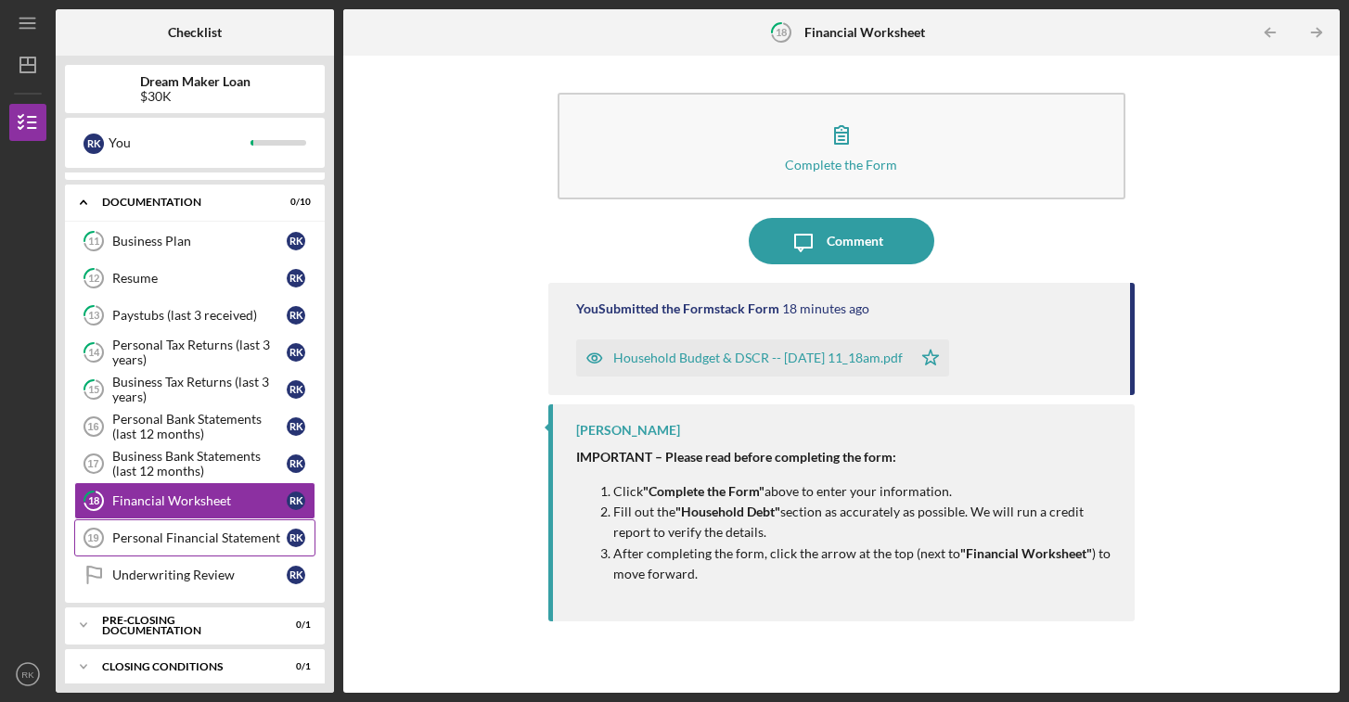
click at [171, 538] on div "Personal Financial Statement" at bounding box center [199, 538] width 174 height 15
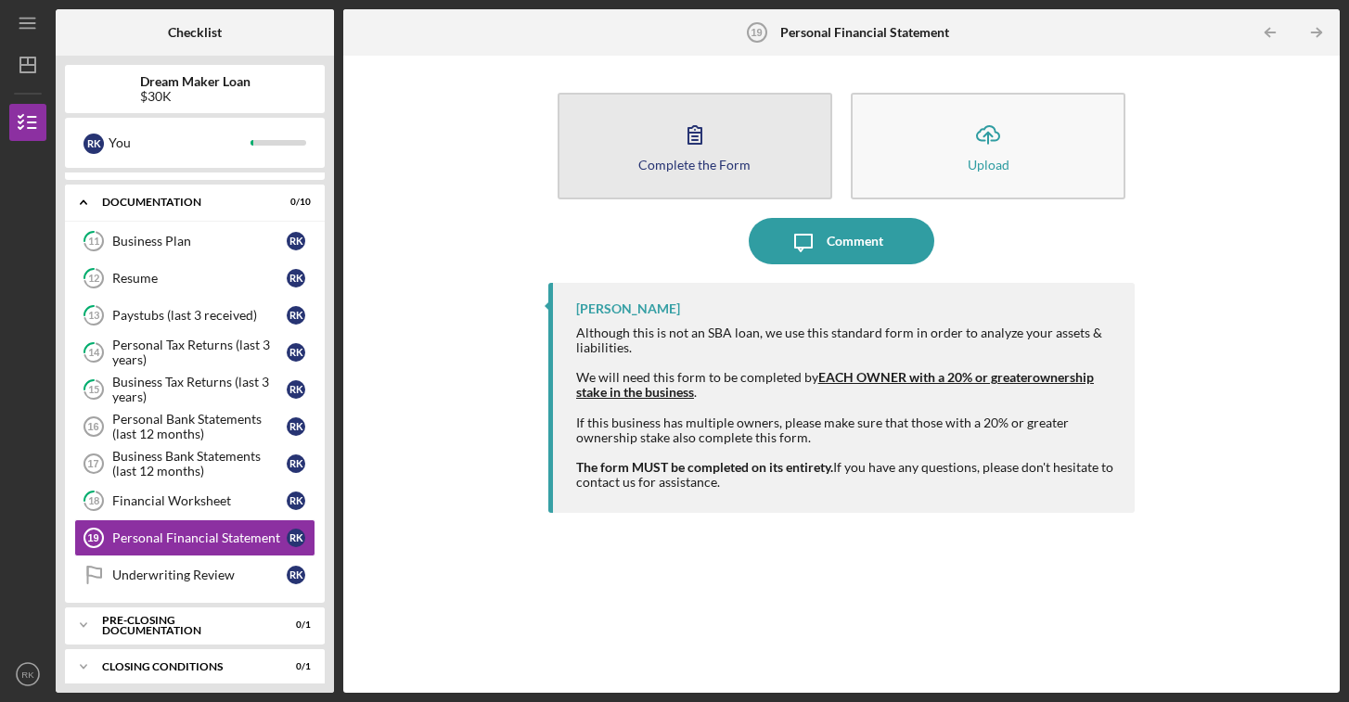
click at [705, 172] on button "Complete the Form Form" at bounding box center [694, 146] width 275 height 107
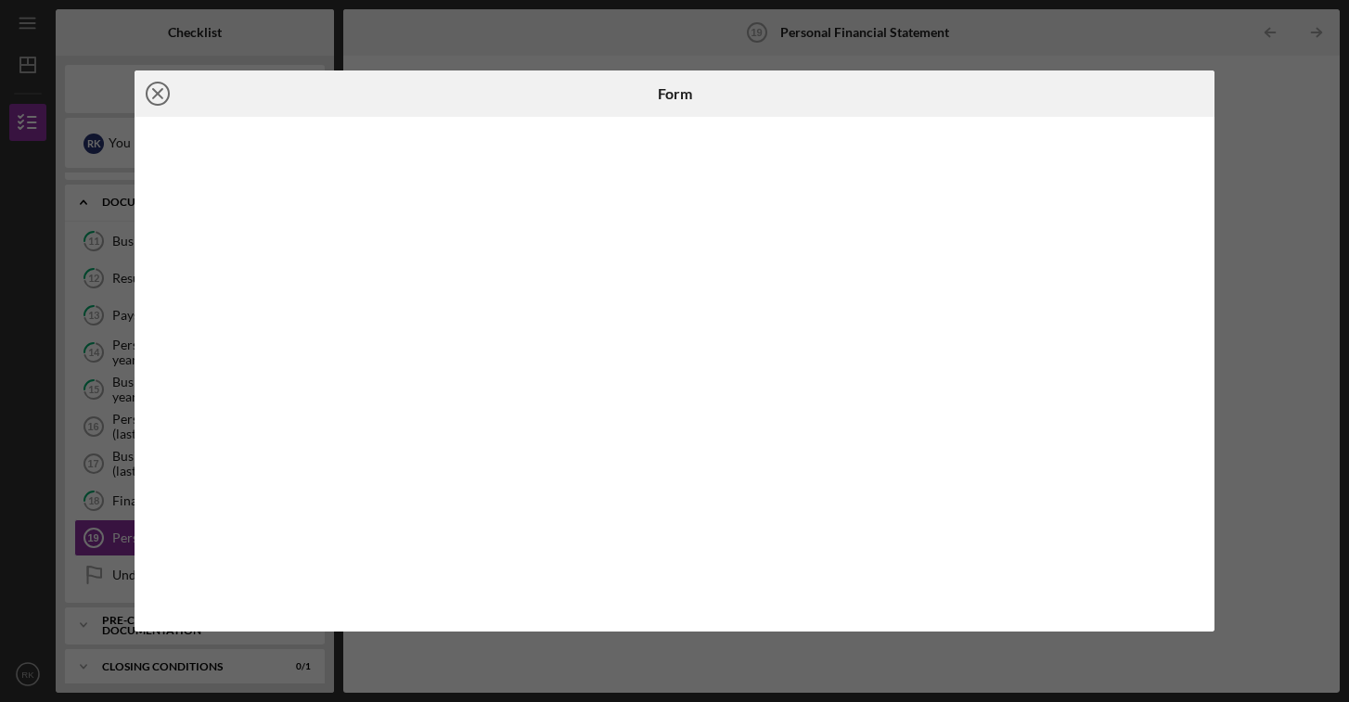
click at [156, 95] on line at bounding box center [157, 93] width 9 height 9
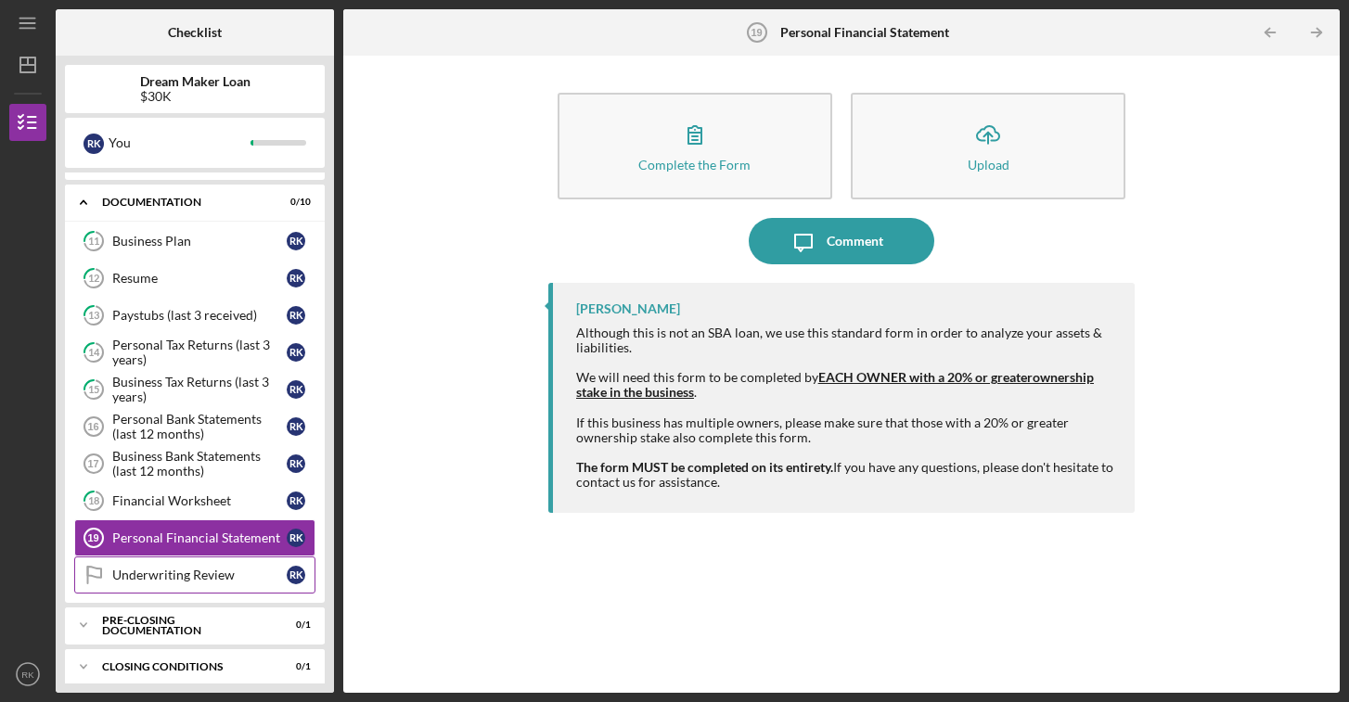
click at [115, 579] on div "Underwriting Review" at bounding box center [199, 575] width 174 height 15
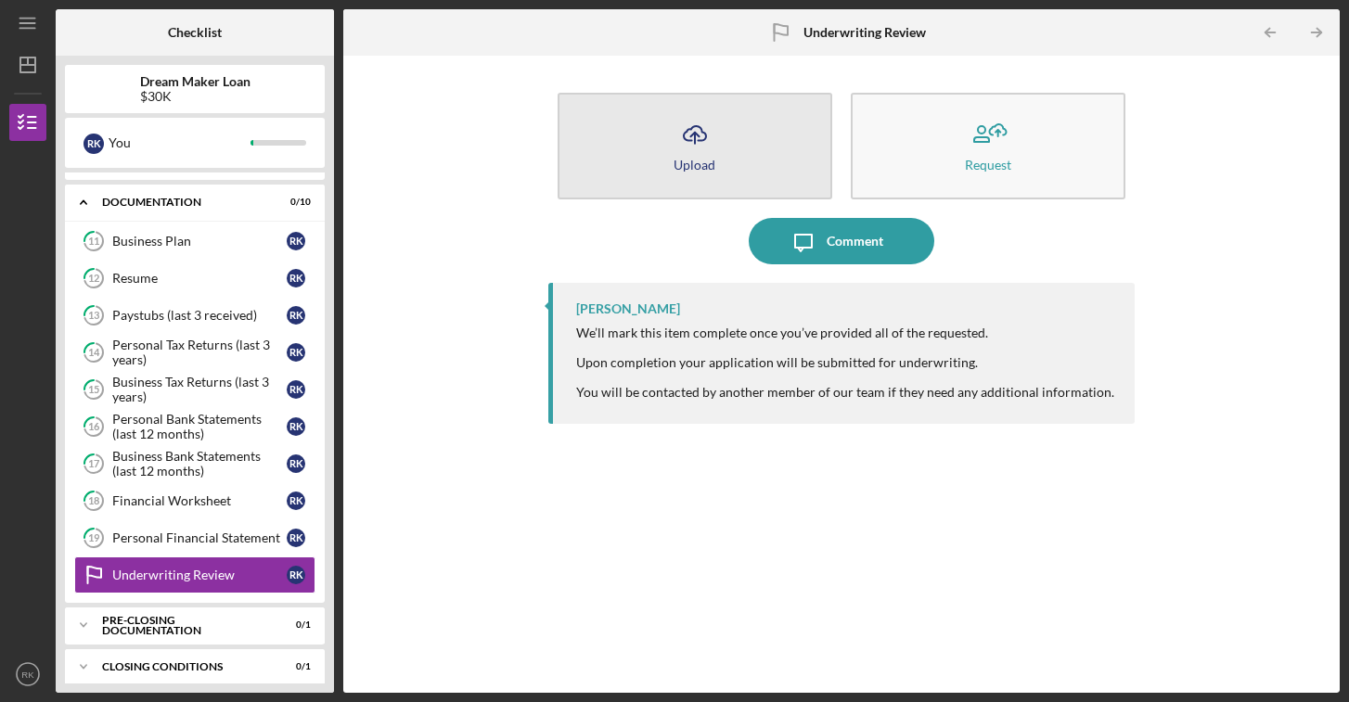
click at [696, 158] on div "Upload" at bounding box center [694, 165] width 42 height 14
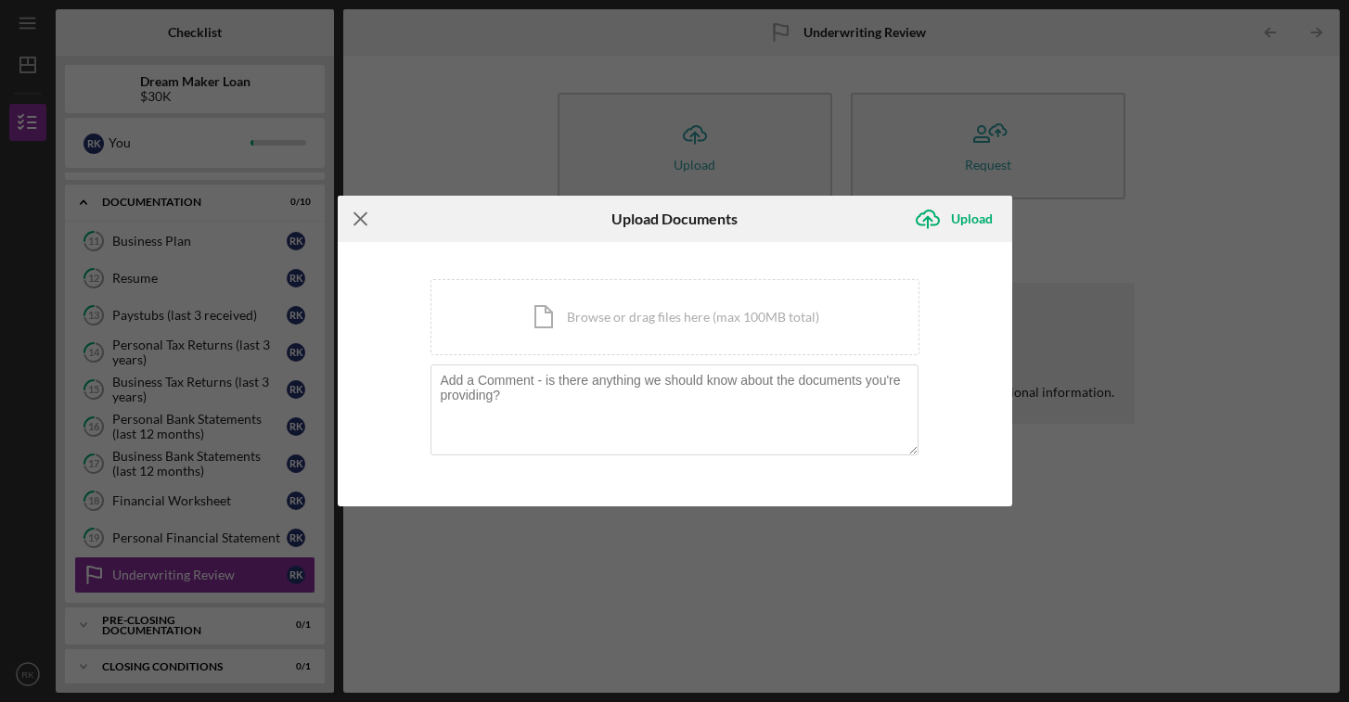
click at [356, 221] on icon "Icon/Menu Close" at bounding box center [361, 219] width 46 height 46
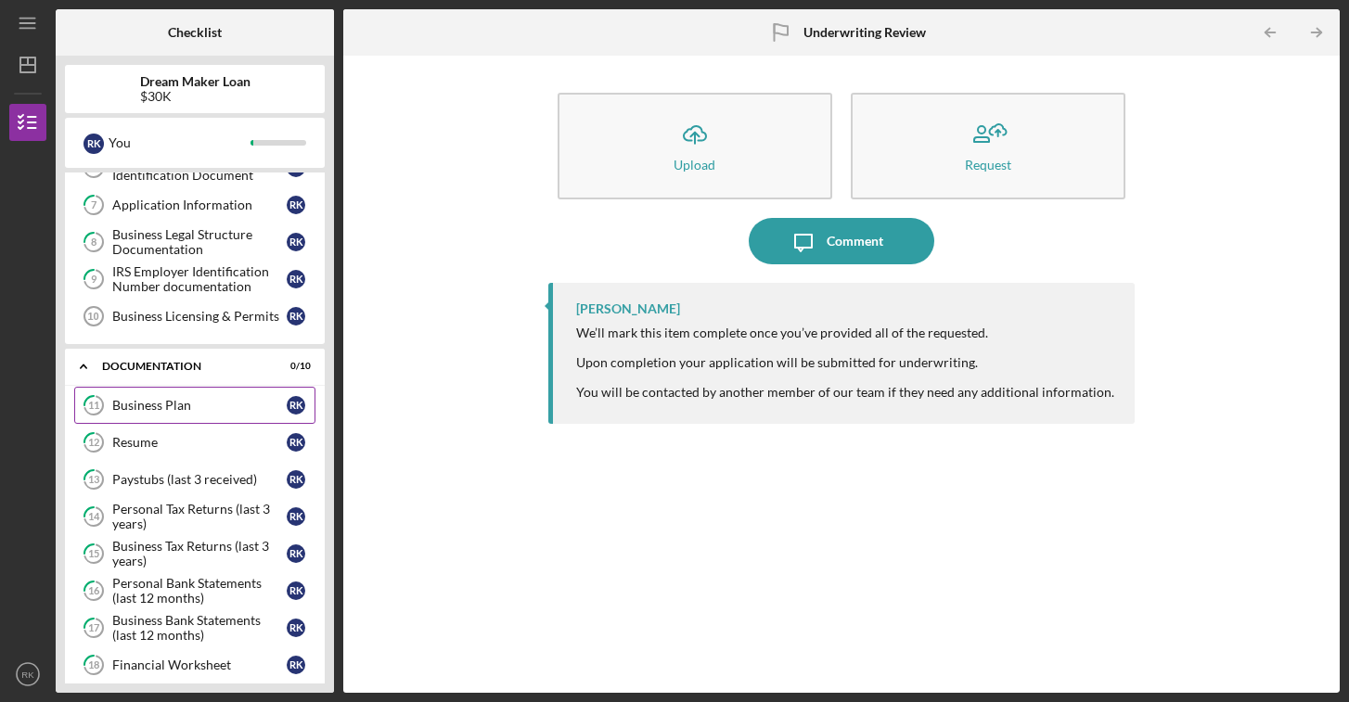
scroll to position [218, 0]
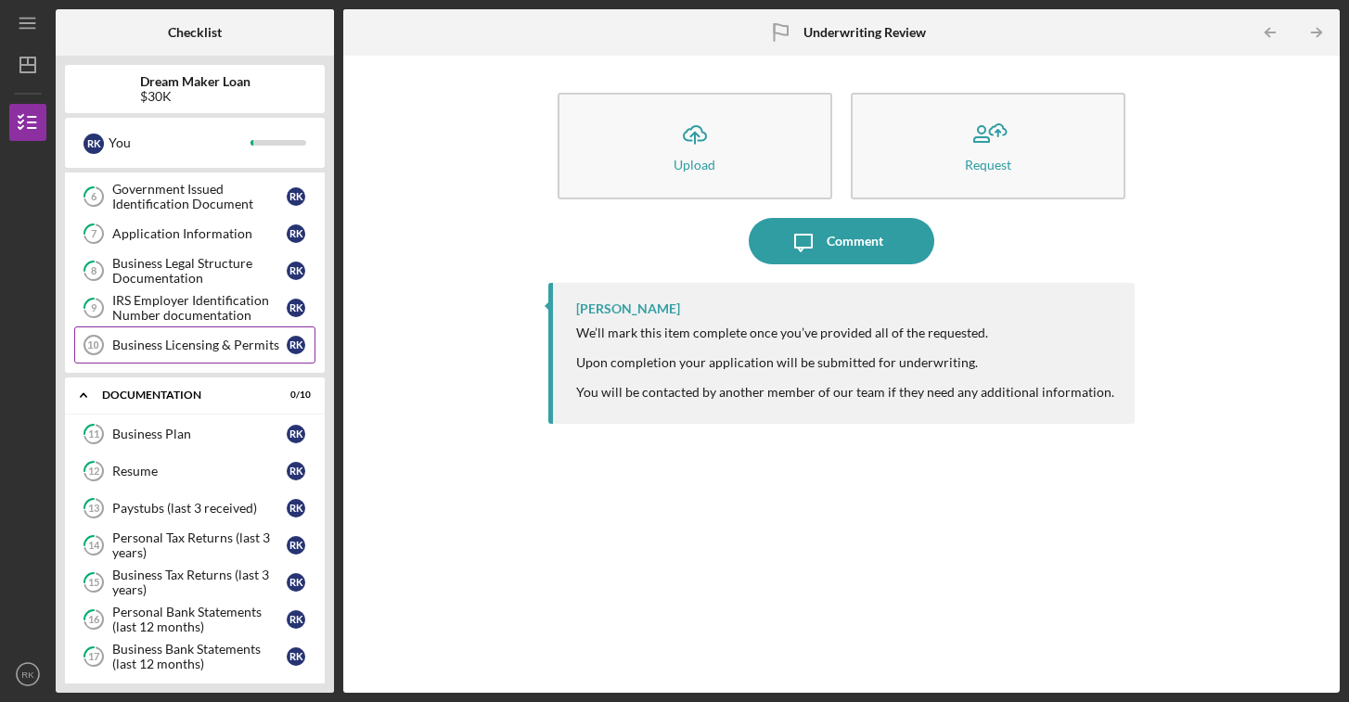
click at [182, 348] on div "Business Licensing & Permits" at bounding box center [199, 345] width 174 height 15
